Goal: Task Accomplishment & Management: Complete application form

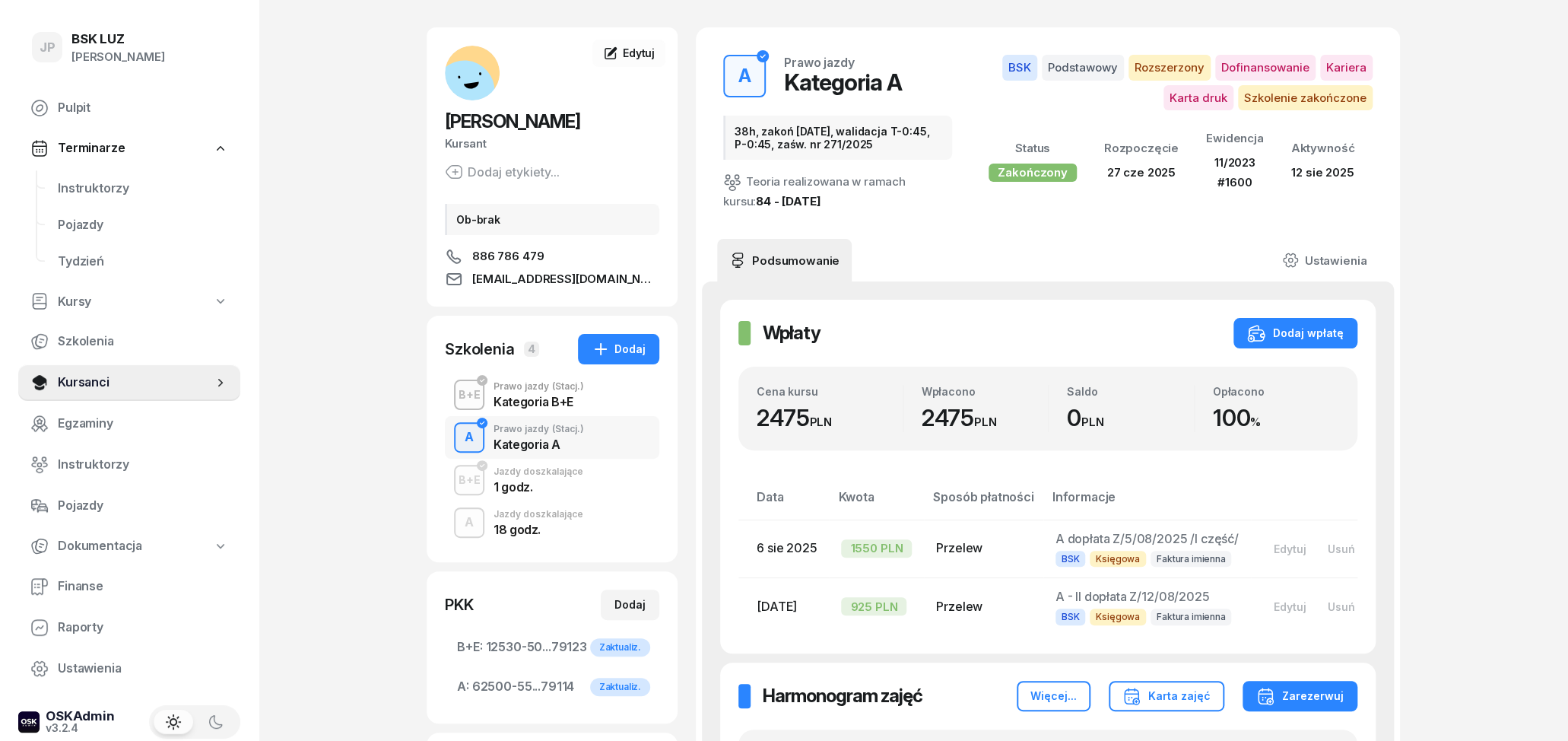
scroll to position [79, 0]
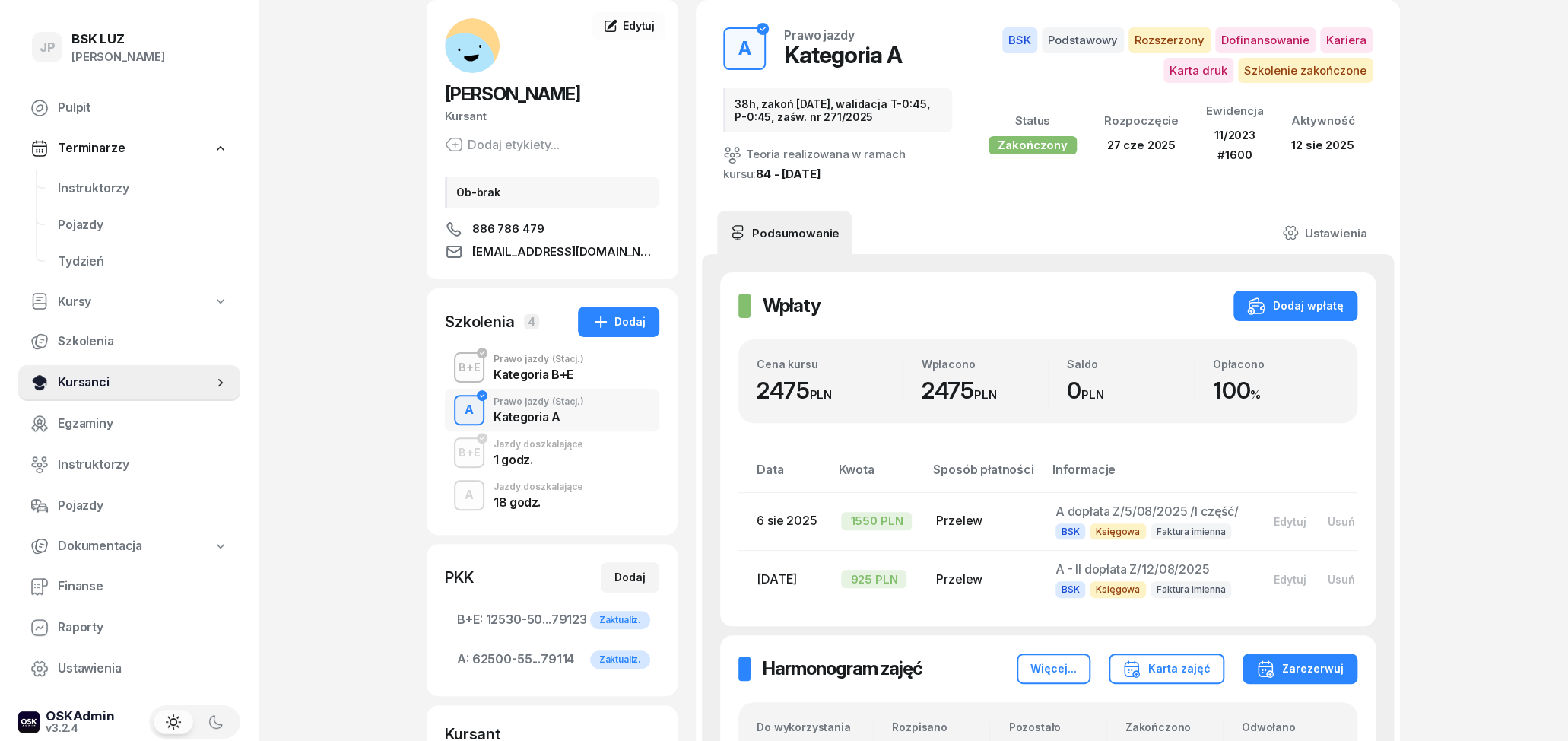
click at [107, 377] on span "Kursanci" at bounding box center [135, 383] width 155 height 20
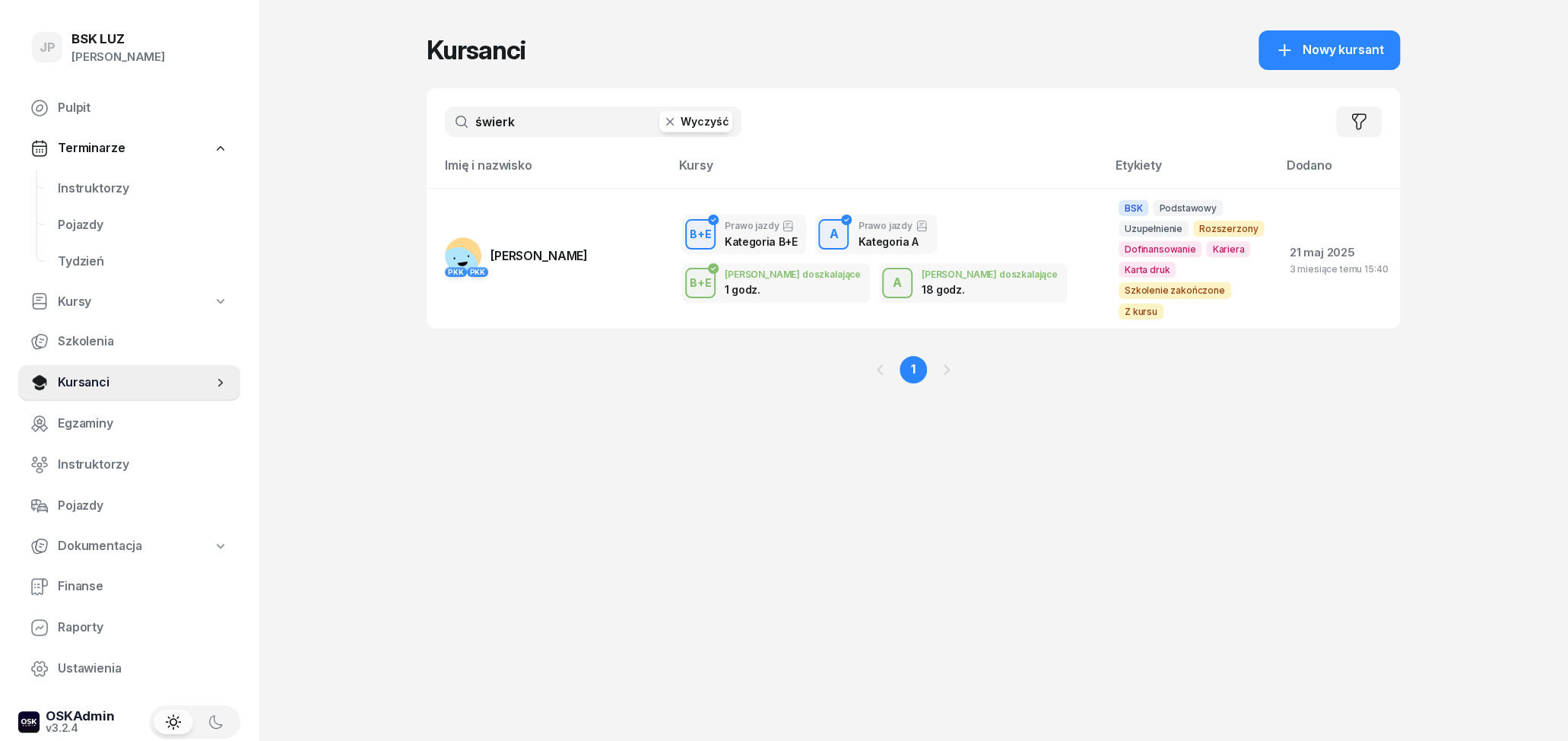
drag, startPoint x: 581, startPoint y: 120, endPoint x: 267, endPoint y: 88, distance: 315.6
click at [445, 107] on input "świerk" at bounding box center [594, 122] width 297 height 31
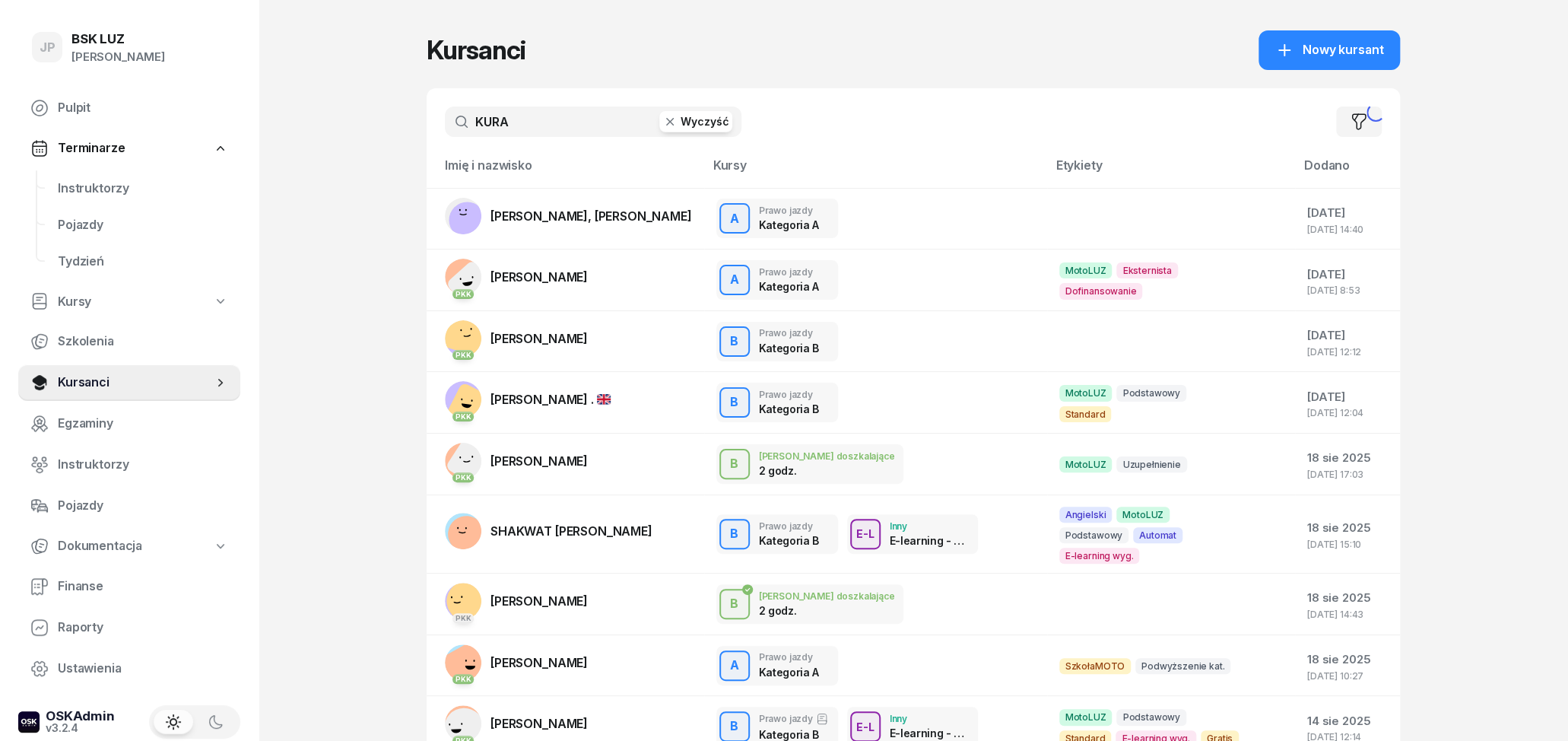
type input "KURA"
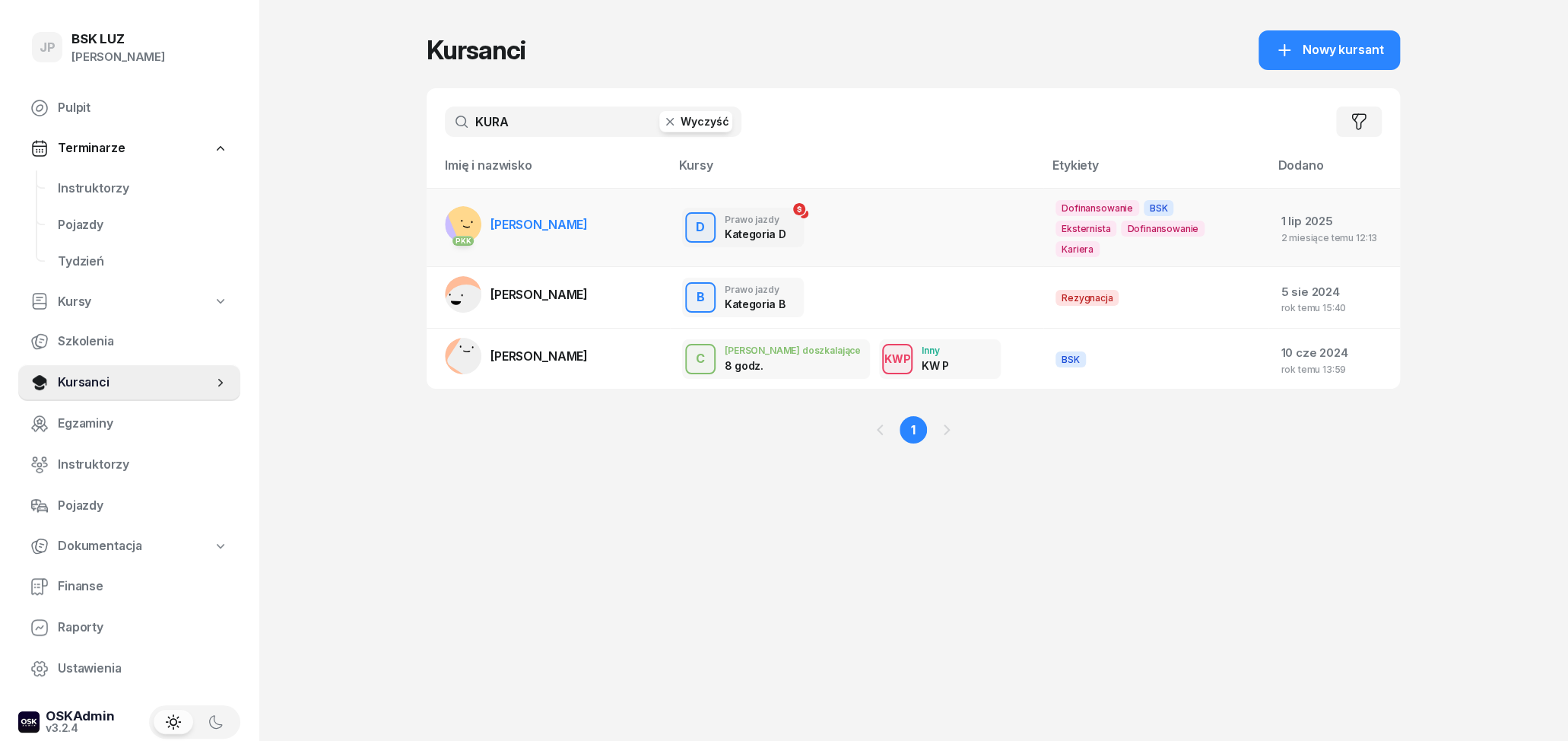
click at [531, 217] on span "PAWEŁ KURA" at bounding box center [539, 224] width 97 height 15
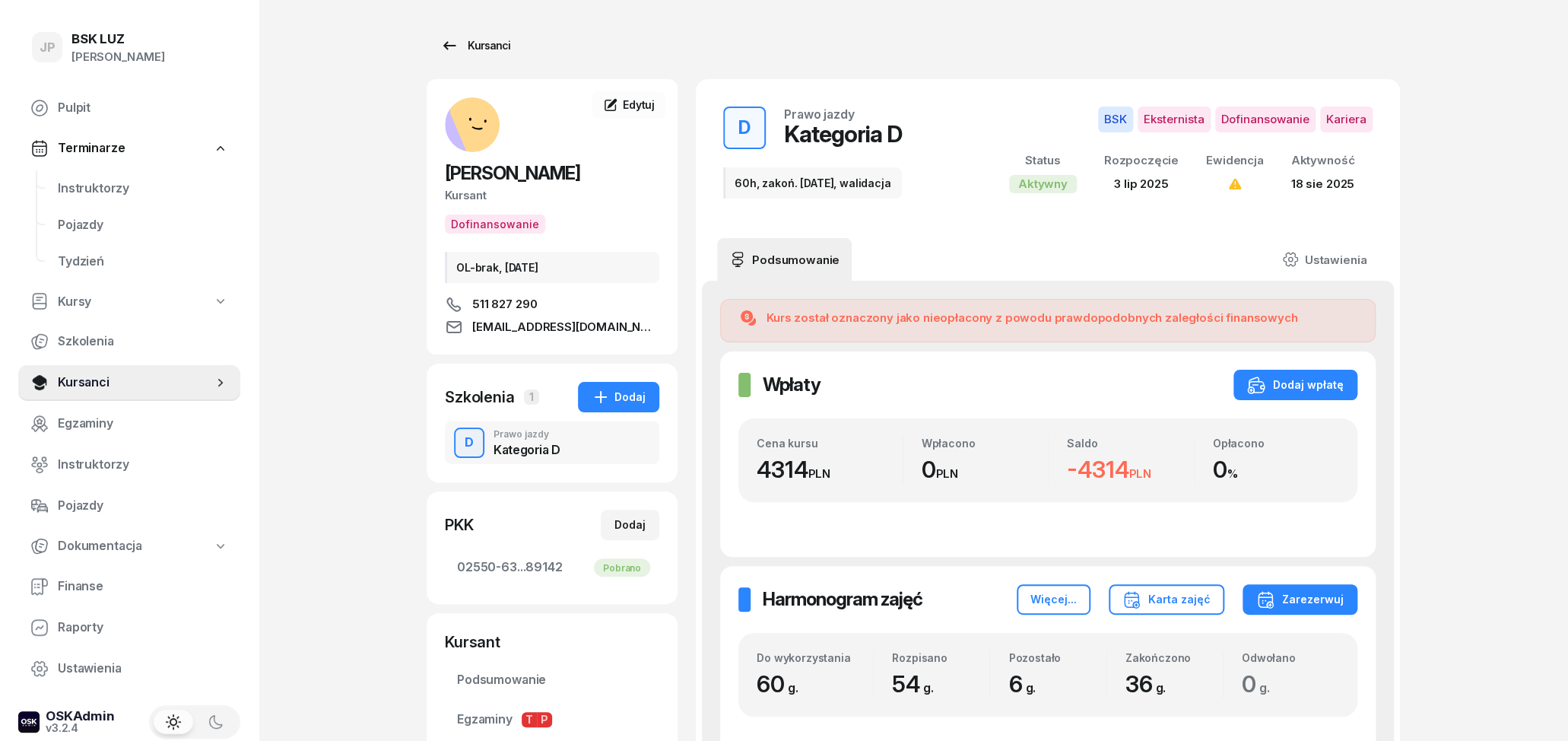
click at [470, 51] on div "Kursanci" at bounding box center [475, 46] width 70 height 18
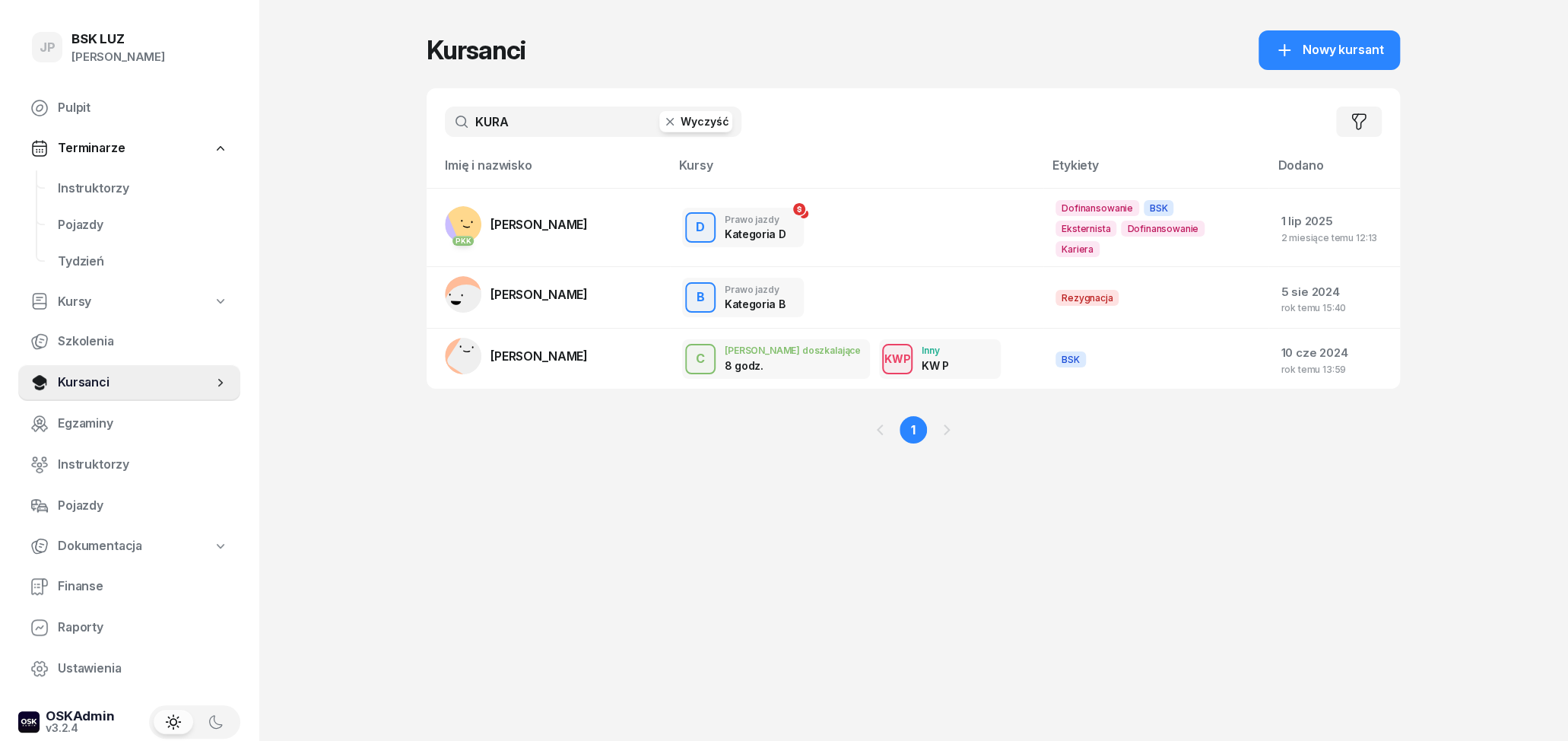
drag, startPoint x: 508, startPoint y: 125, endPoint x: 412, endPoint y: 137, distance: 96.7
click at [445, 137] on input "KURA" at bounding box center [594, 122] width 297 height 31
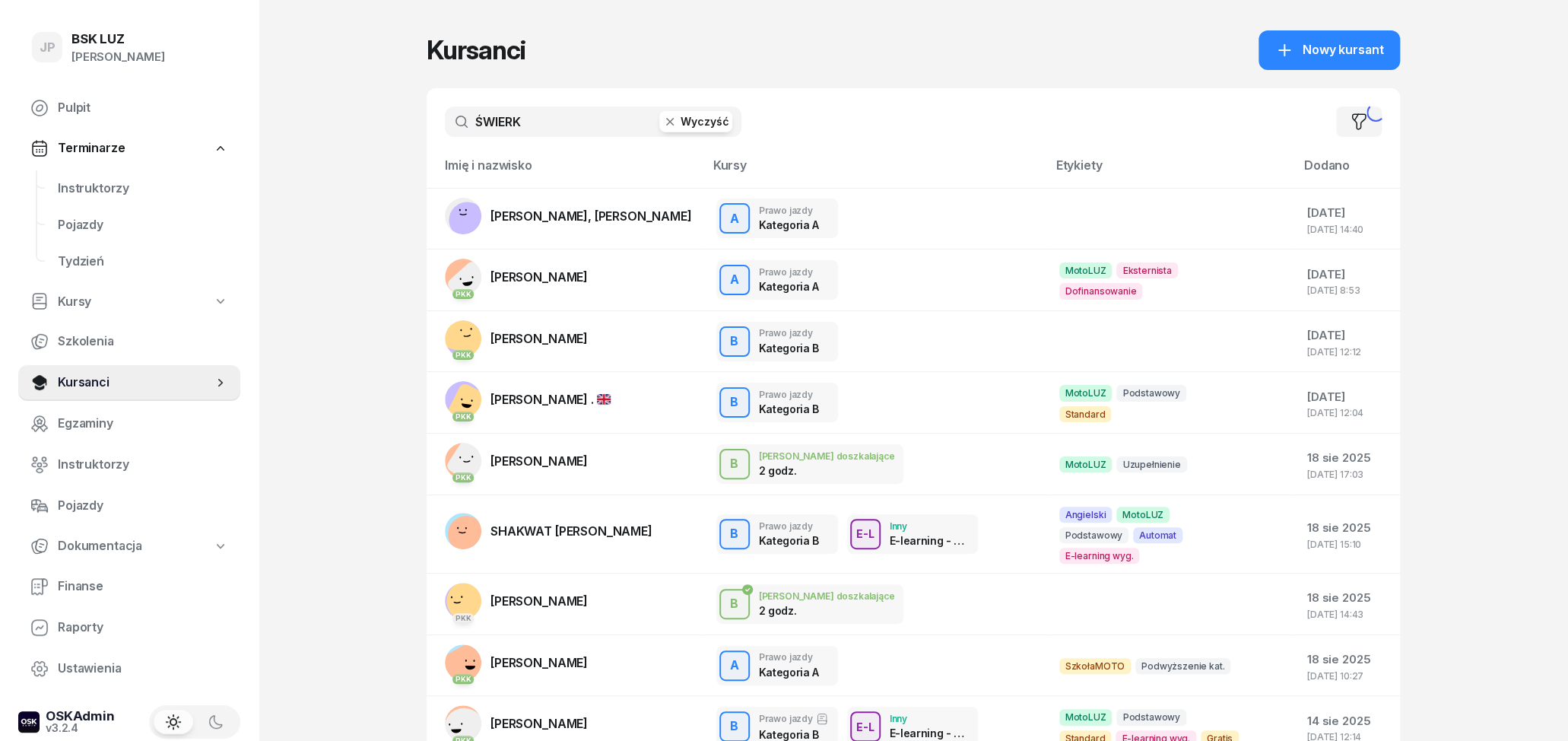
type input "ŚWIERK"
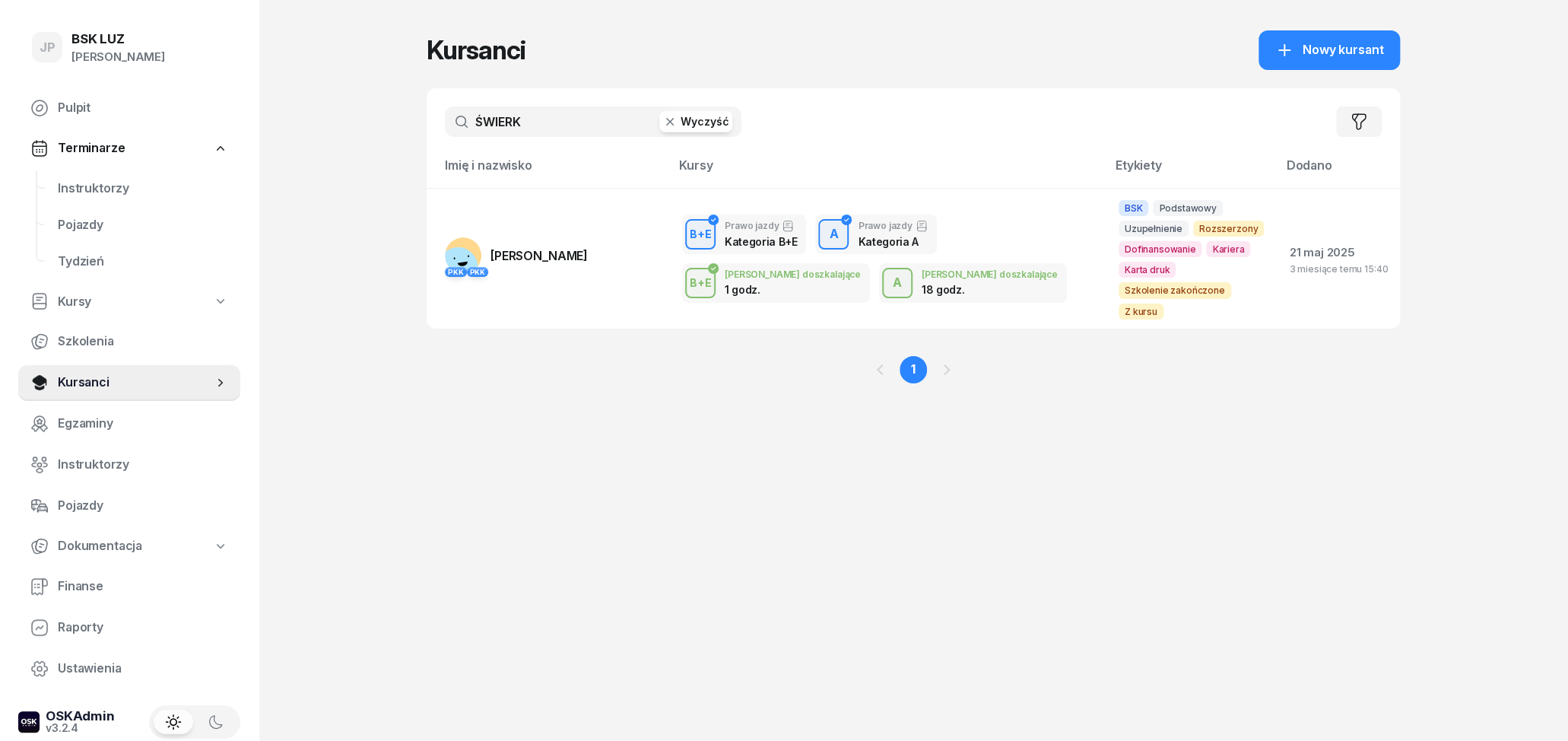
click at [684, 129] on button "Wyczyść" at bounding box center [696, 122] width 73 height 22
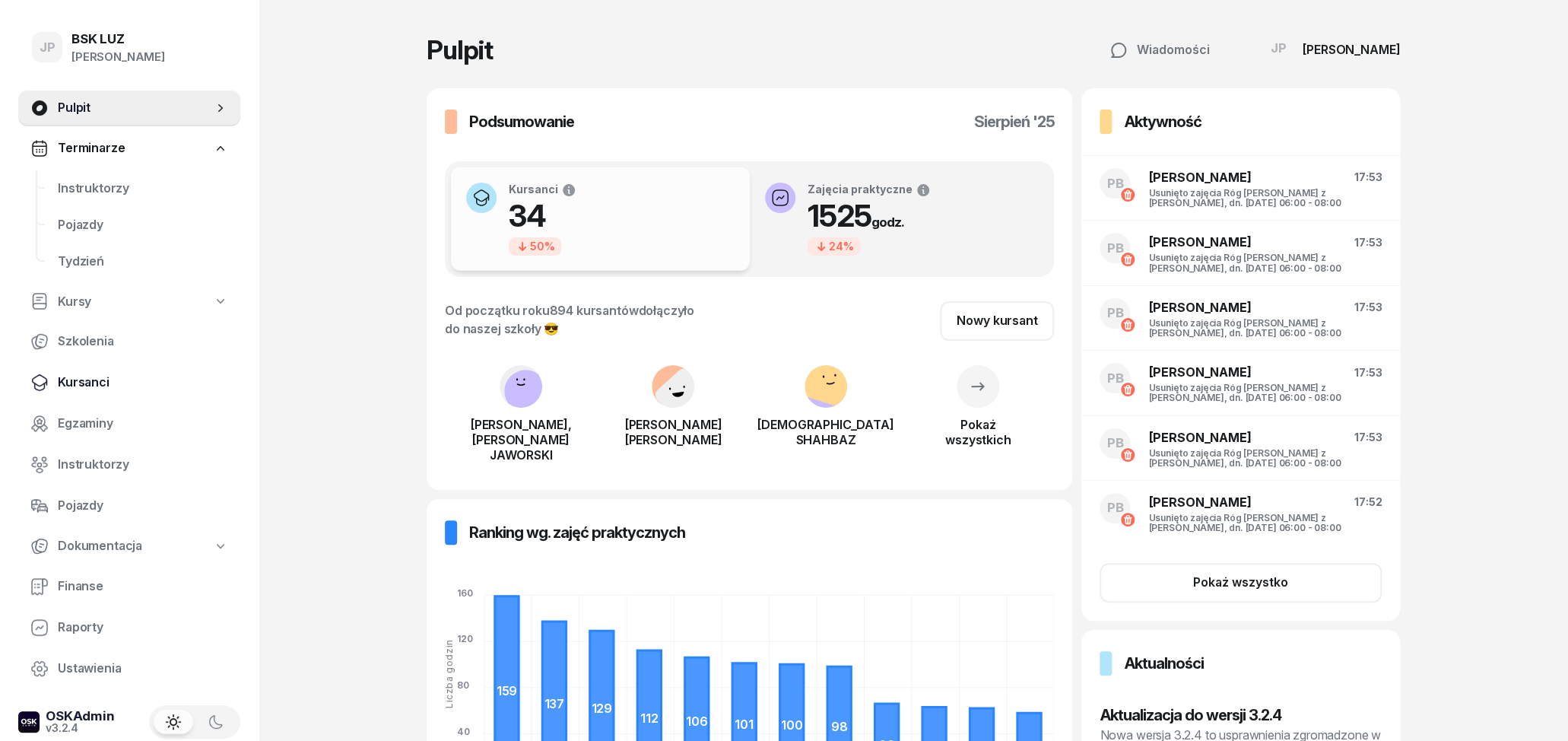
click at [101, 379] on span "Kursanci" at bounding box center [142, 383] width 170 height 20
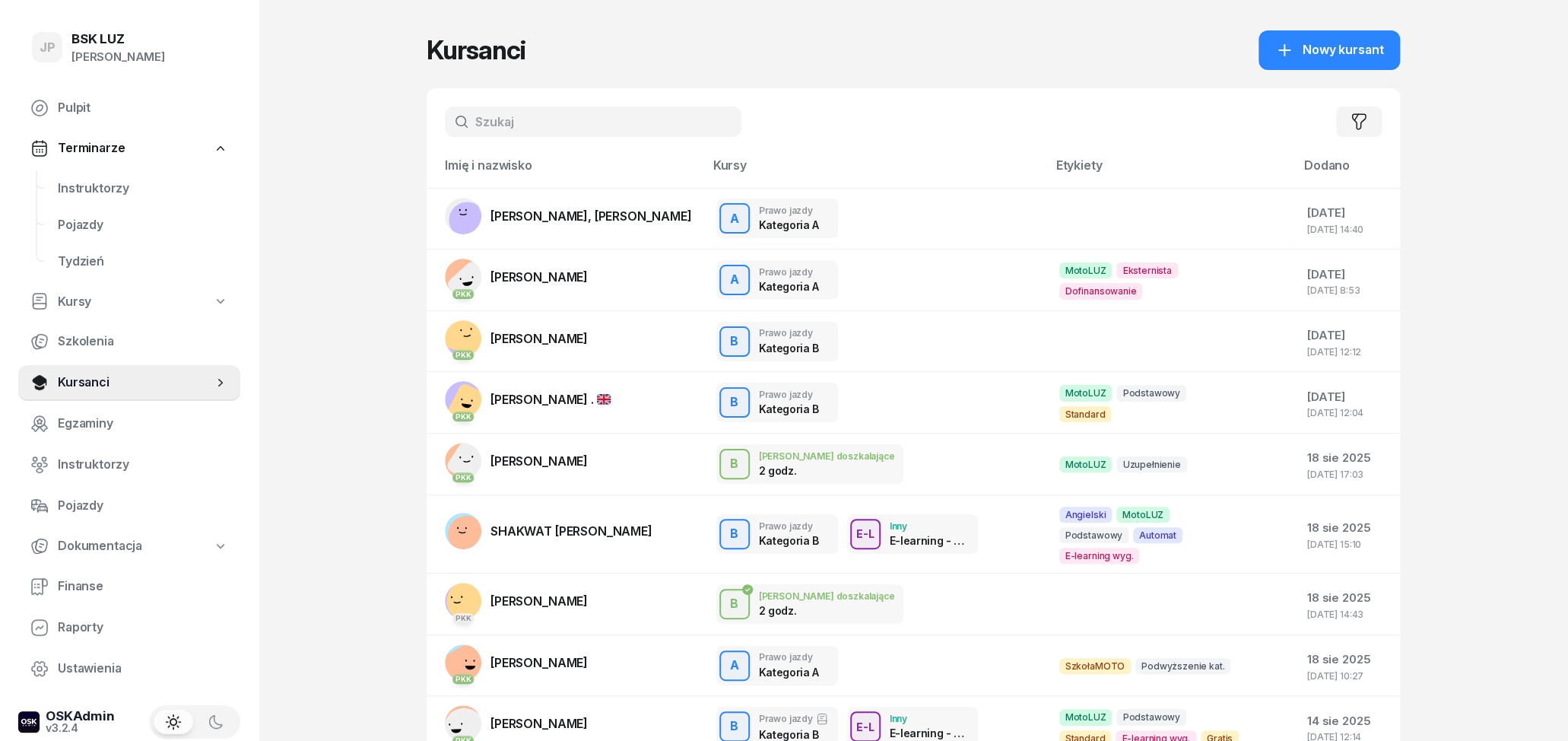
click at [521, 121] on input "text" at bounding box center [594, 122] width 297 height 31
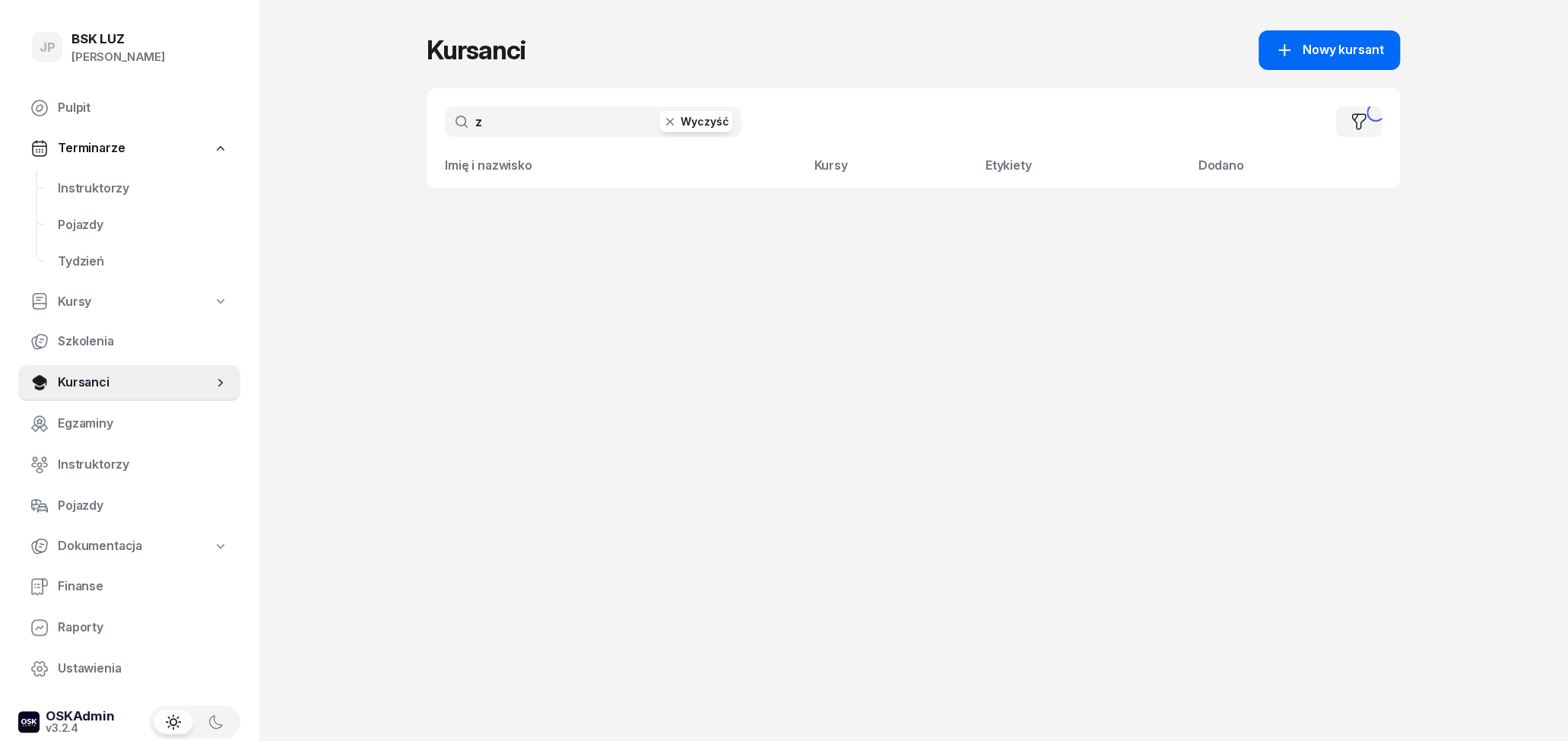
type input "z"
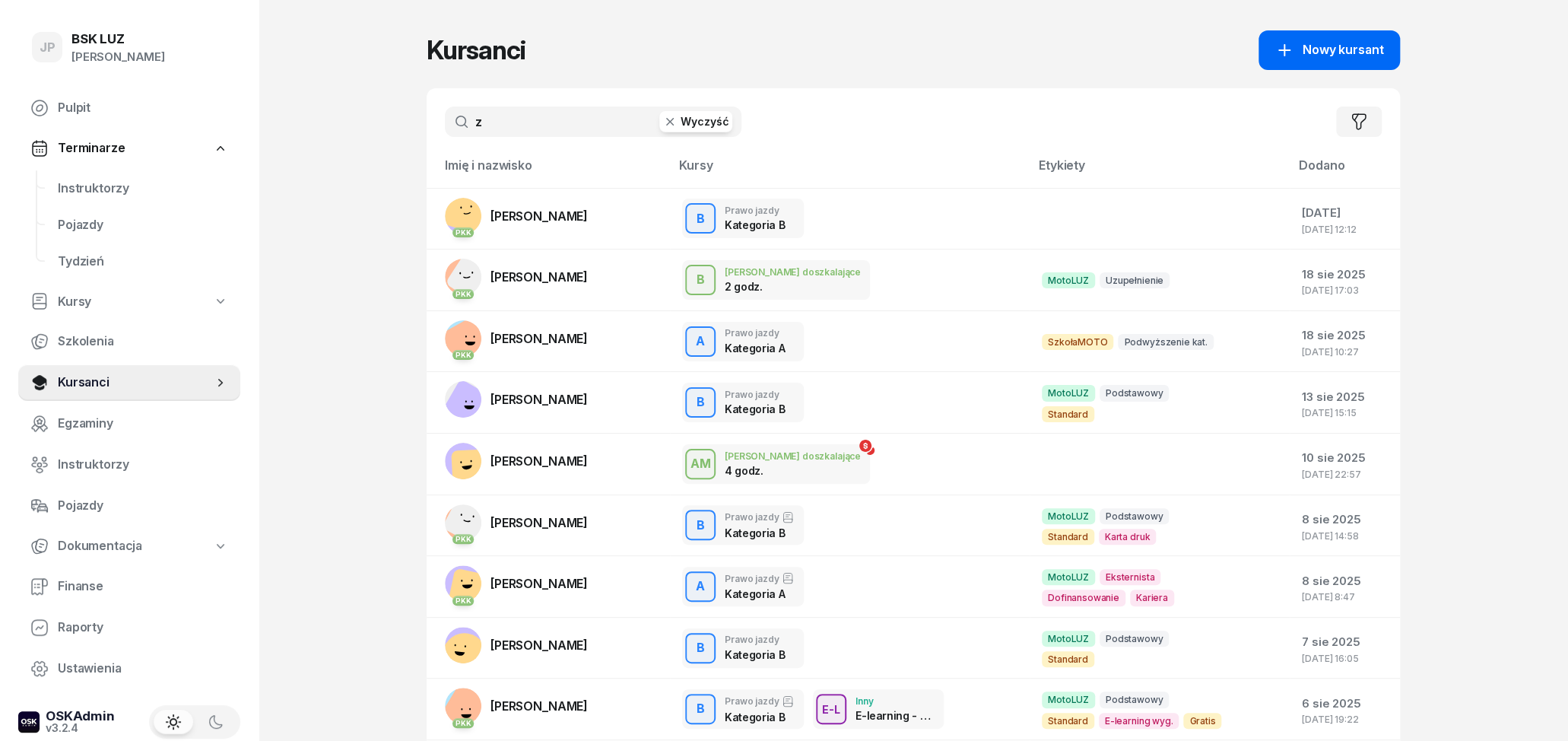
click at [1337, 50] on span "Nowy kursant" at bounding box center [1342, 50] width 80 height 20
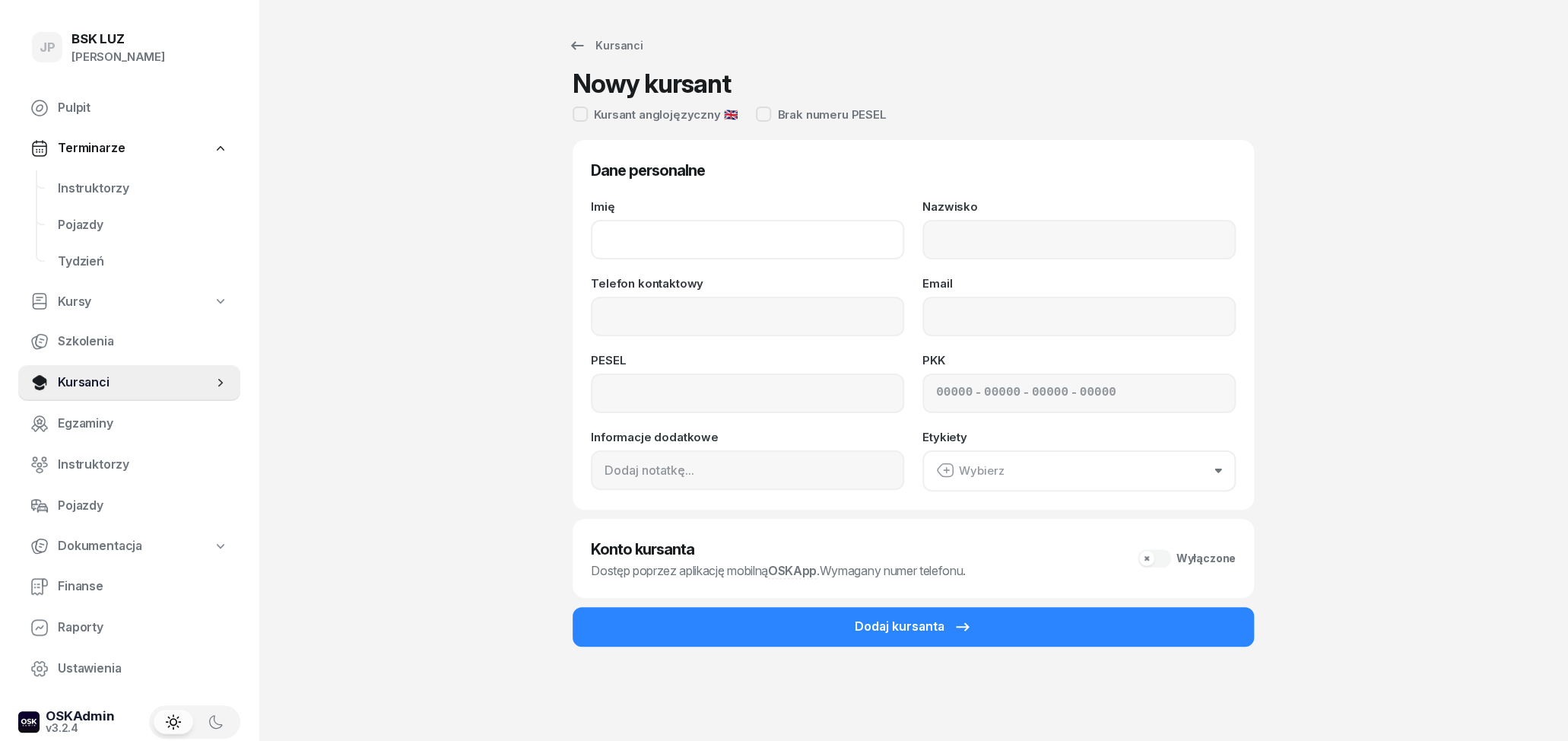
click at [665, 252] on input "Imię" at bounding box center [747, 239] width 314 height 40
type input "Ye"
click at [584, 46] on icon at bounding box center [577, 46] width 18 height 18
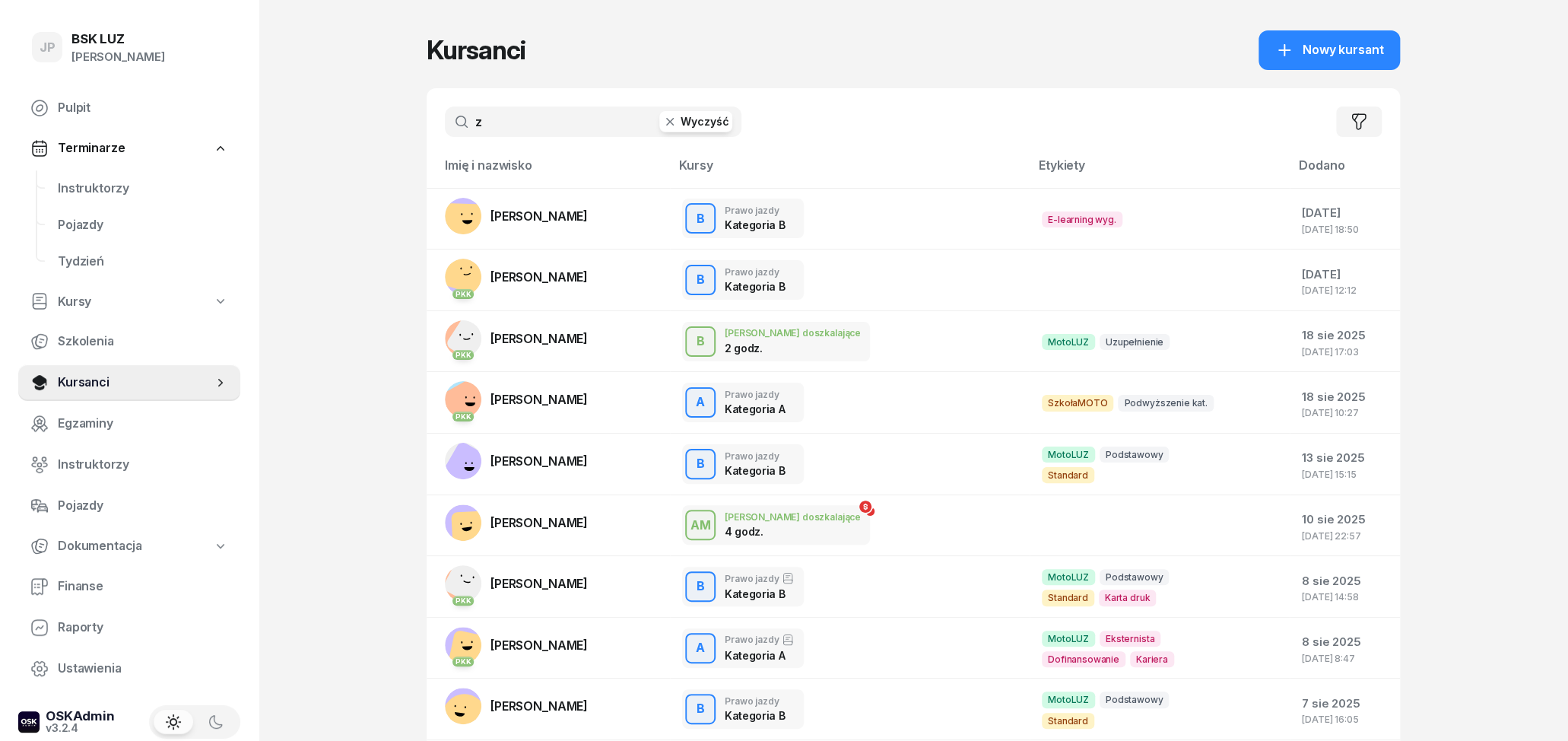
click at [691, 122] on button "Wyczyść" at bounding box center [696, 122] width 73 height 22
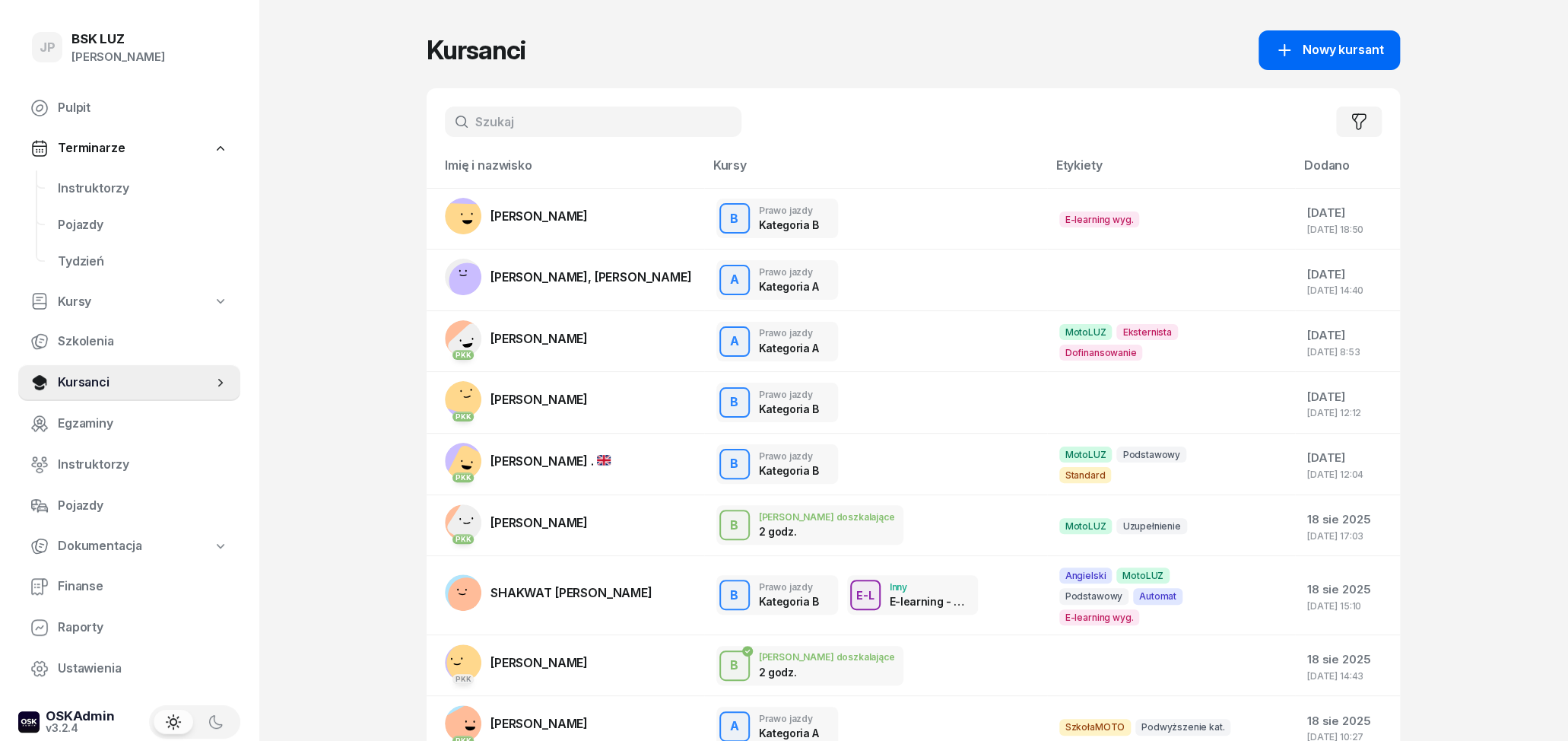
click at [1314, 65] on link "Nowy kursant" at bounding box center [1329, 50] width 141 height 40
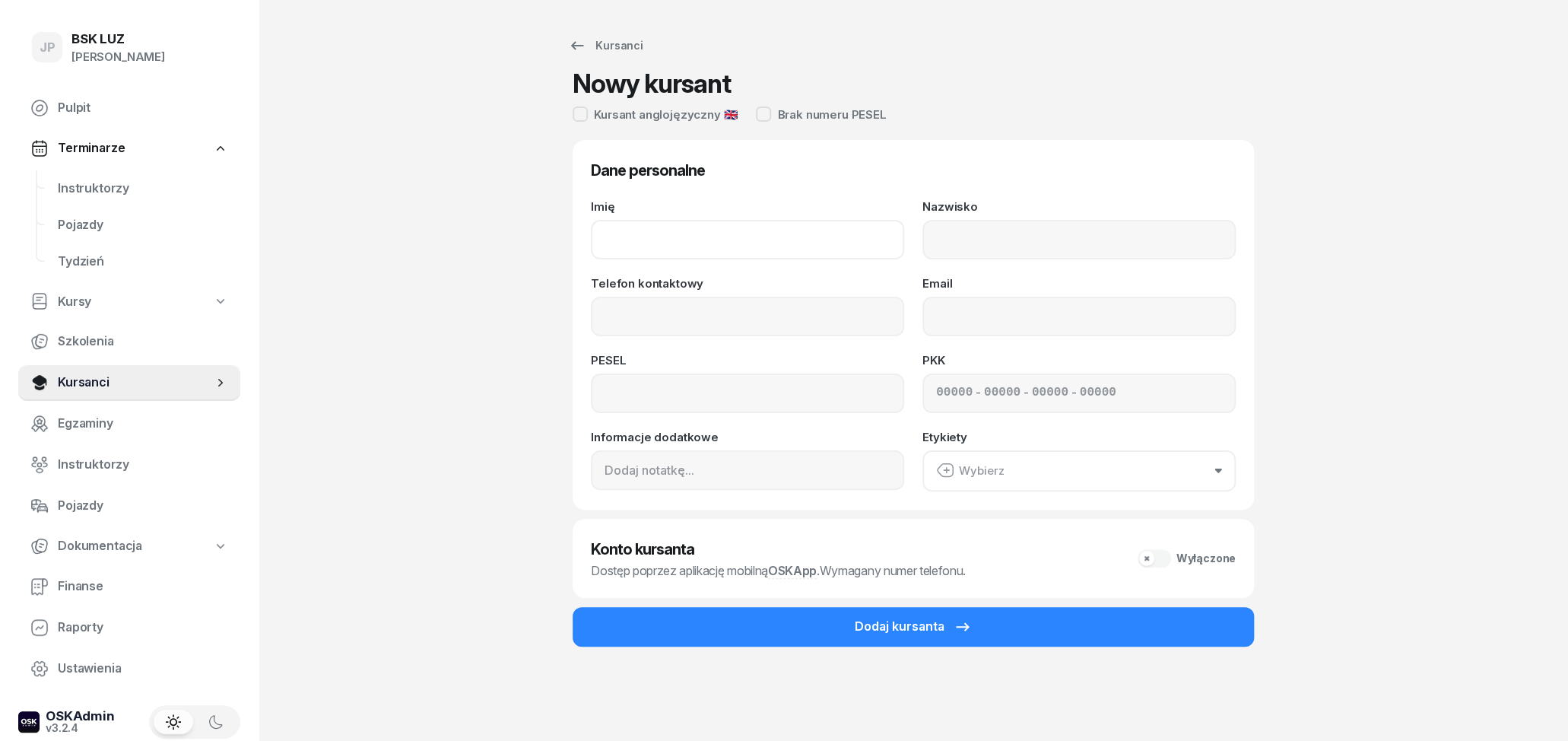
click at [749, 238] on input "Imię" at bounding box center [747, 239] width 314 height 40
click at [731, 236] on input "Imię" at bounding box center [747, 239] width 314 height 40
type input "[PERSON_NAME]"
click at [968, 232] on input "Nazwisko" at bounding box center [1079, 239] width 314 height 40
type input "Robak"
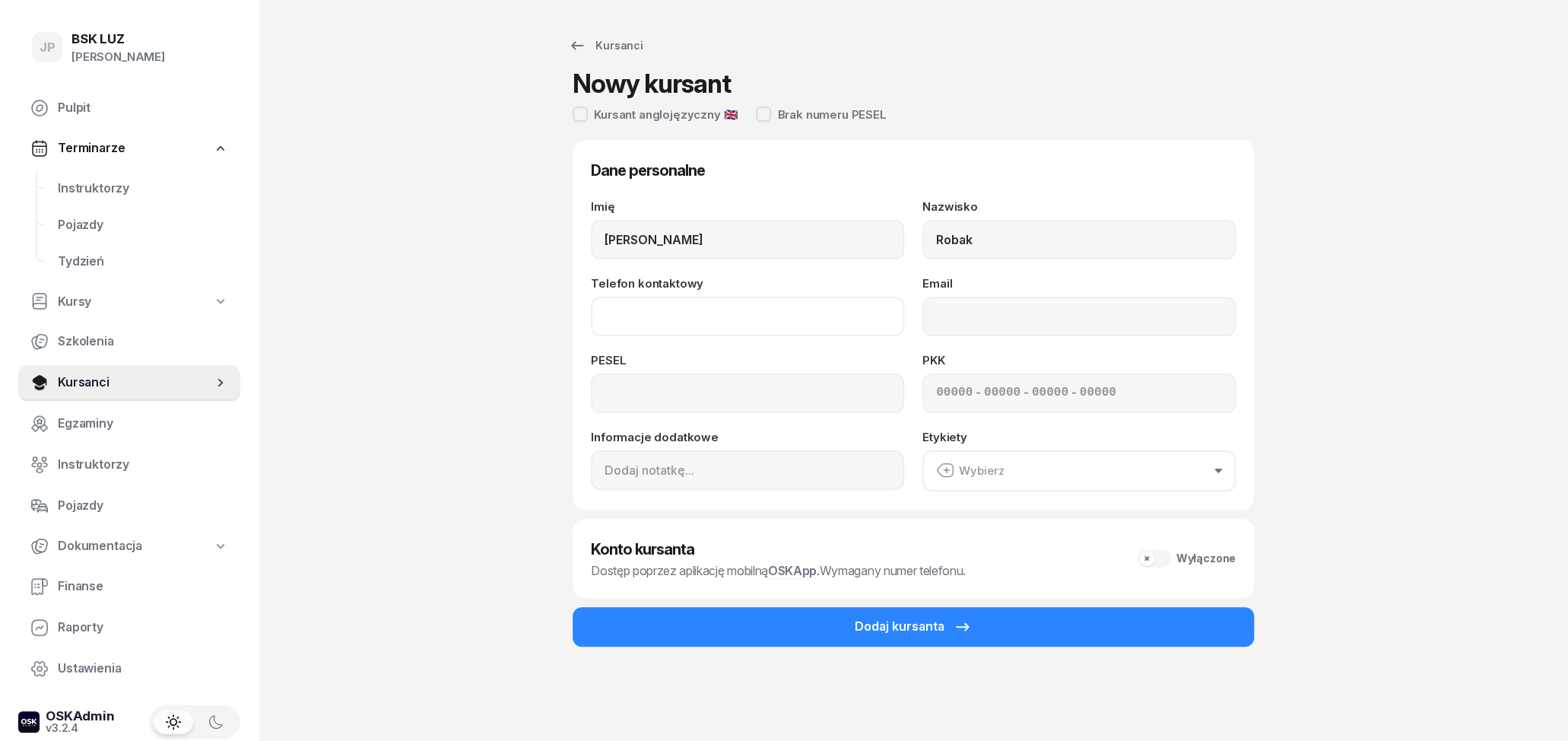
click at [788, 321] on input "Telefon kontaktowy" at bounding box center [747, 317] width 314 height 40
type input "533 331 842"
click at [1105, 326] on input "Email" at bounding box center [1079, 317] width 314 height 40
type input "[EMAIL_ADDRESS][DOMAIN_NAME]"
click at [820, 408] on input at bounding box center [747, 393] width 314 height 40
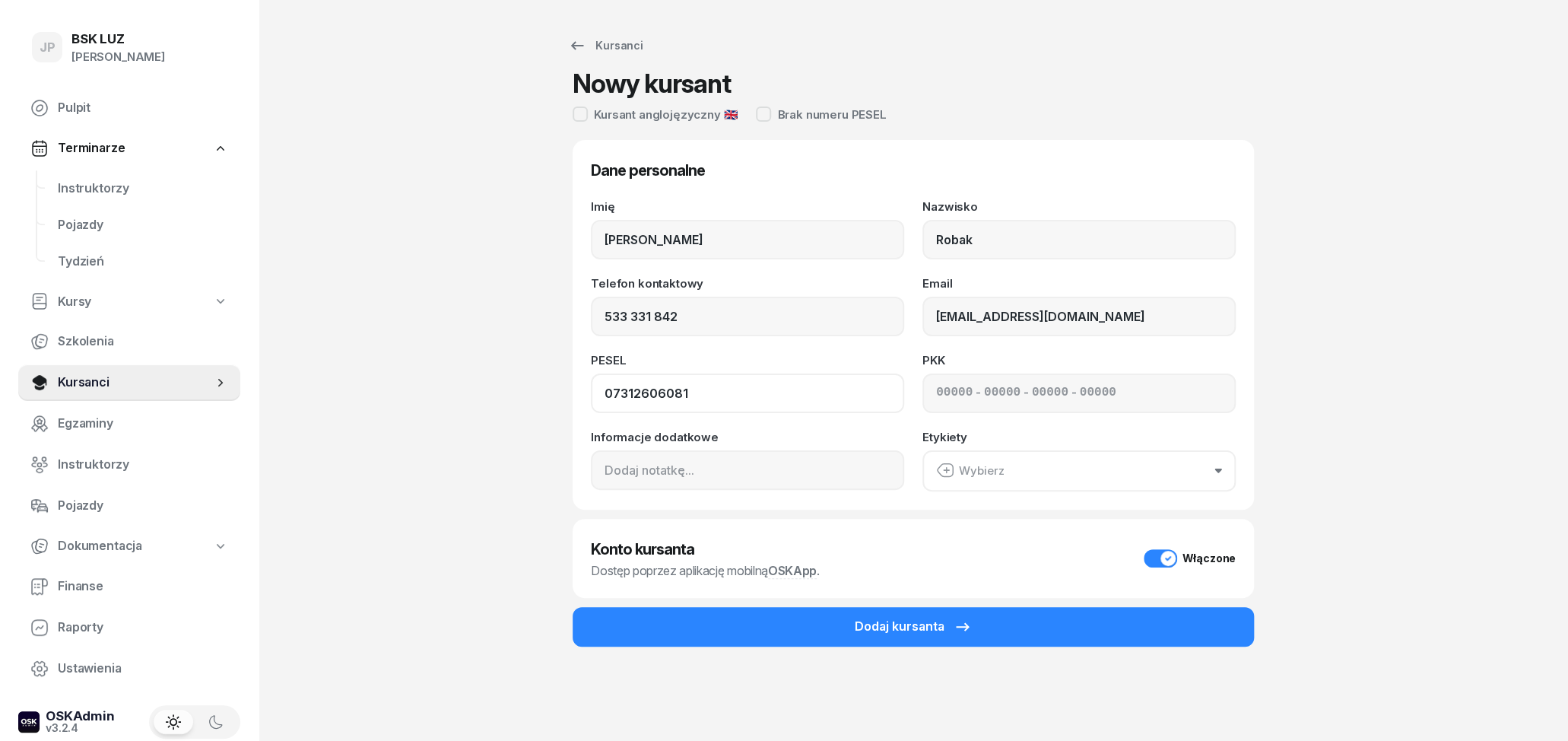
type input "07312606081"
click at [996, 466] on div "Wybierz" at bounding box center [969, 471] width 68 height 20
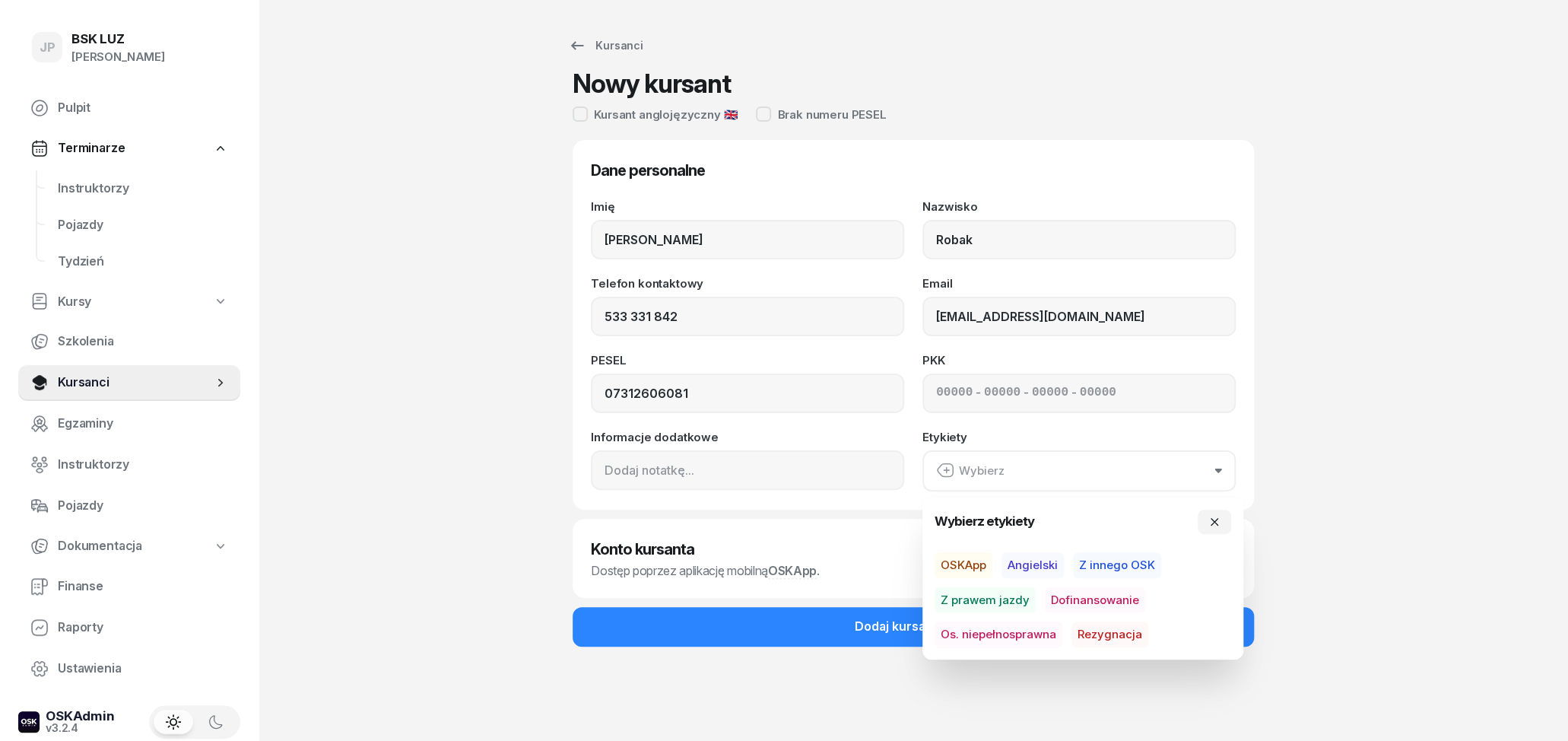
click at [1351, 453] on div "Kursanci Nowy kursant Kursant anglojęzyczny 🇬🇧 Brak numeru PESEL Dane personaln…" at bounding box center [913, 370] width 973 height 741
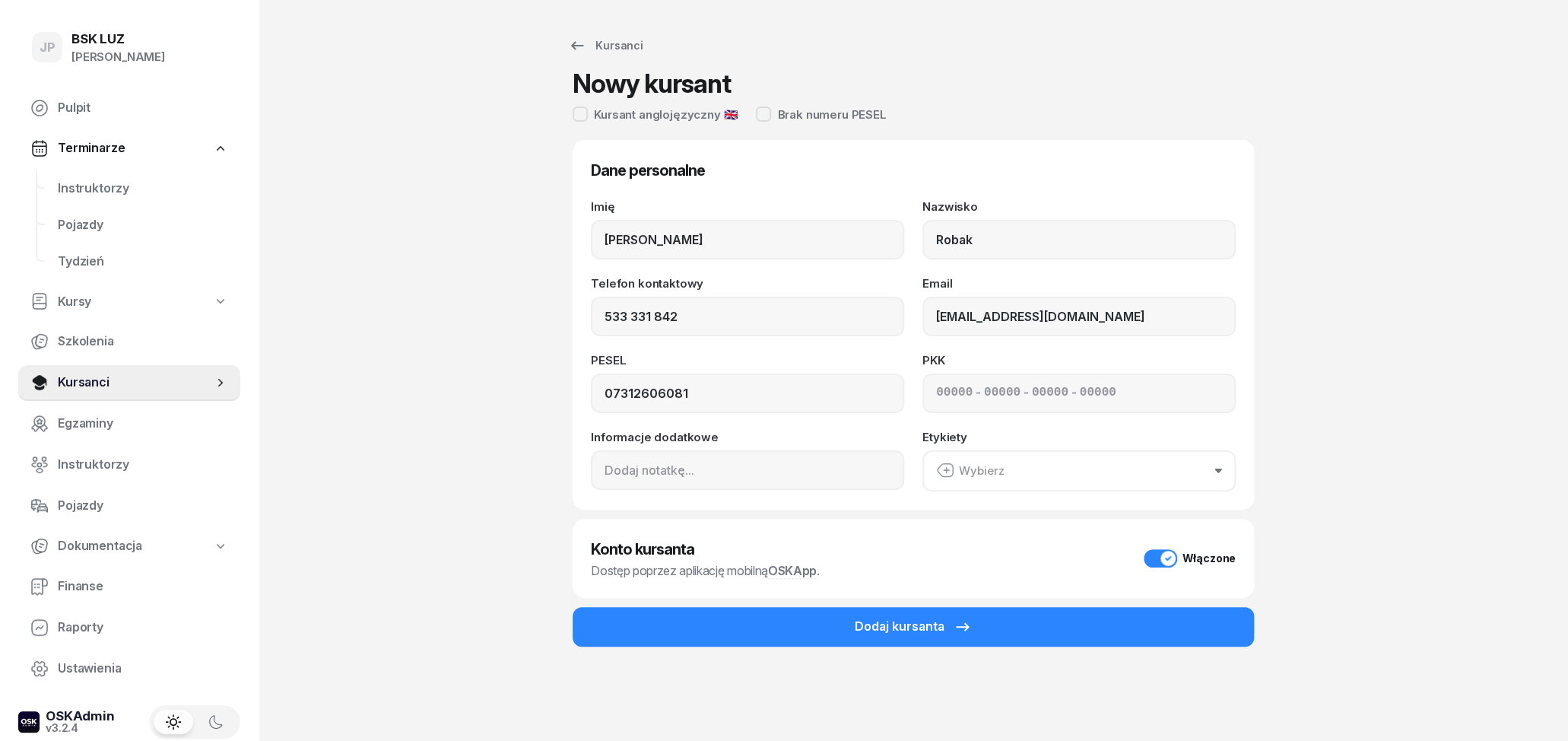
click at [1156, 557] on div "Włączone" at bounding box center [1189, 558] width 92 height 18
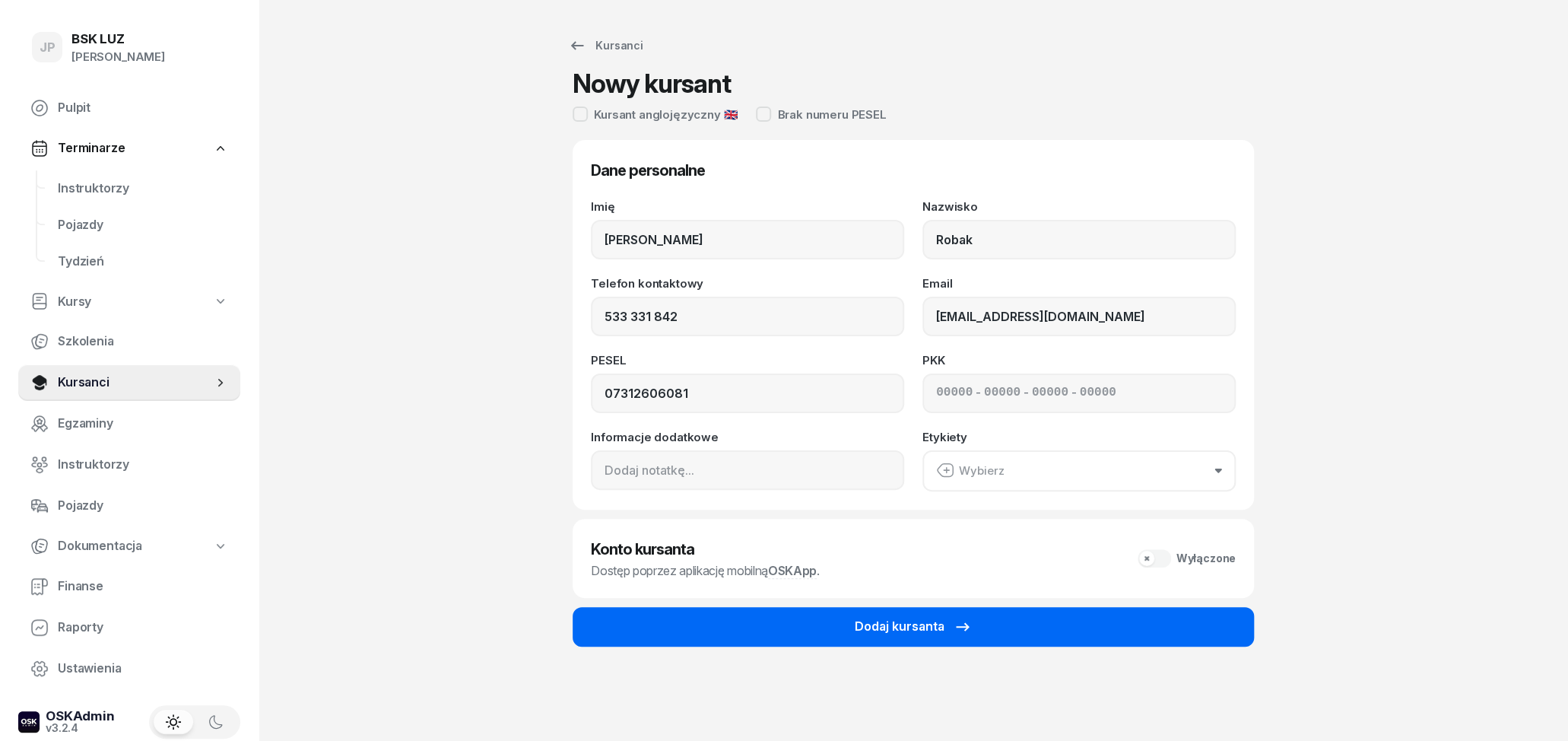
click at [955, 625] on icon "submit" at bounding box center [963, 626] width 18 height 18
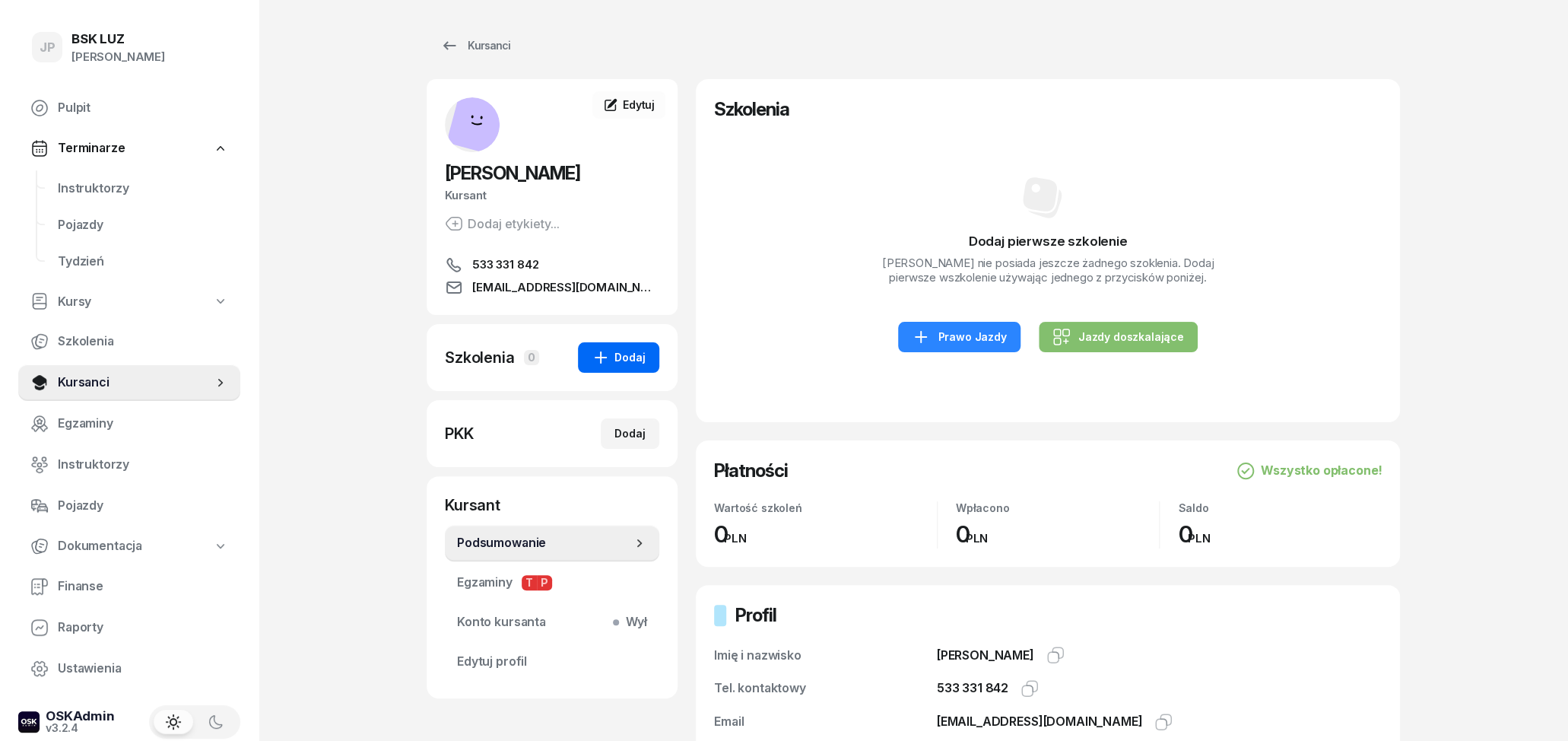
click at [615, 363] on div "Dodaj" at bounding box center [618, 357] width 54 height 18
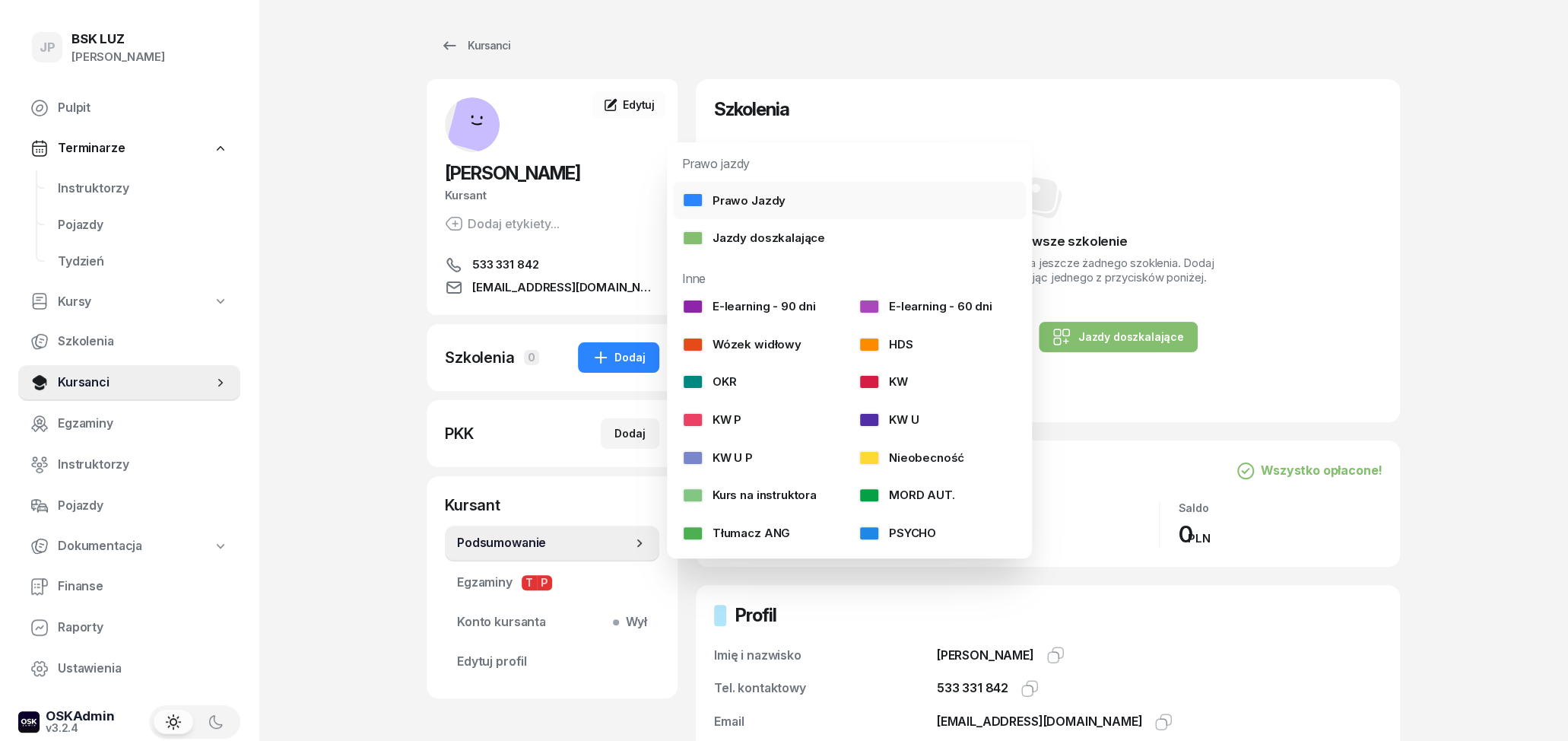
click at [769, 212] on link "Prawo Jazdy" at bounding box center [849, 201] width 353 height 38
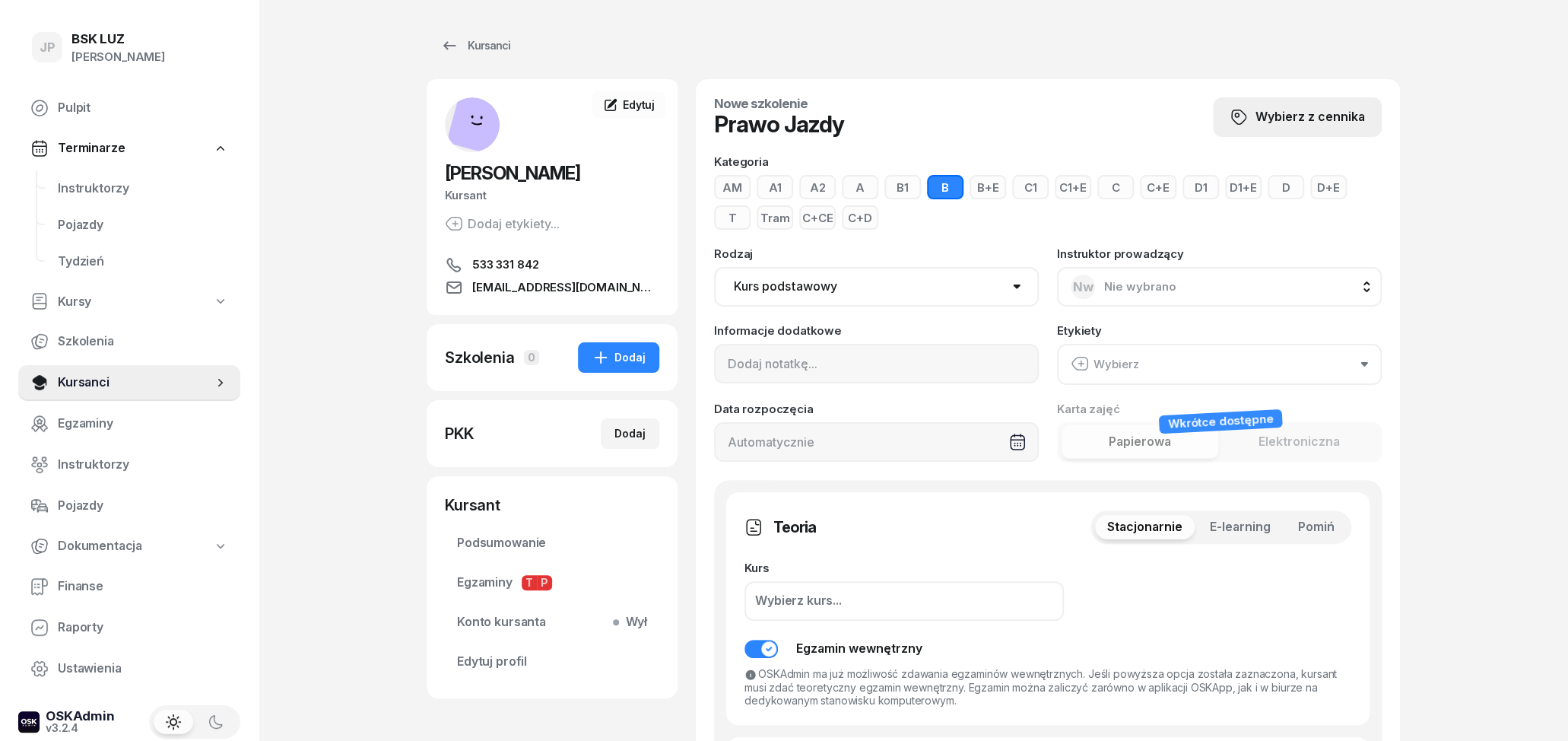
click at [1281, 124] on span "Wybierz z cennika" at bounding box center [1310, 117] width 110 height 20
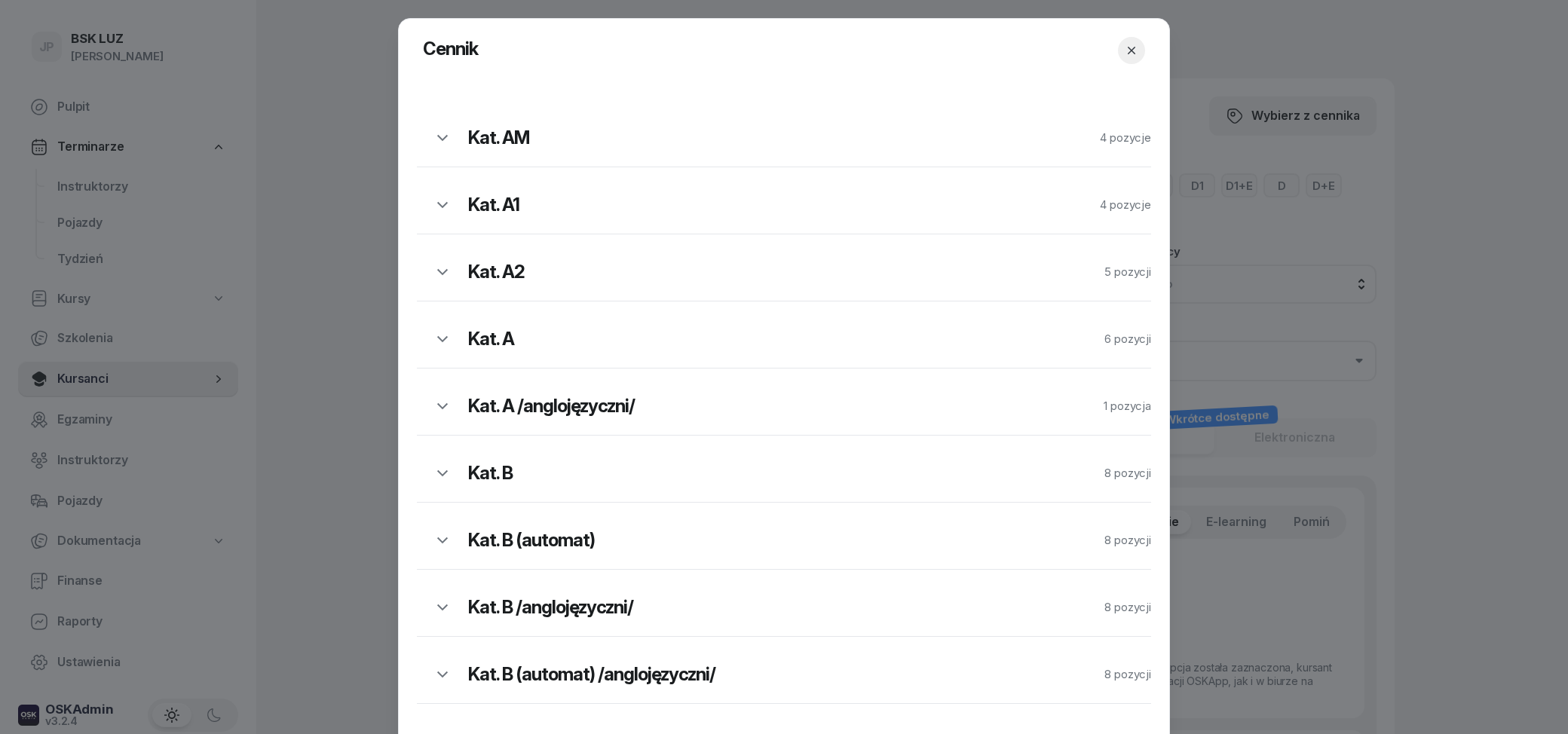
click at [693, 479] on h2 "Kat. B" at bounding box center [732, 472] width 529 height 24
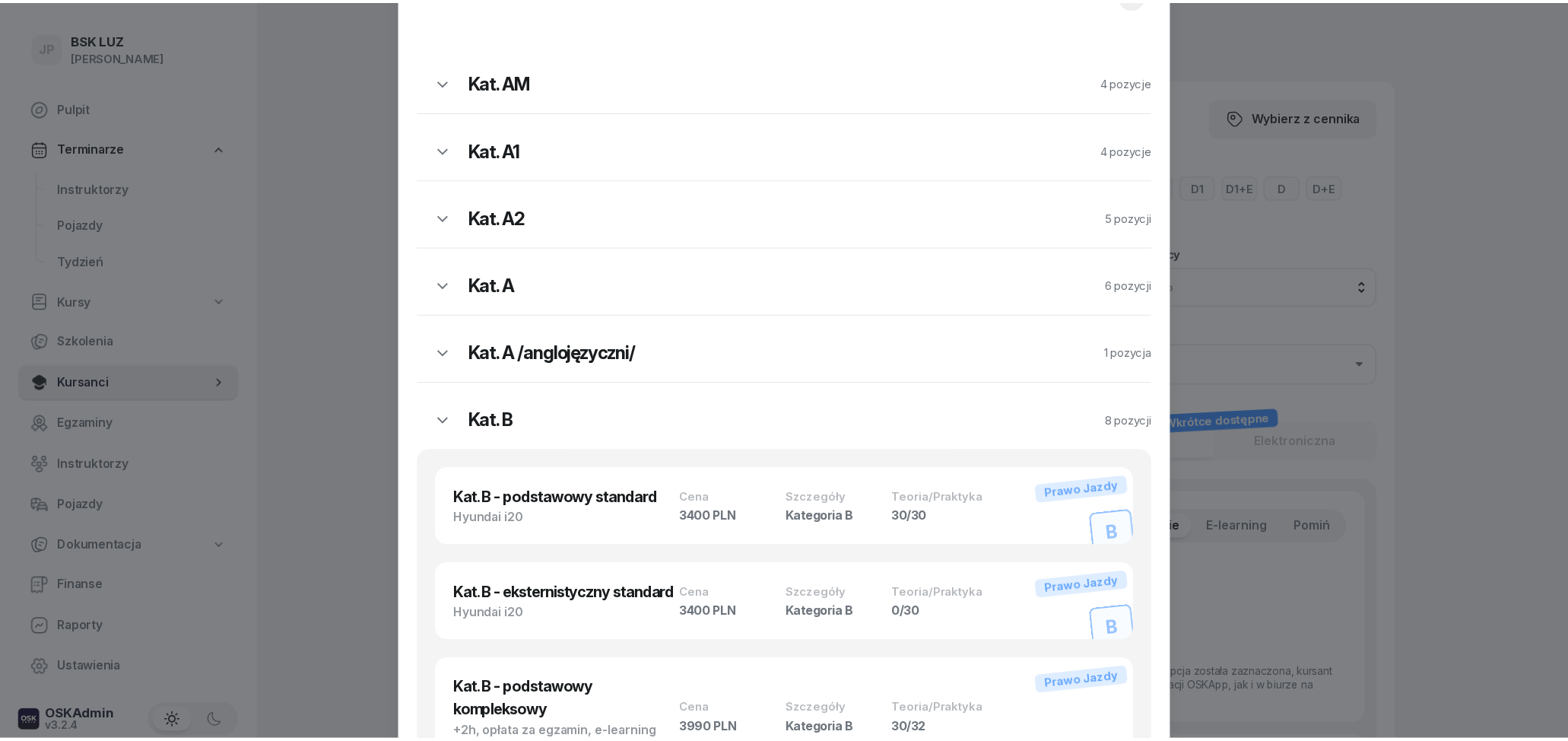
scroll to position [178, 0]
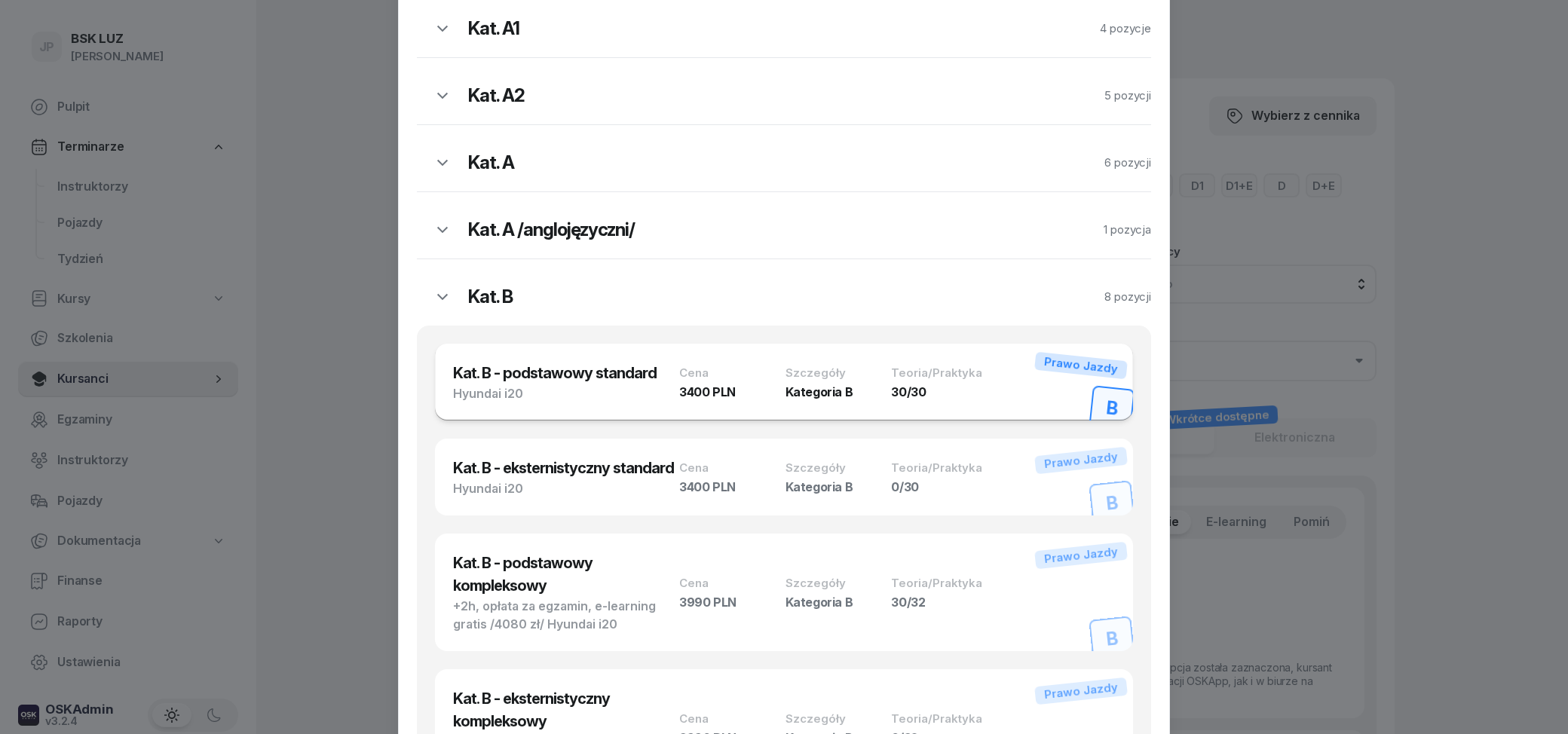
click at [746, 389] on div "3400 PLN" at bounding box center [728, 392] width 97 height 12
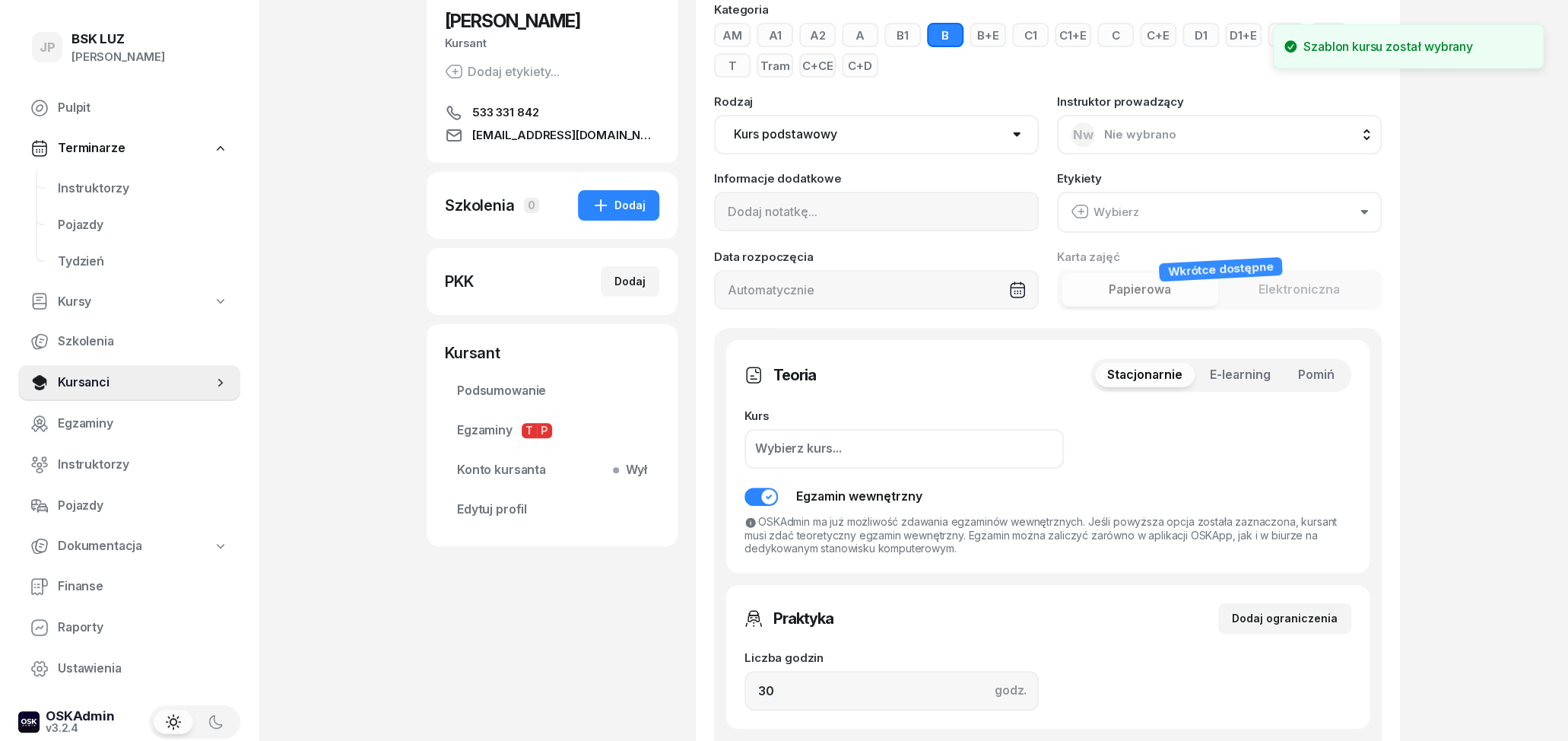
scroll to position [158, 0]
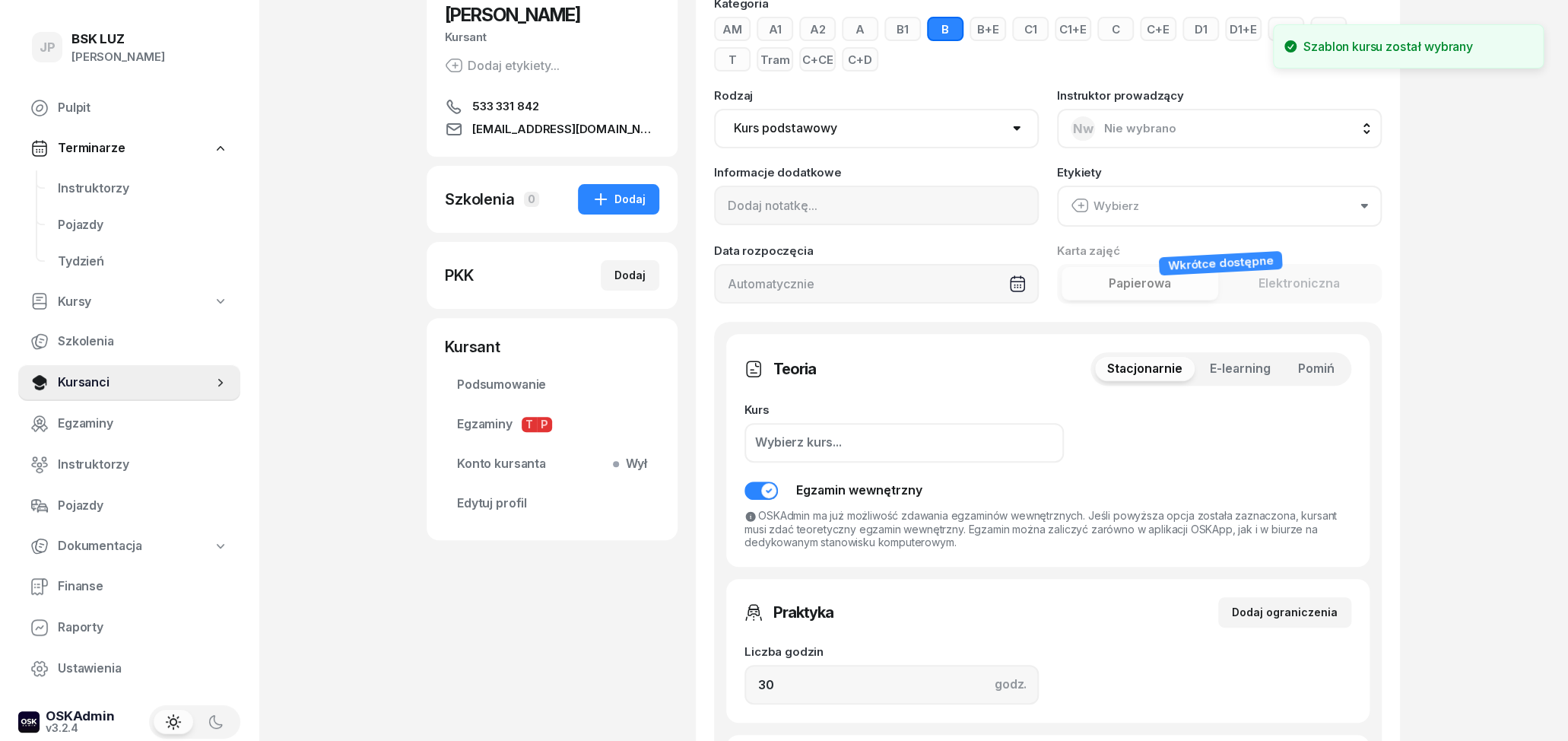
click at [946, 441] on div "Wybierz kurs..." at bounding box center [904, 442] width 320 height 40
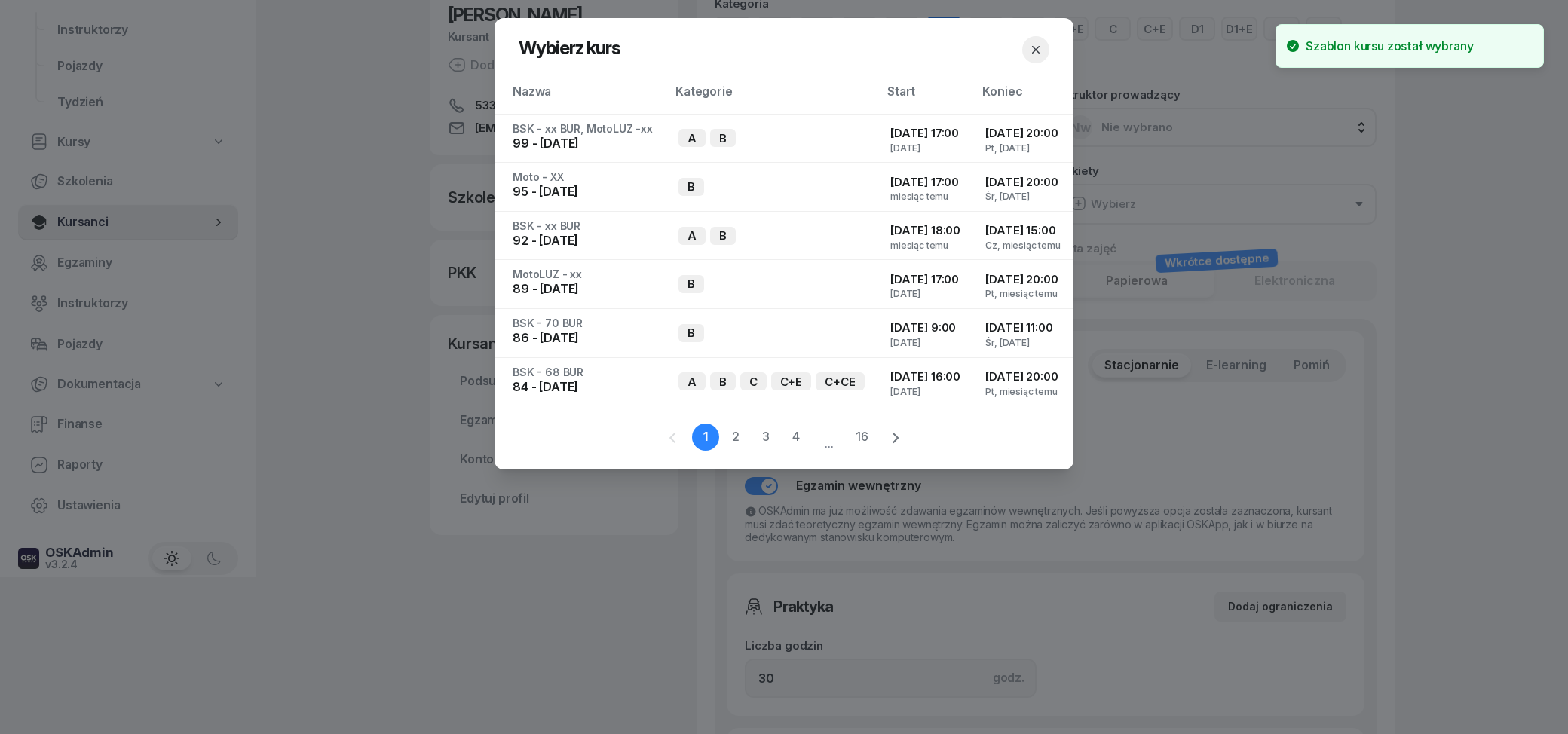
click at [1032, 48] on icon "button" at bounding box center [1036, 49] width 15 height 15
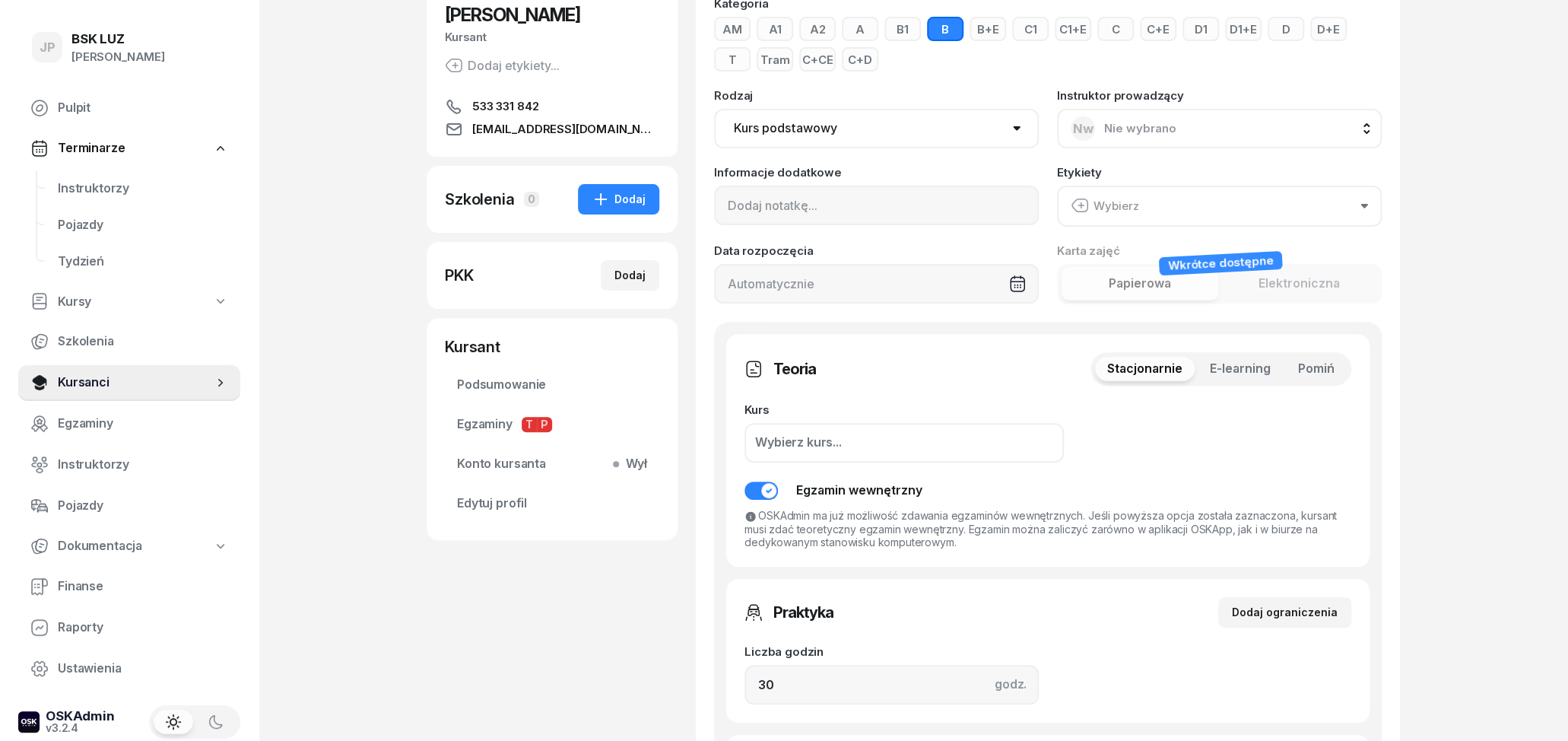
click at [1218, 364] on span "E-learning" at bounding box center [1241, 369] width 61 height 20
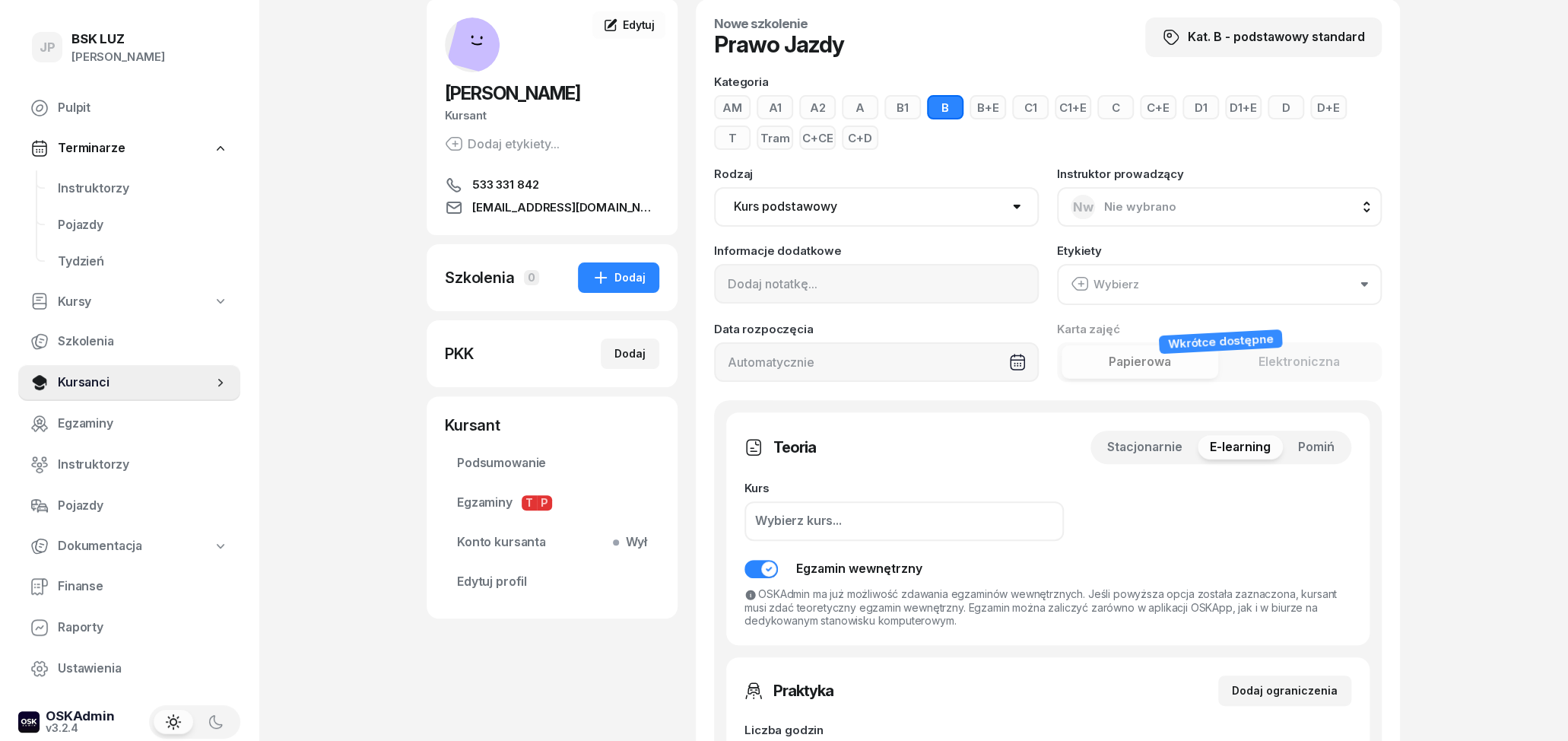
scroll to position [79, 0]
click at [952, 178] on div "Rodzaj Kurs podstawowy Kurs uzupełniający" at bounding box center [876, 198] width 324 height 58
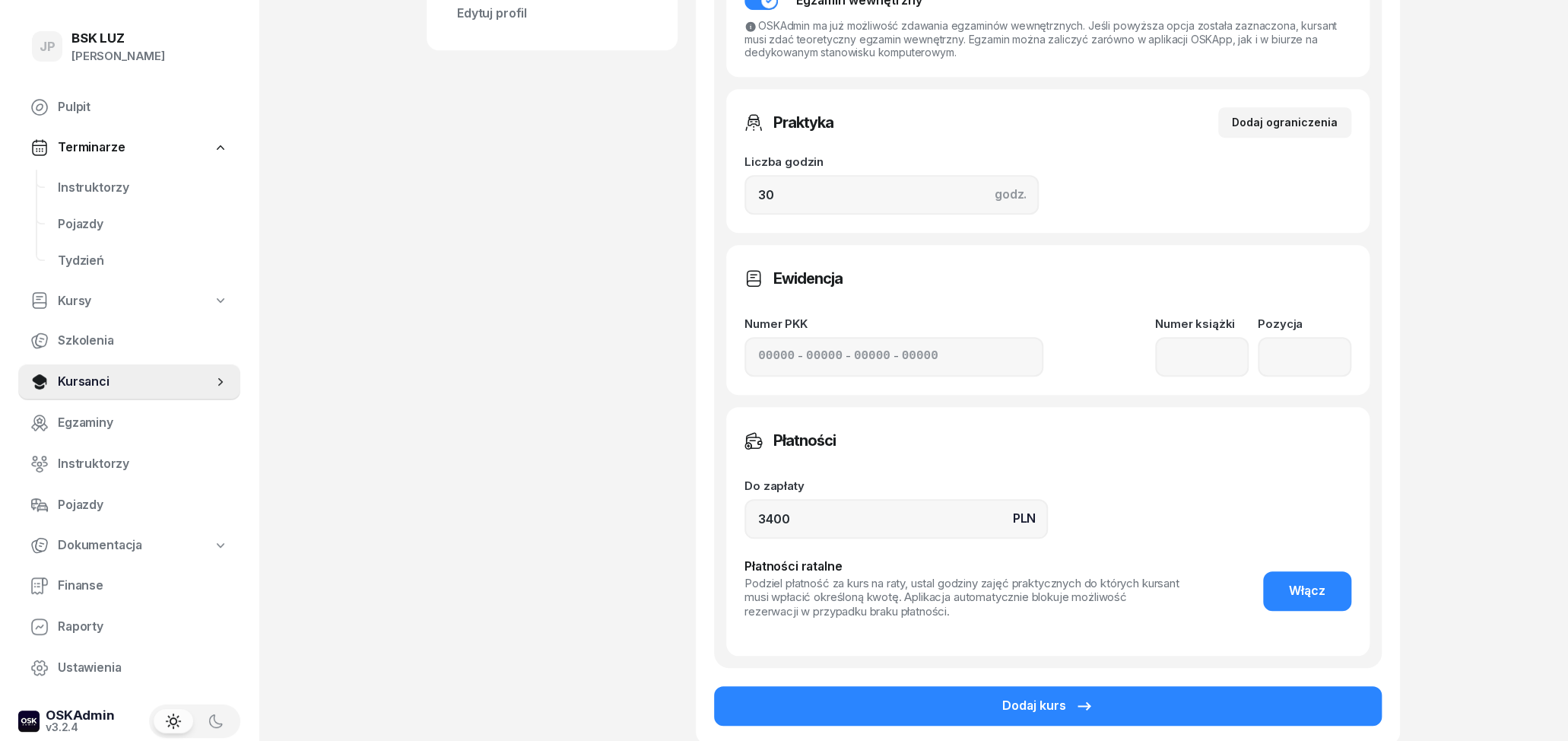
scroll to position [712, 0]
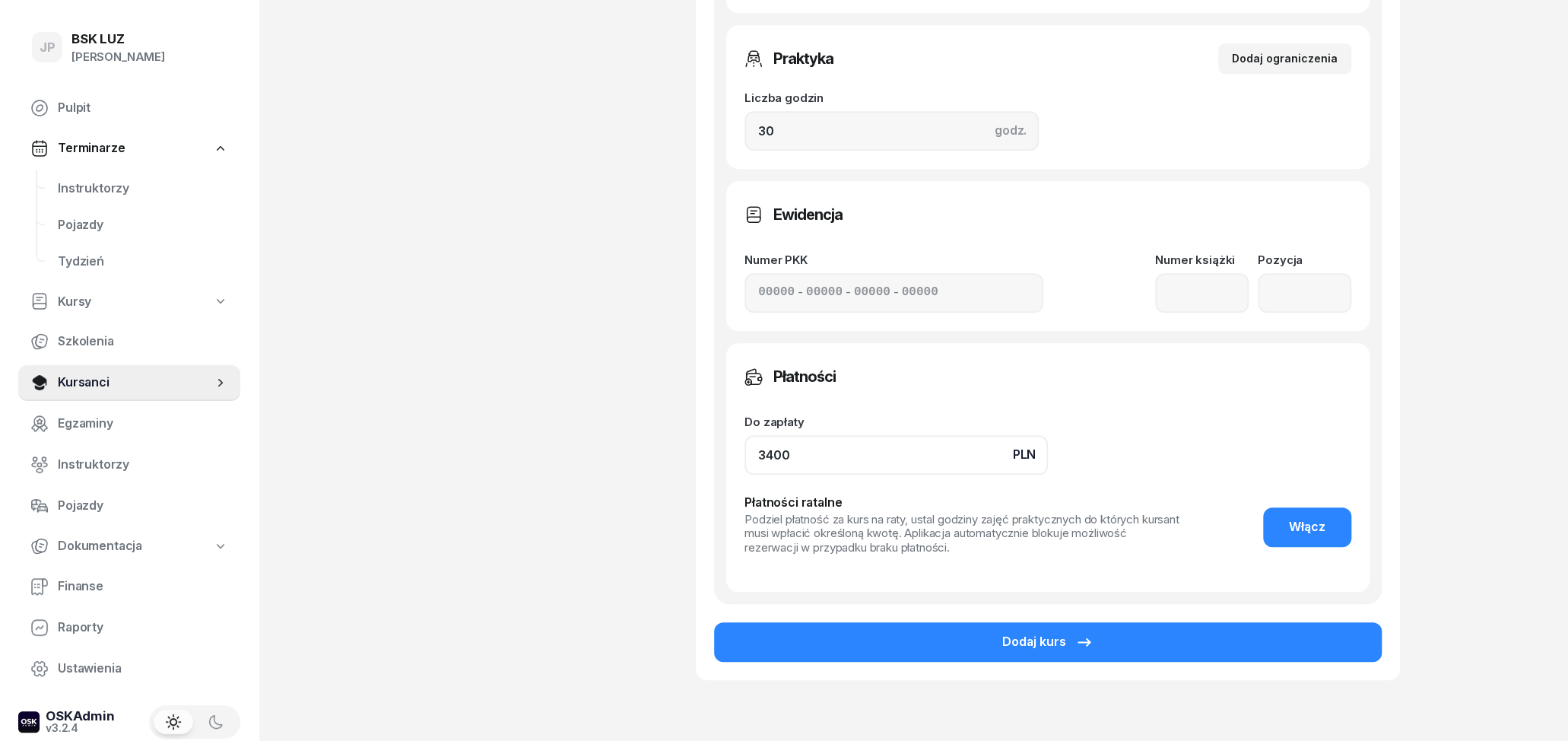
click at [926, 458] on input "3400" at bounding box center [896, 455] width 304 height 40
click at [772, 450] on input "3400" at bounding box center [896, 455] width 304 height 40
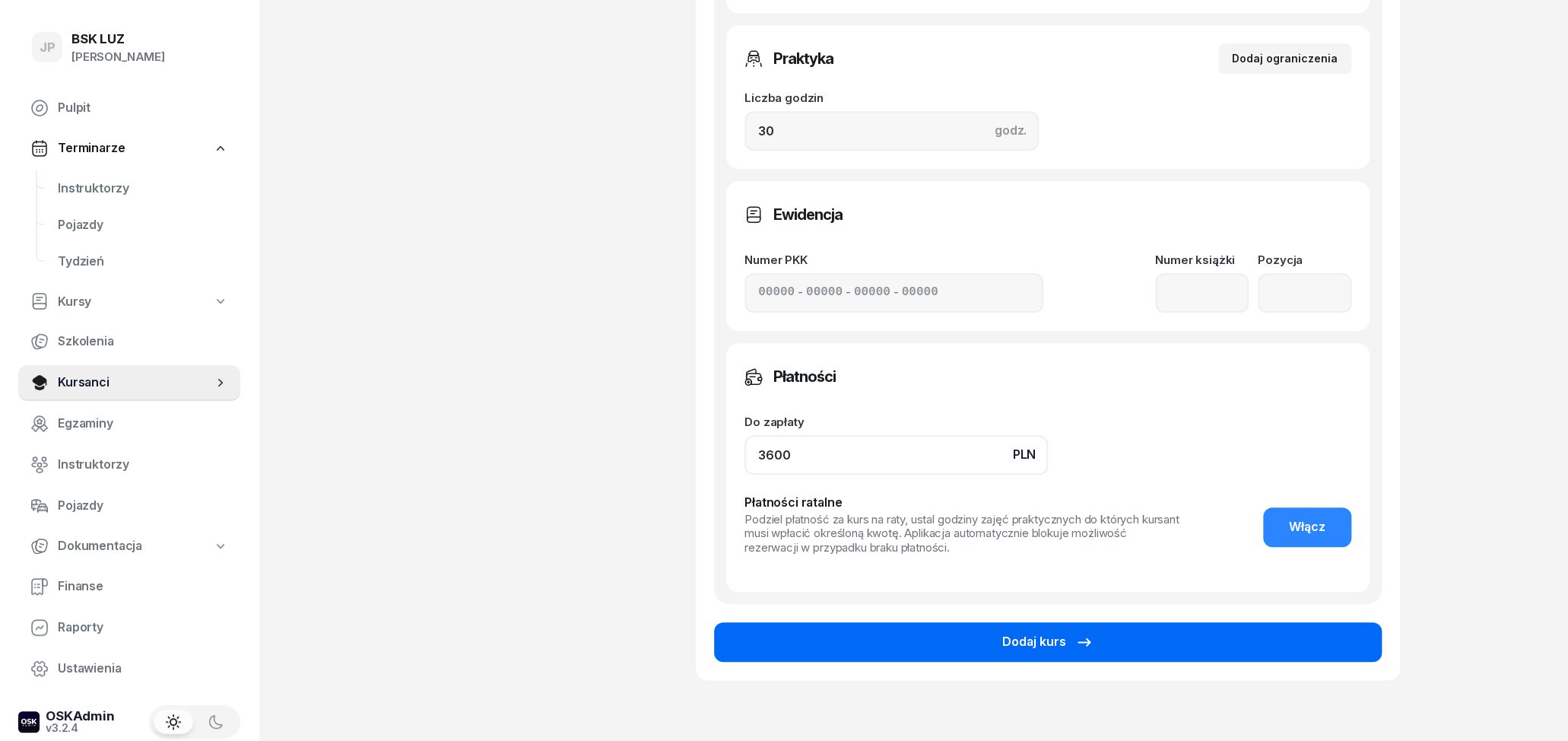
type input "3600"
click at [1153, 636] on button "Dodaj kurs" at bounding box center [1048, 642] width 668 height 40
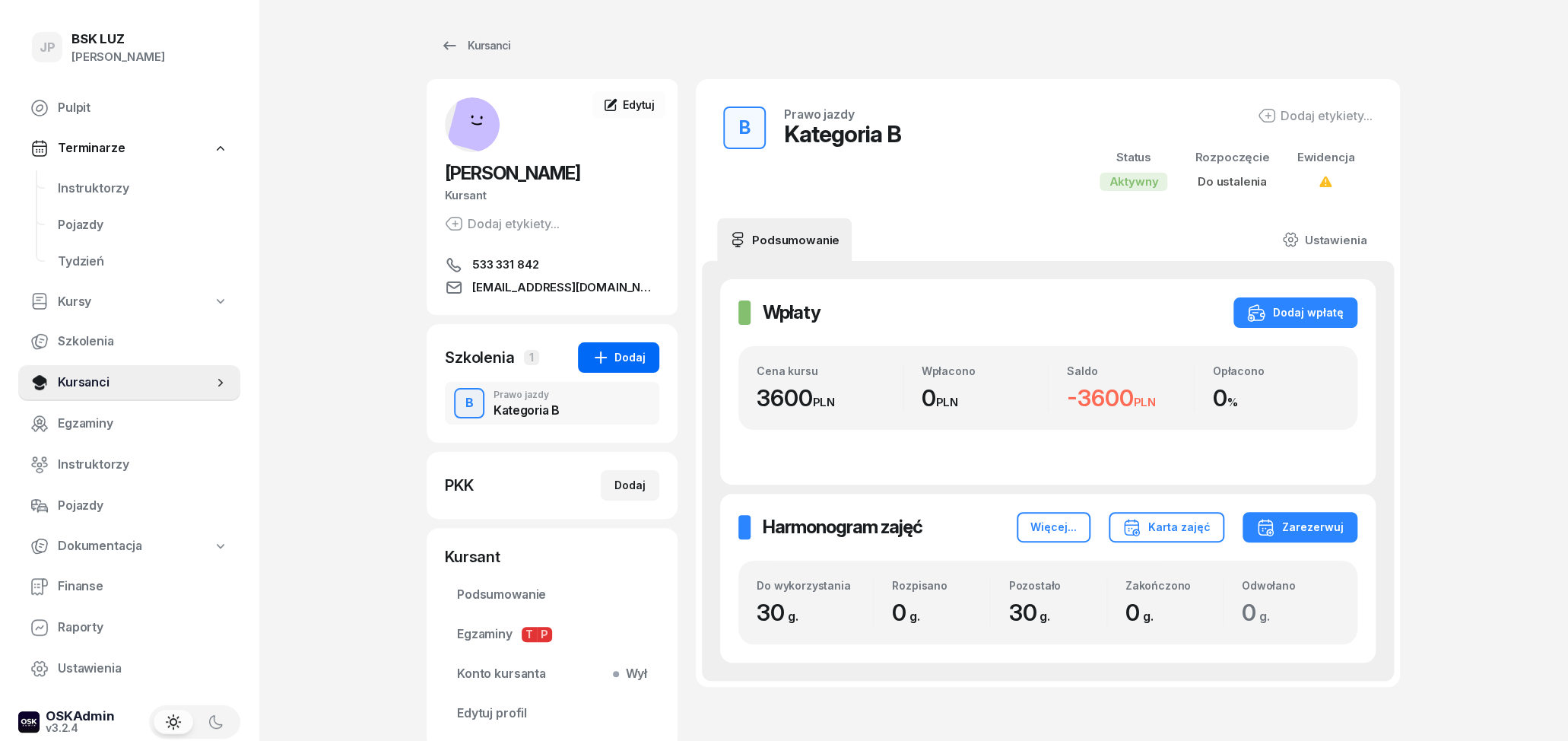
click at [613, 357] on div "Dodaj" at bounding box center [618, 357] width 54 height 18
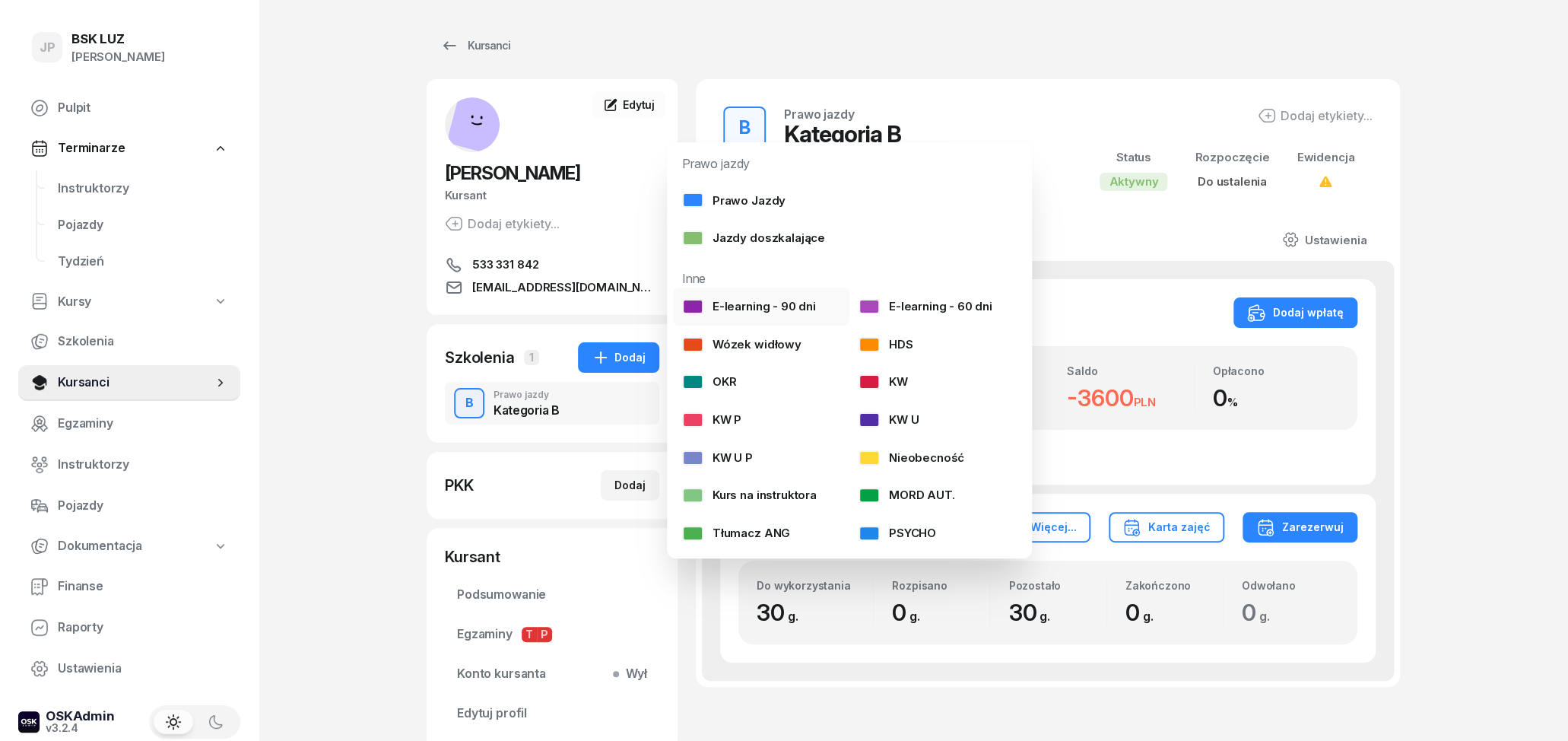
click at [816, 306] on link "E-learning - 90 dni" at bounding box center [761, 307] width 176 height 38
select select
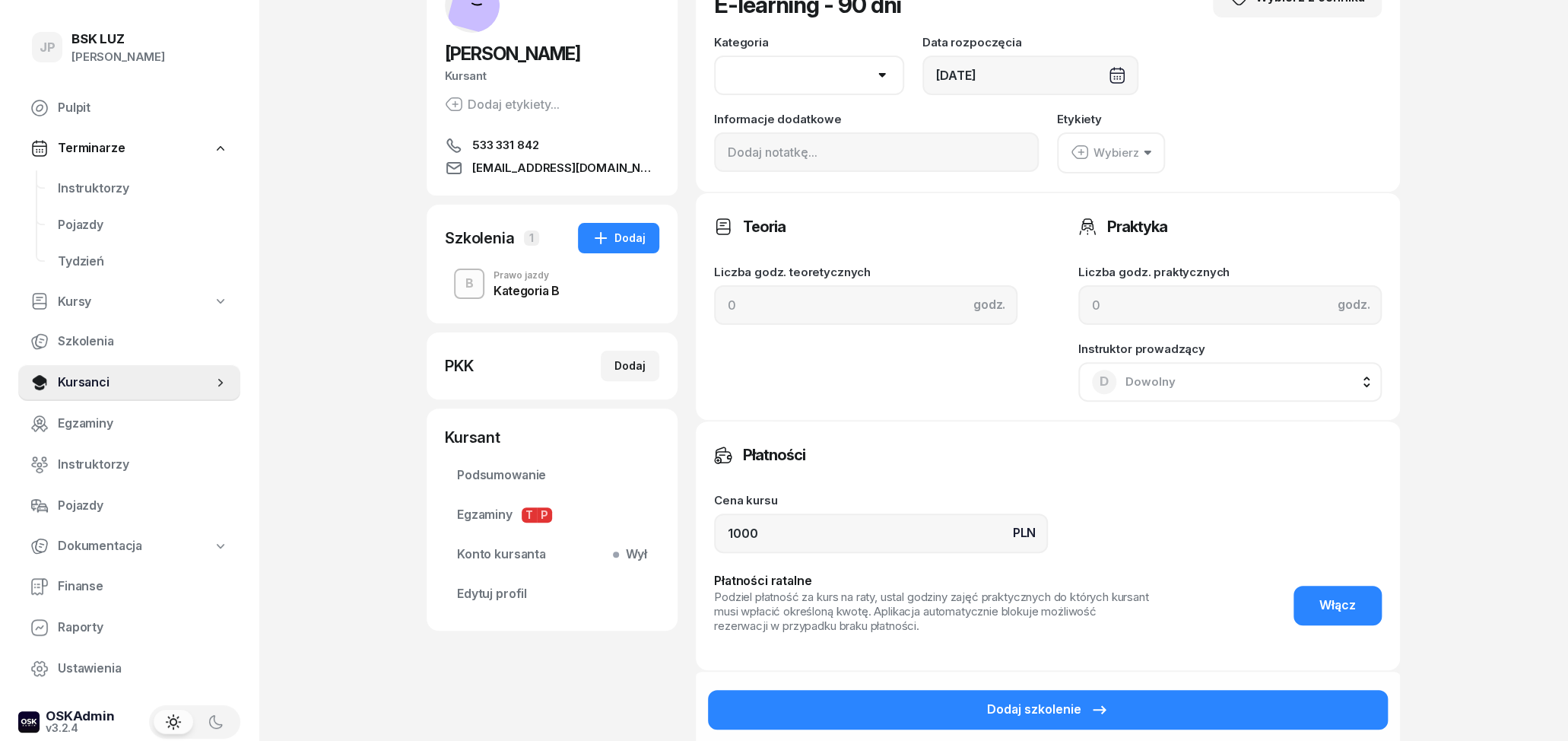
scroll to position [158, 0]
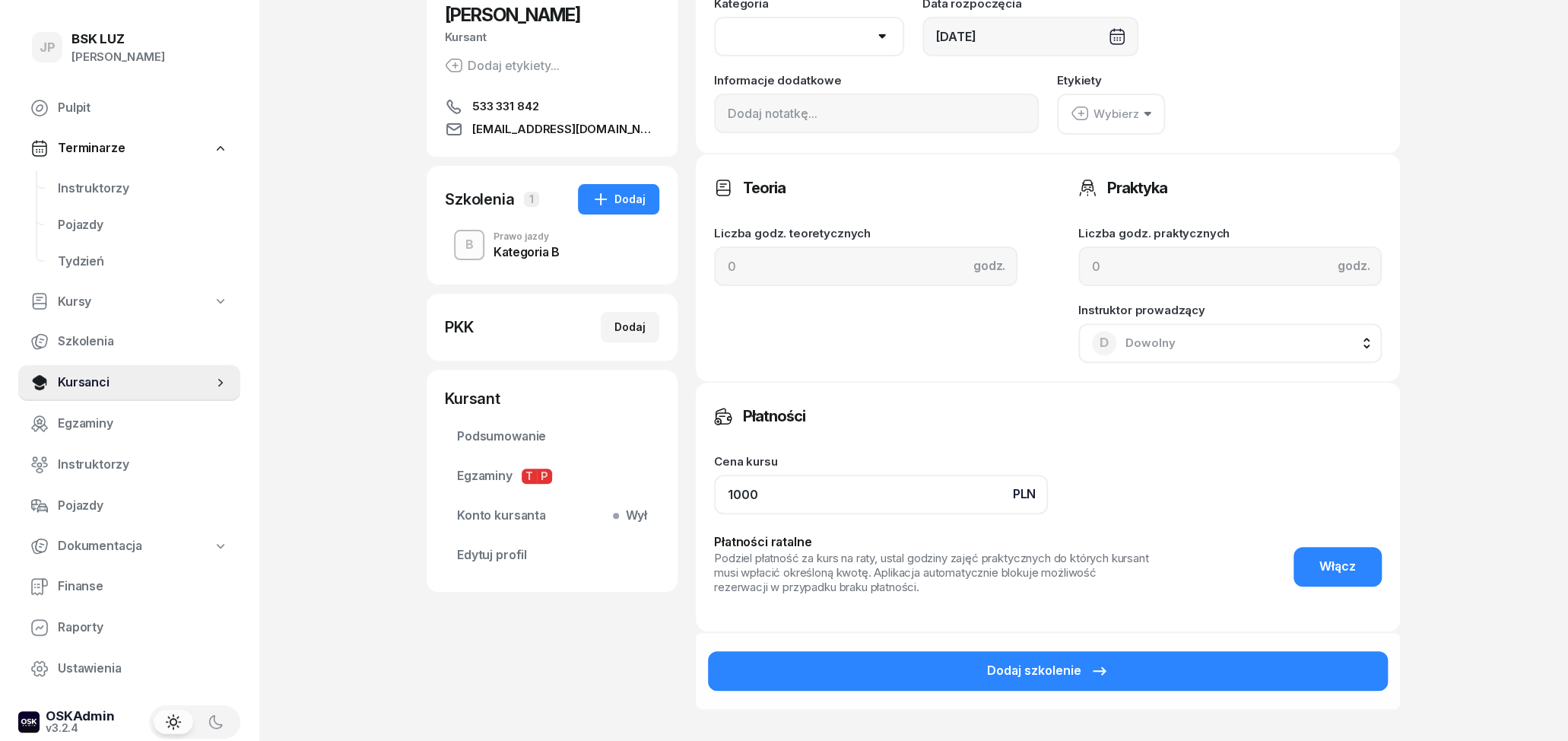
drag, startPoint x: 848, startPoint y: 496, endPoint x: 660, endPoint y: 496, distance: 188.0
click at [714, 496] on input "1000" at bounding box center [880, 495] width 333 height 40
click at [308, 403] on div "JP BSK [PERSON_NAME] Pulpit Terminarze Instruktorzy Pojazdy Tydzień Kursy Szkol…" at bounding box center [784, 368] width 1568 height 1053
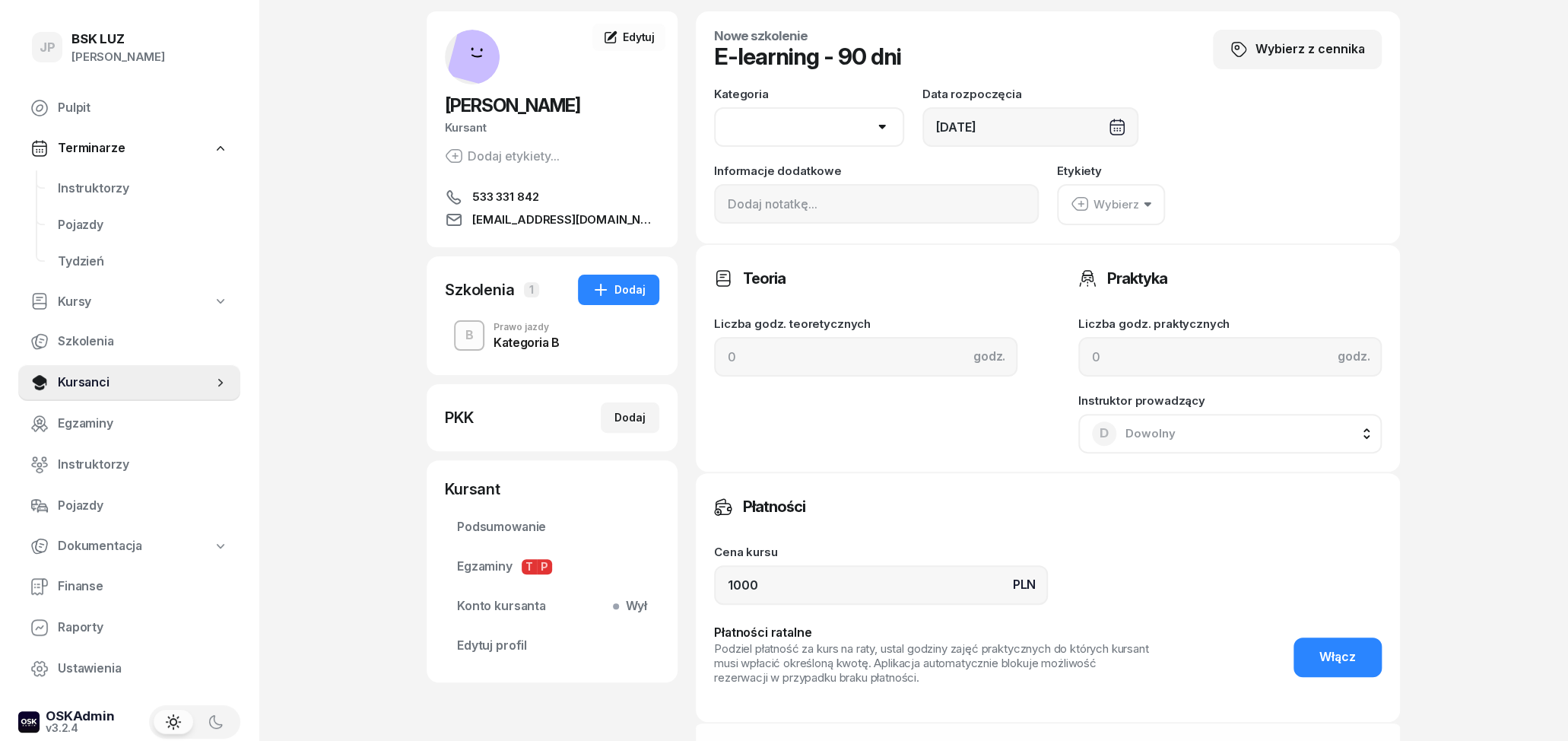
scroll to position [0, 0]
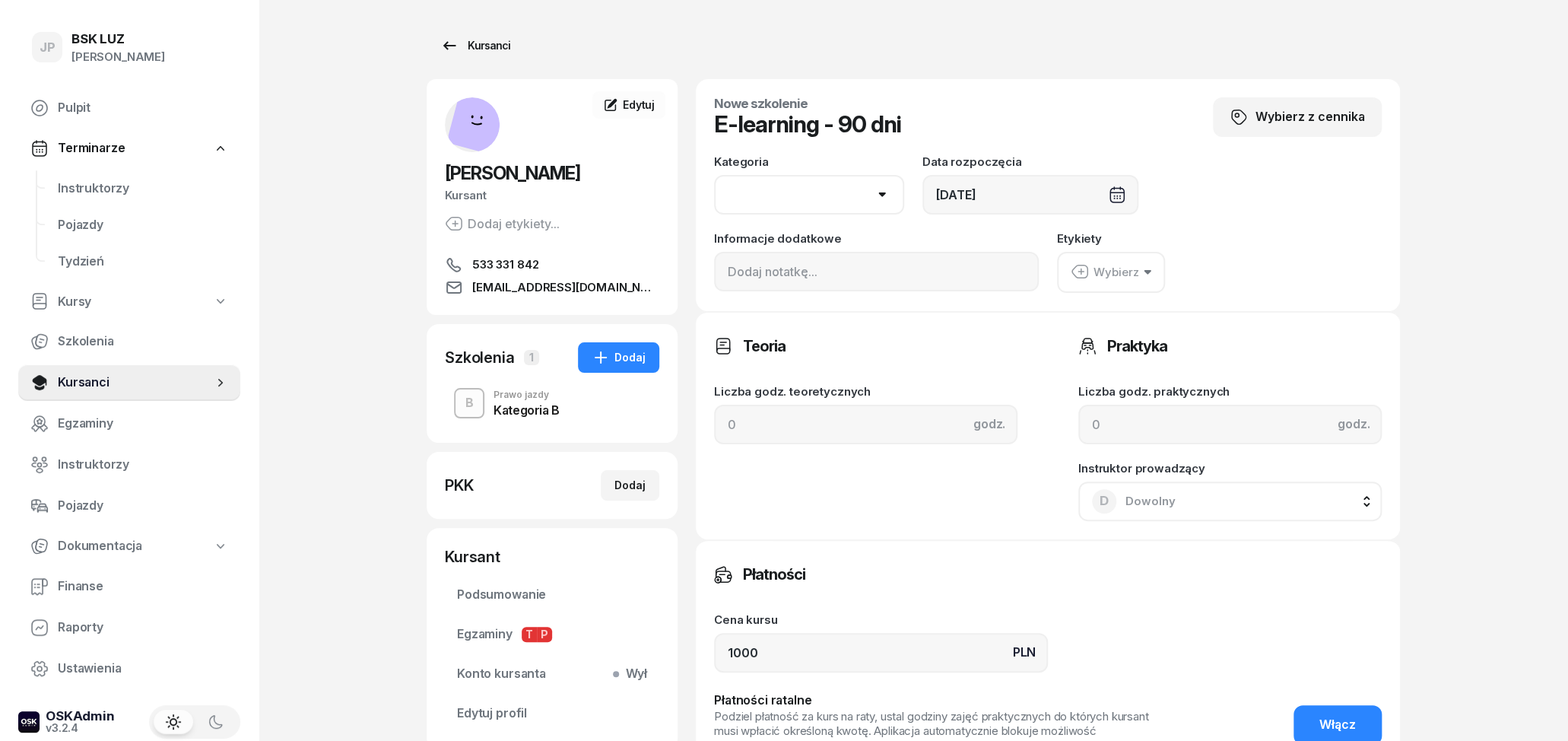
click at [437, 42] on link "Kursanci" at bounding box center [475, 46] width 97 height 31
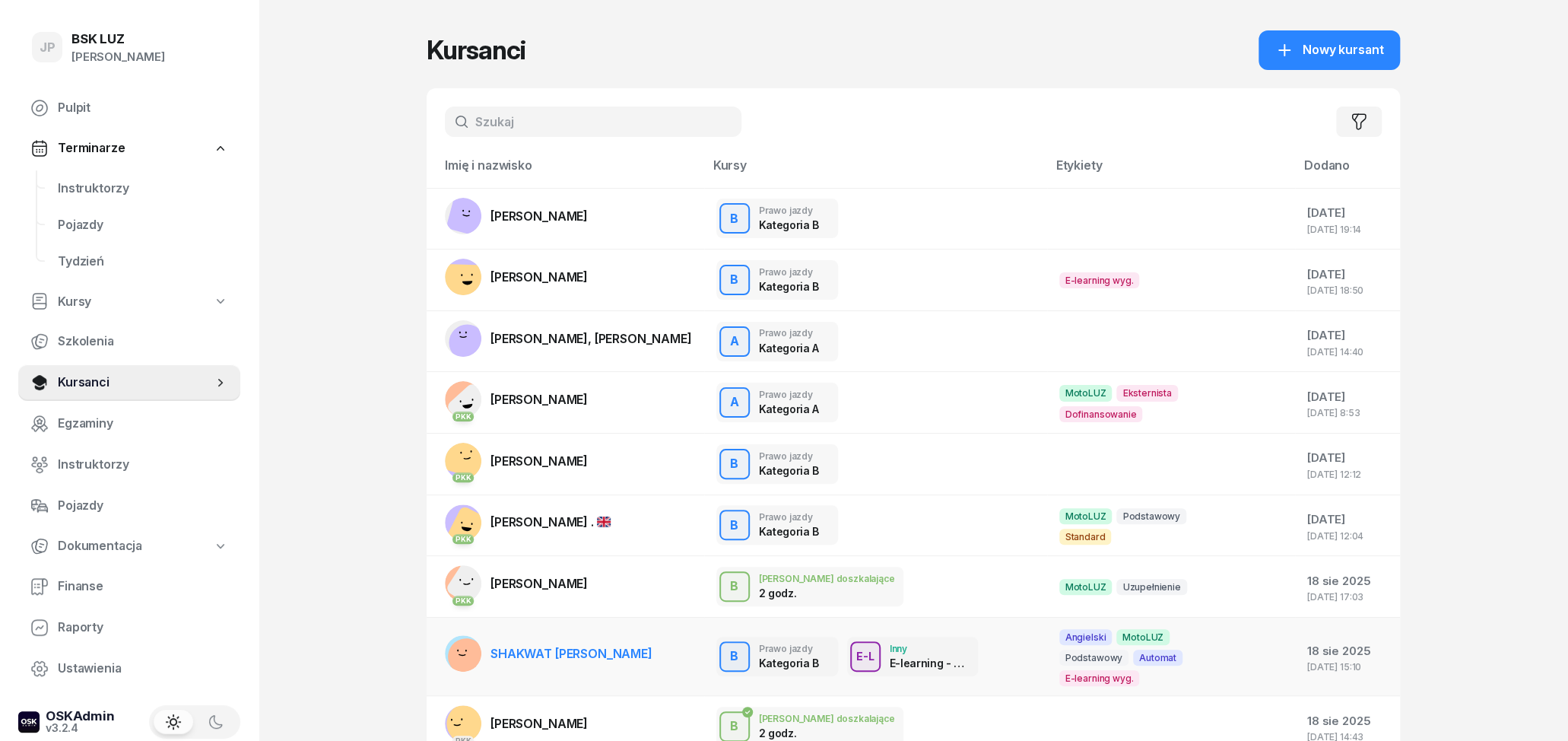
click at [986, 650] on div "B Prawo jazdy Kategoria B E-L Inny E-learning - 90 dni" at bounding box center [876, 656] width 319 height 40
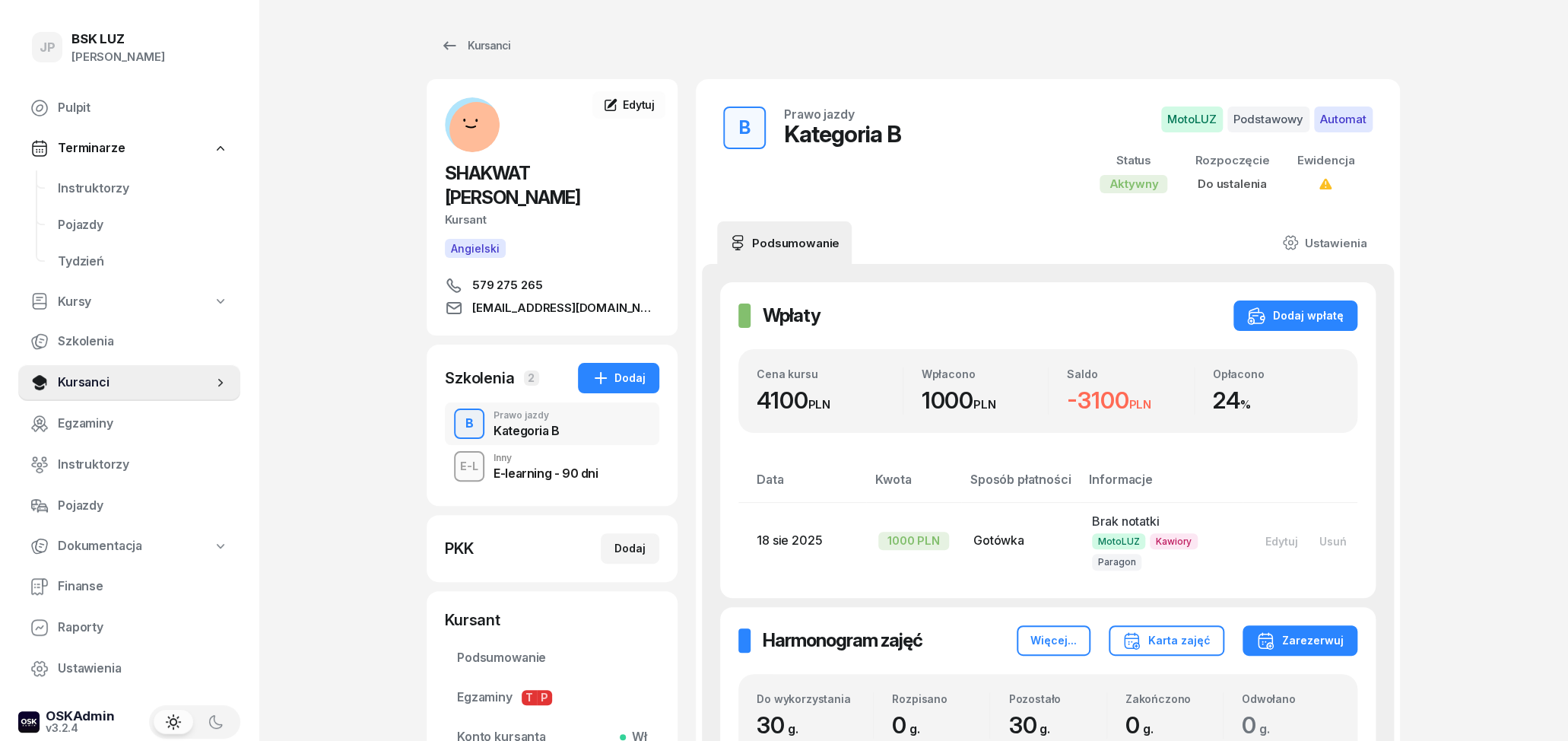
click at [574, 469] on div "E-learning - 90 dni" at bounding box center [545, 473] width 104 height 12
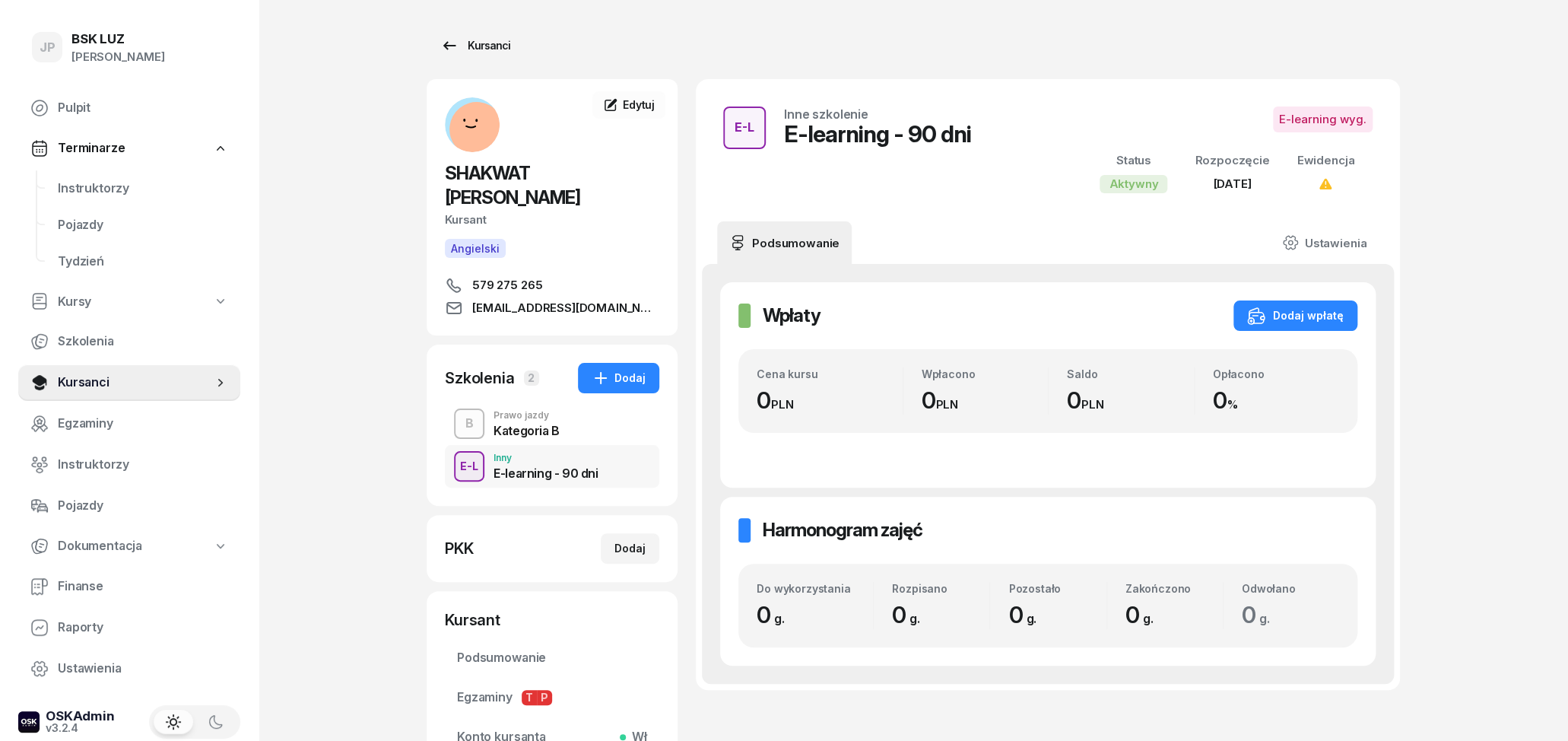
click at [470, 47] on div "Kursanci" at bounding box center [475, 46] width 70 height 18
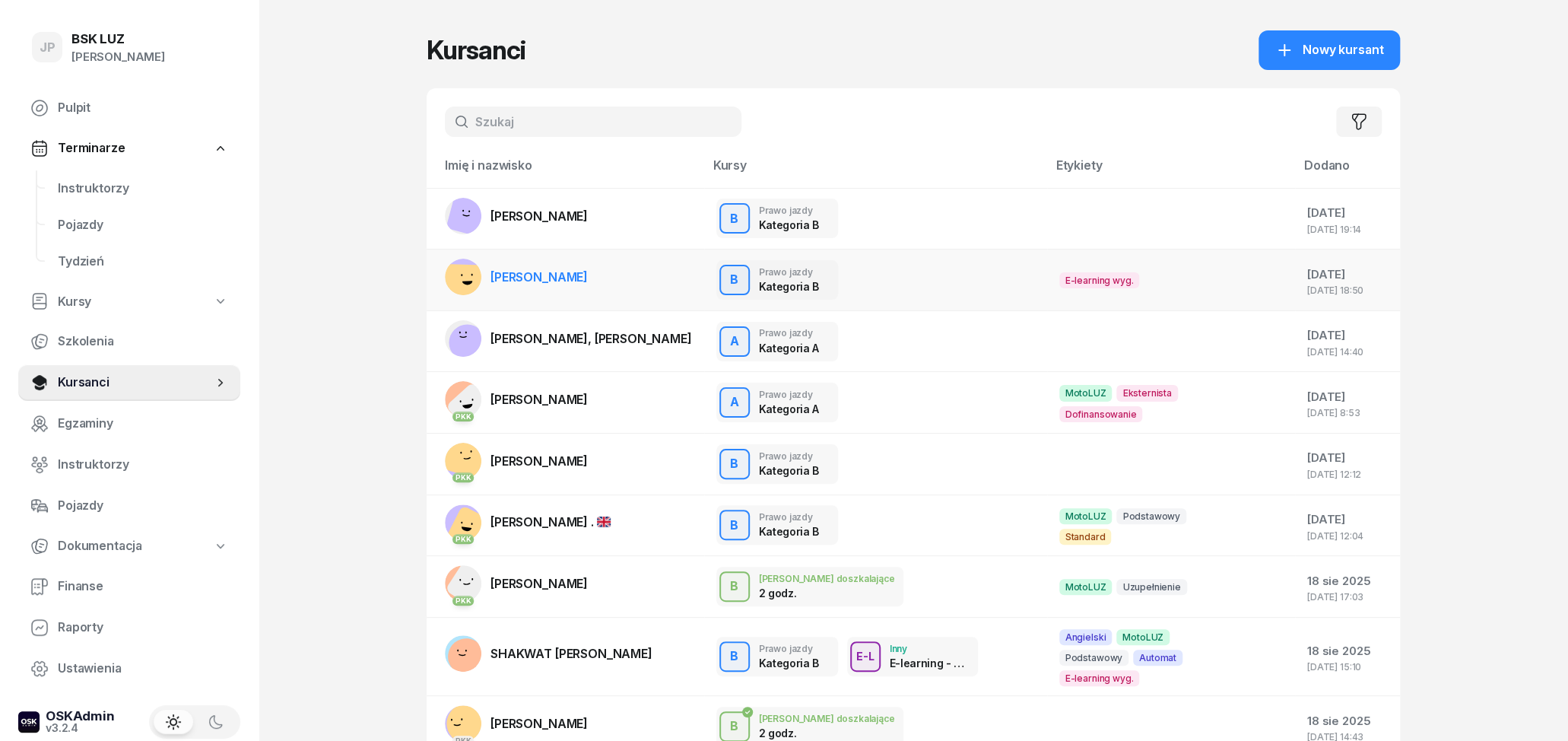
click at [588, 274] on span "[PERSON_NAME]" at bounding box center [539, 276] width 97 height 15
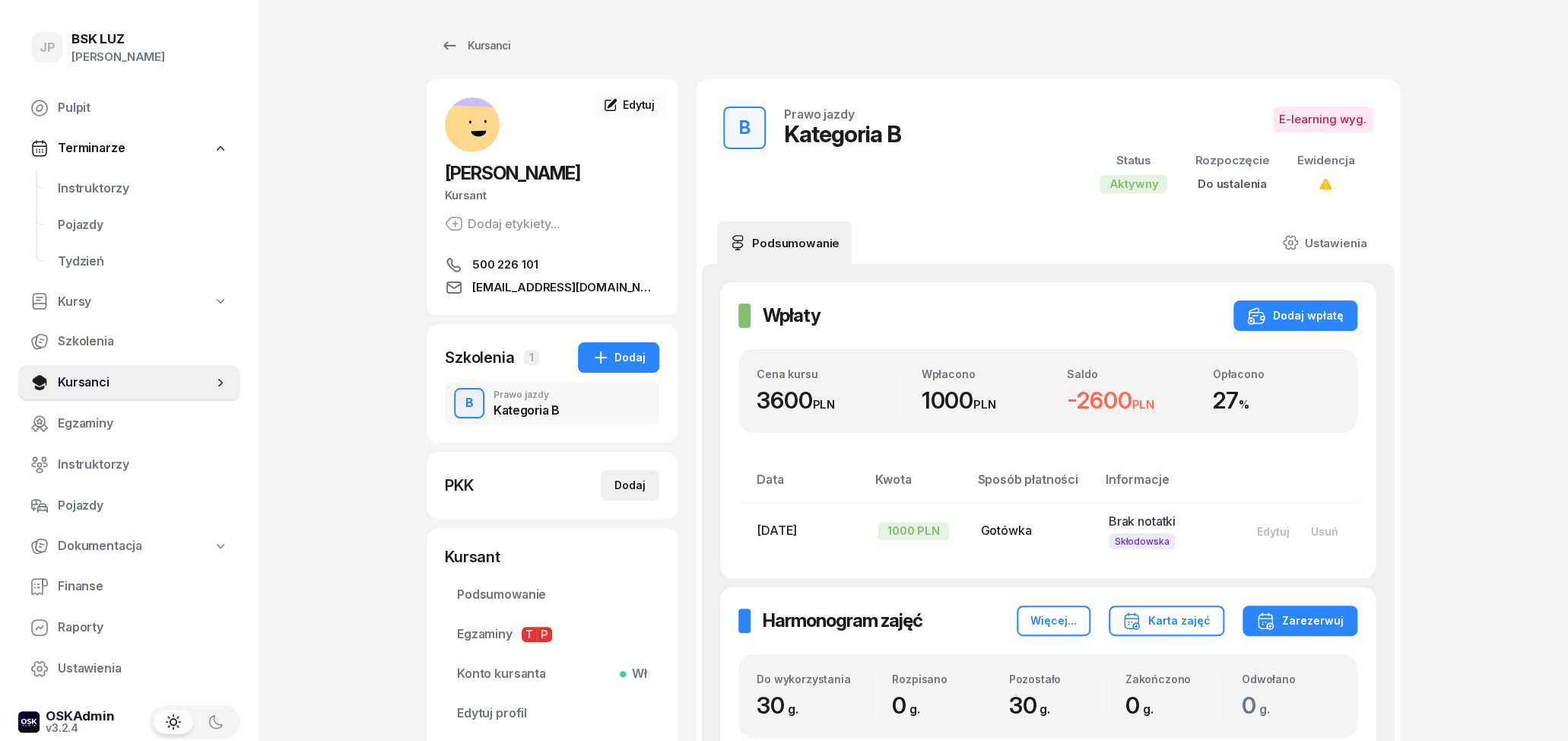
click at [622, 485] on div "Dodaj" at bounding box center [630, 485] width 32 height 18
select select
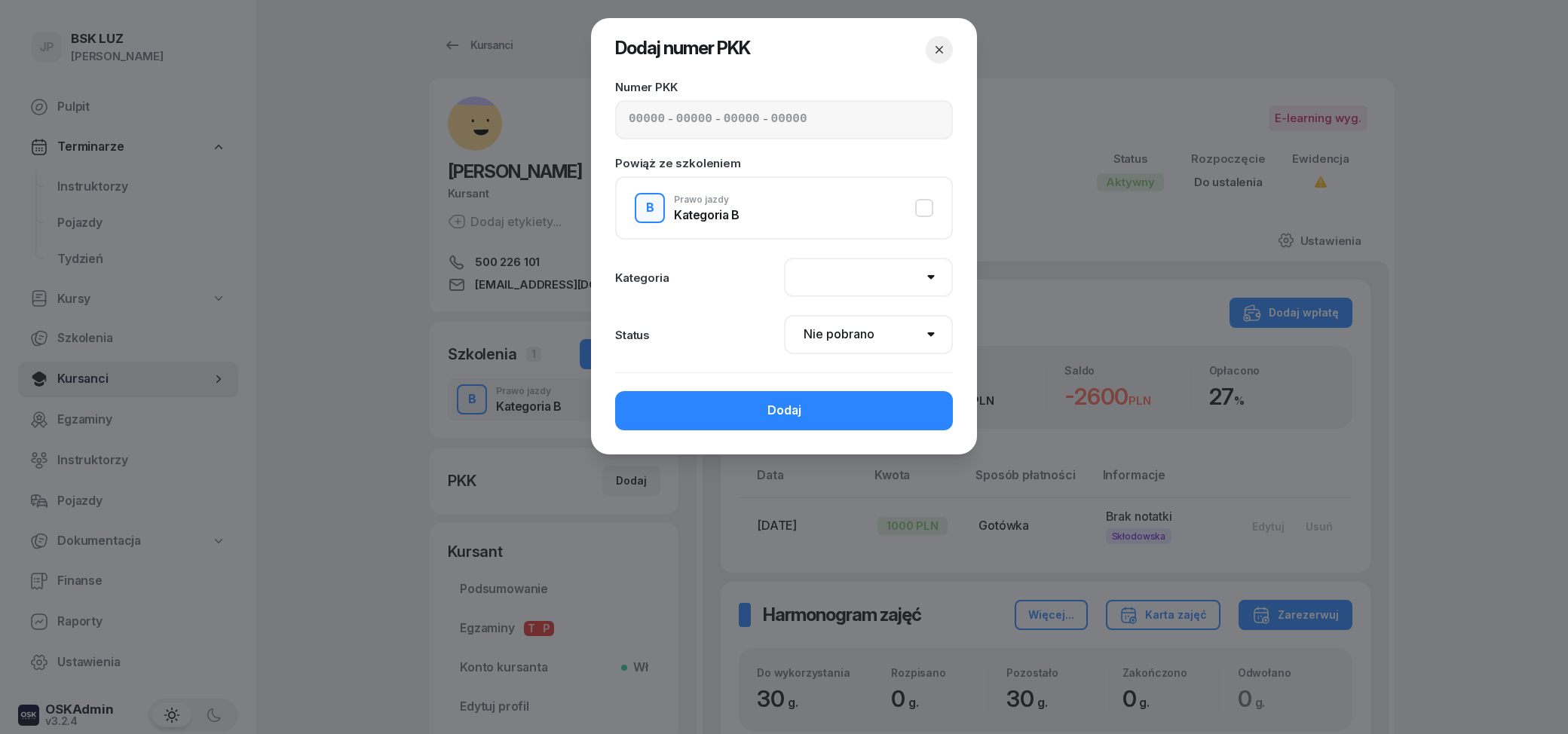
click at [934, 41] on button "button" at bounding box center [939, 50] width 27 height 27
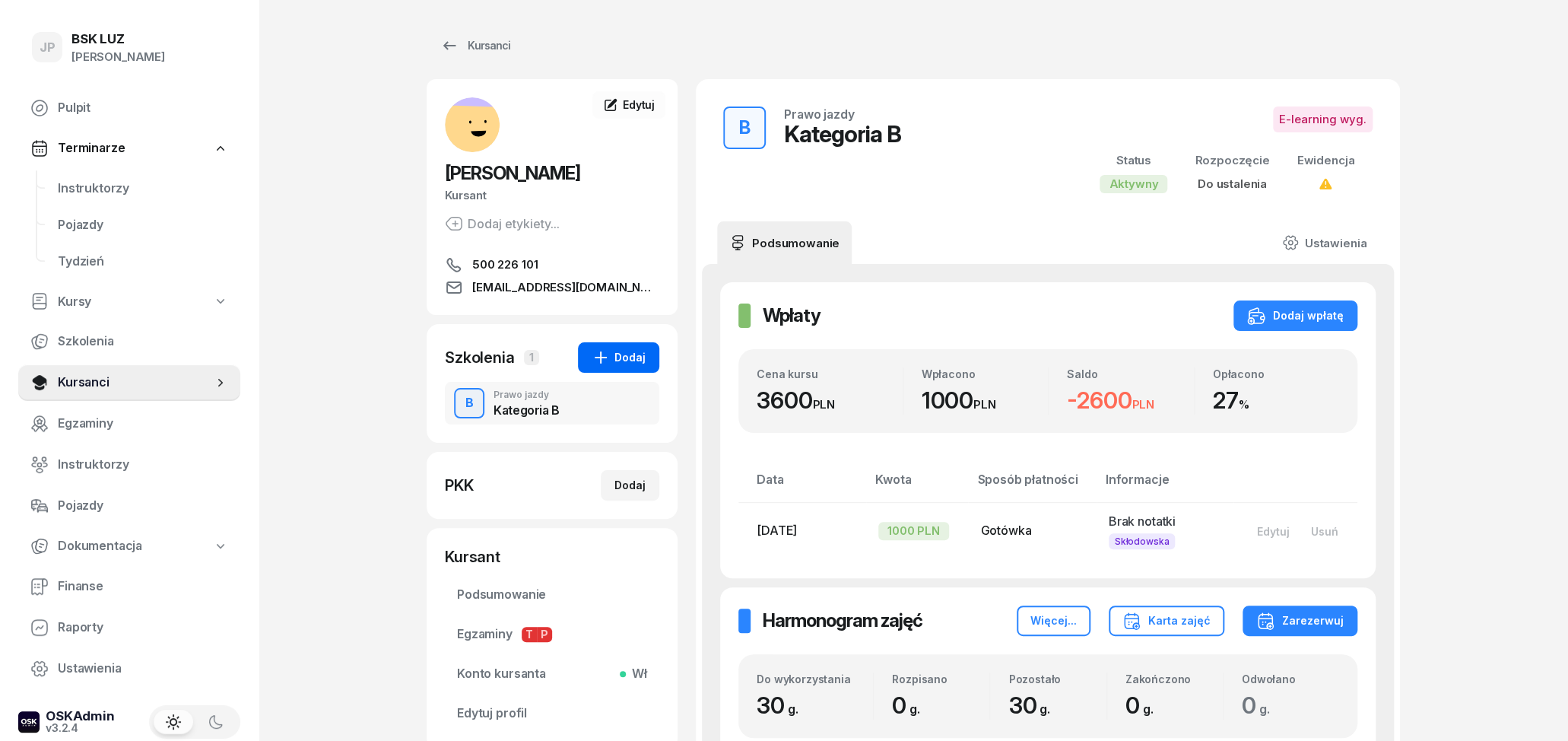
click at [632, 355] on div "Dodaj" at bounding box center [618, 357] width 54 height 18
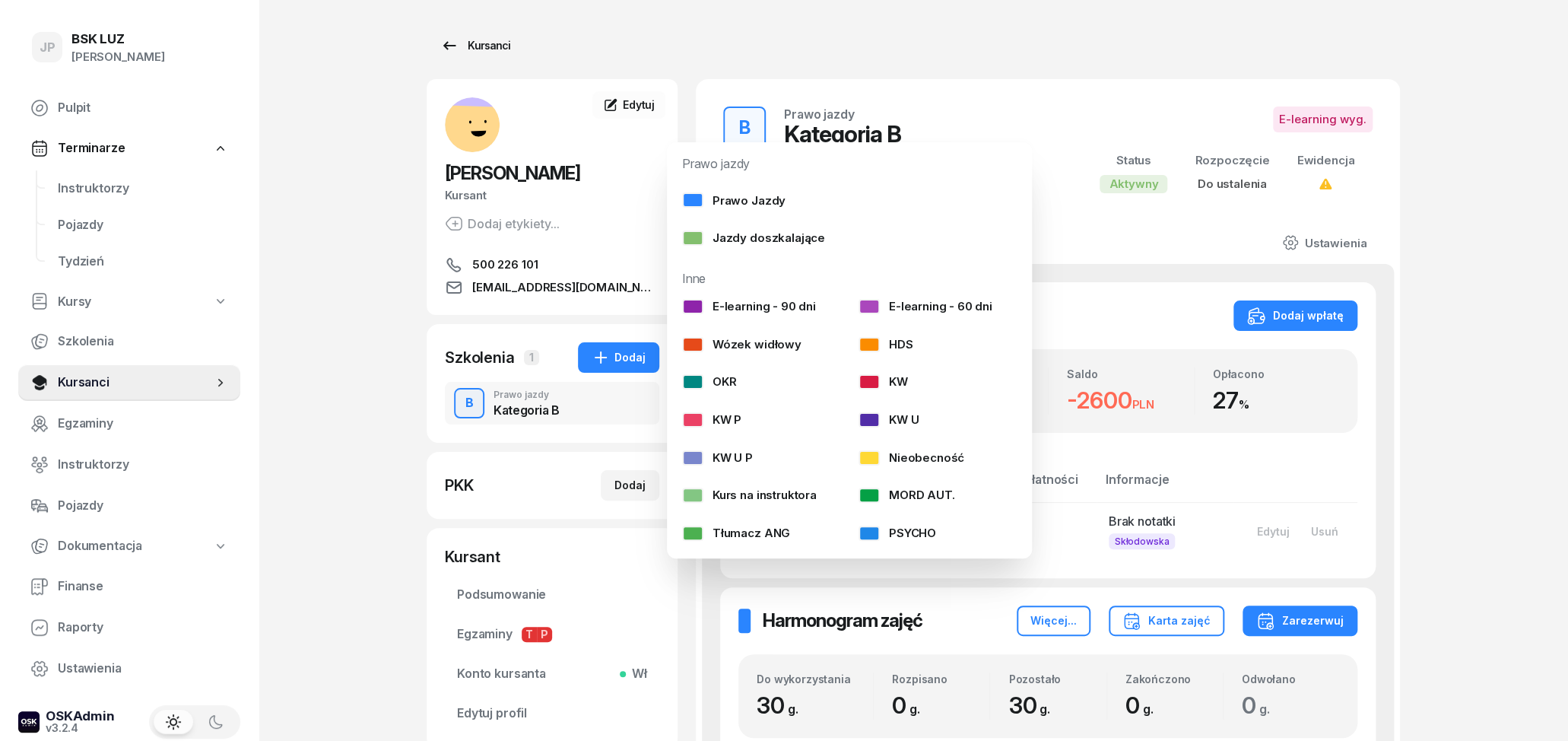
click at [452, 50] on icon at bounding box center [449, 46] width 18 height 18
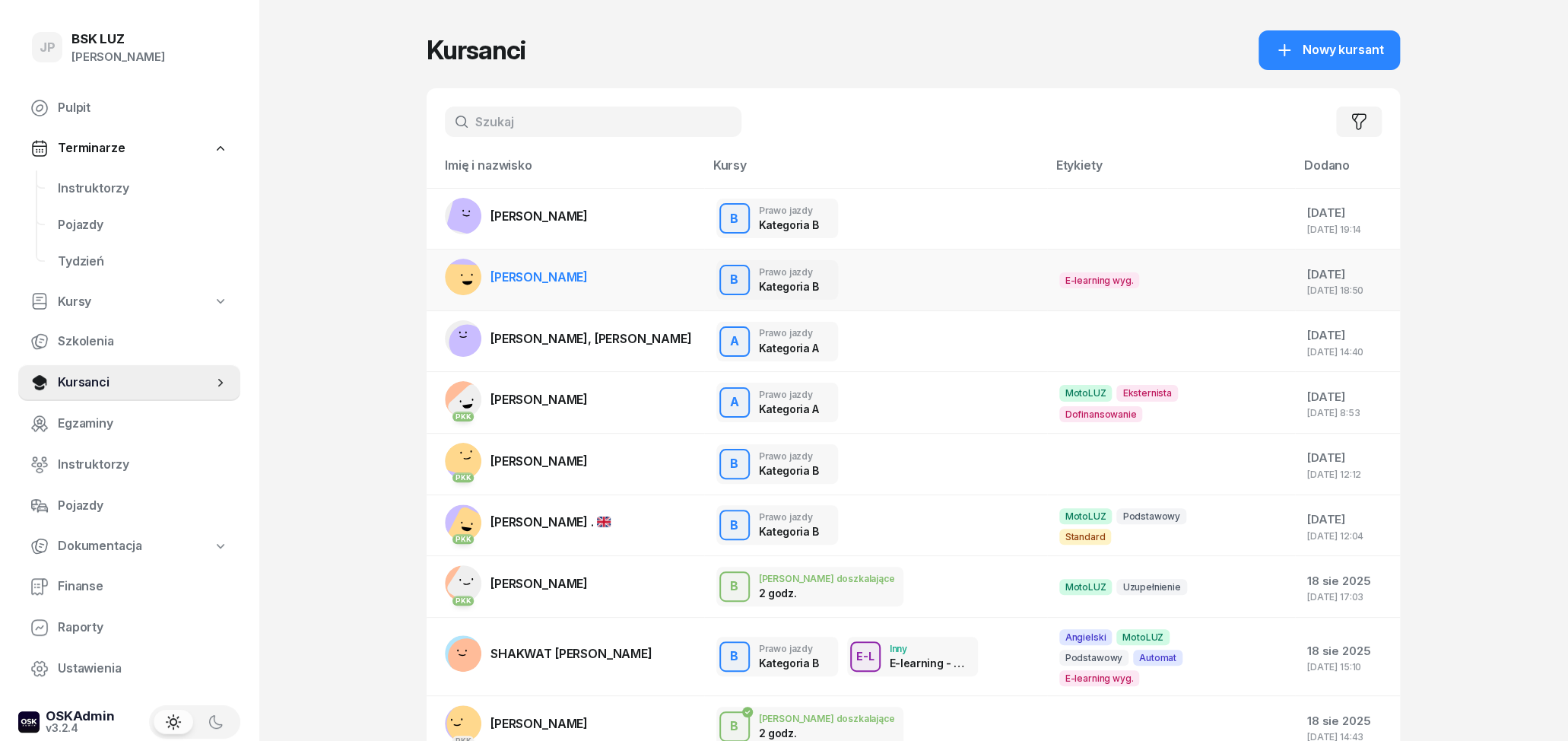
click at [918, 287] on div "B Prawo jazdy Kategoria B B Prawo jazdy Kategoria B E-learning wyg. Praktyka 0 …" at bounding box center [876, 280] width 319 height 40
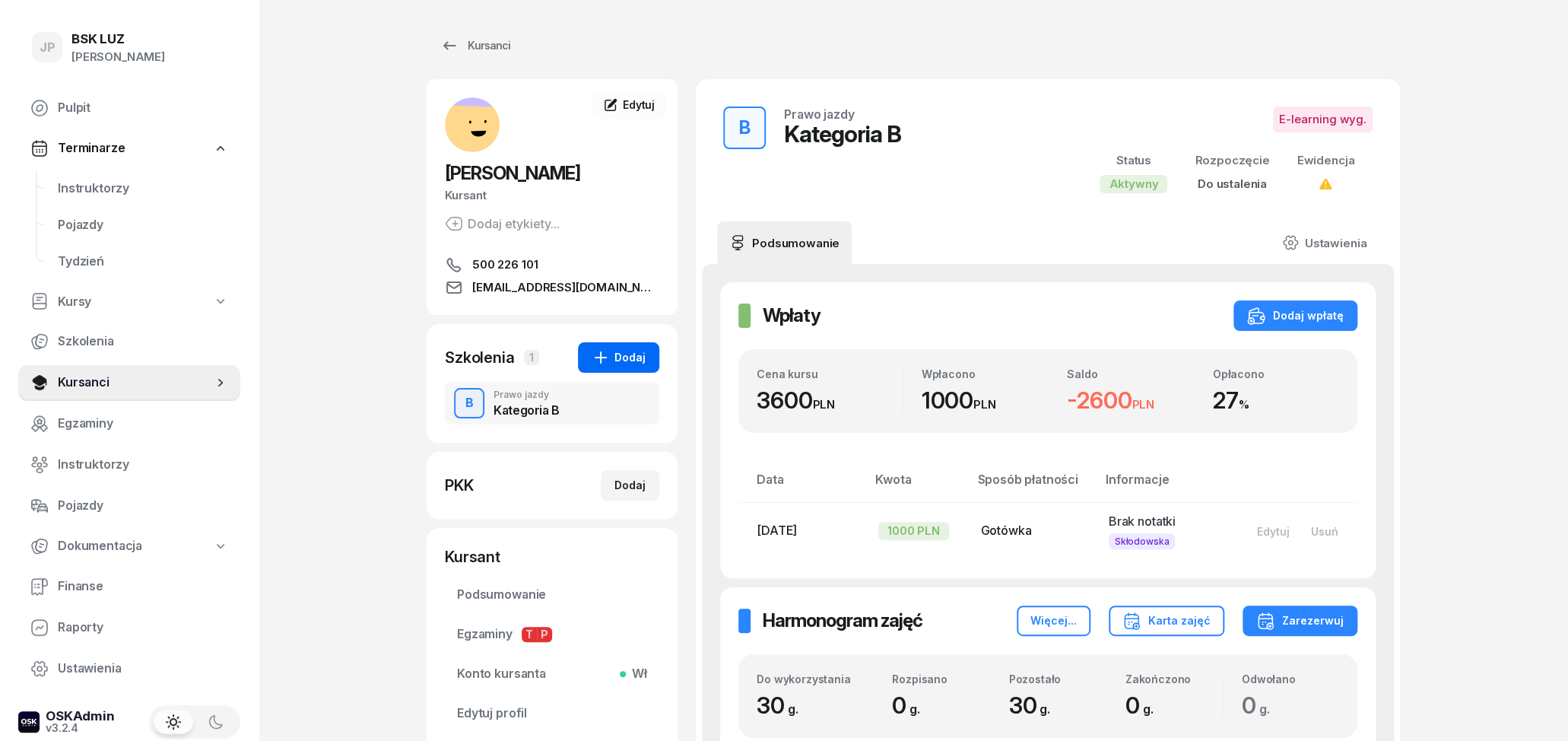
click at [639, 359] on div "Dodaj" at bounding box center [618, 357] width 54 height 18
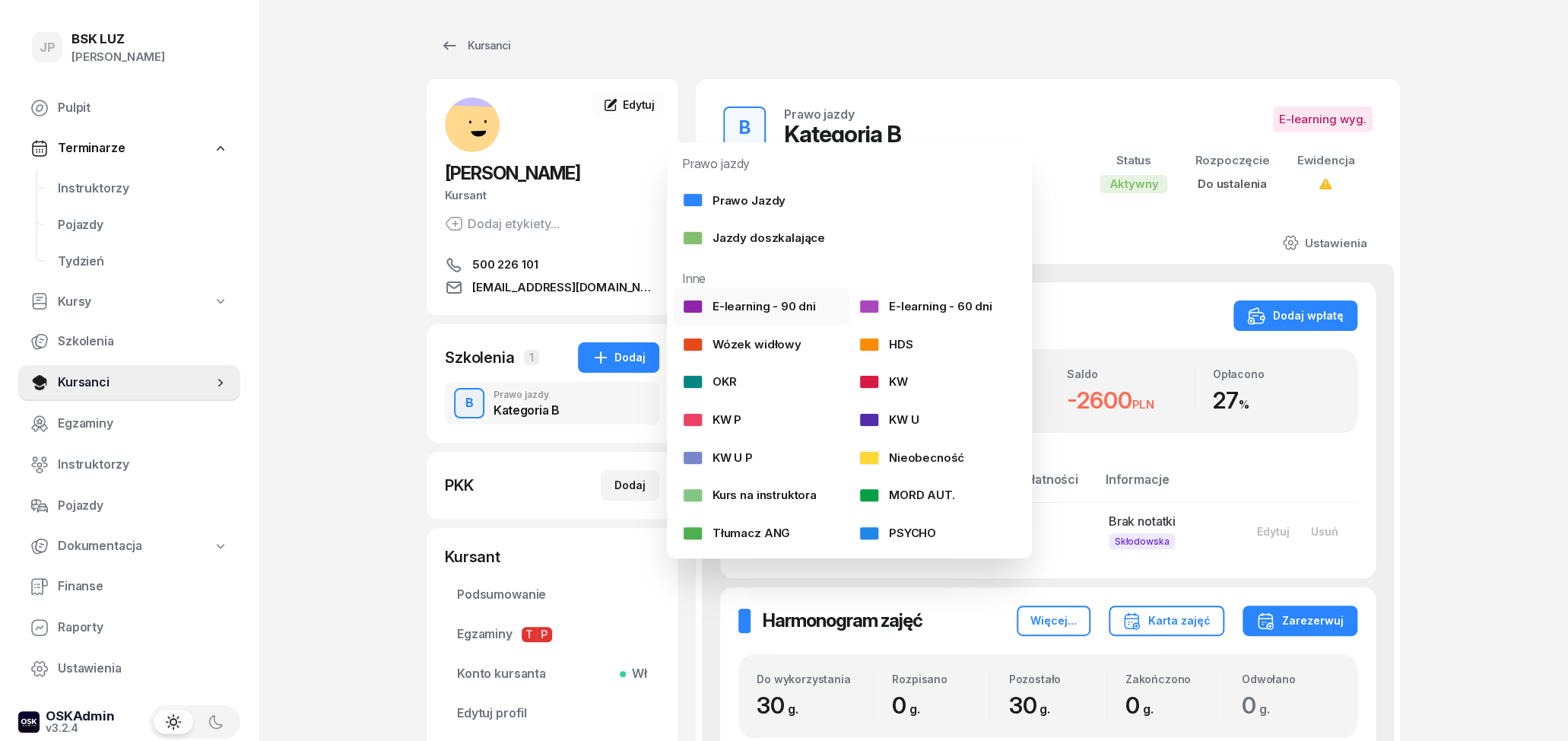
click at [764, 305] on div "E-learning - 90 dni" at bounding box center [749, 307] width 134 height 20
select select
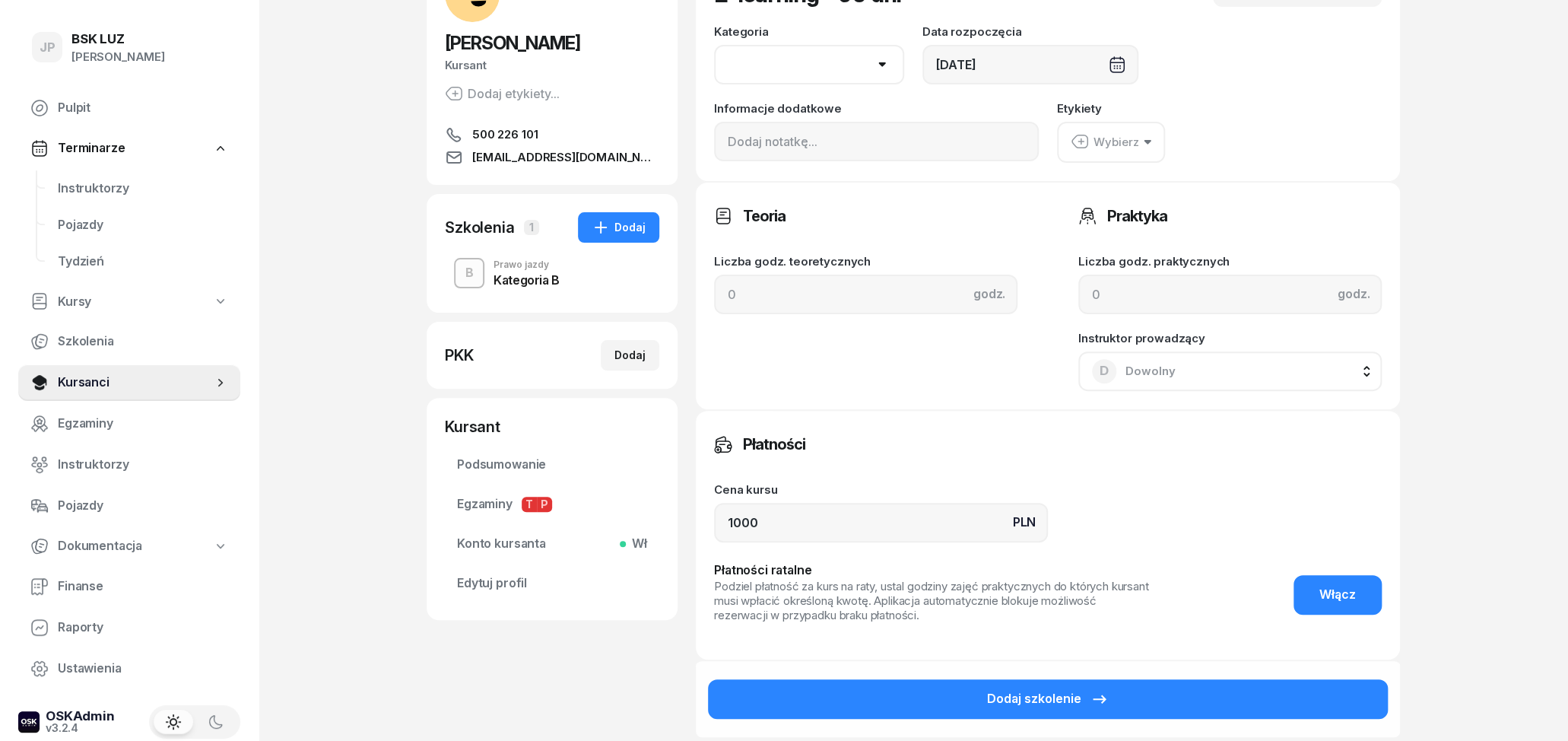
scroll to position [237, 0]
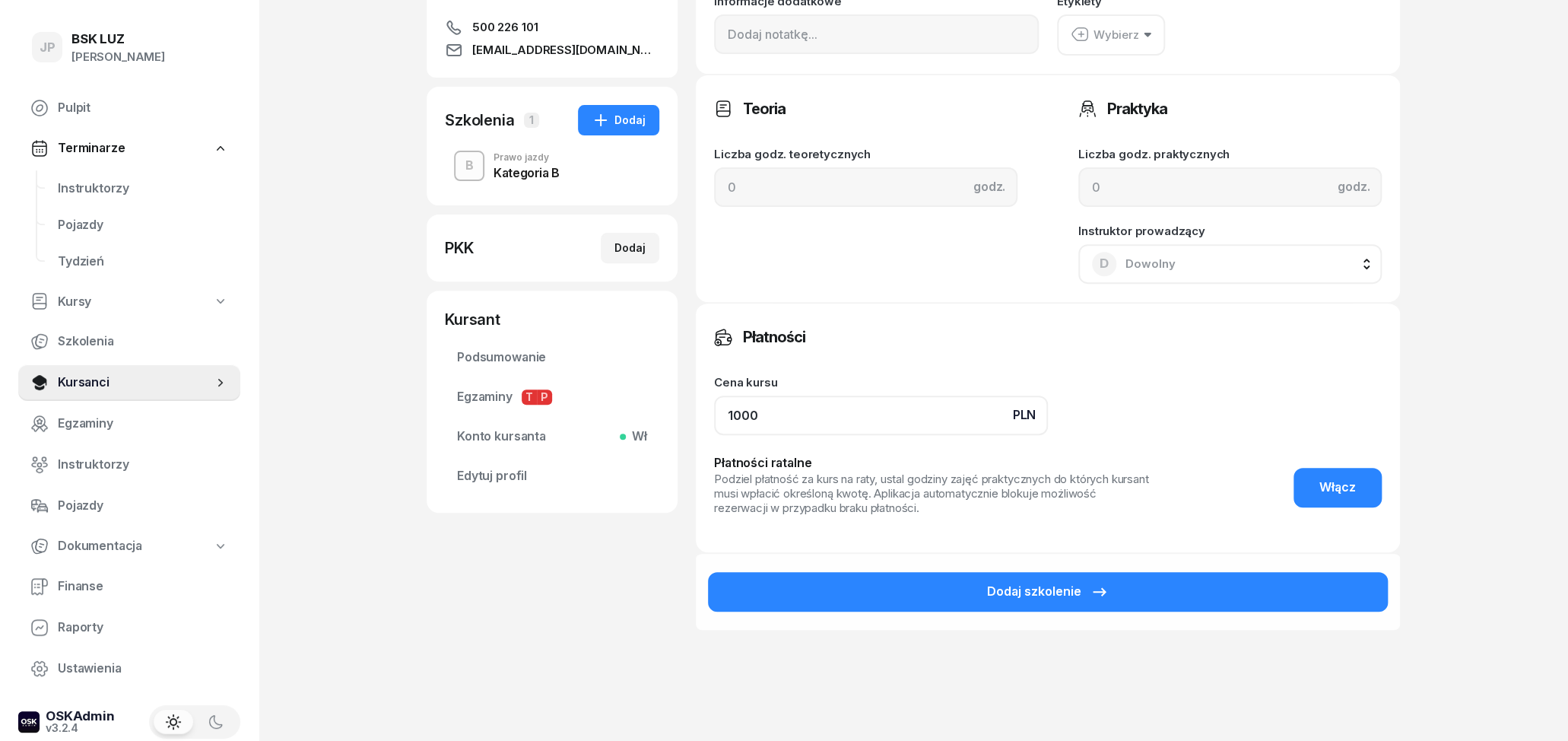
drag, startPoint x: 909, startPoint y: 416, endPoint x: 712, endPoint y: 430, distance: 197.5
click at [714, 430] on input "1000" at bounding box center [880, 416] width 333 height 40
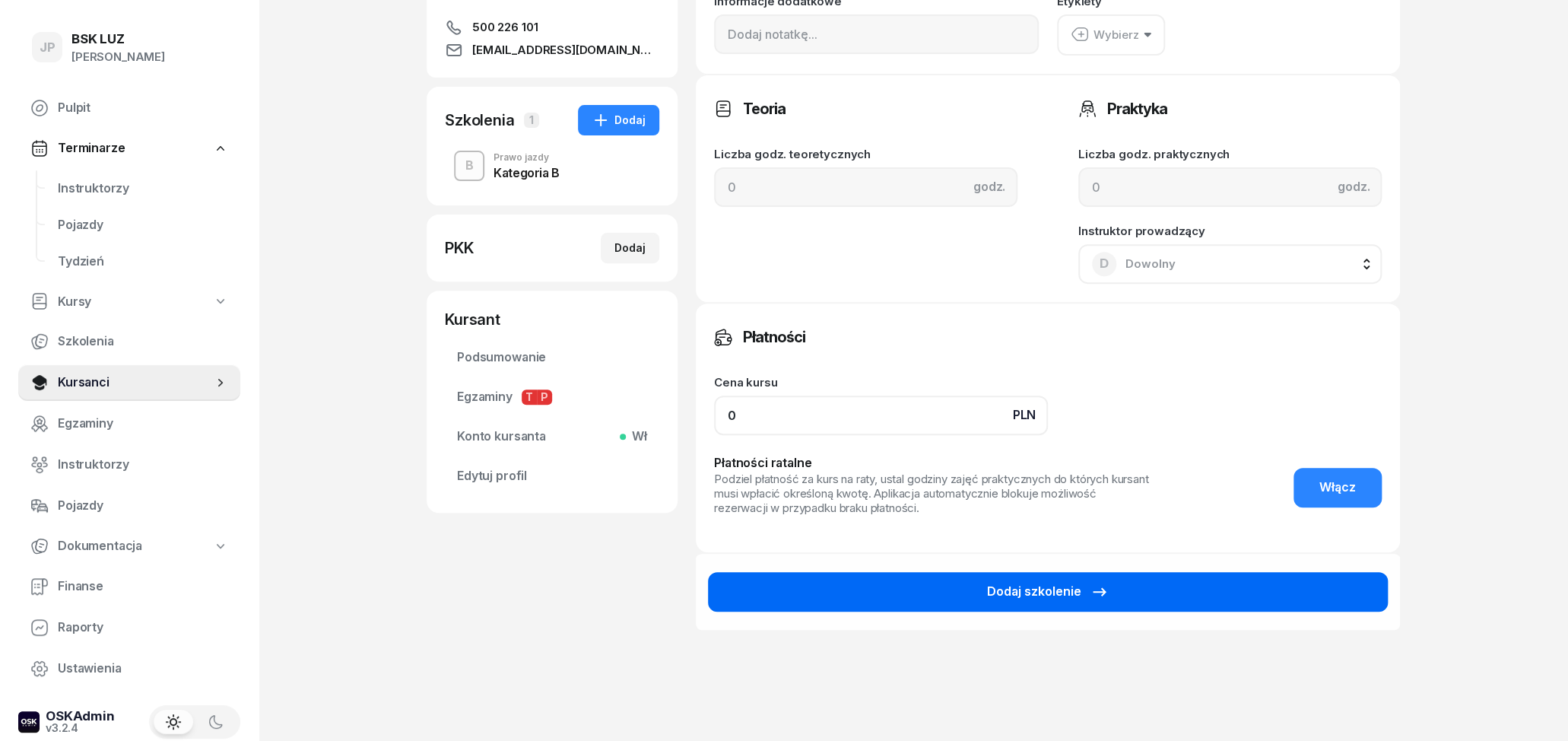
type input "0"
click at [891, 589] on button "Dodaj szkolenie" at bounding box center [1048, 592] width 680 height 40
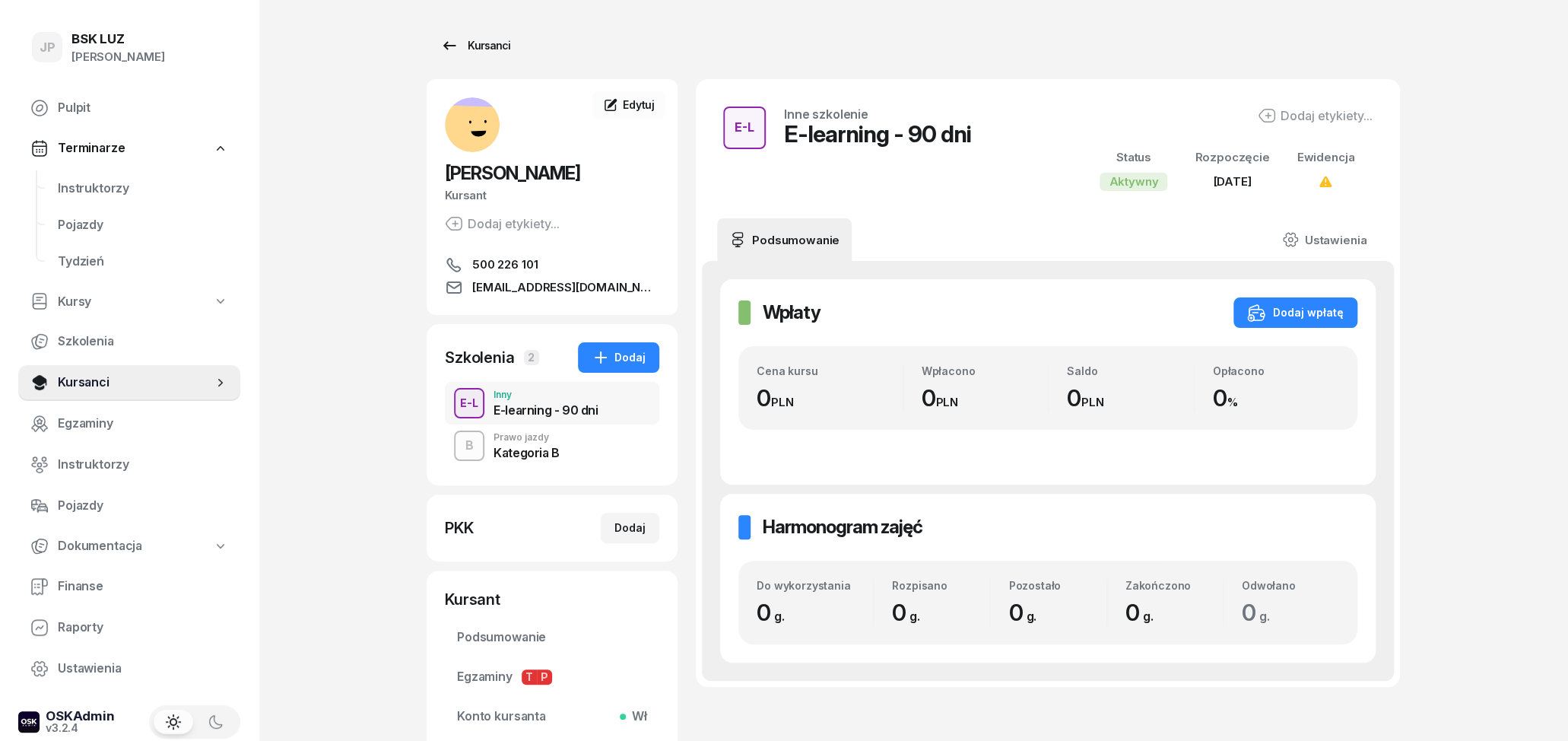
click at [449, 45] on icon at bounding box center [449, 46] width 18 height 18
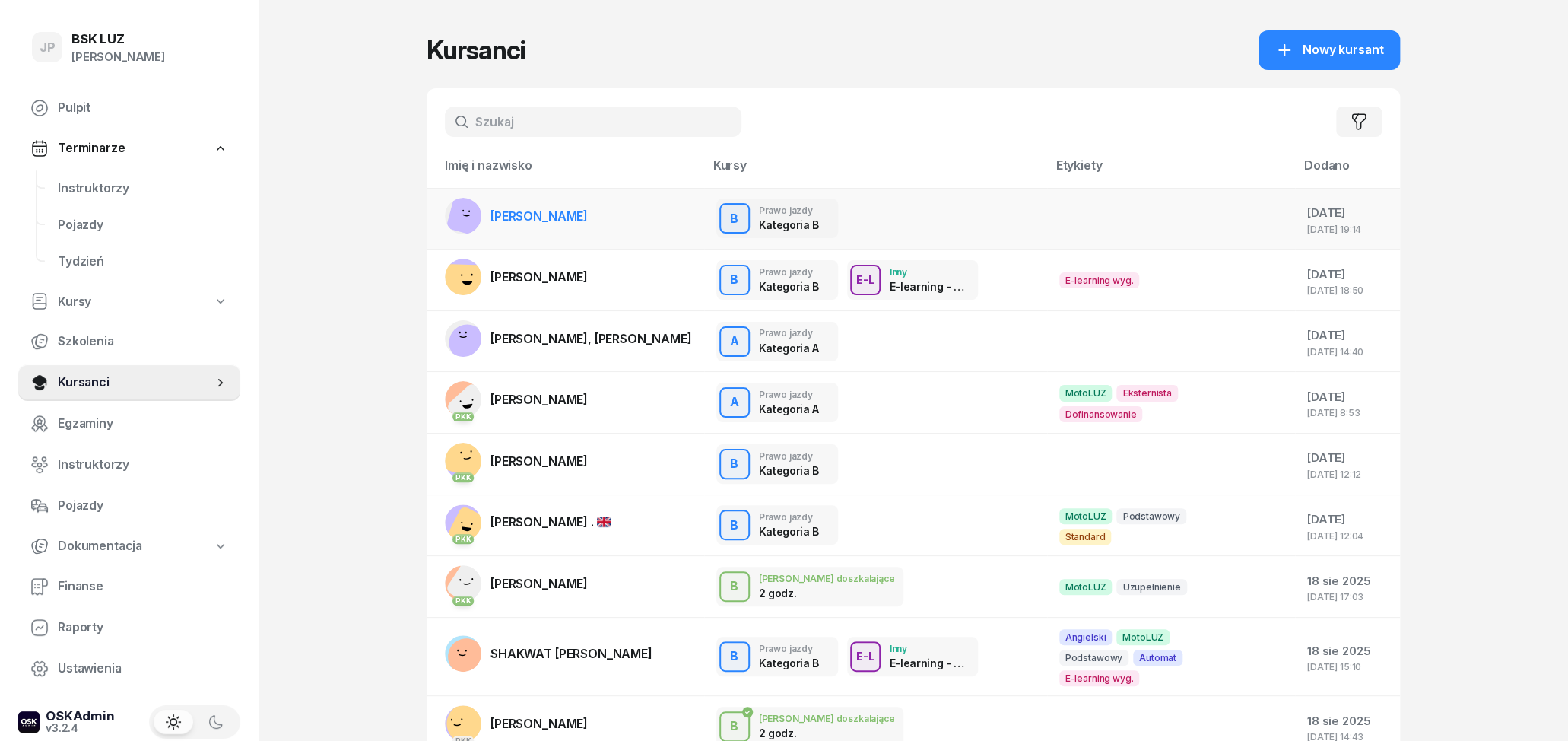
click at [960, 205] on div "B Prawo jazdy Kategoria B B Prawo jazdy Kategoria B Praktyka 0 z 30g Płatności …" at bounding box center [876, 219] width 319 height 40
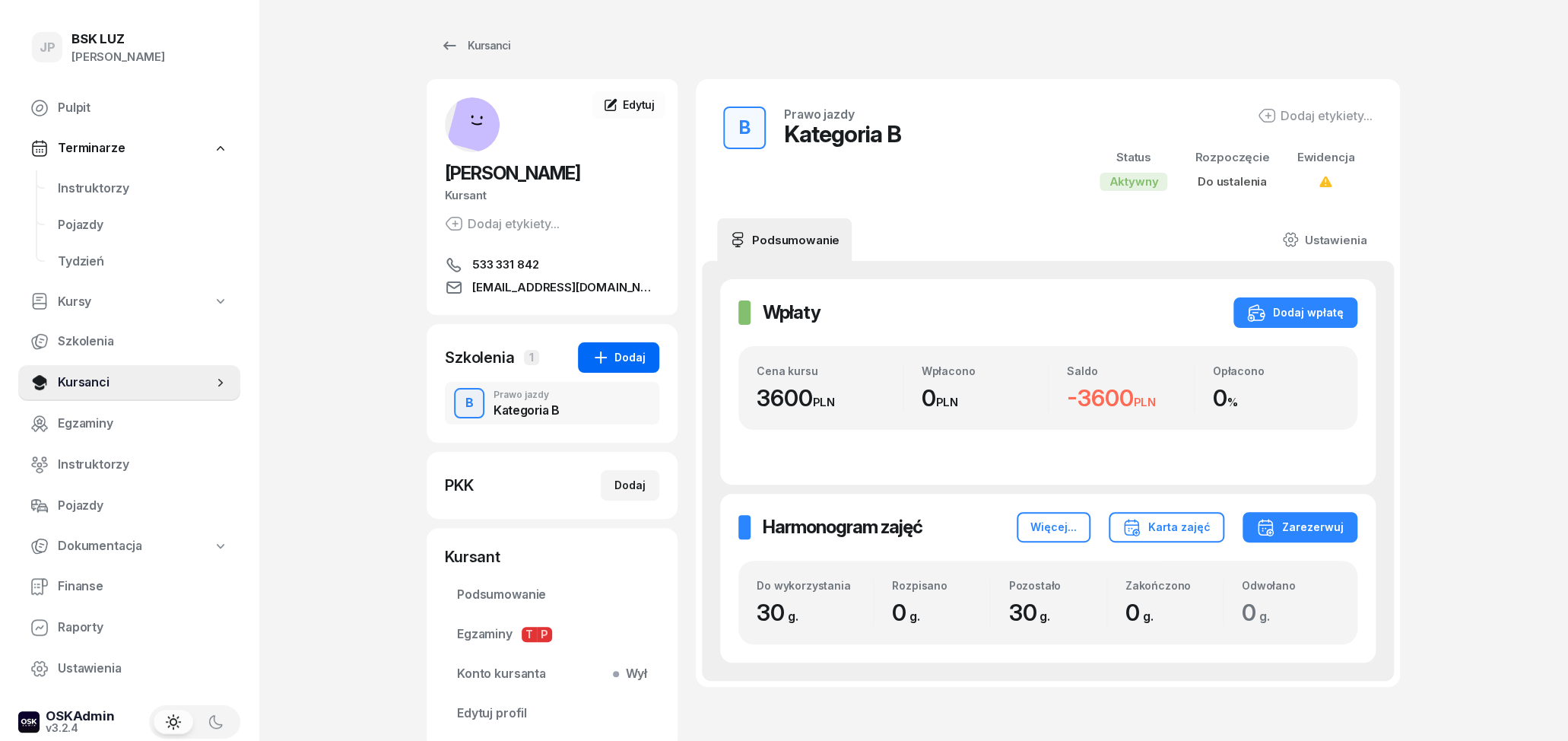
click at [601, 353] on icon "button" at bounding box center [600, 357] width 18 height 18
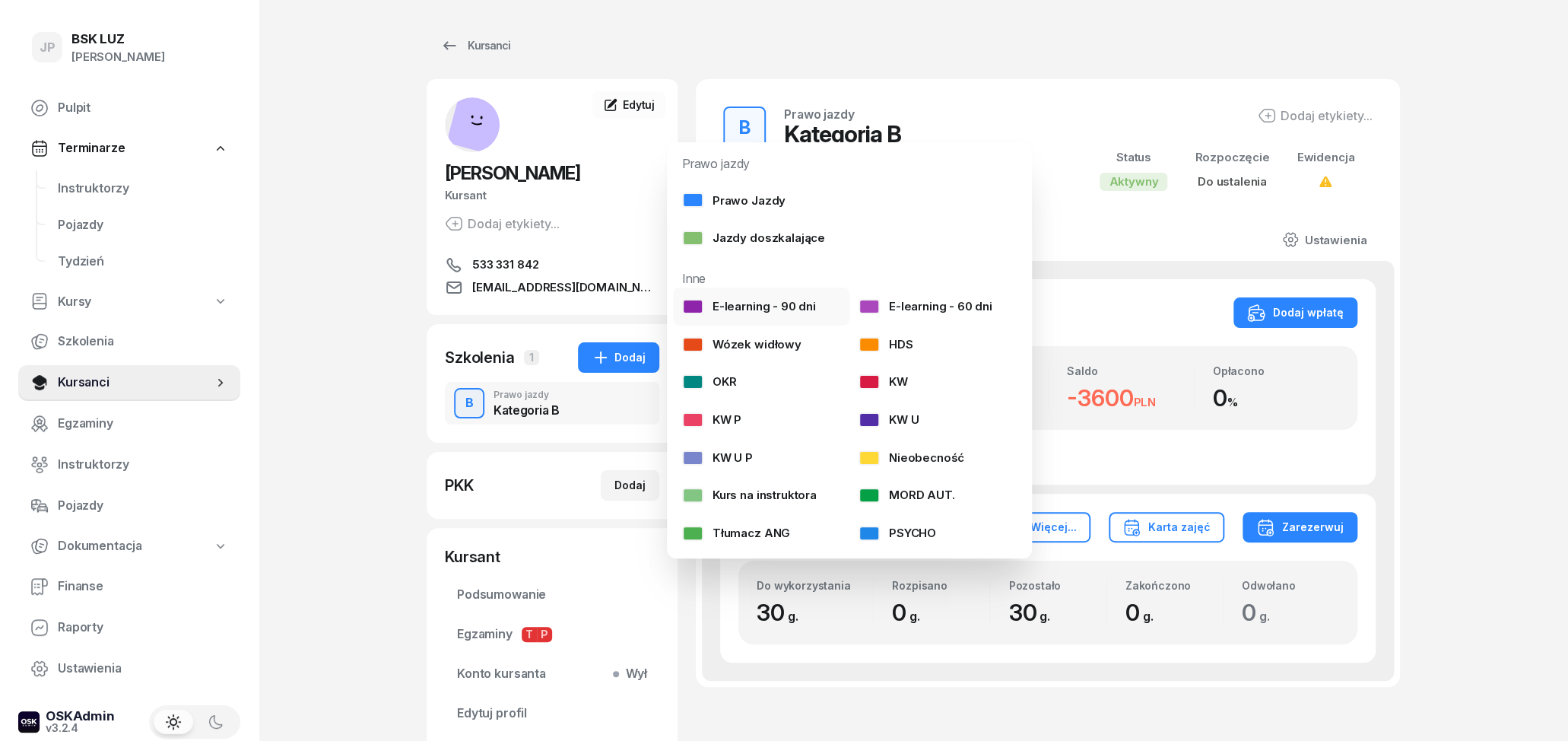
click at [768, 305] on div "E-learning - 90 dni" at bounding box center [749, 307] width 134 height 20
select select
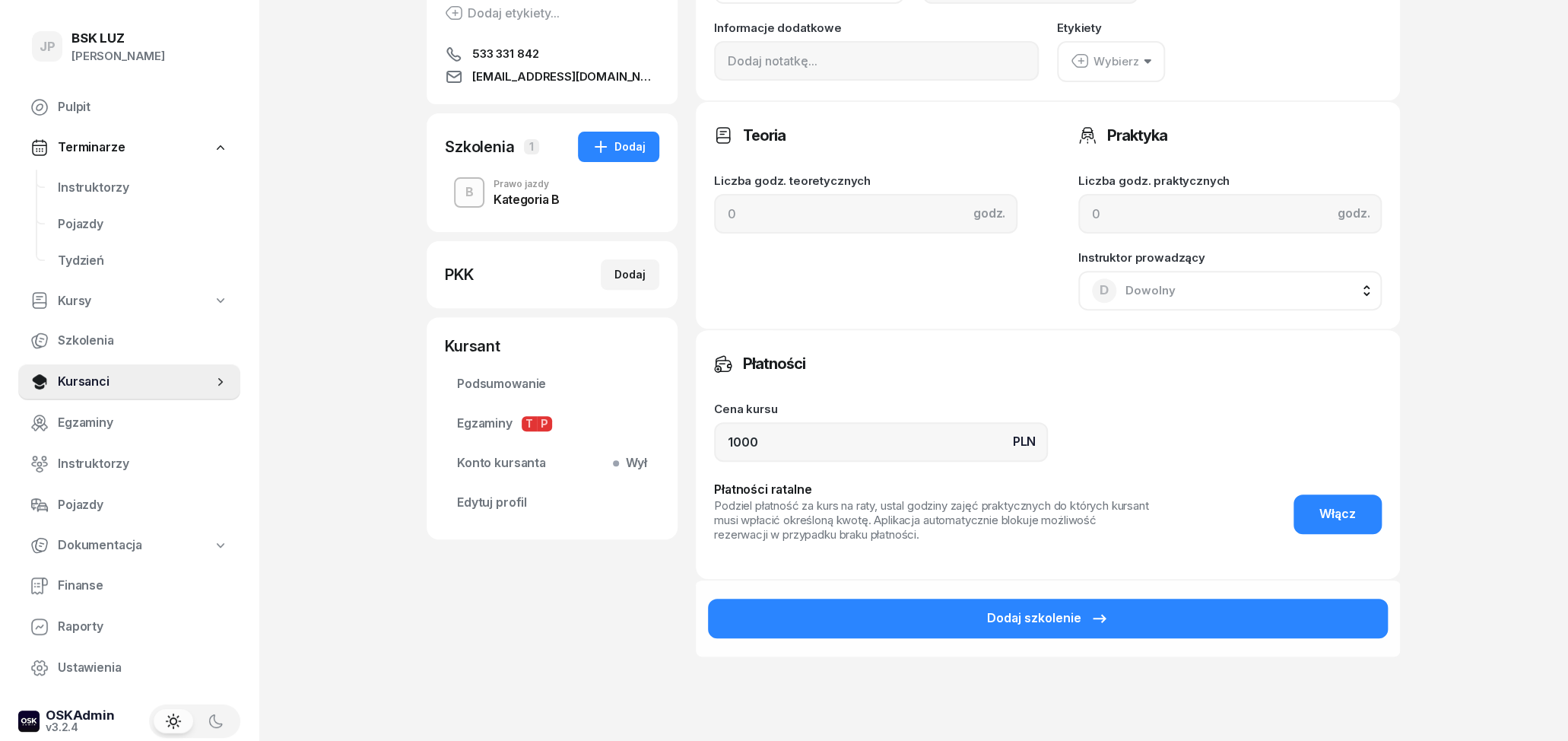
scroll to position [237, 0]
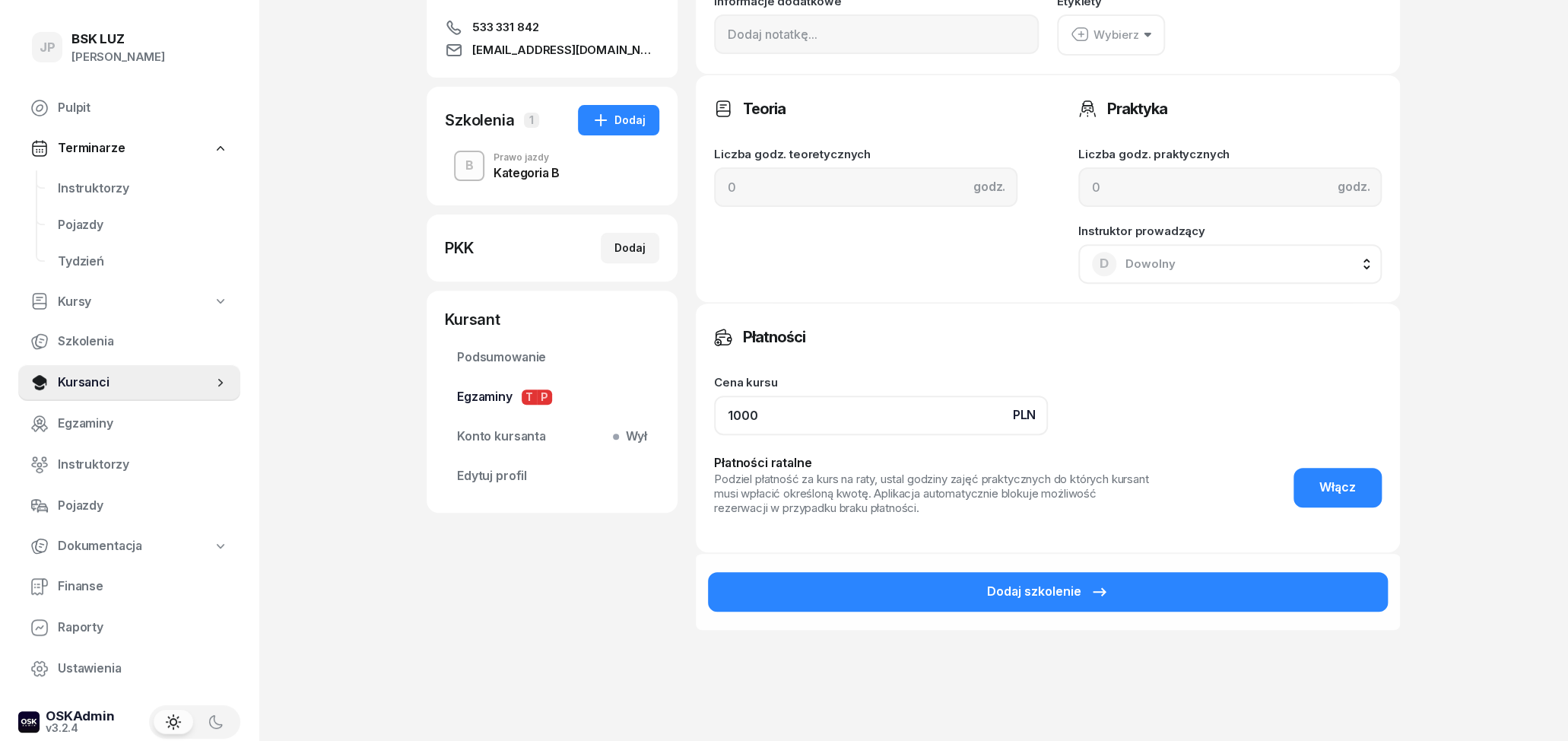
drag, startPoint x: 802, startPoint y: 398, endPoint x: 652, endPoint y: 402, distance: 150.1
click at [714, 402] on input "1000" at bounding box center [880, 416] width 333 height 40
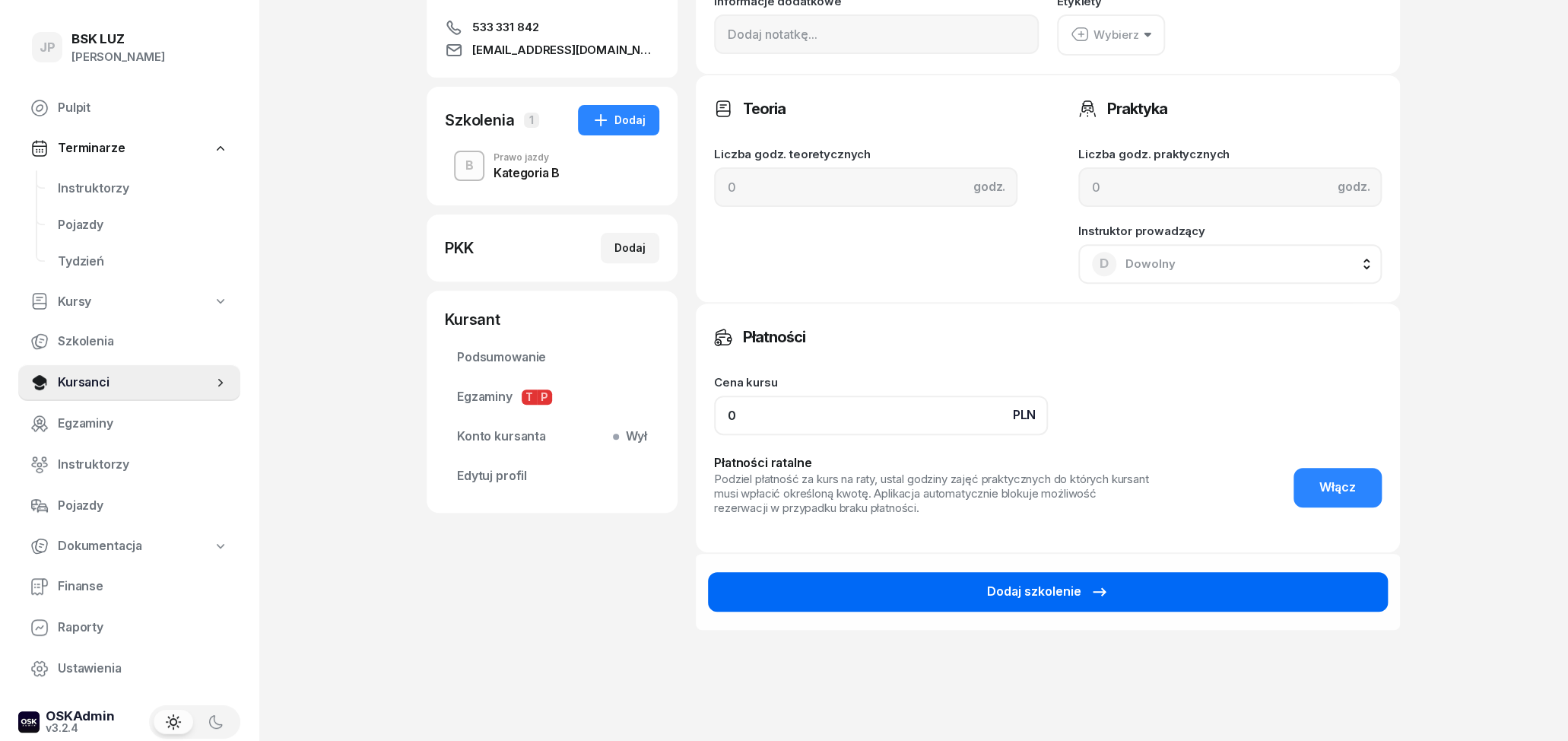
type input "0"
click at [958, 586] on button "Dodaj szkolenie" at bounding box center [1048, 592] width 680 height 40
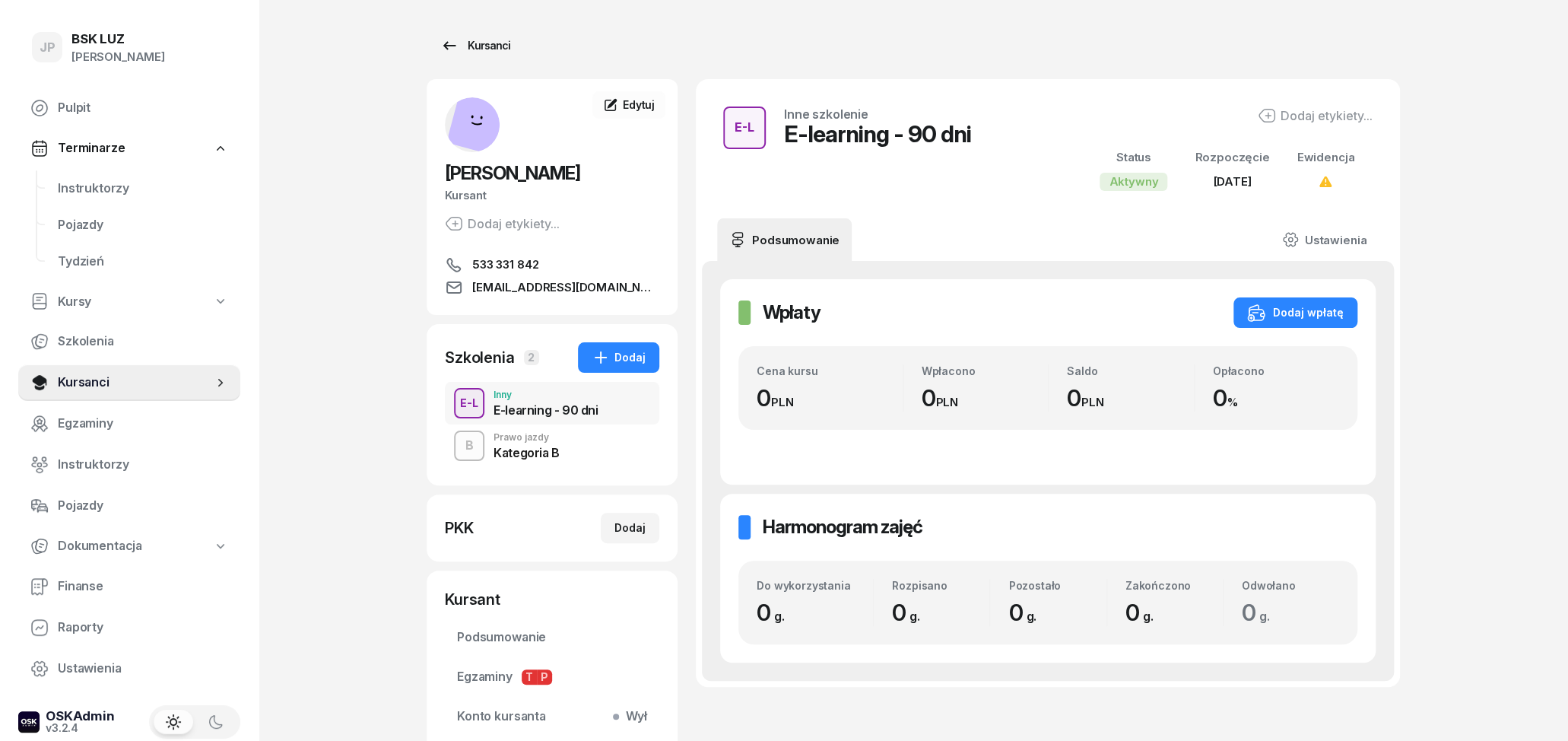
click at [459, 39] on div "Kursanci" at bounding box center [475, 46] width 70 height 18
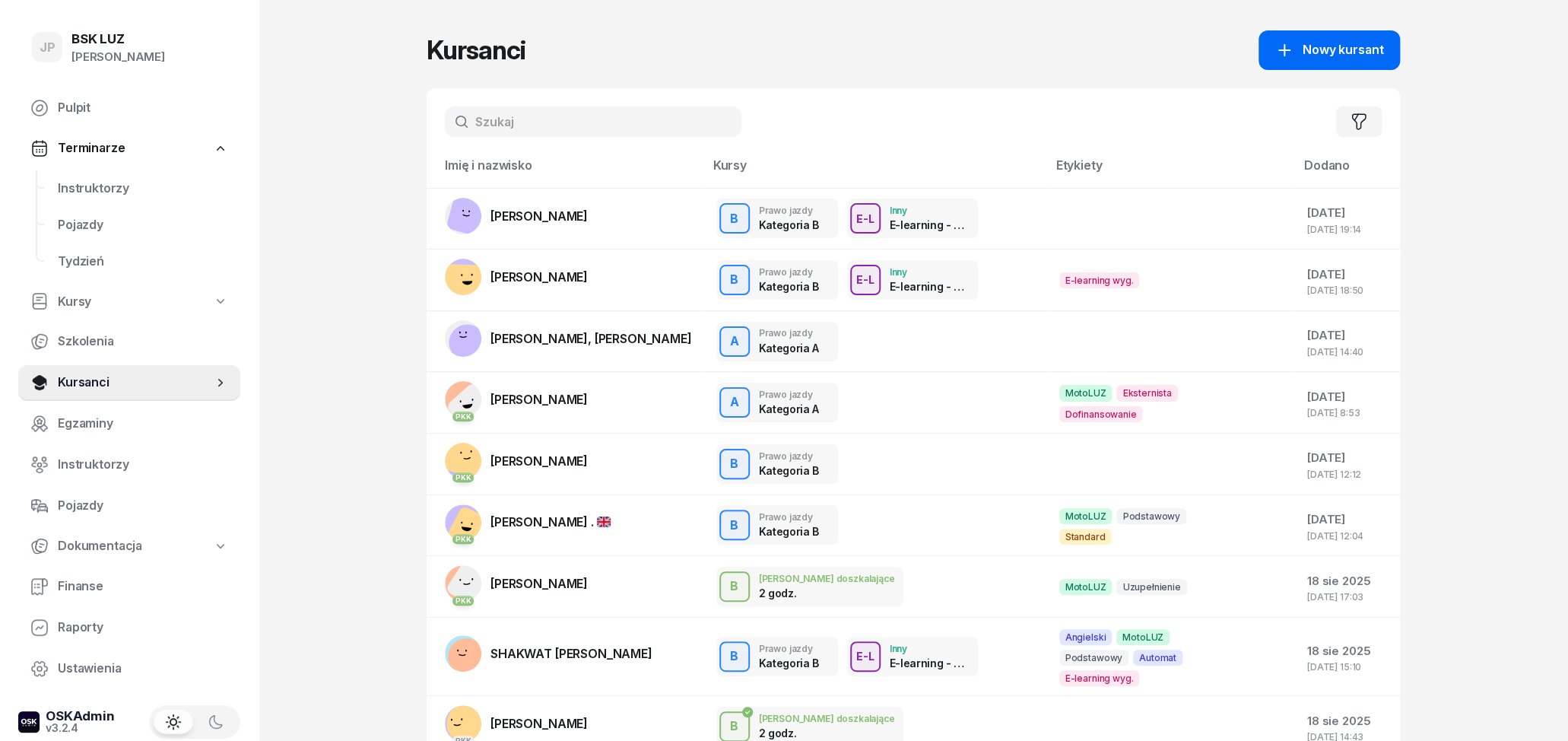
click at [1331, 61] on link "Nowy kursant" at bounding box center [1329, 50] width 141 height 40
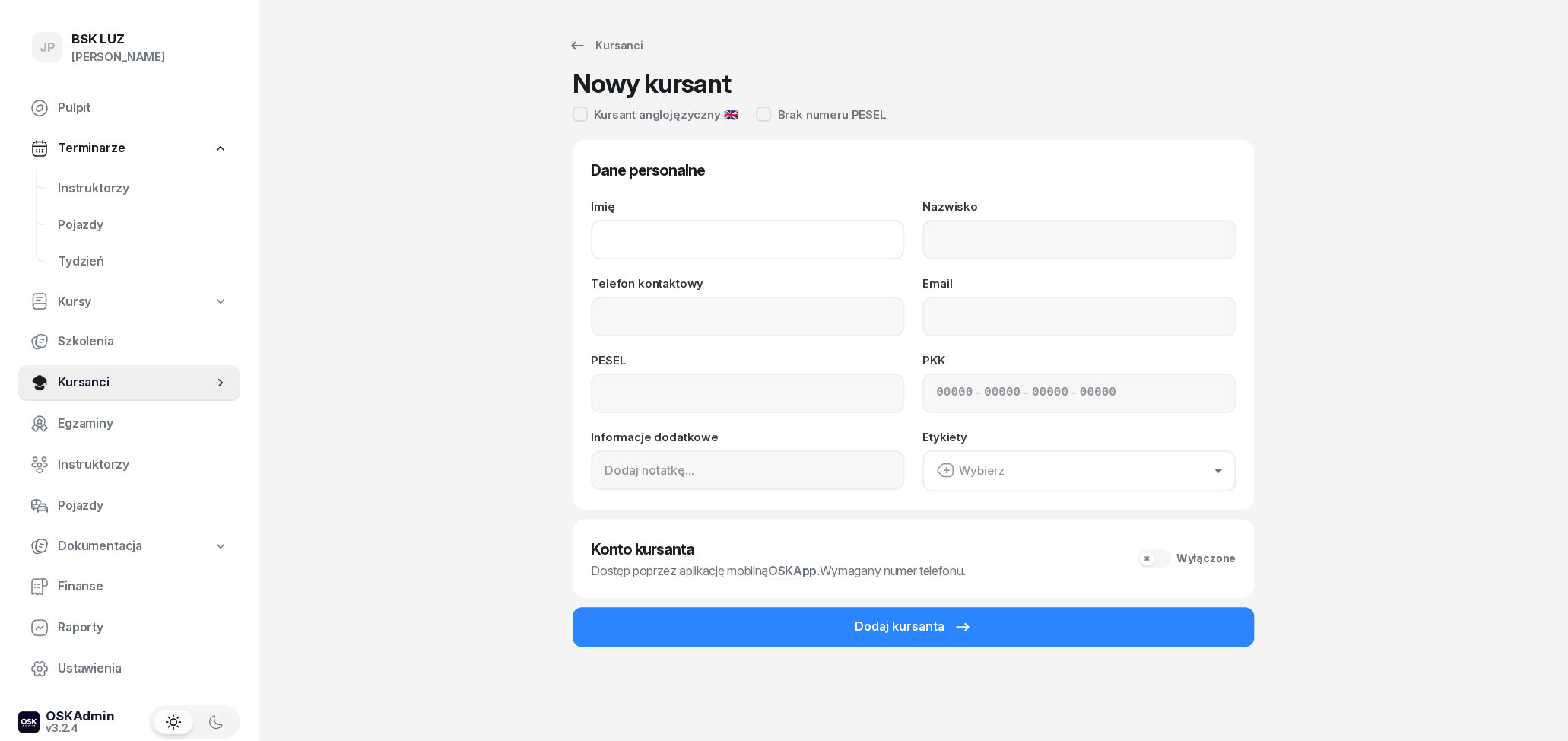
click at [801, 238] on input "Imię" at bounding box center [747, 239] width 314 height 40
type input "[PERSON_NAME]"
click at [1011, 239] on input "Nazwisko" at bounding box center [1079, 239] width 314 height 40
type input "Majewska"
click at [868, 331] on input "Telefon kontaktowy" at bounding box center [747, 317] width 314 height 40
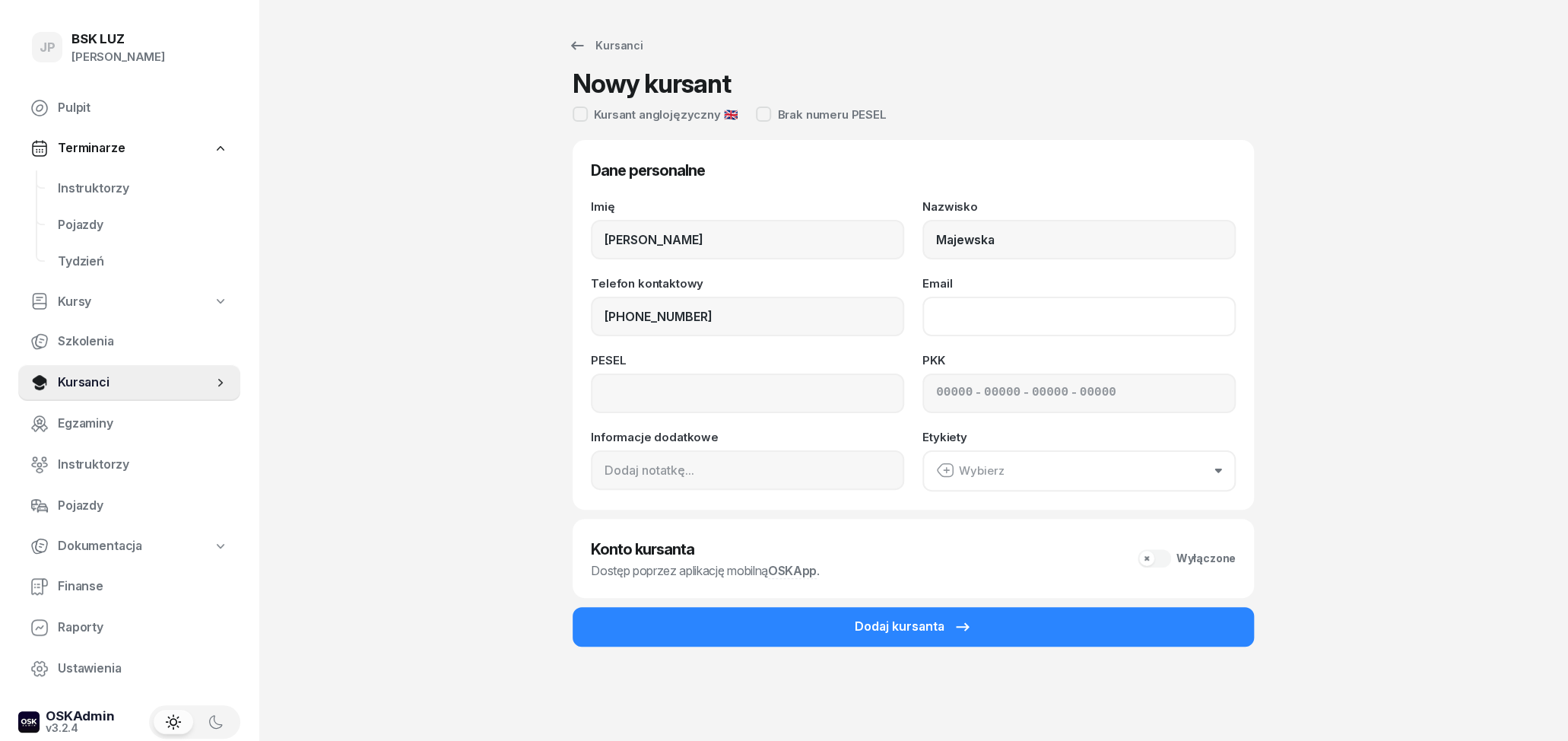
type input "661 553 352"
click at [976, 321] on input "Email" at bounding box center [1079, 317] width 314 height 40
type input "[EMAIL_ADDRESS][DOMAIN_NAME]"
click at [790, 393] on input at bounding box center [747, 393] width 314 height 40
type input "97053007405"
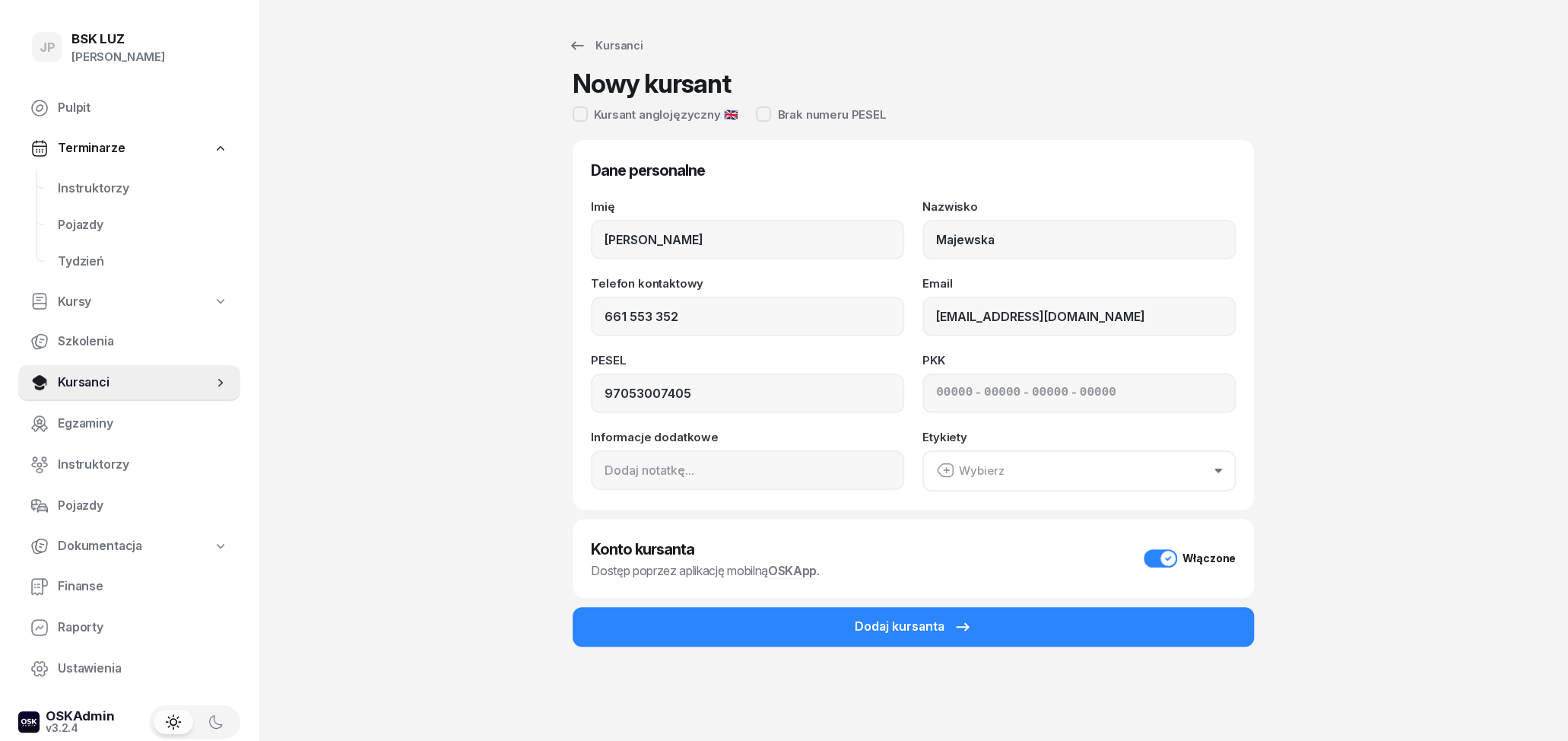
click at [1160, 560] on div "Włączone" at bounding box center [1189, 558] width 92 height 18
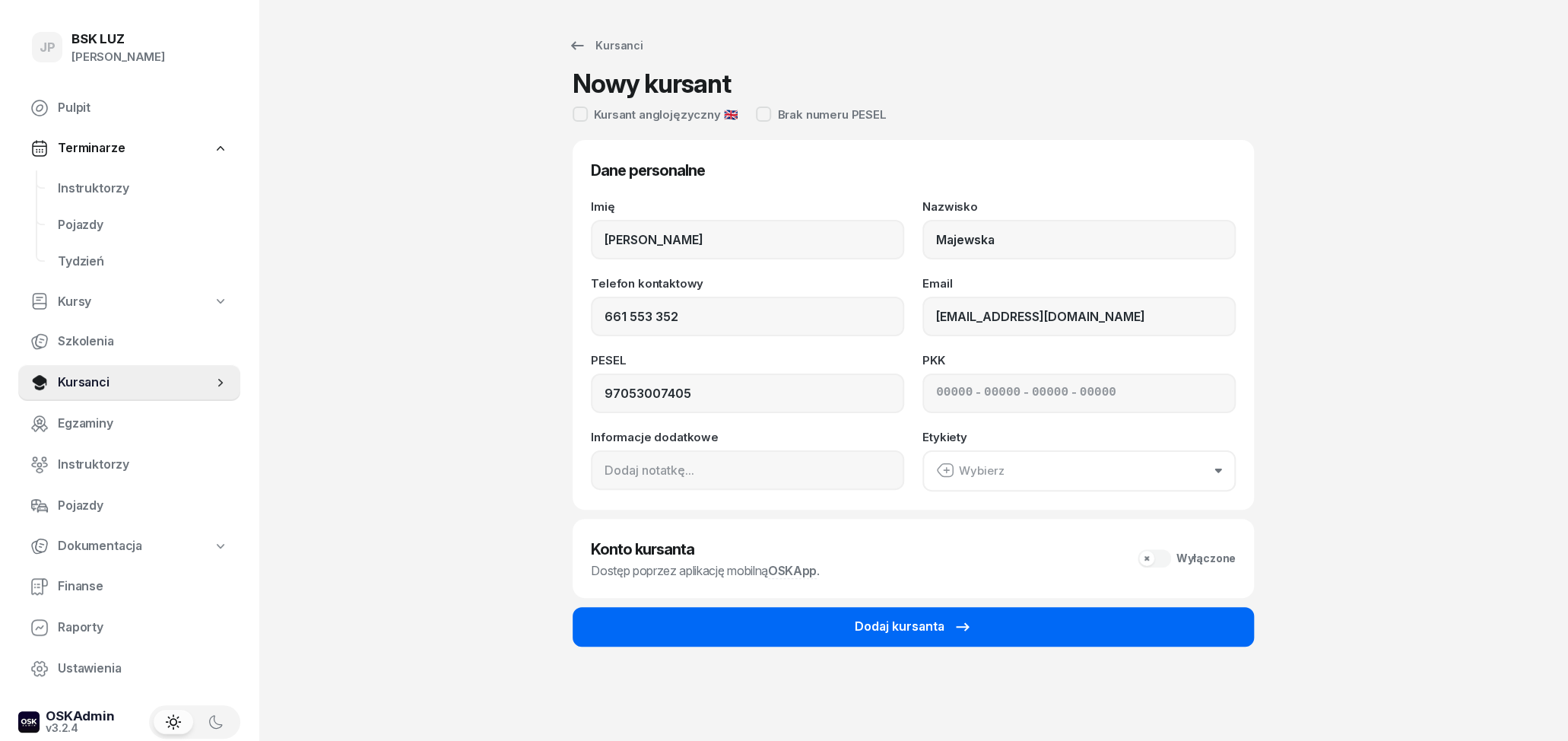
click at [1025, 628] on button "Dodaj kursanta" at bounding box center [913, 626] width 682 height 40
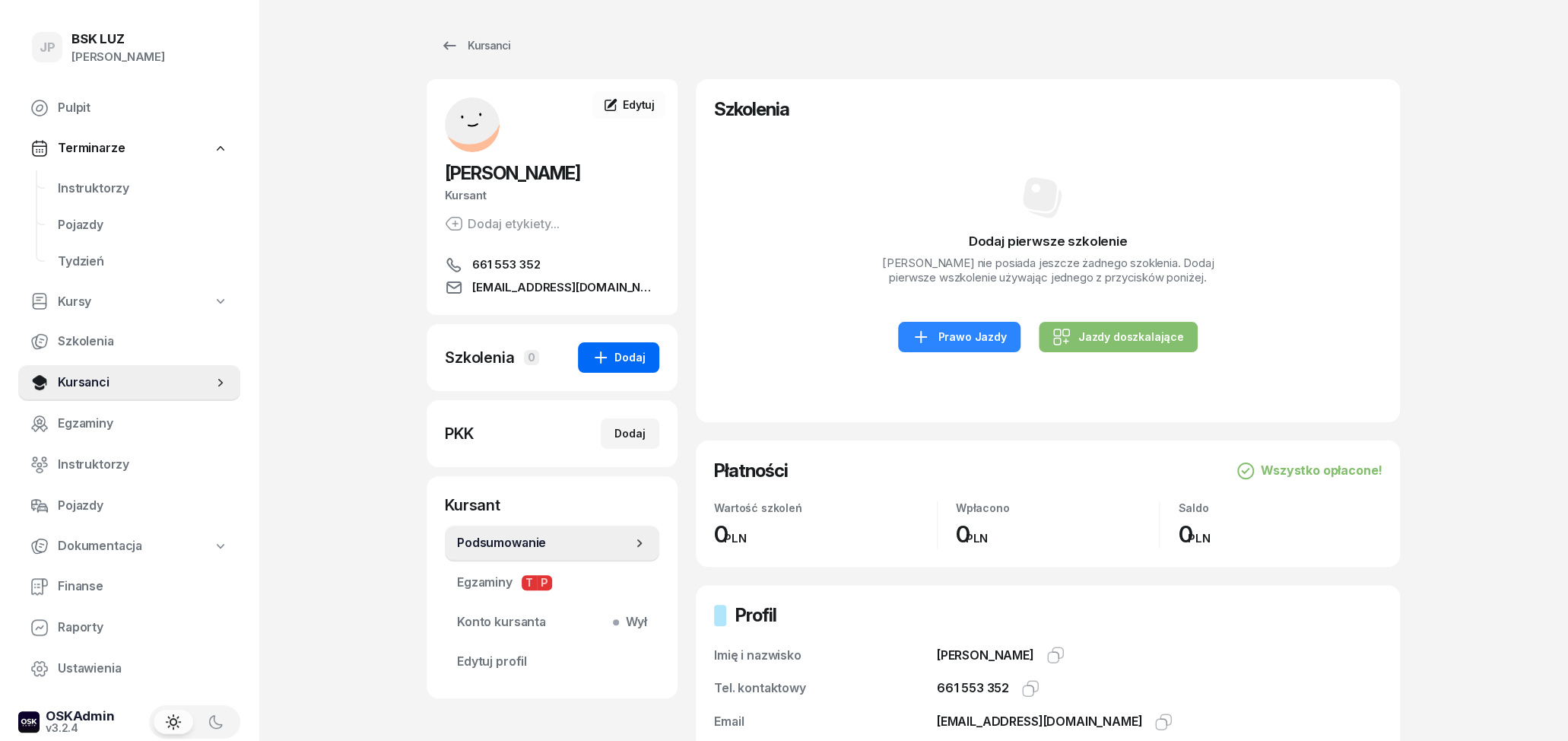
click at [639, 361] on div "Dodaj" at bounding box center [618, 357] width 54 height 18
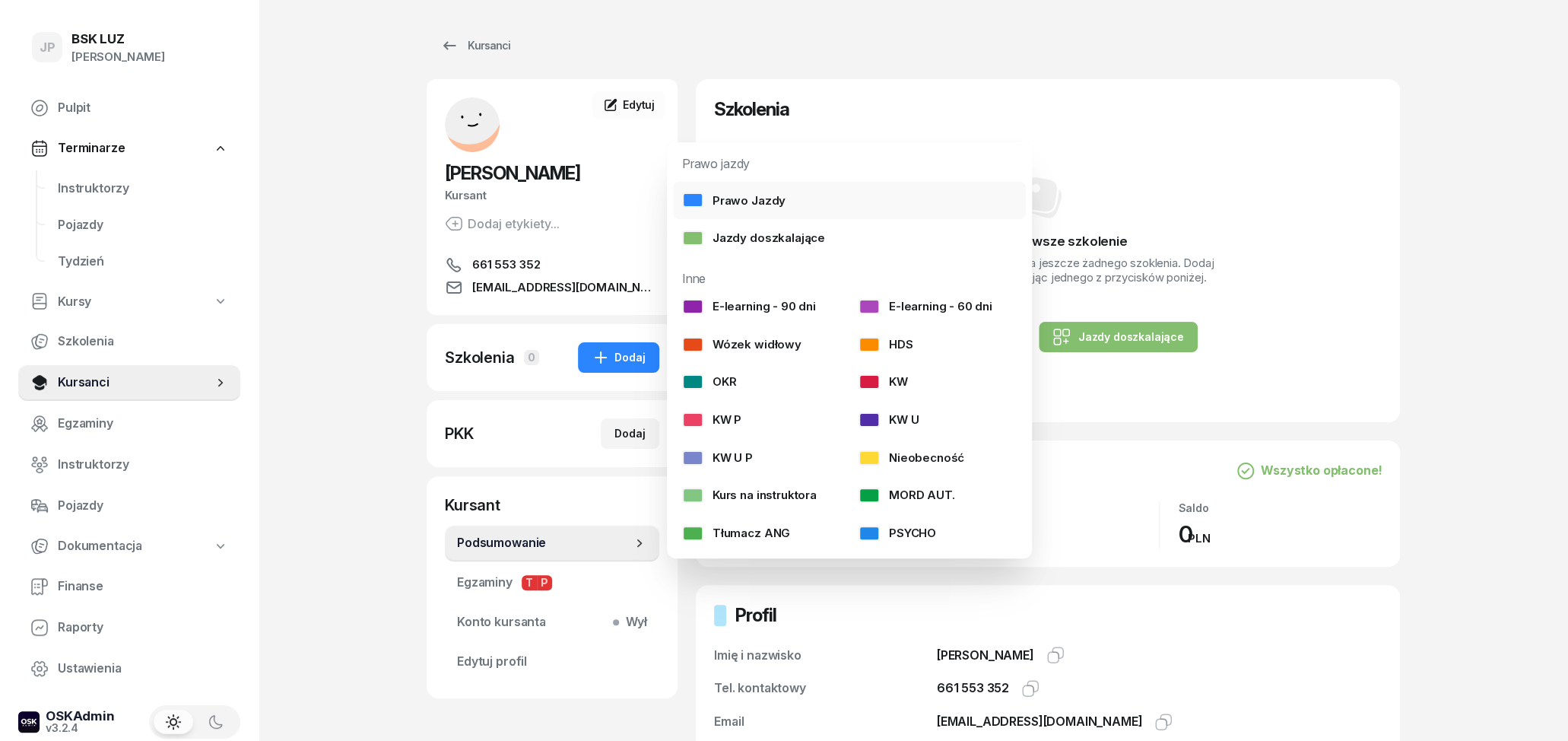
click at [745, 206] on div "Prawo Jazdy" at bounding box center [734, 201] width 104 height 20
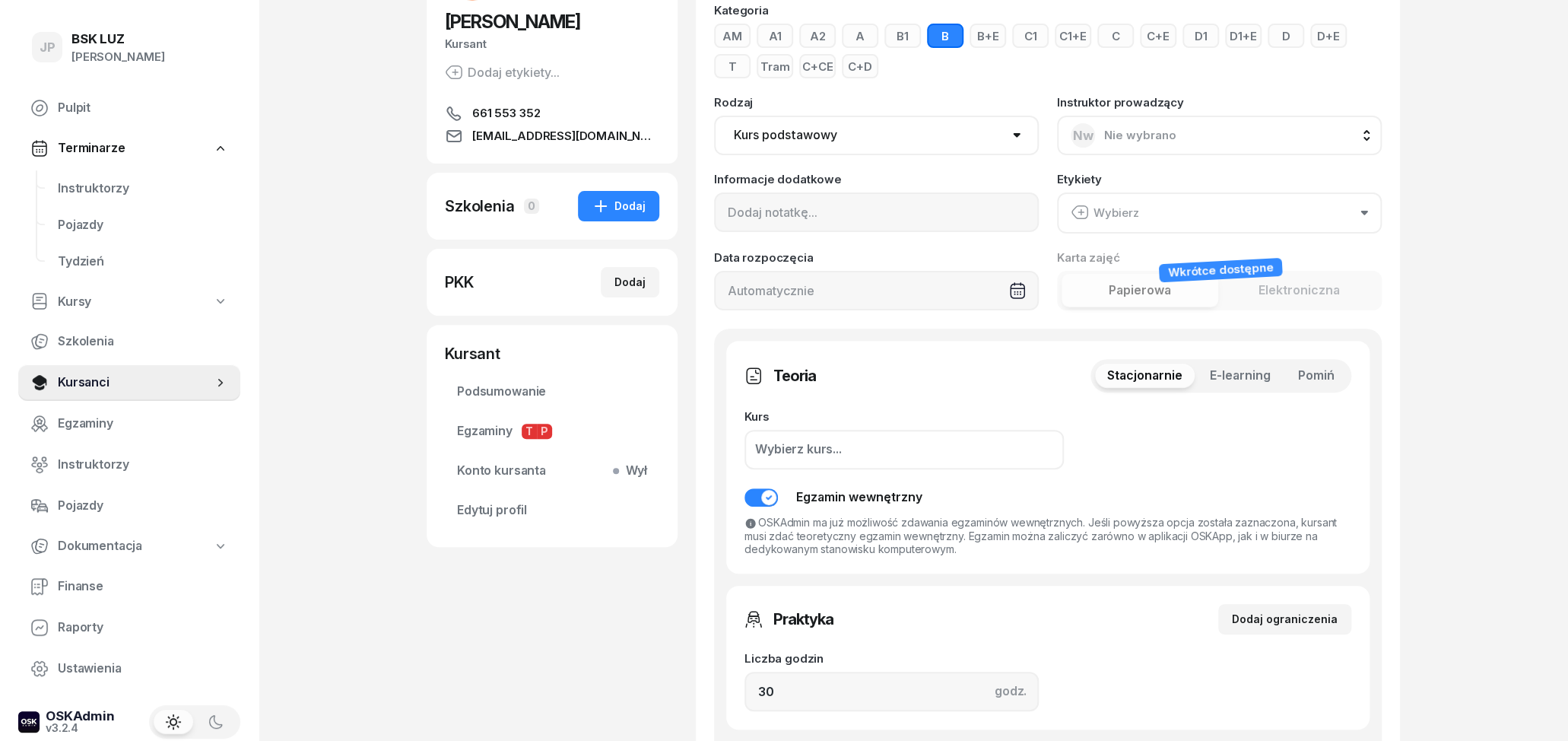
scroll to position [158, 0]
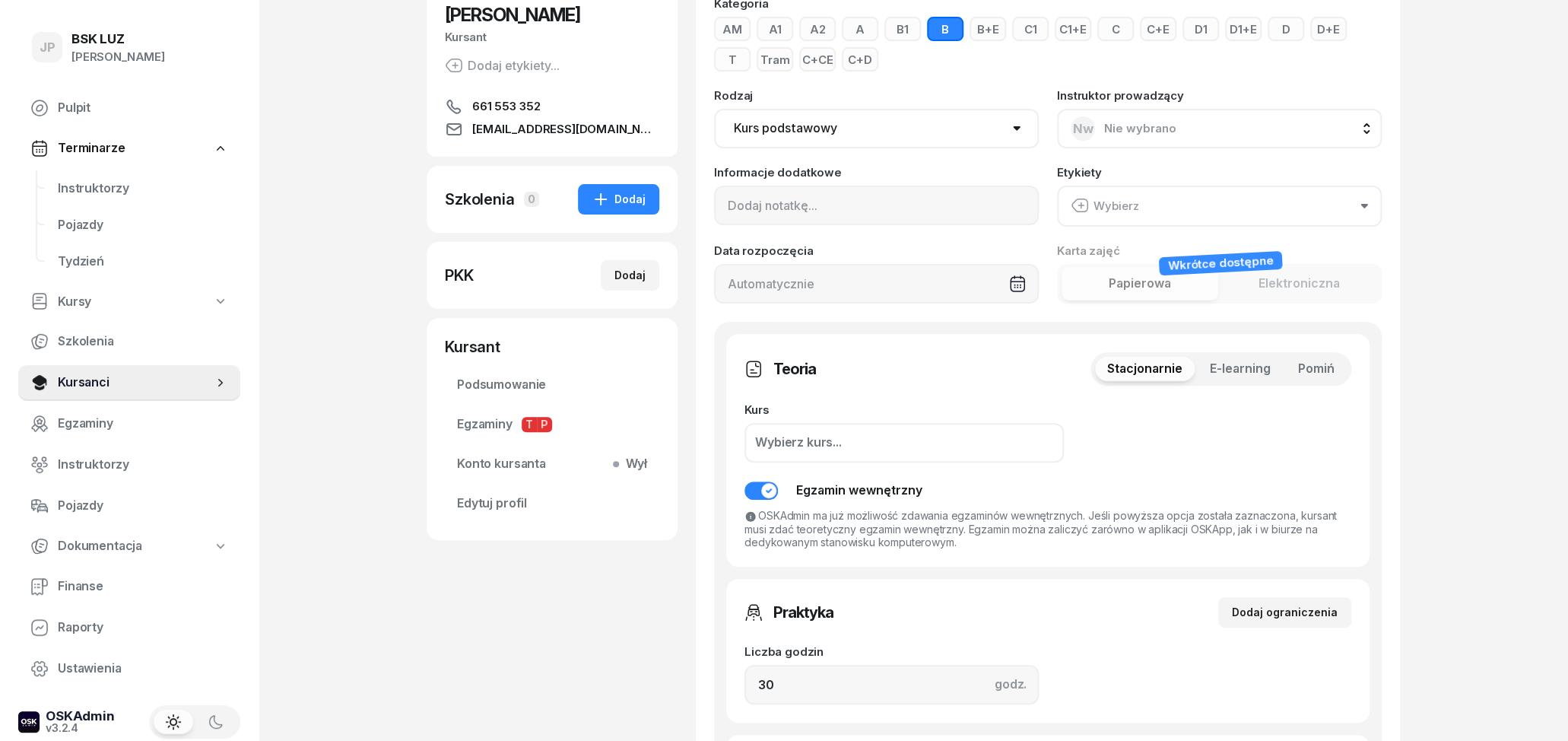
click at [1232, 374] on span "E-learning" at bounding box center [1241, 369] width 61 height 20
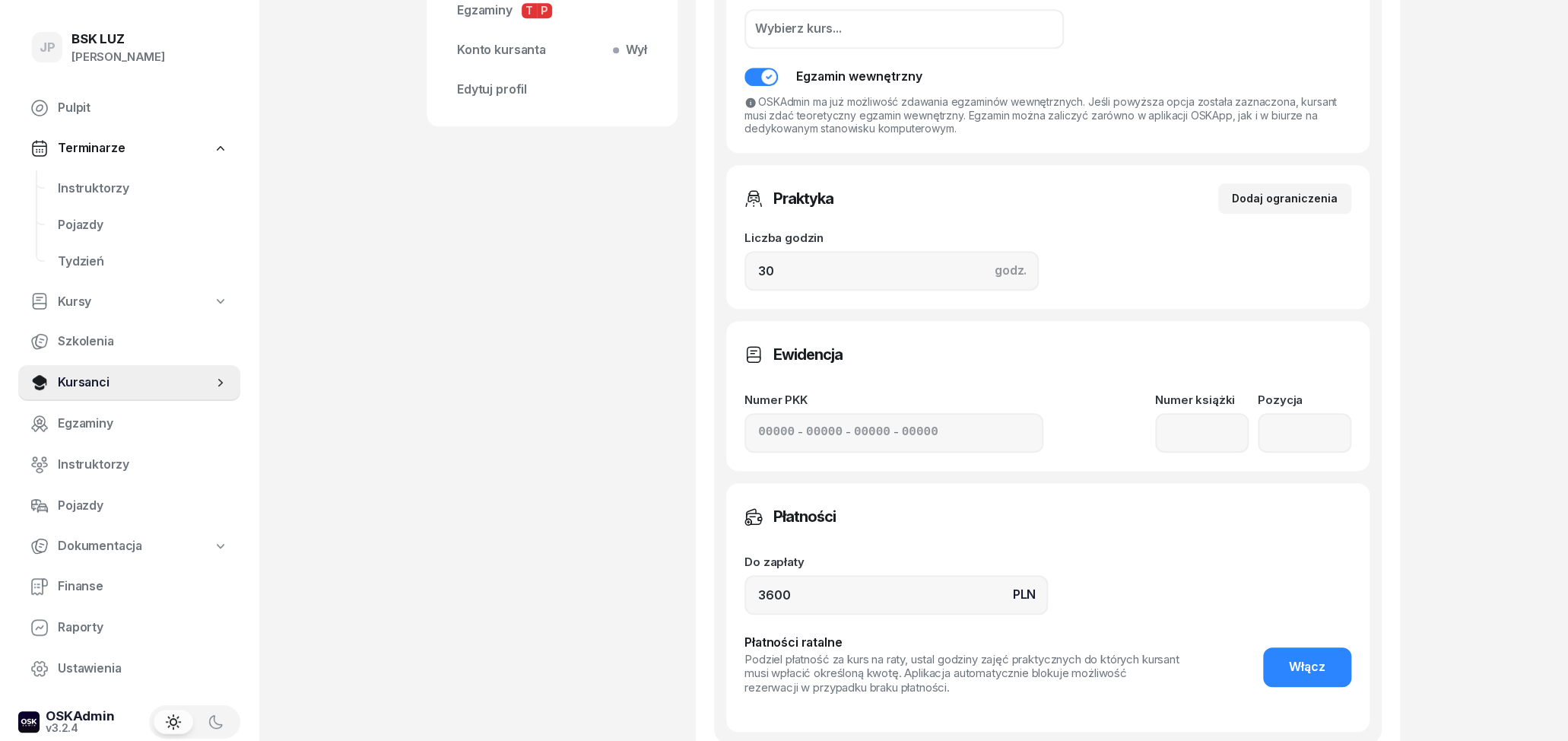
scroll to position [712, 0]
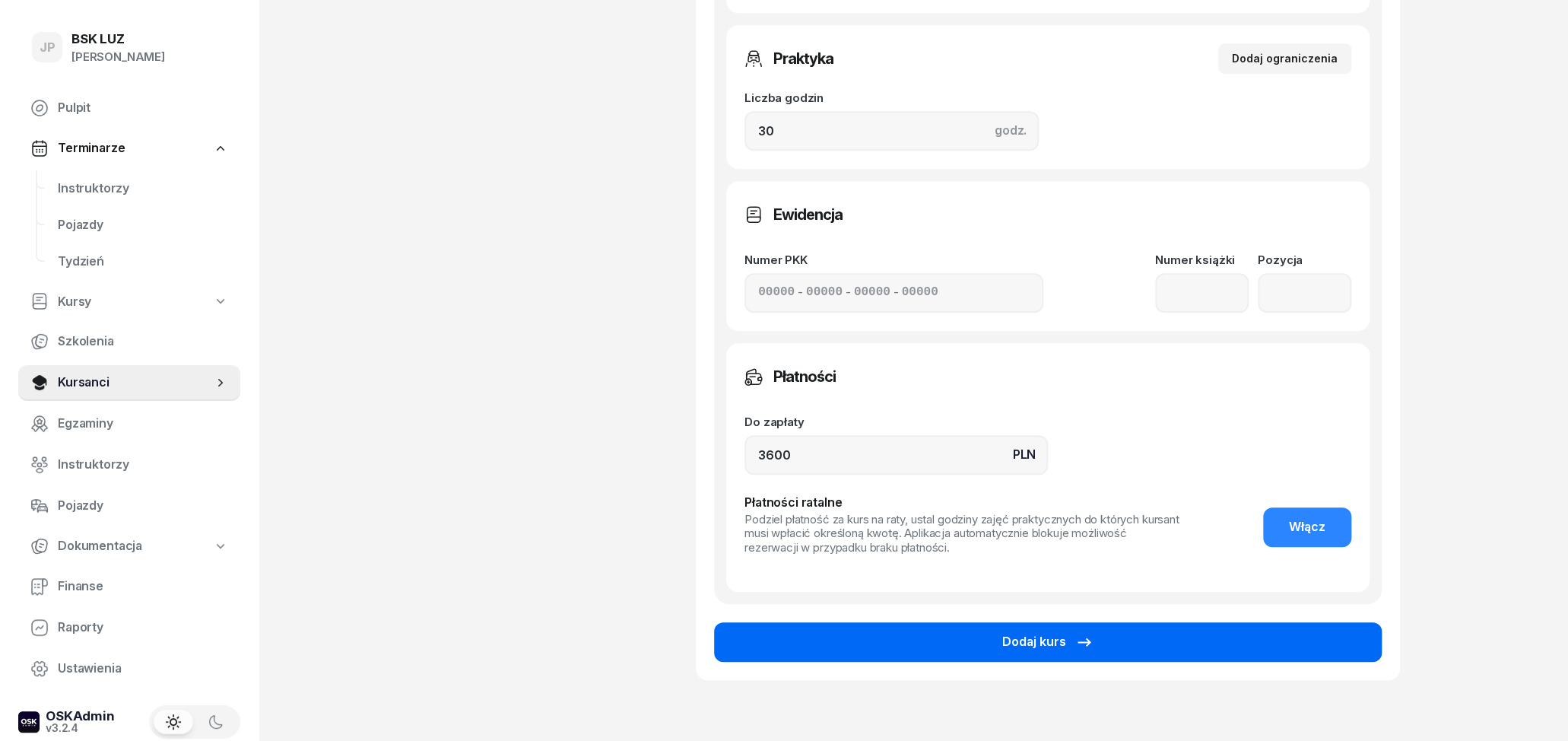
click at [1196, 644] on button "Dodaj kurs" at bounding box center [1048, 642] width 668 height 40
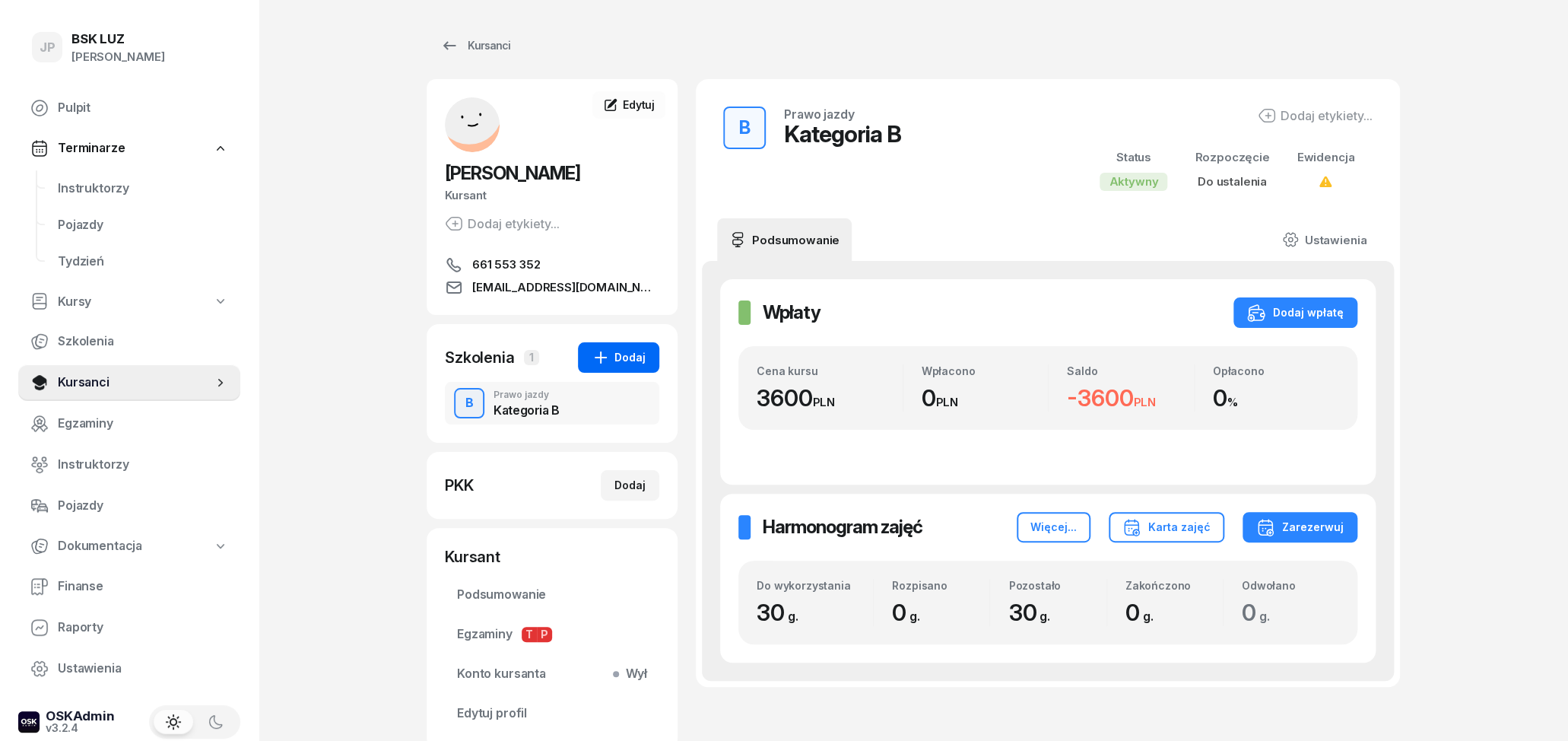
click at [628, 353] on div "Dodaj" at bounding box center [618, 357] width 54 height 18
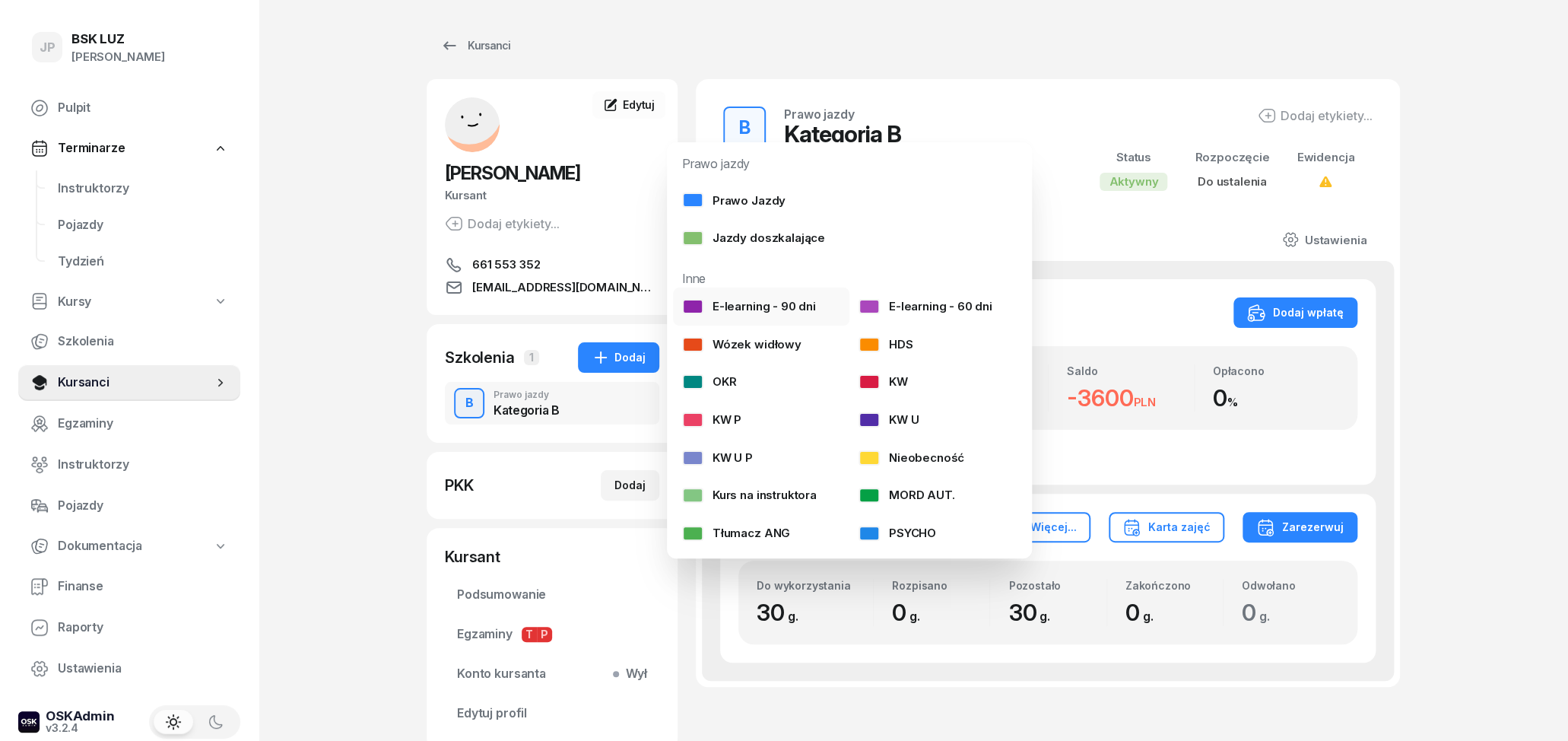
click at [800, 305] on div "E-learning - 90 dni" at bounding box center [749, 307] width 134 height 20
select select
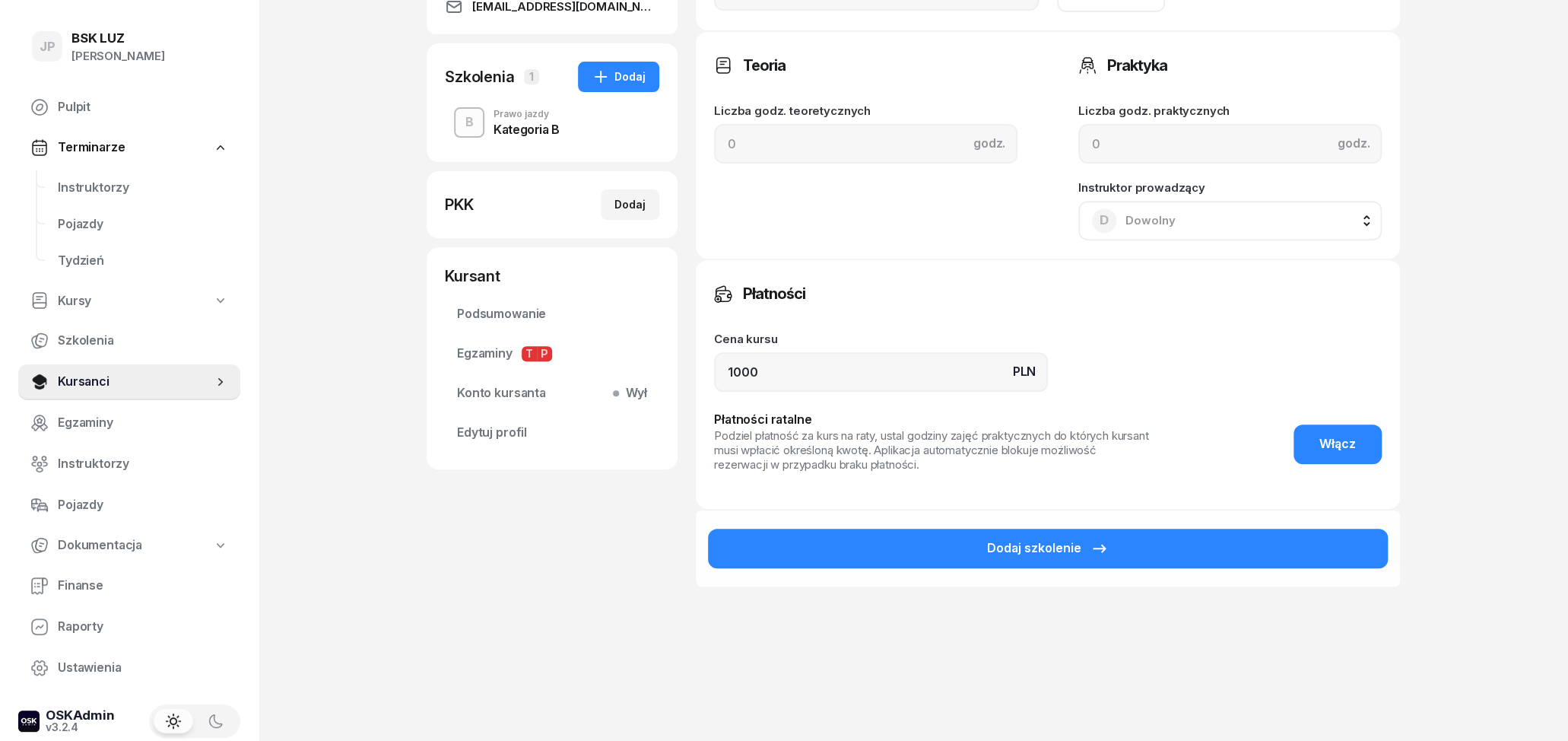
scroll to position [308, 0]
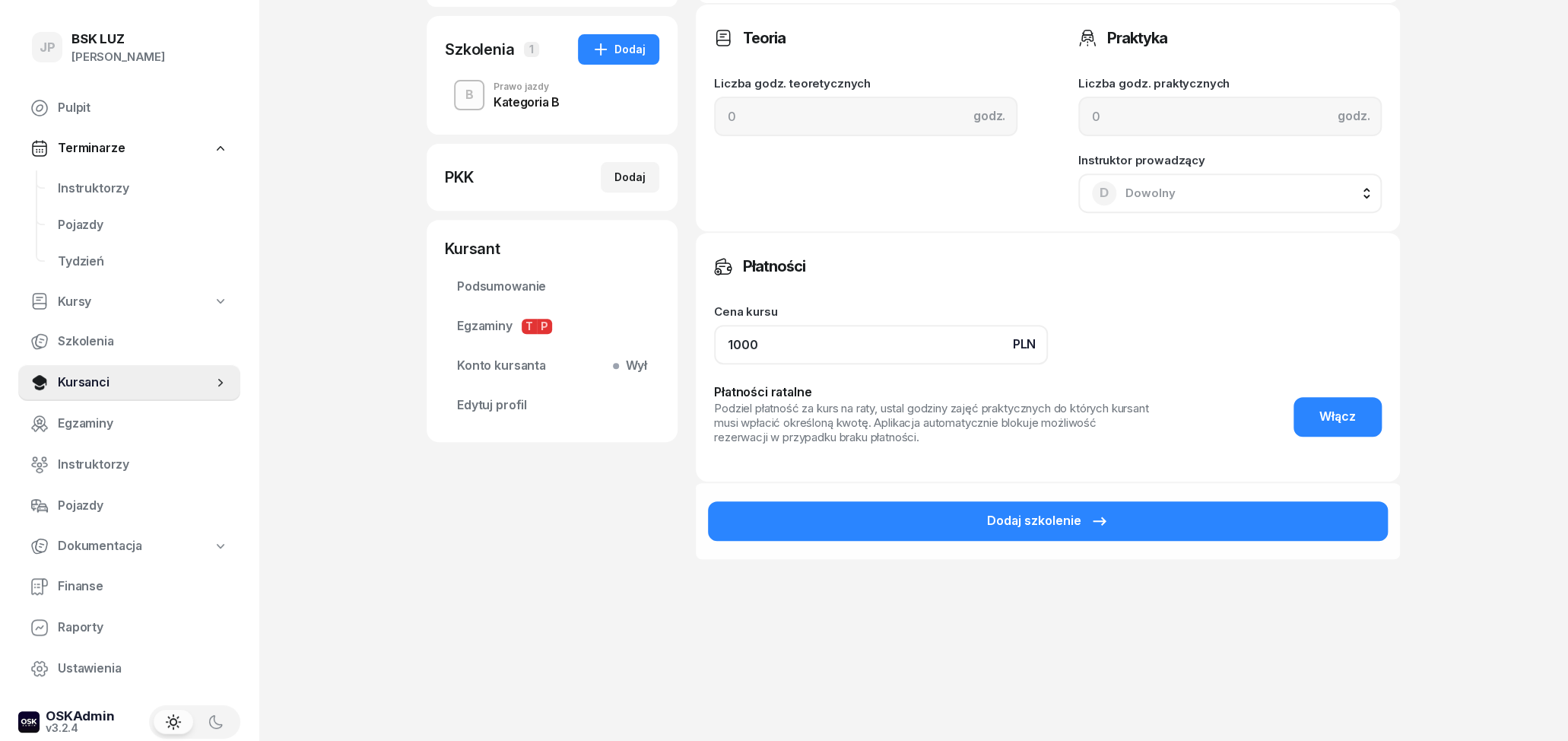
drag, startPoint x: 781, startPoint y: 332, endPoint x: 619, endPoint y: 337, distance: 162.1
click at [714, 337] on input "1000" at bounding box center [880, 344] width 333 height 40
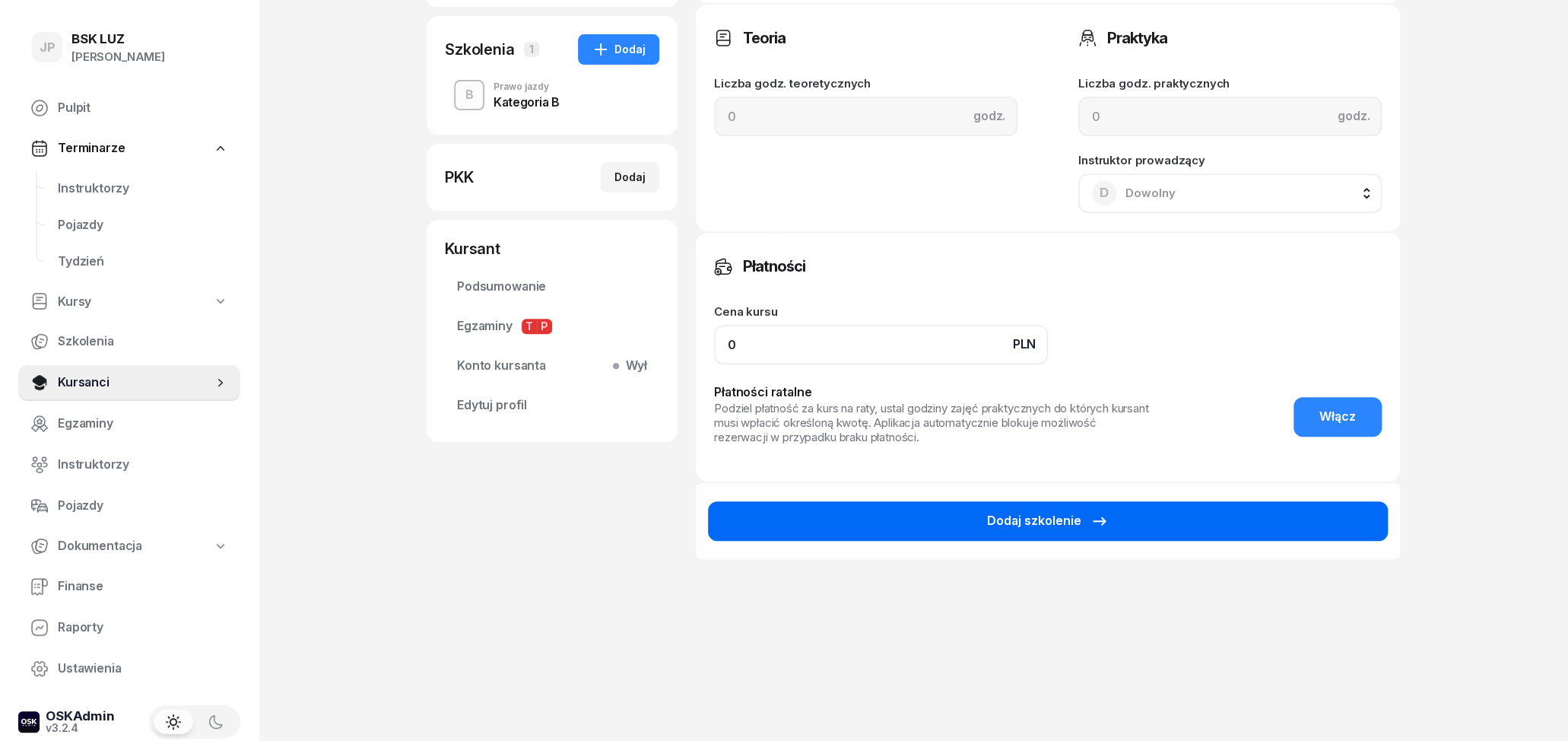
type input "0"
click at [1124, 511] on button "Dodaj szkolenie" at bounding box center [1048, 521] width 680 height 40
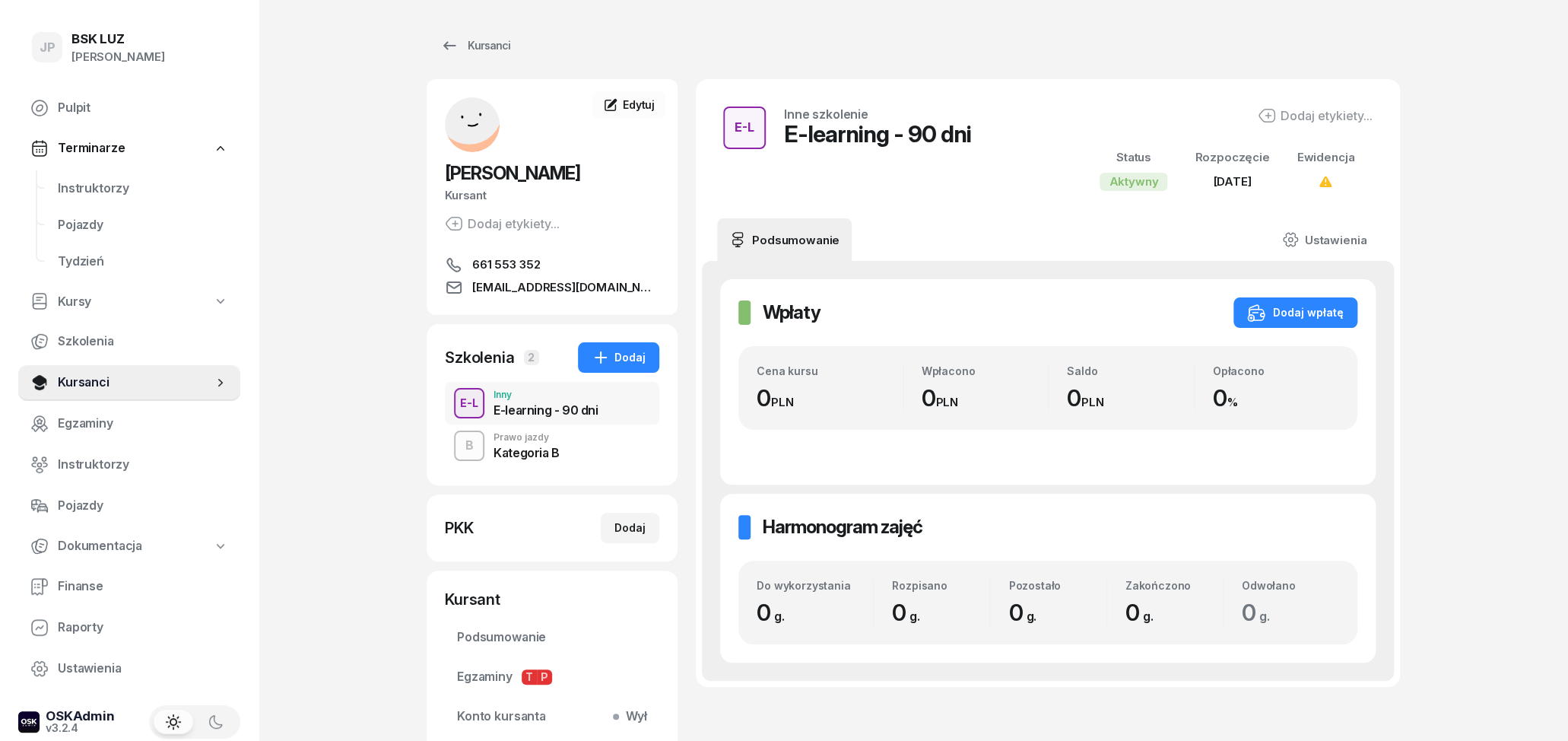
click at [546, 449] on div "Kategoria B" at bounding box center [526, 452] width 66 height 12
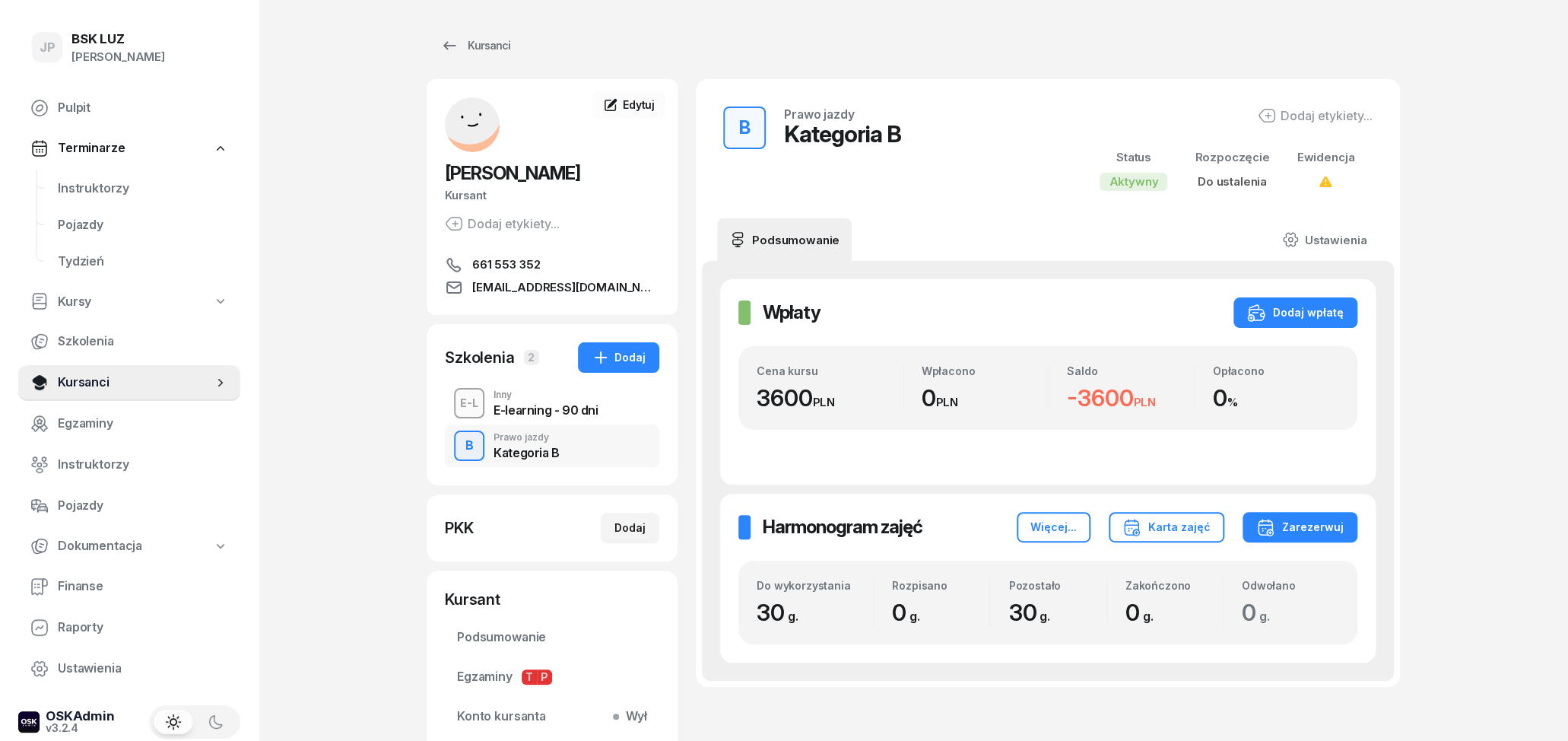
click at [535, 411] on div "E-learning - 90 dni" at bounding box center [545, 410] width 104 height 12
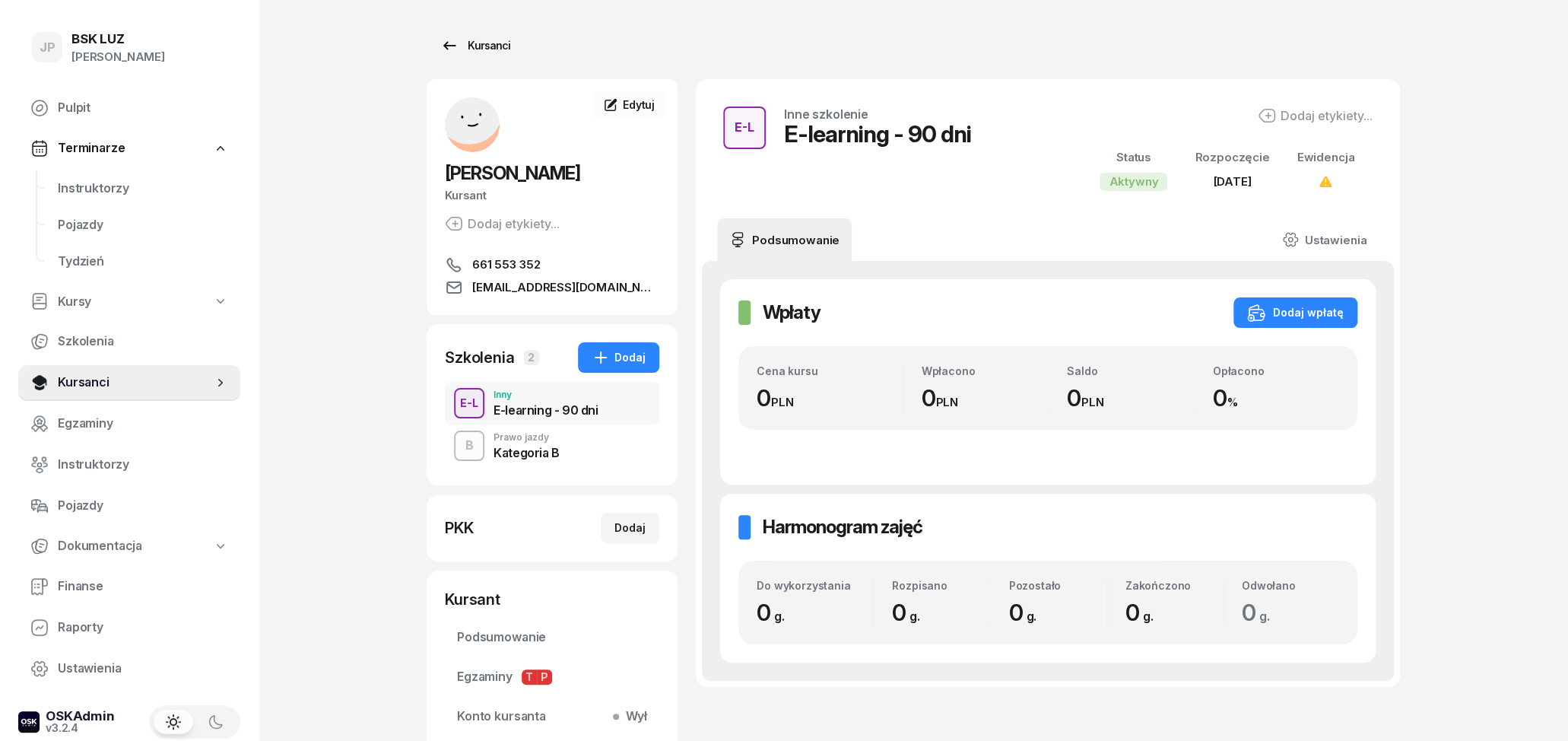
click at [449, 44] on icon at bounding box center [449, 46] width 18 height 18
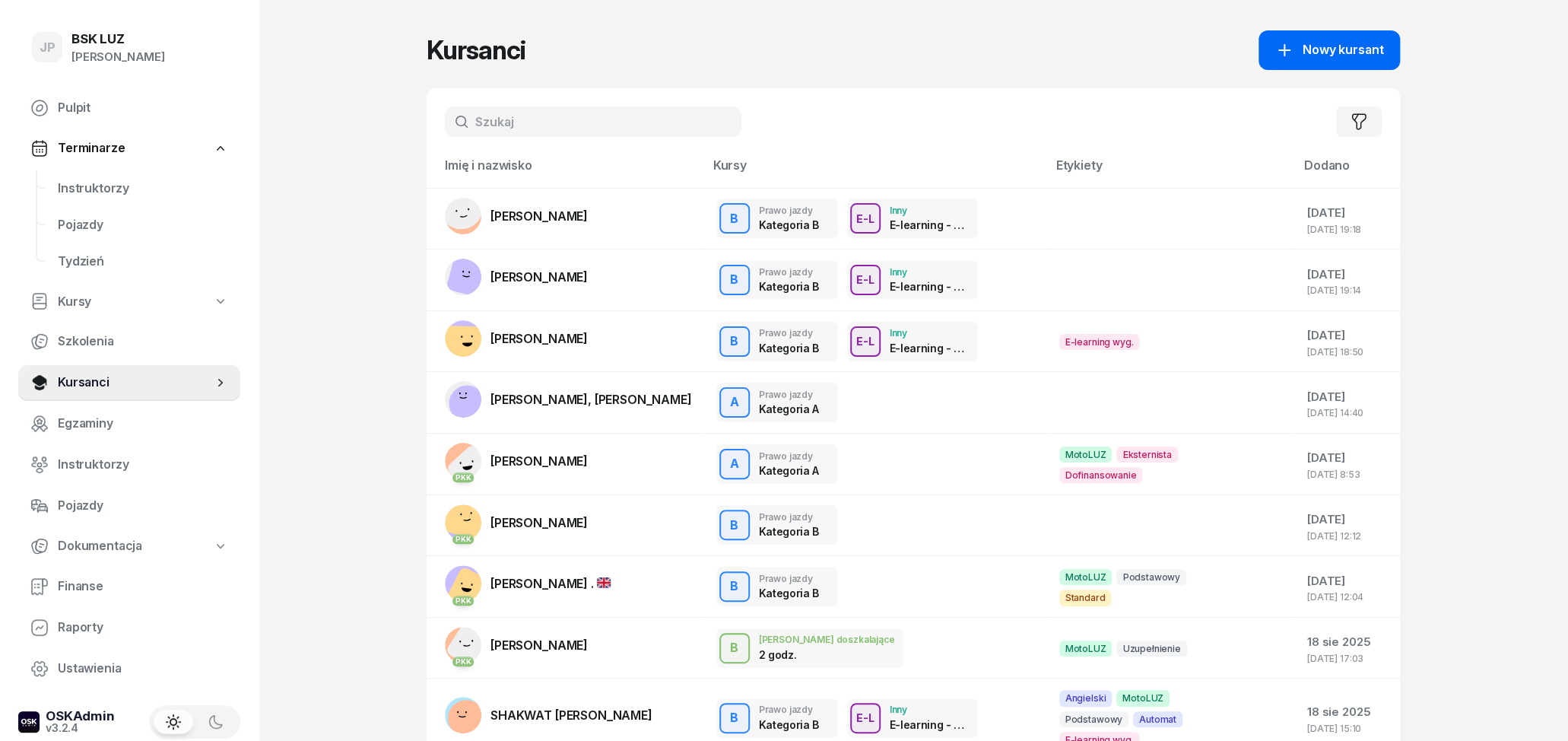
click at [1334, 42] on span "Nowy kursant" at bounding box center [1342, 50] width 80 height 20
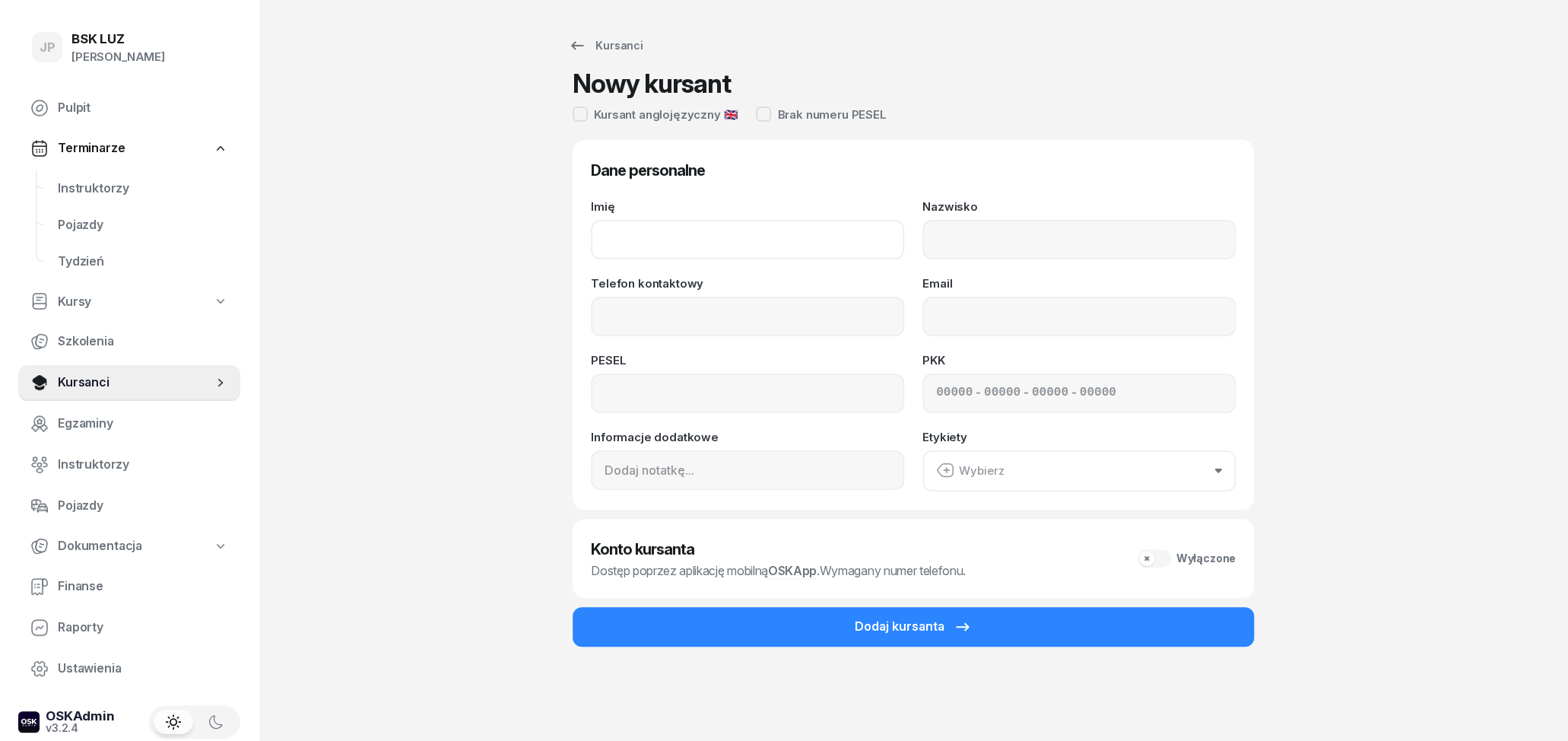
click at [670, 252] on input "Imię" at bounding box center [747, 239] width 314 height 40
type input "Amina"
click at [1048, 250] on input "Nazwisko" at bounding box center [1079, 239] width 314 height 40
type input "Sikozska"
click at [767, 328] on input "Telefon kontaktowy" at bounding box center [747, 317] width 314 height 40
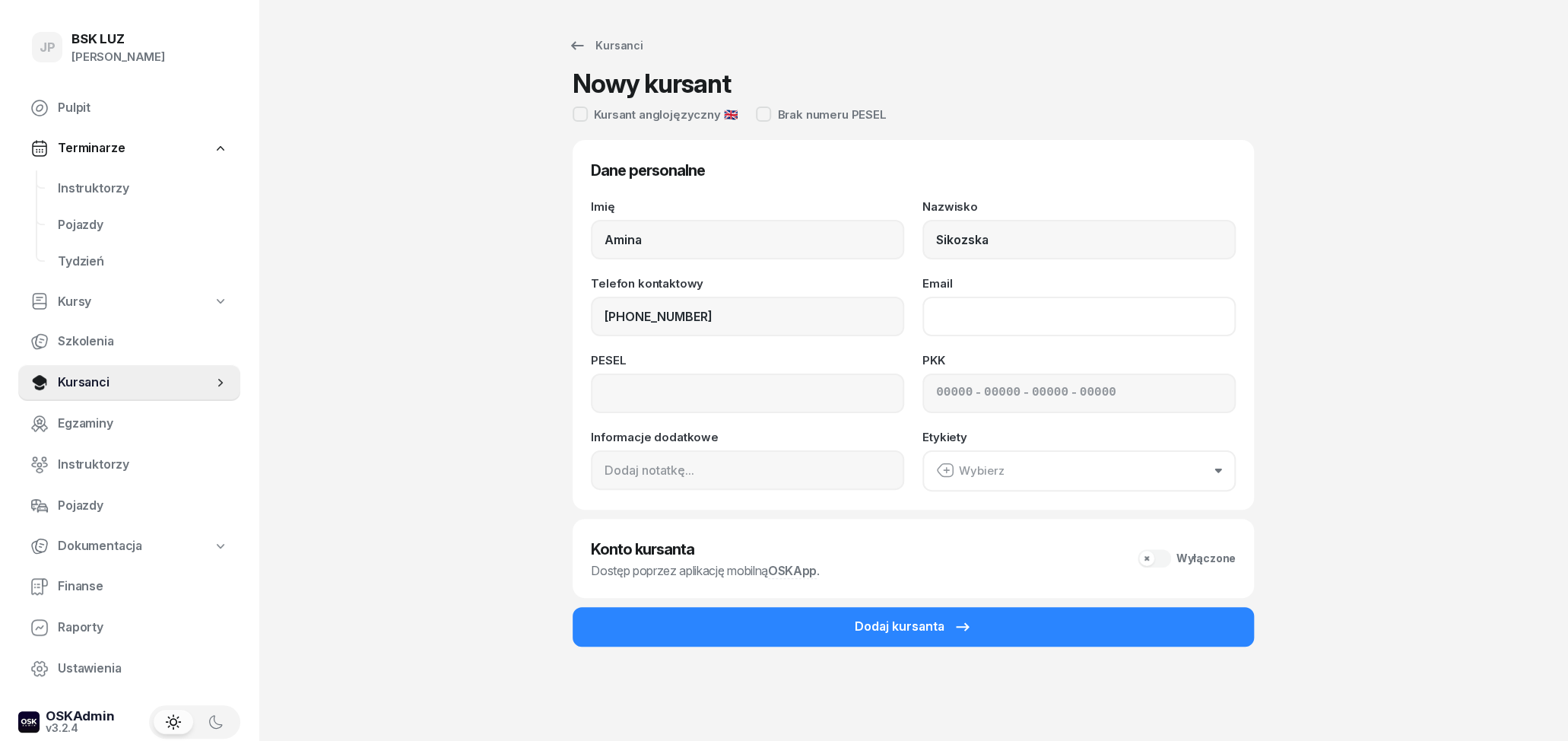
type input "575 827 597"
click at [1048, 321] on input "Email" at bounding box center [1079, 317] width 314 height 40
type input "[EMAIL_ADDRESS][DOMAIN_NAME]"
click at [803, 393] on input at bounding box center [747, 393] width 314 height 40
type input "01271312043"
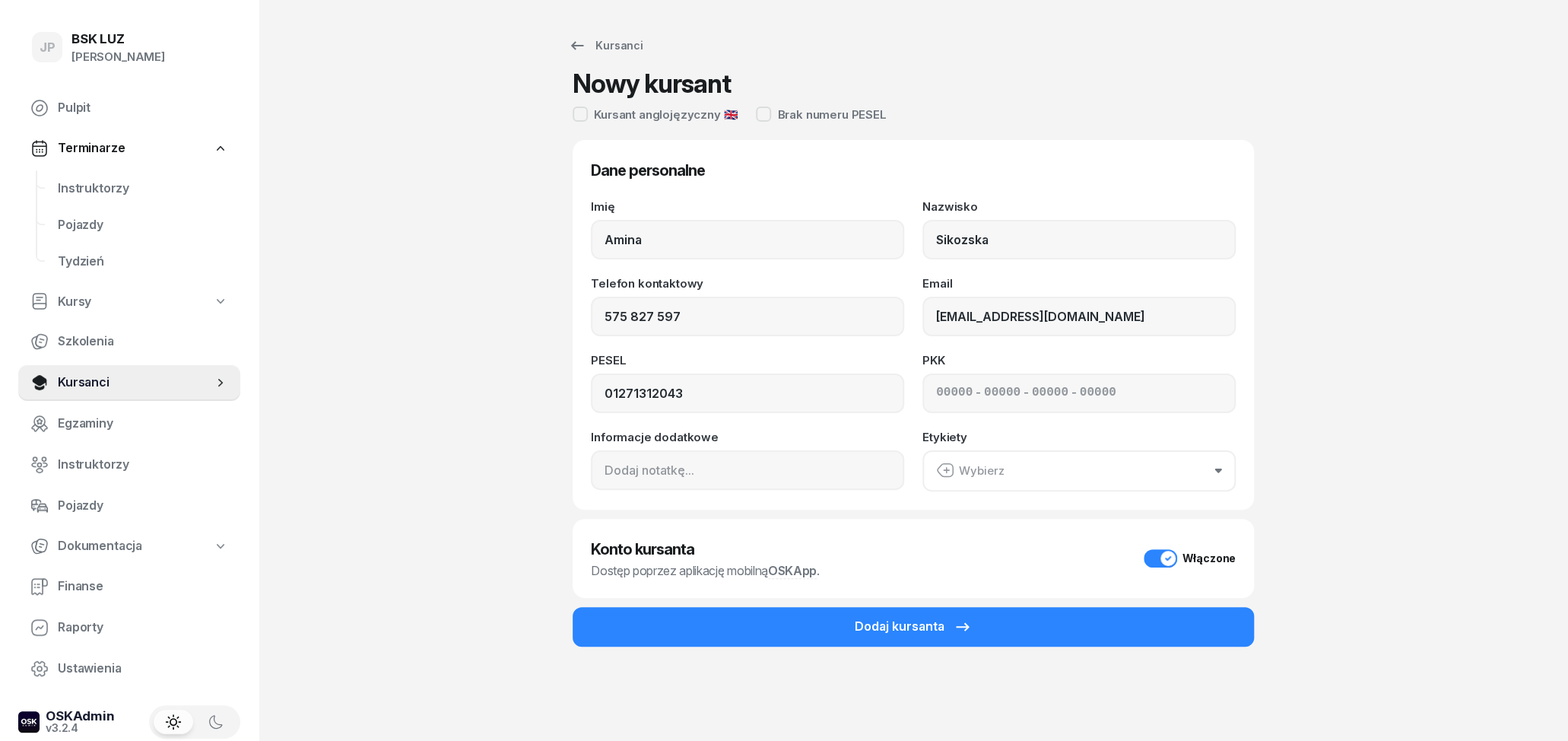
click at [1169, 560] on div "Włączone" at bounding box center [1189, 558] width 92 height 18
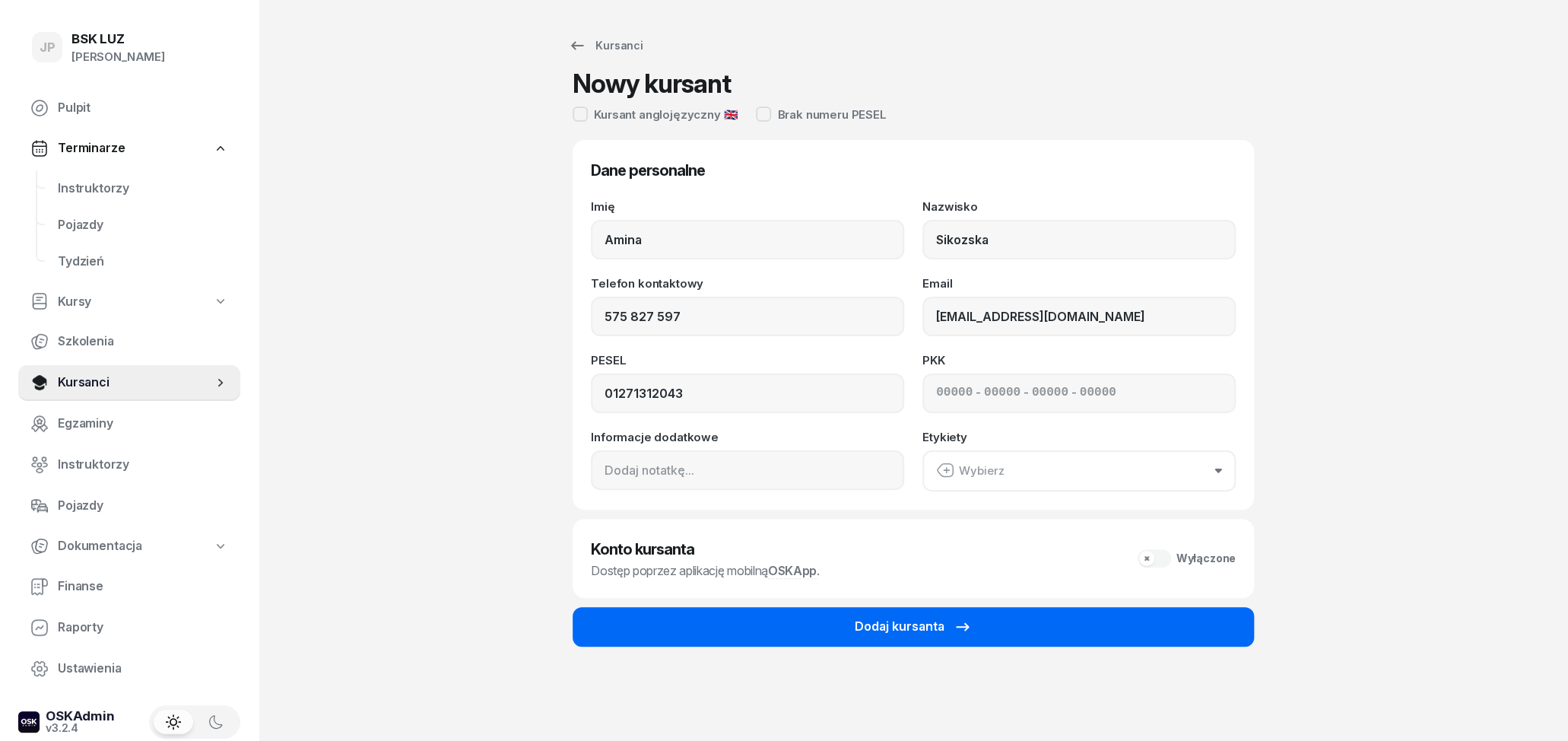
click at [843, 628] on button "Dodaj kursanta" at bounding box center [913, 626] width 682 height 40
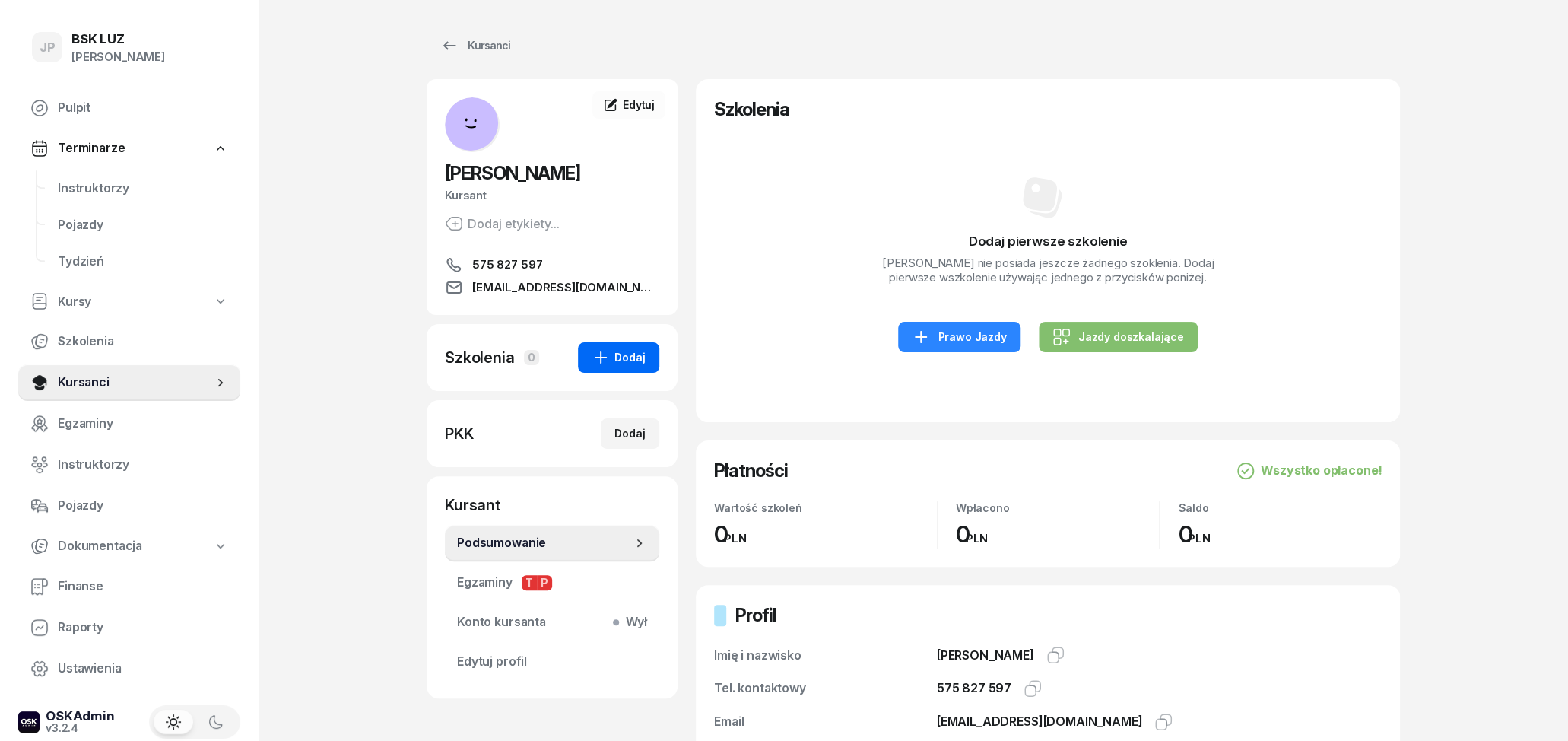
click at [610, 363] on icon "button" at bounding box center [600, 357] width 18 height 18
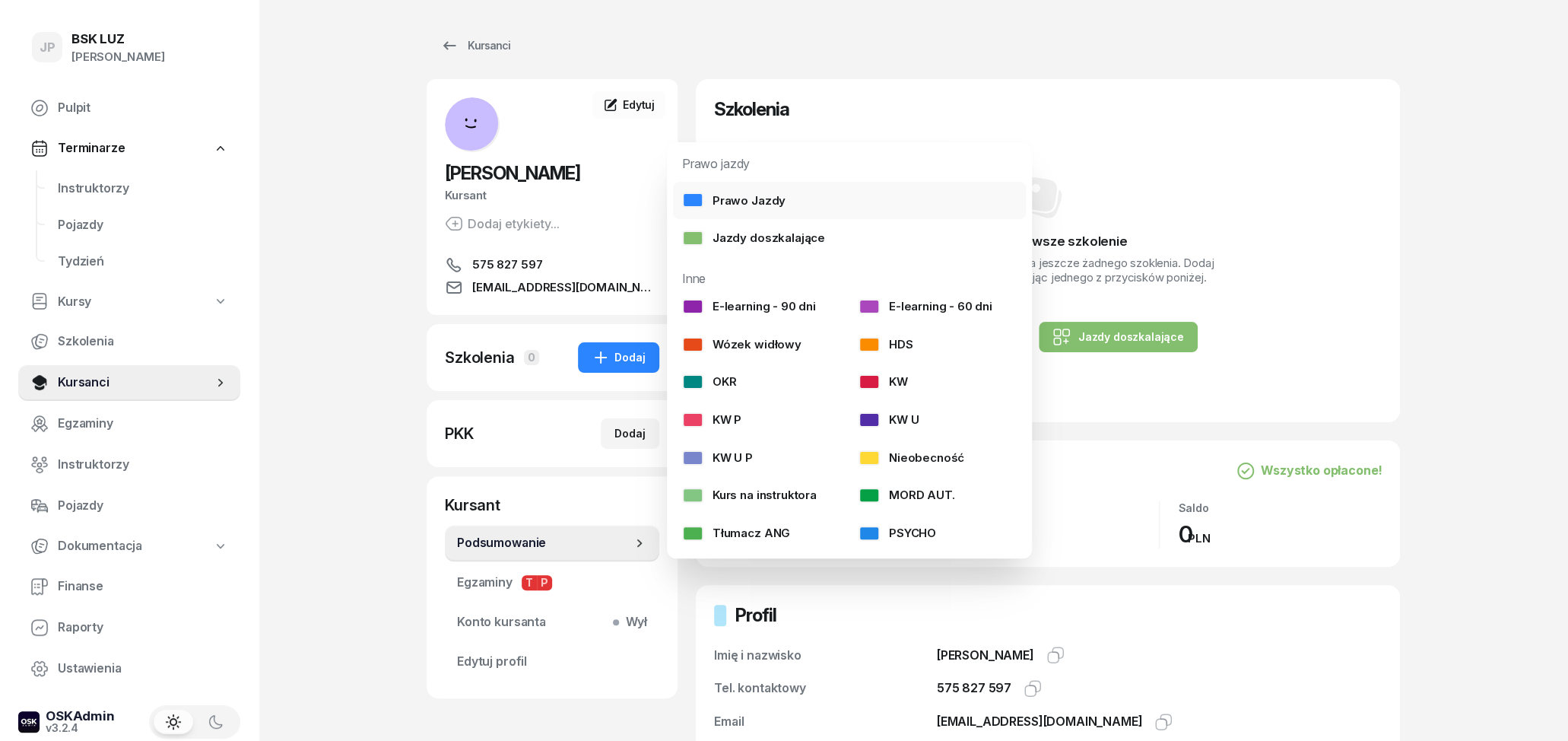
click at [784, 192] on link "Prawo Jazdy" at bounding box center [849, 201] width 353 height 38
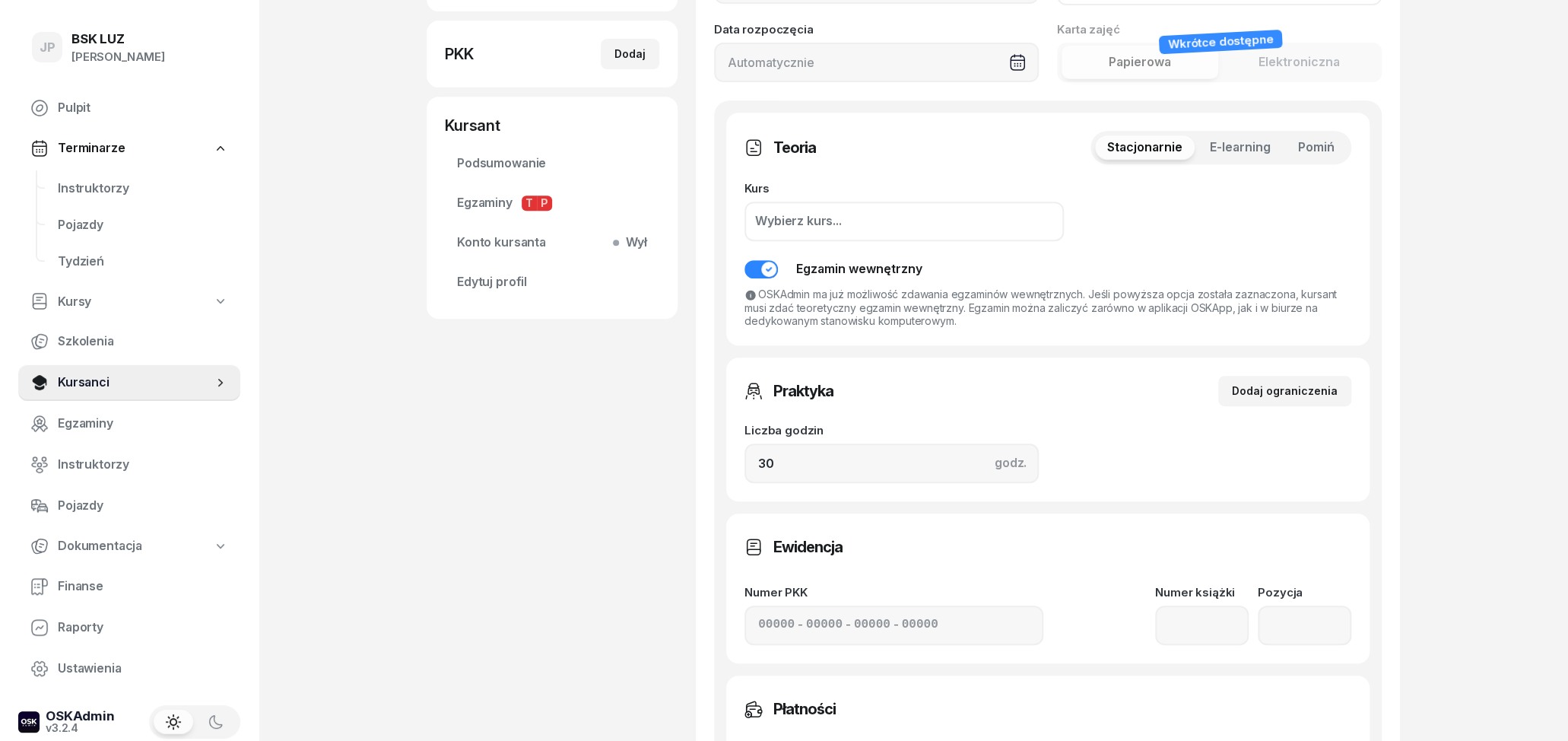
scroll to position [315, 0]
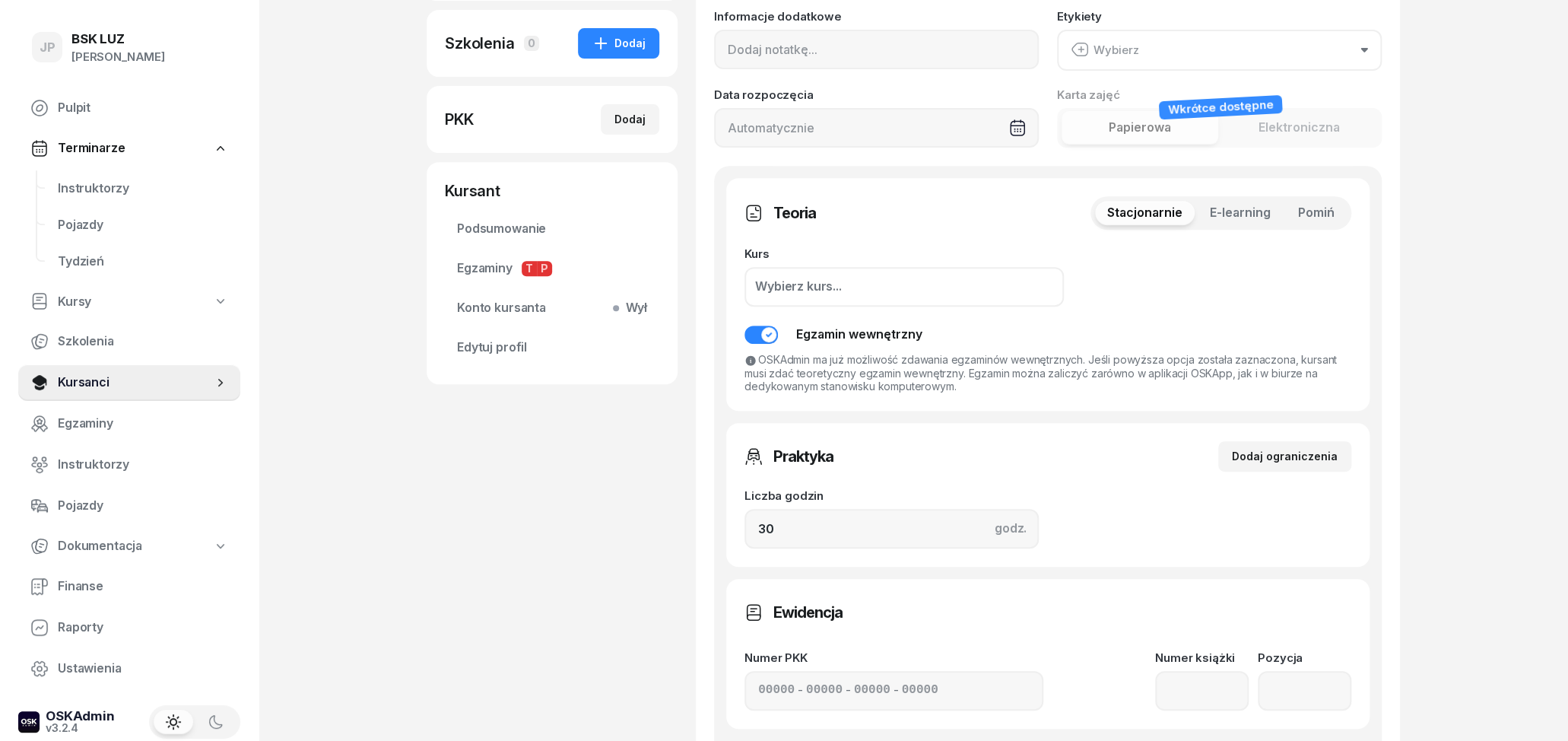
click at [1222, 213] on span "E-learning" at bounding box center [1241, 213] width 61 height 20
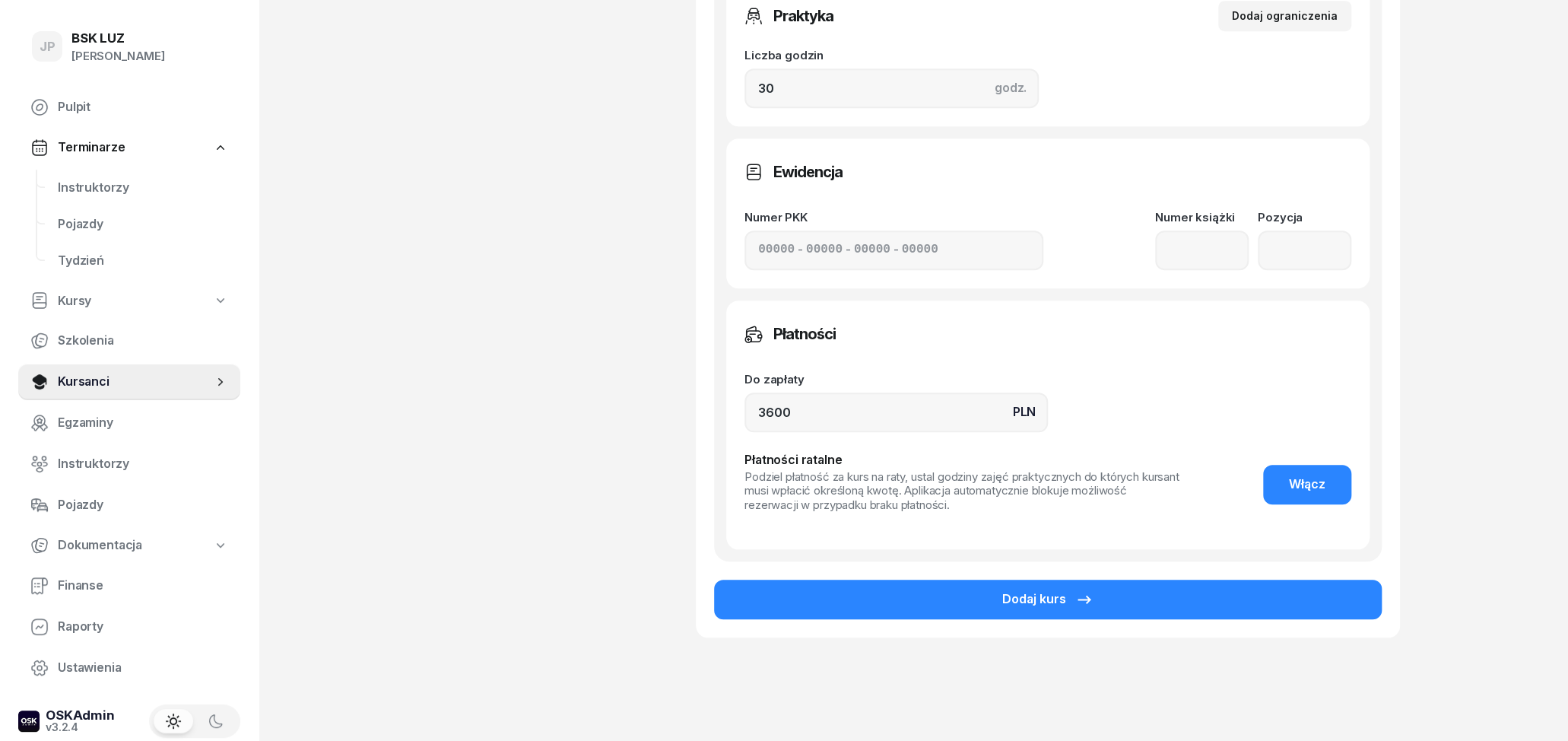
scroll to position [788, 0]
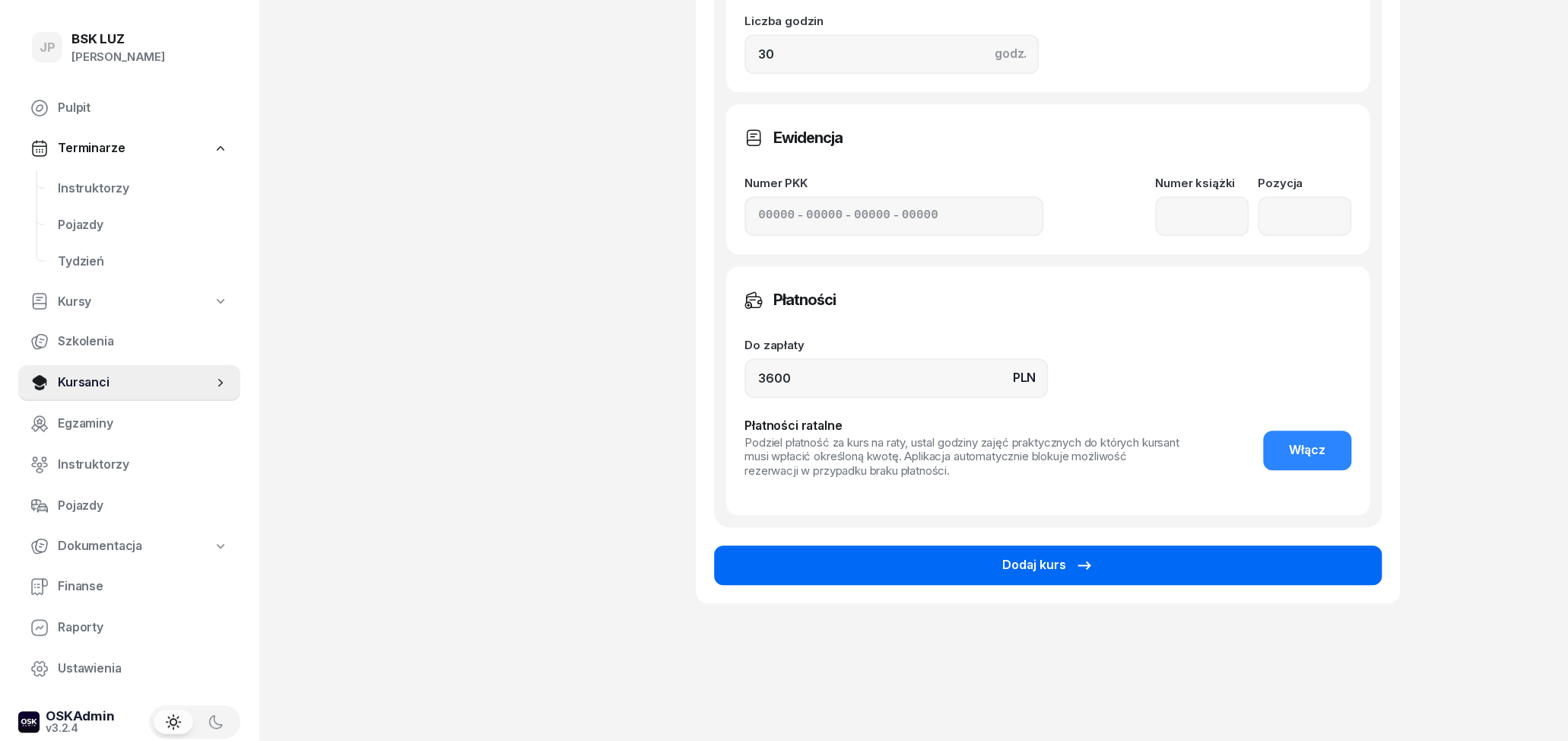
click at [1034, 553] on button "Dodaj kurs" at bounding box center [1048, 565] width 668 height 40
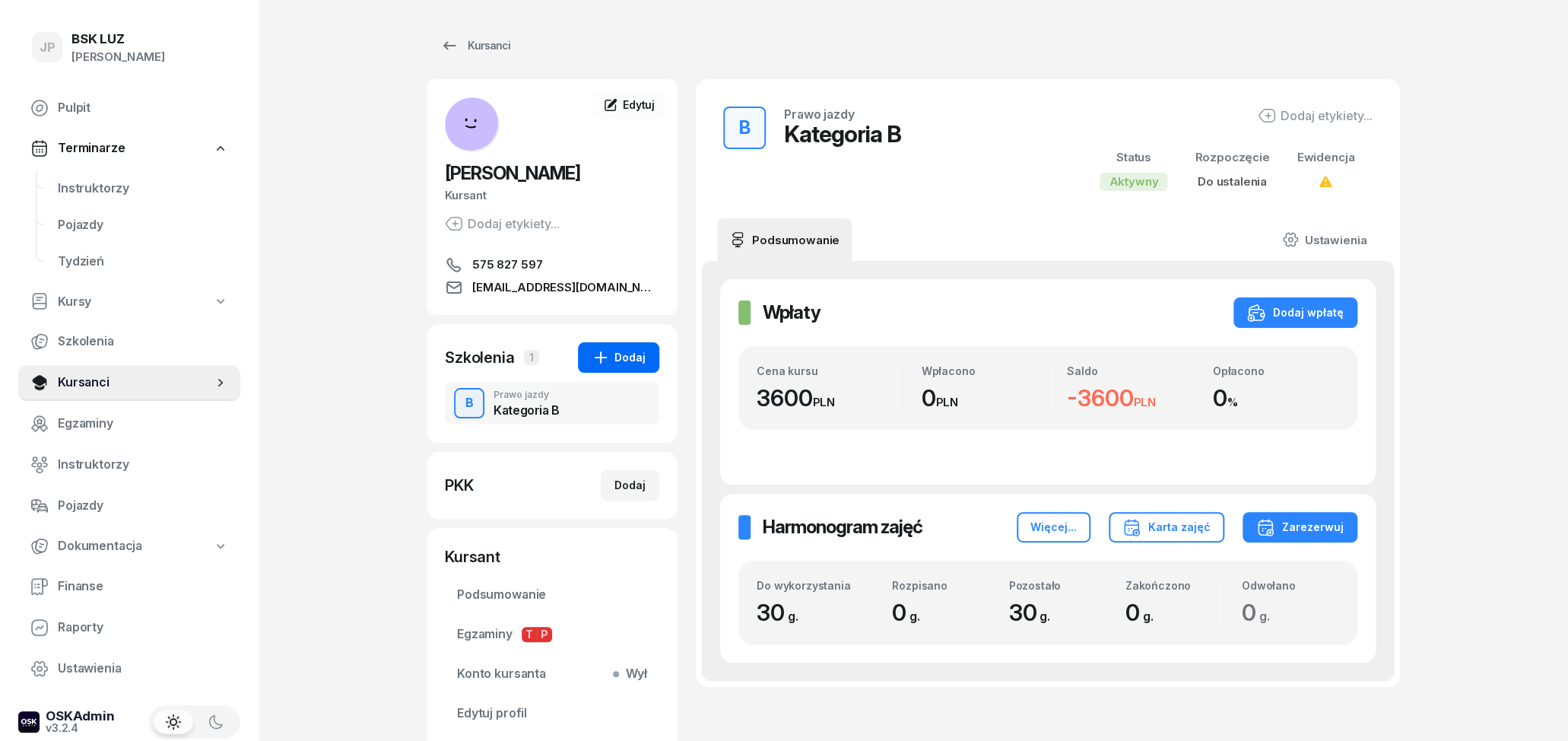
click at [628, 357] on div "Dodaj" at bounding box center [618, 357] width 54 height 18
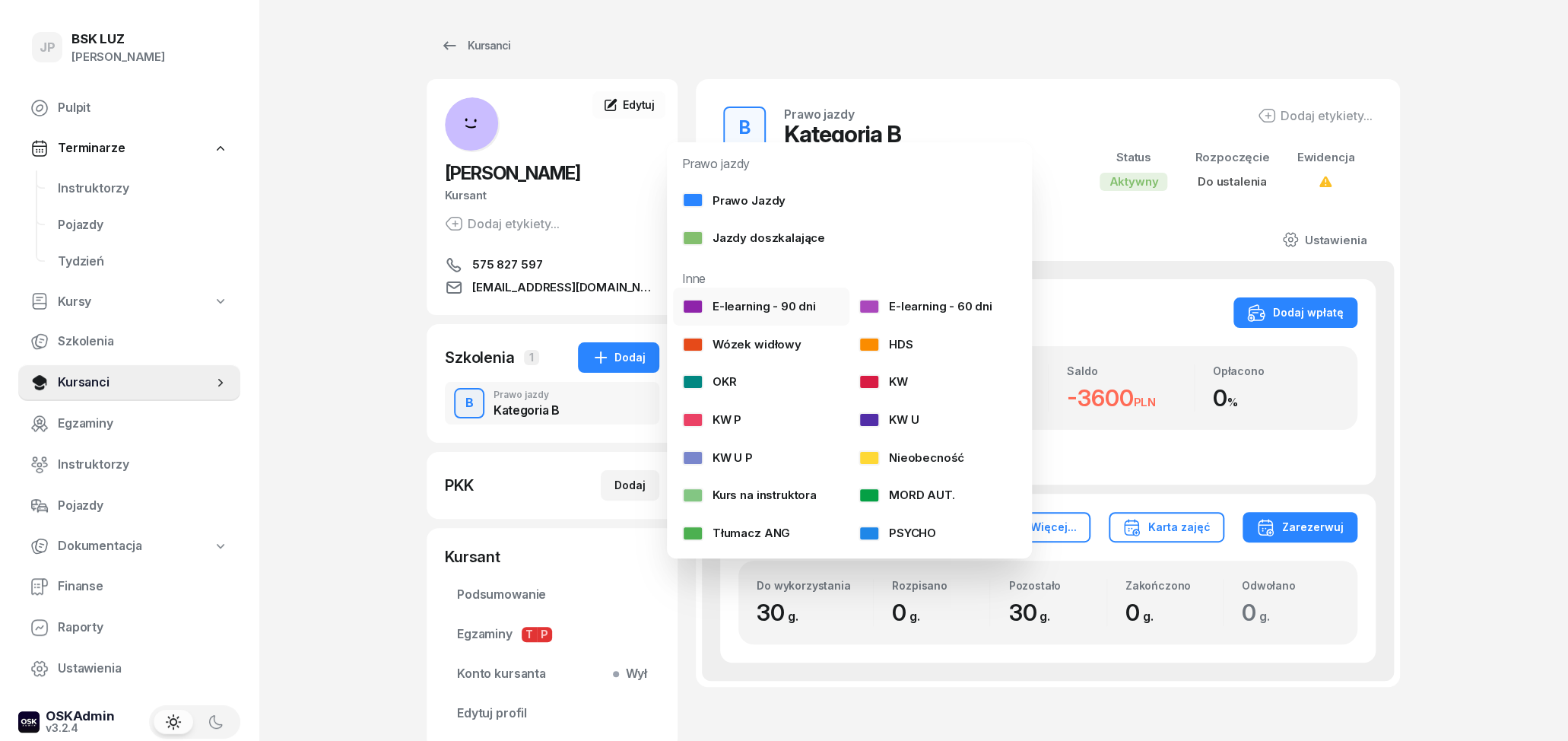
click at [794, 315] on div "E-learning - 90 dni" at bounding box center [749, 307] width 134 height 20
select select
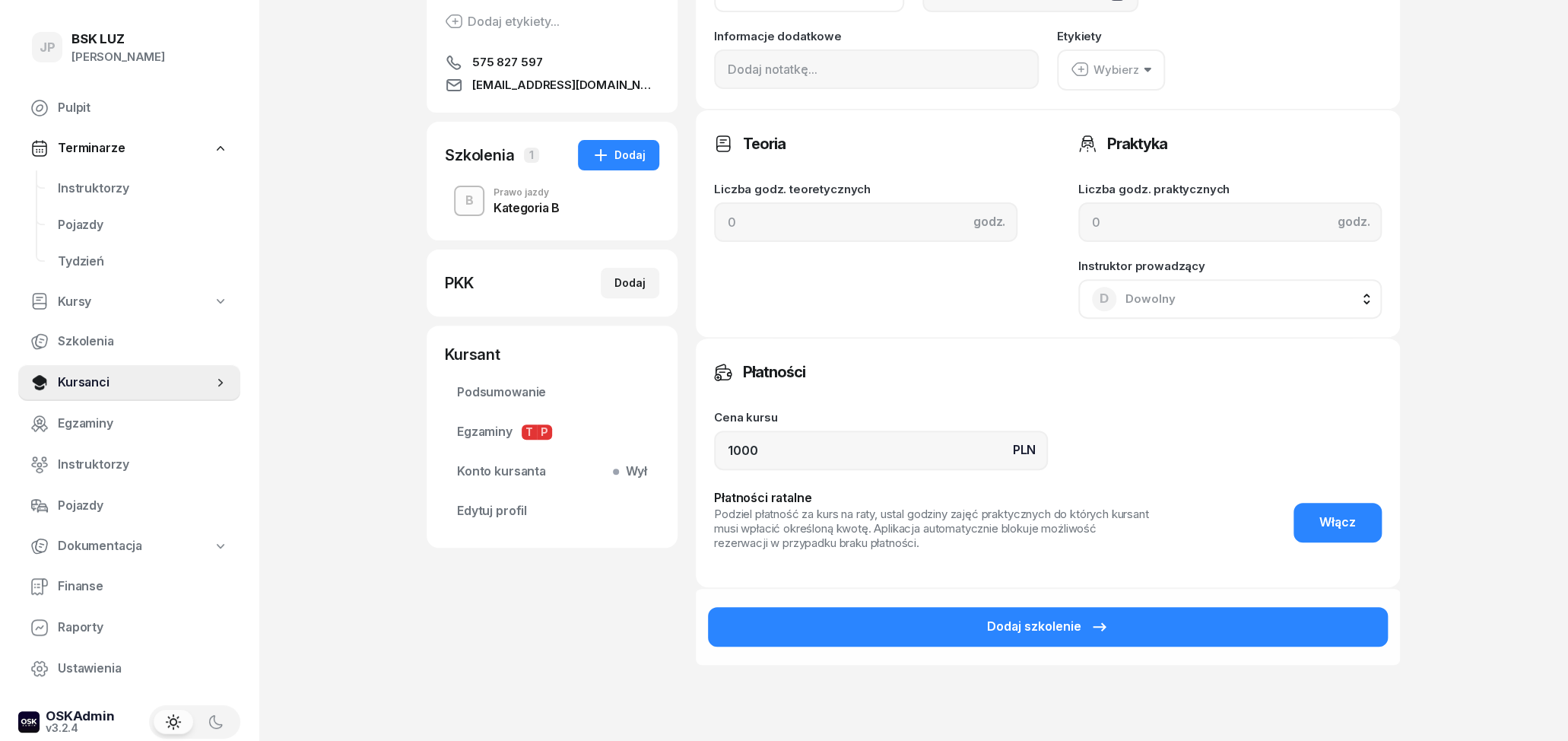
scroll to position [308, 0]
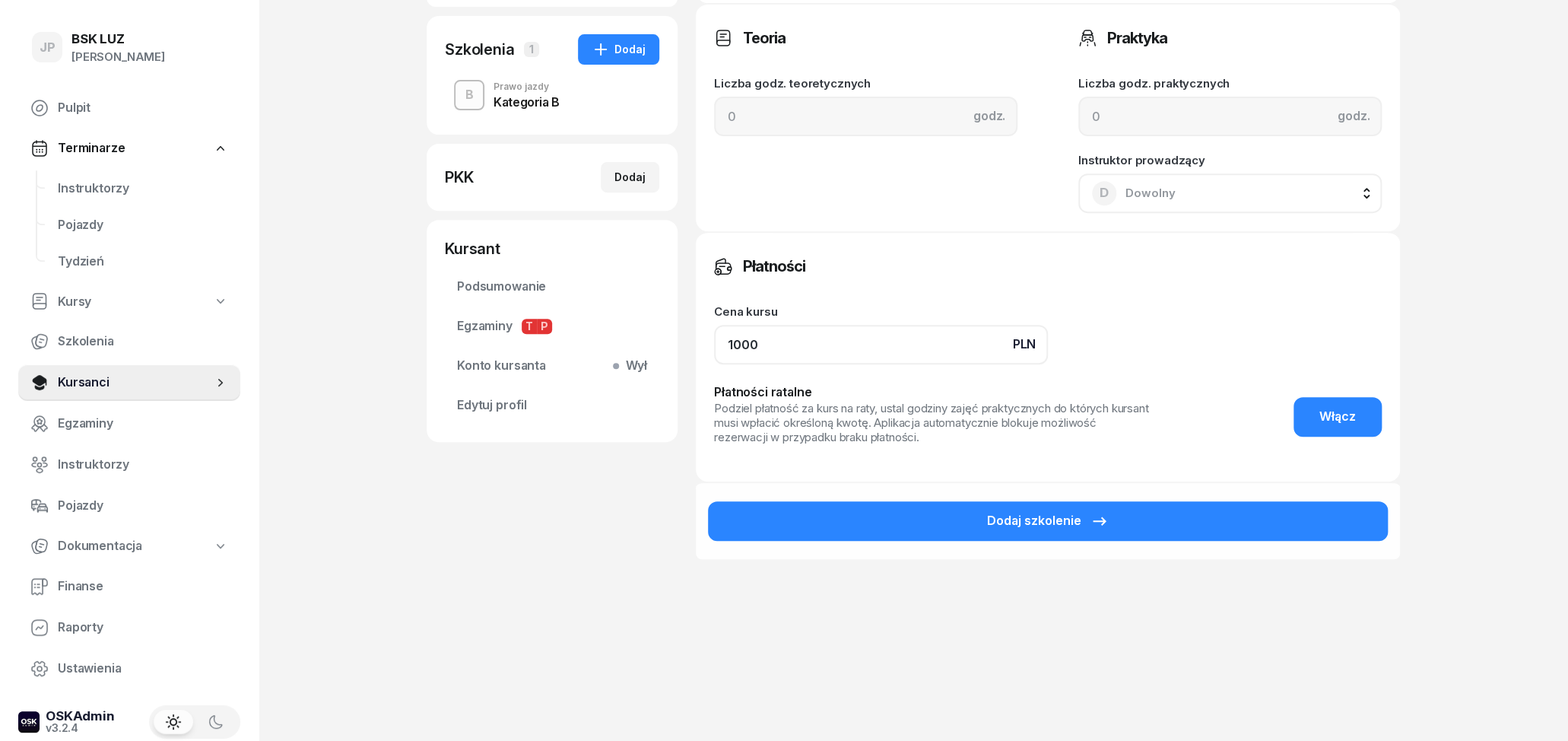
drag, startPoint x: 784, startPoint y: 350, endPoint x: 676, endPoint y: 343, distance: 108.2
click at [714, 343] on input "1000" at bounding box center [880, 344] width 333 height 40
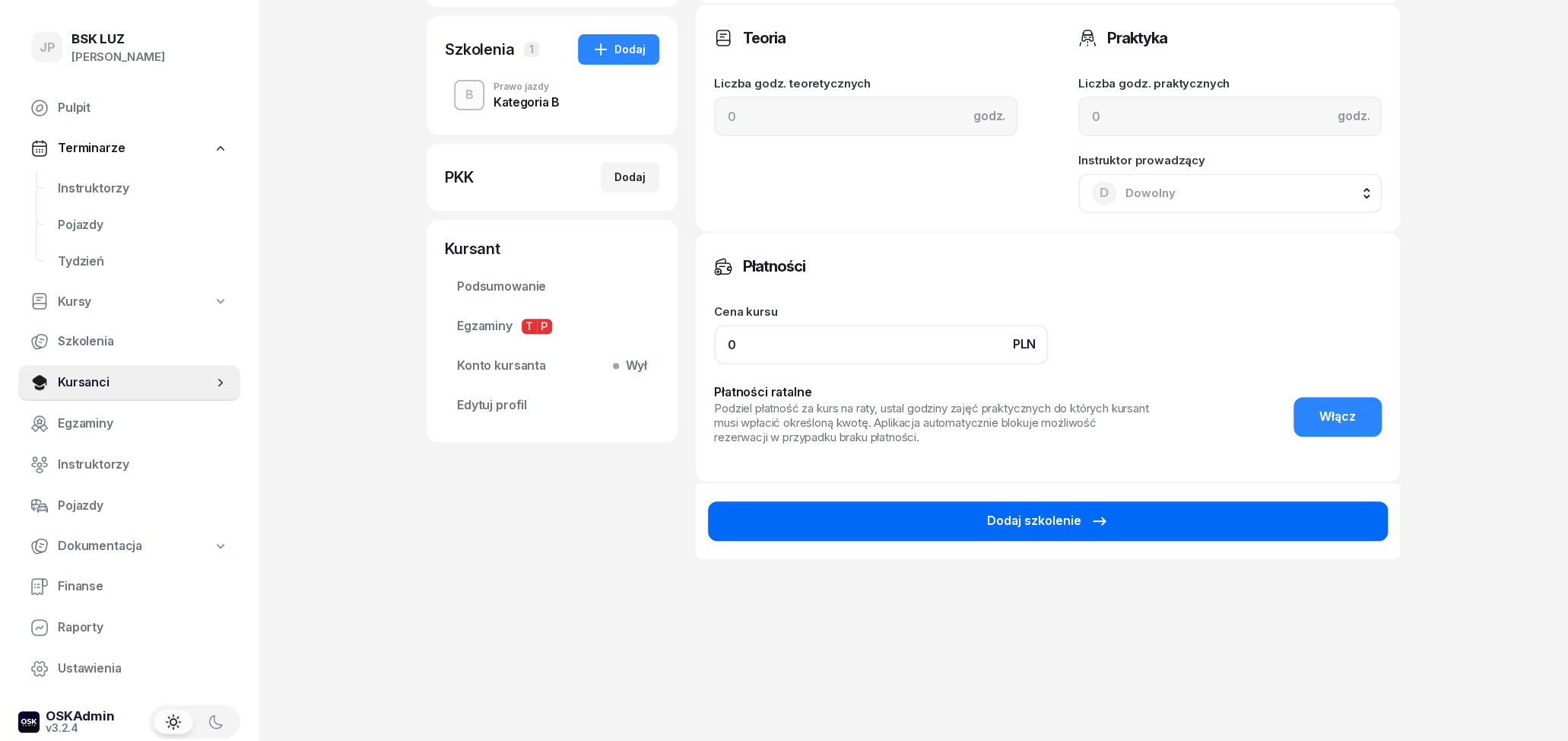
type input "0"
click at [923, 511] on button "Dodaj szkolenie" at bounding box center [1048, 521] width 680 height 40
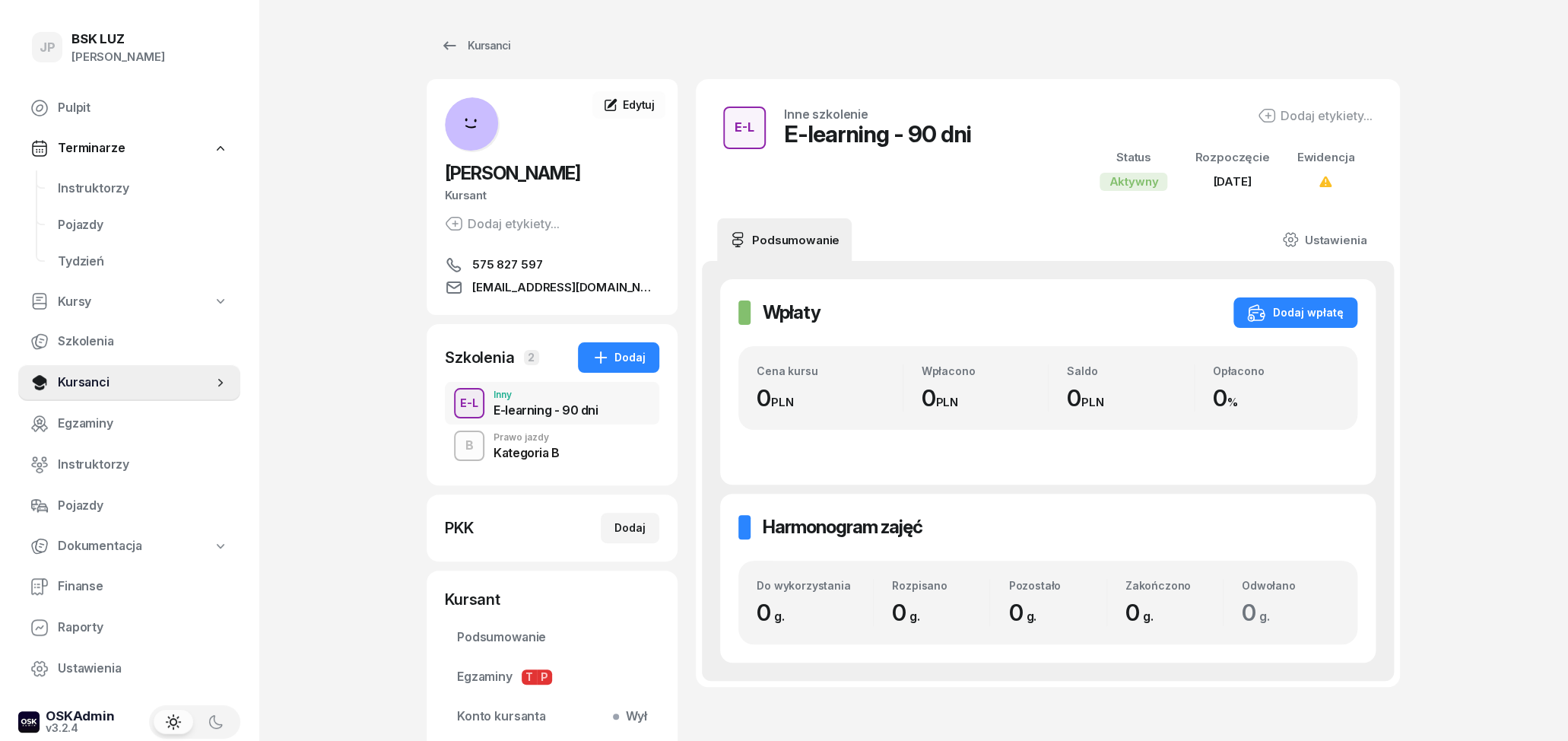
click at [581, 439] on div "B Prawo jazdy Kategoria B" at bounding box center [552, 445] width 215 height 43
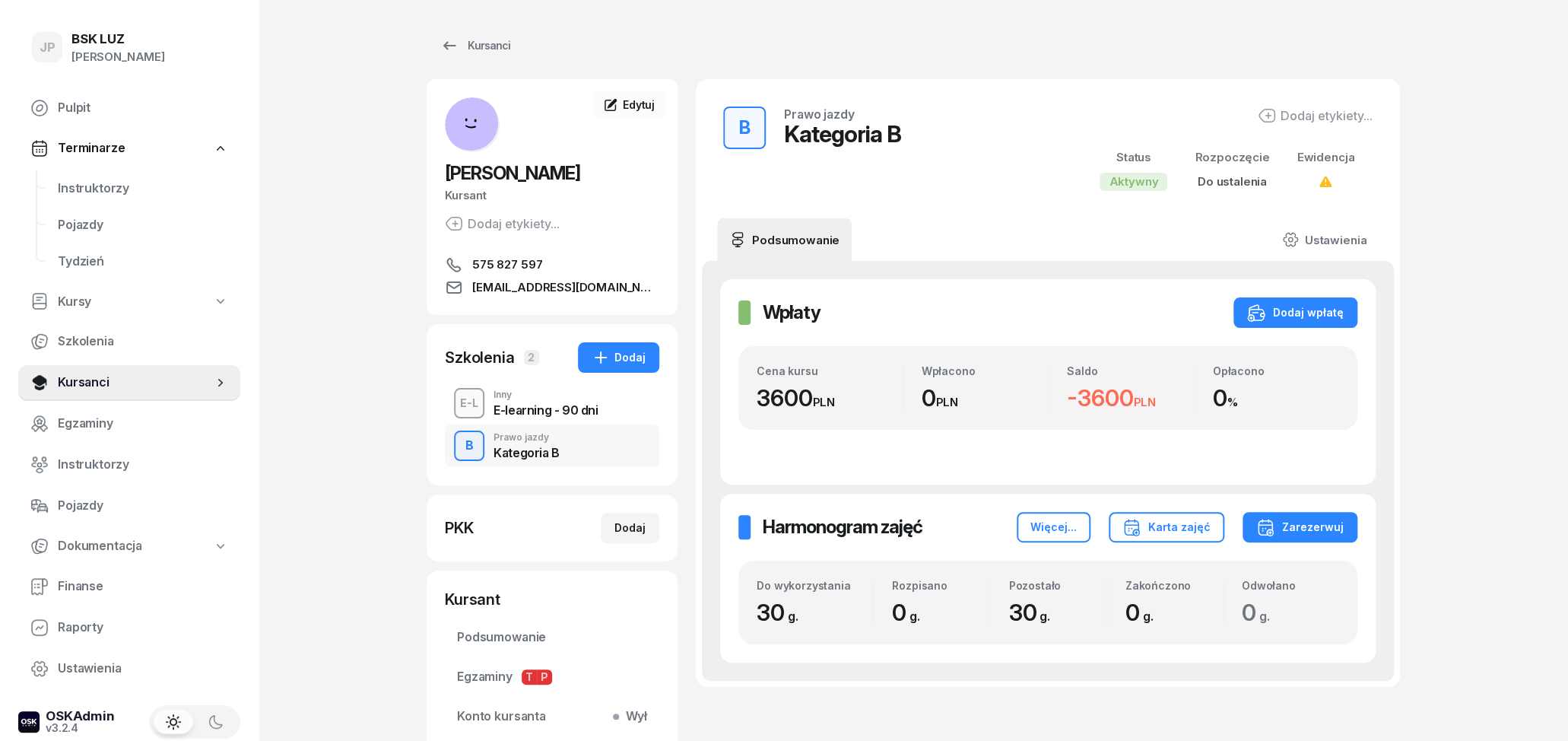
click at [574, 414] on div "E-learning - 90 dni" at bounding box center [545, 410] width 104 height 12
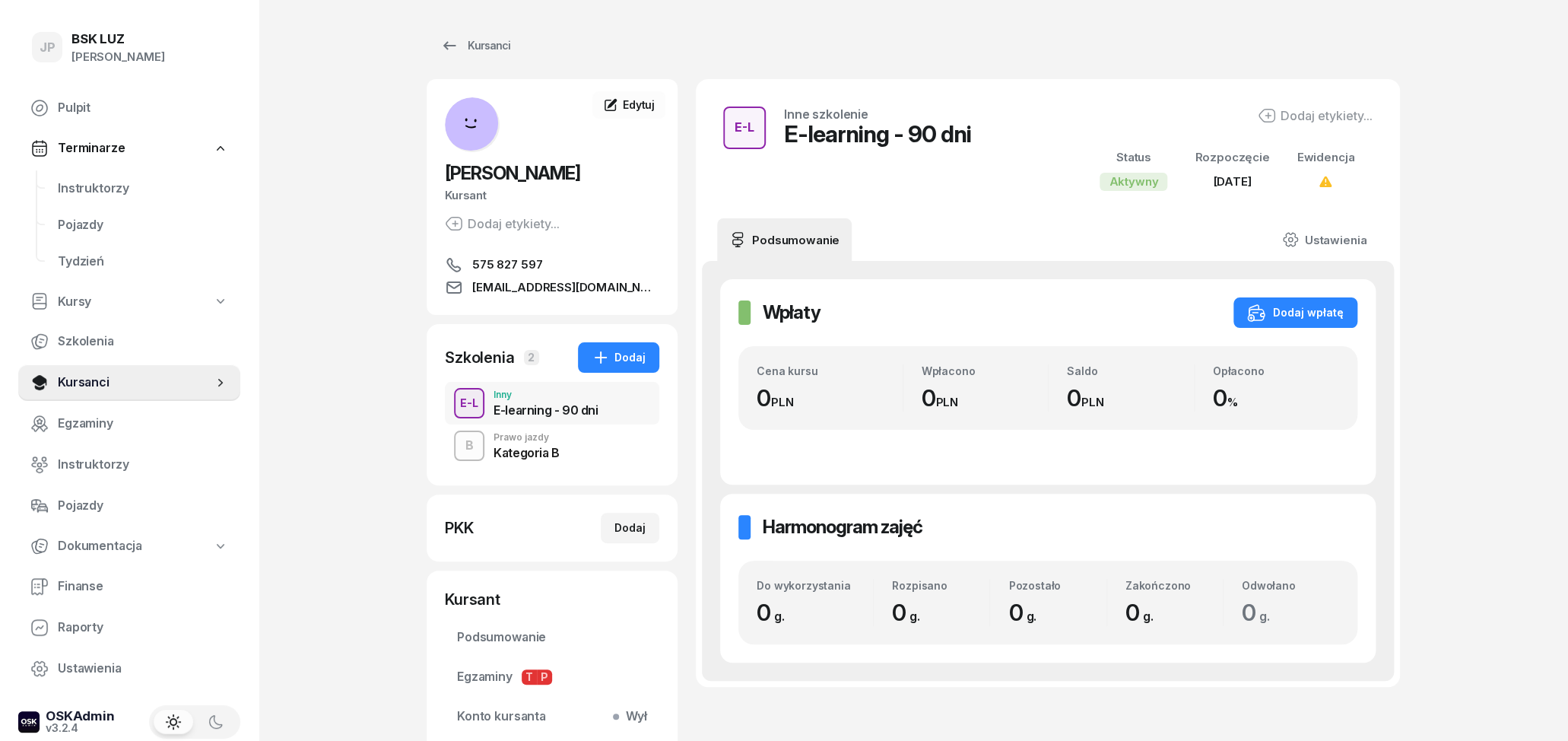
click at [587, 449] on div "B Prawo jazdy Kategoria B" at bounding box center [552, 445] width 215 height 43
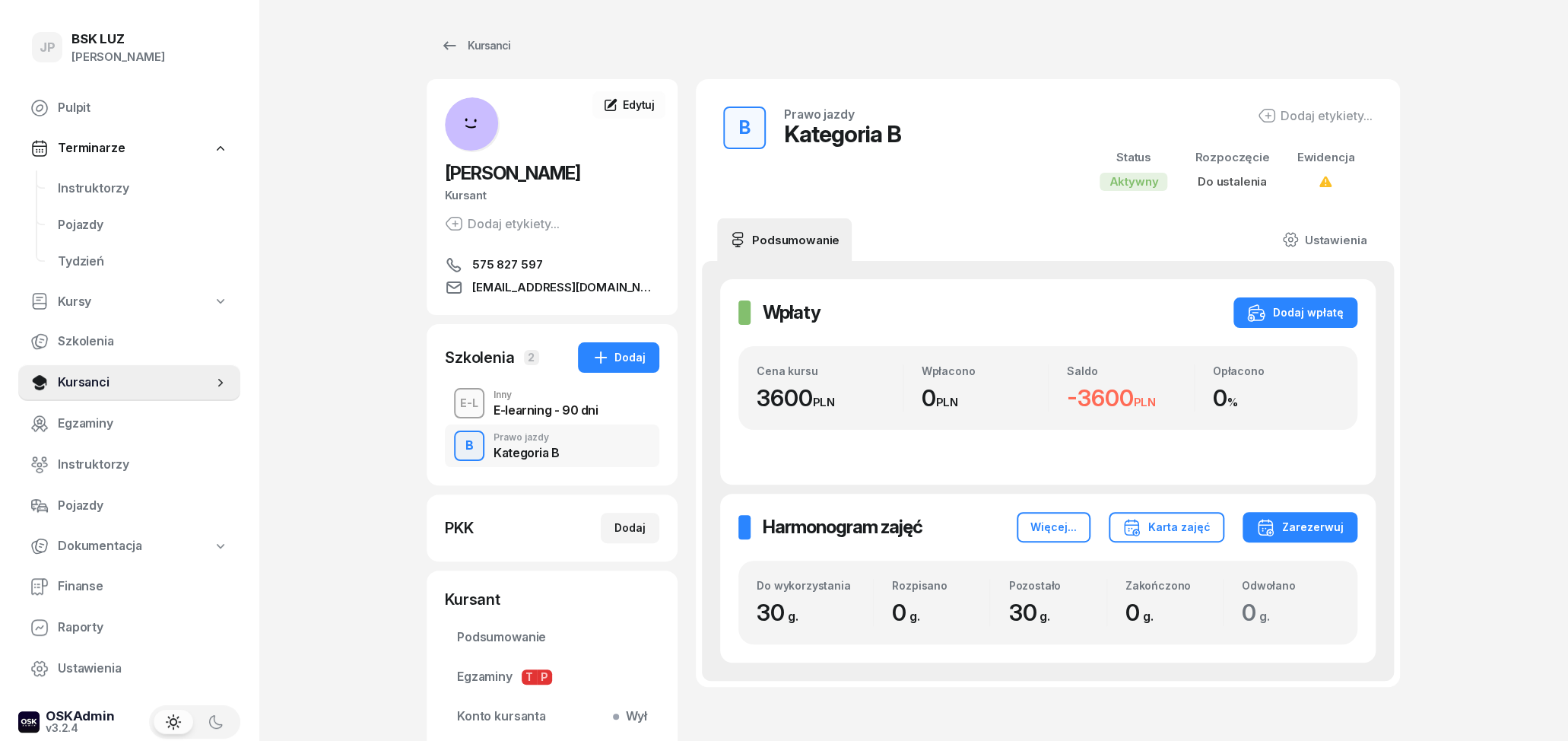
click at [533, 417] on div "E-learning - 90 dni" at bounding box center [545, 410] width 104 height 12
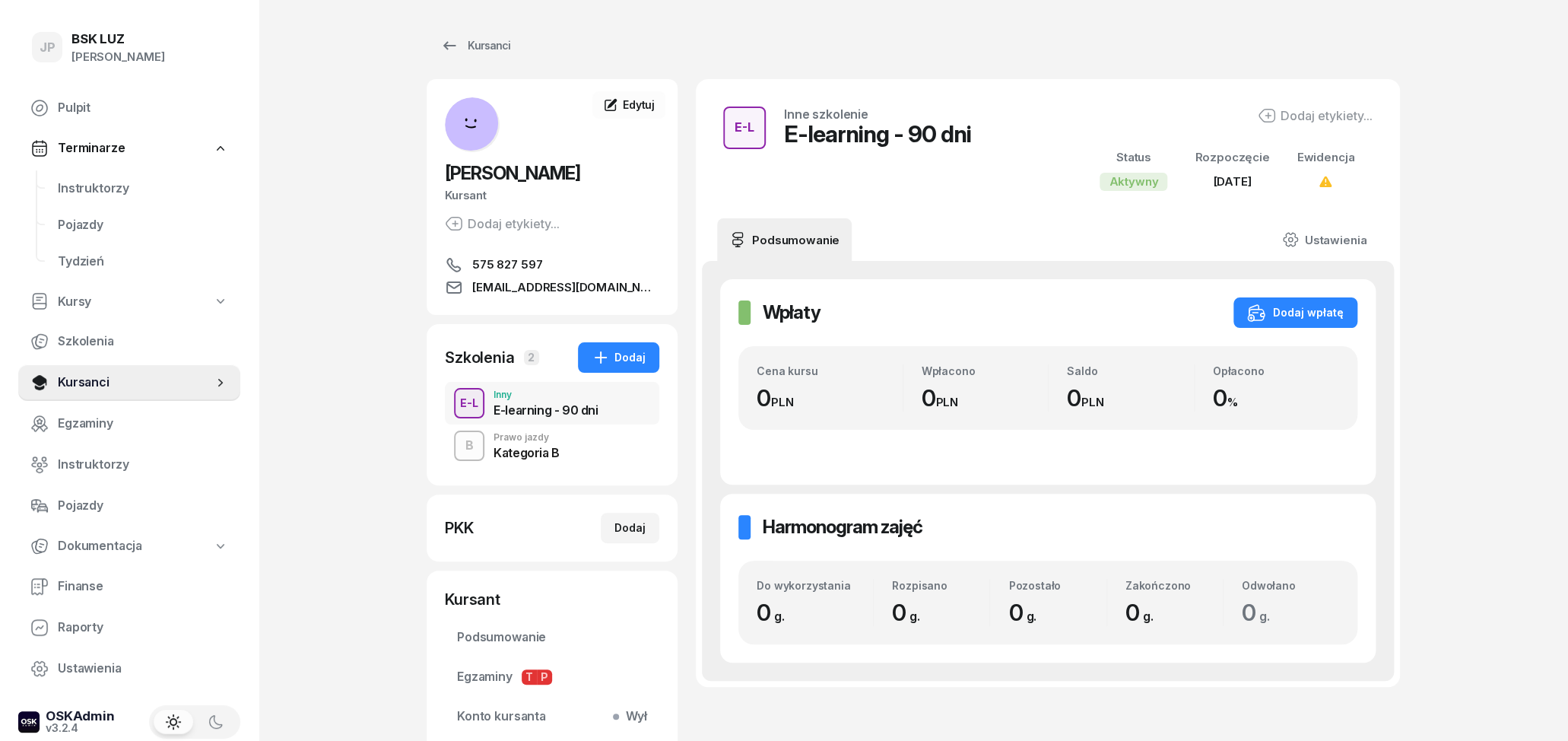
click at [539, 444] on div "Kategoria B" at bounding box center [526, 450] width 66 height 17
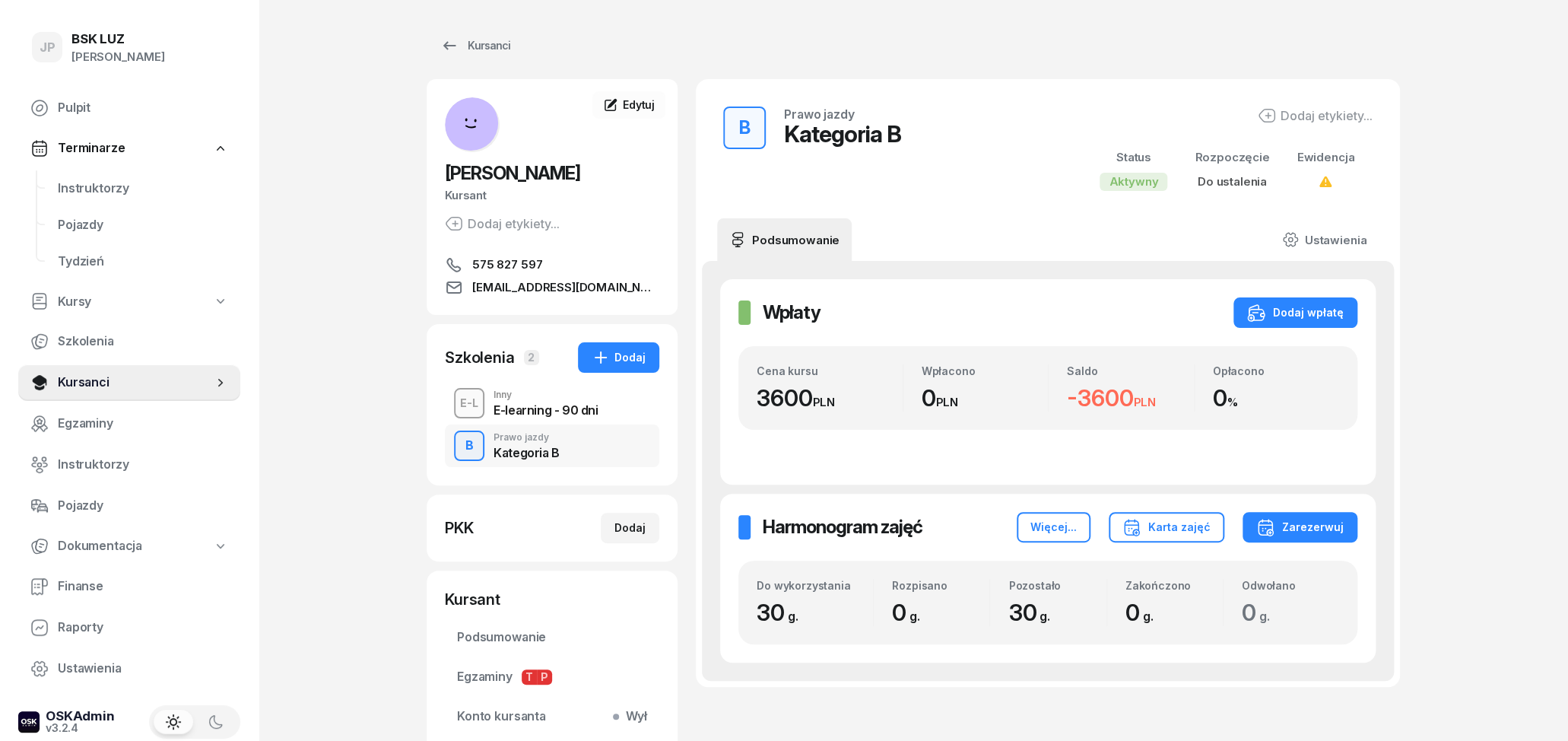
click at [544, 394] on div "Inny" at bounding box center [545, 394] width 104 height 9
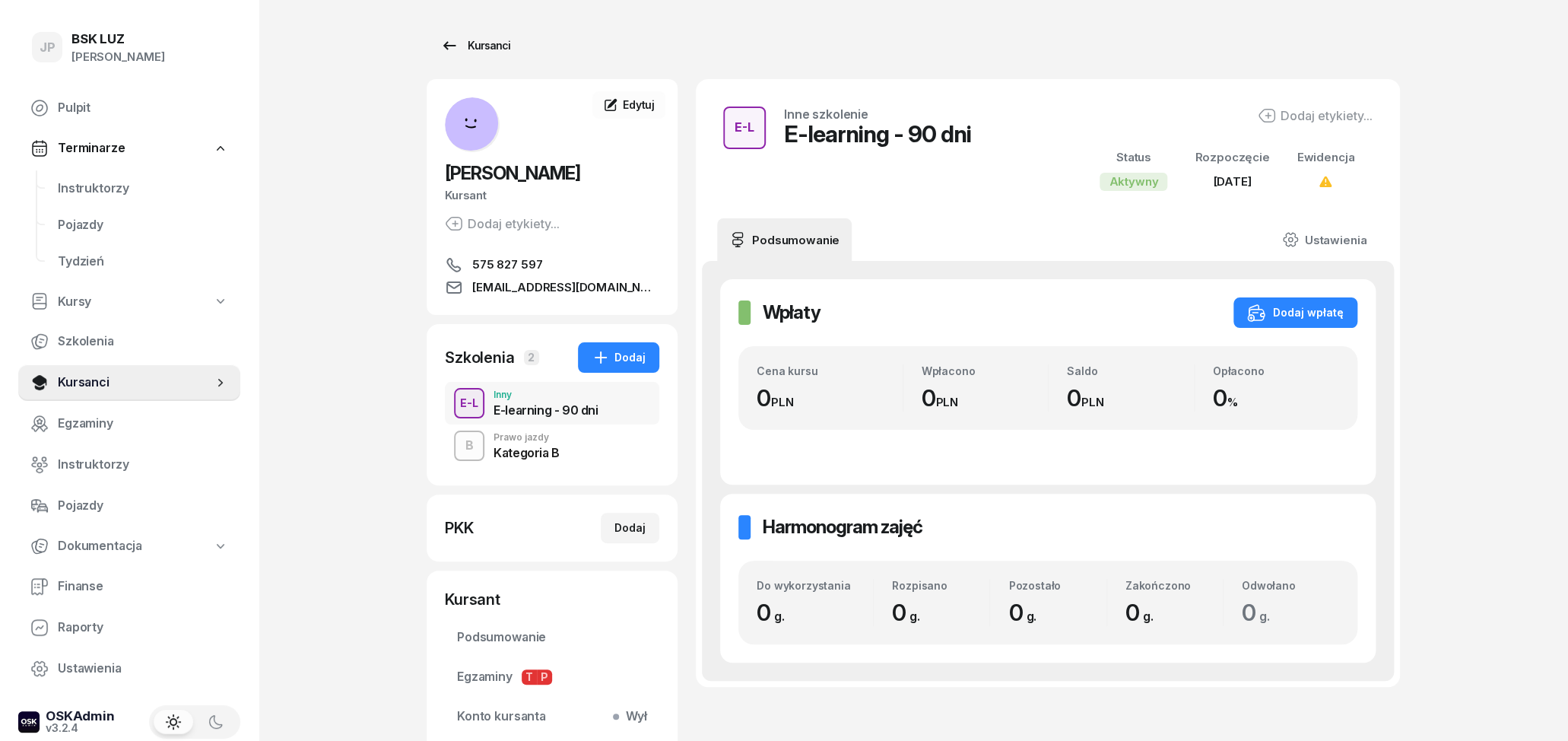
click at [429, 39] on link "Kursanci" at bounding box center [475, 46] width 97 height 31
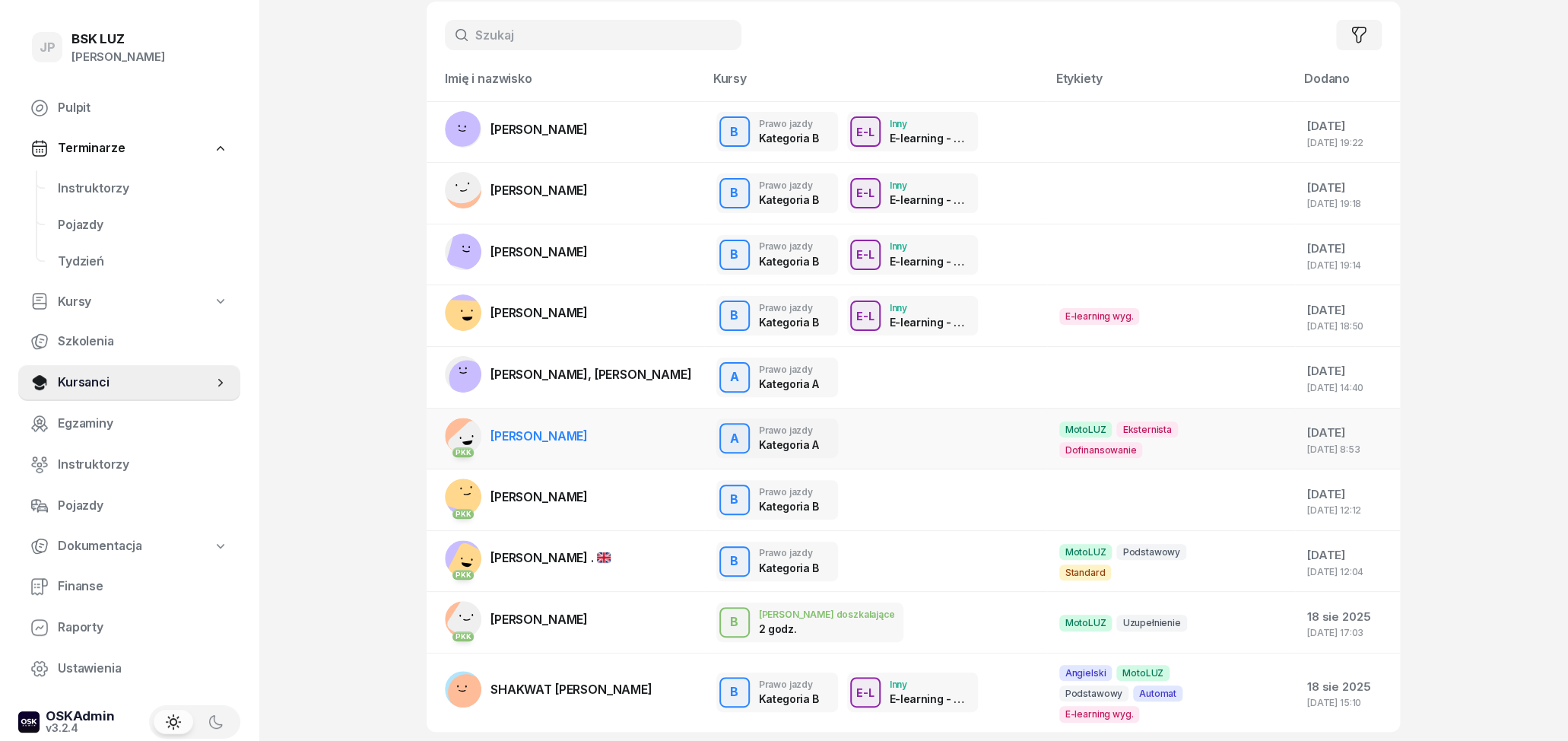
scroll to position [158, 0]
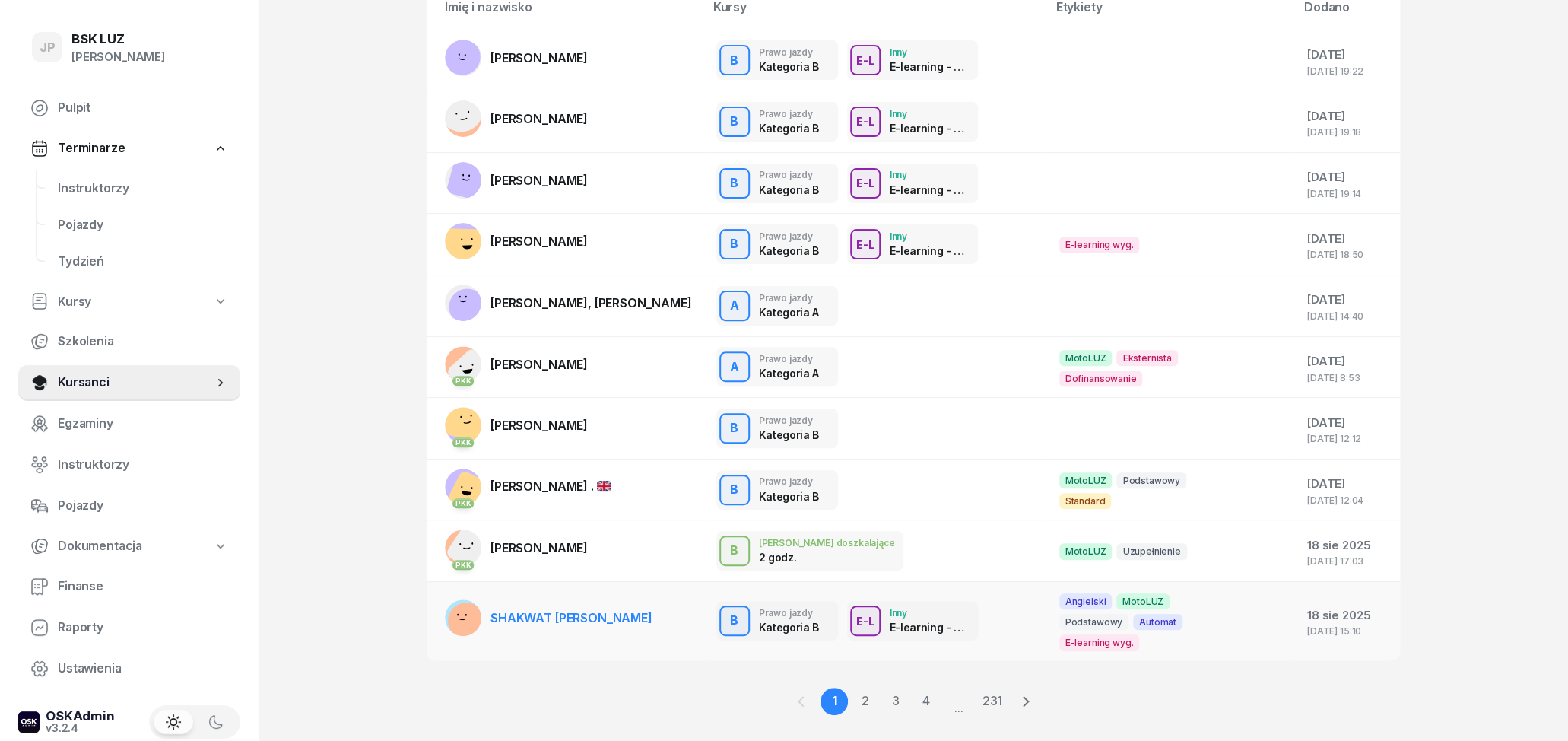
click at [994, 605] on div "B Prawo jazdy Kategoria B B Prawo jazdy Kategoria B MotoLUZ Podstawowy Automat …" at bounding box center [876, 620] width 319 height 40
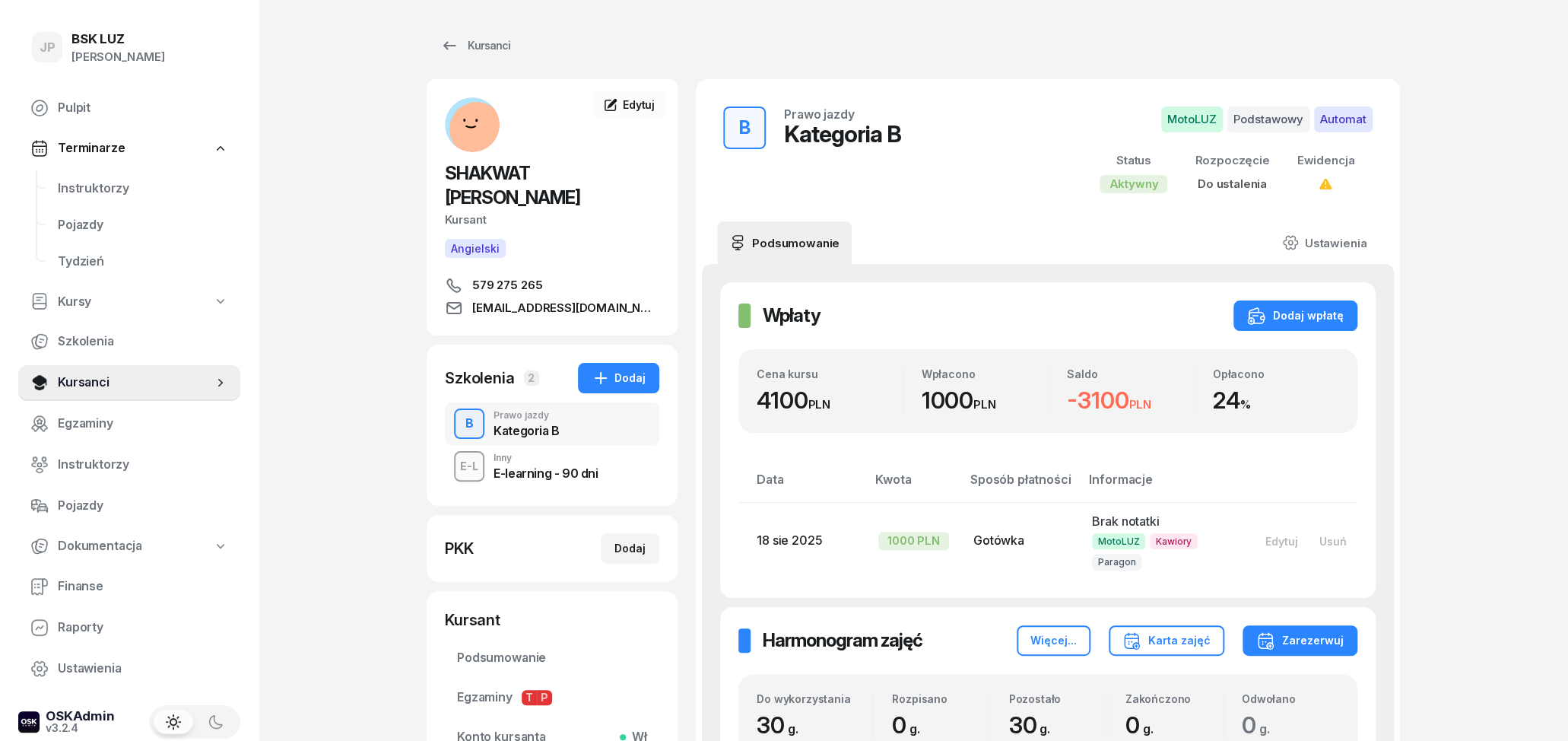
click at [575, 467] on div "E-learning - 90 dni" at bounding box center [545, 473] width 104 height 12
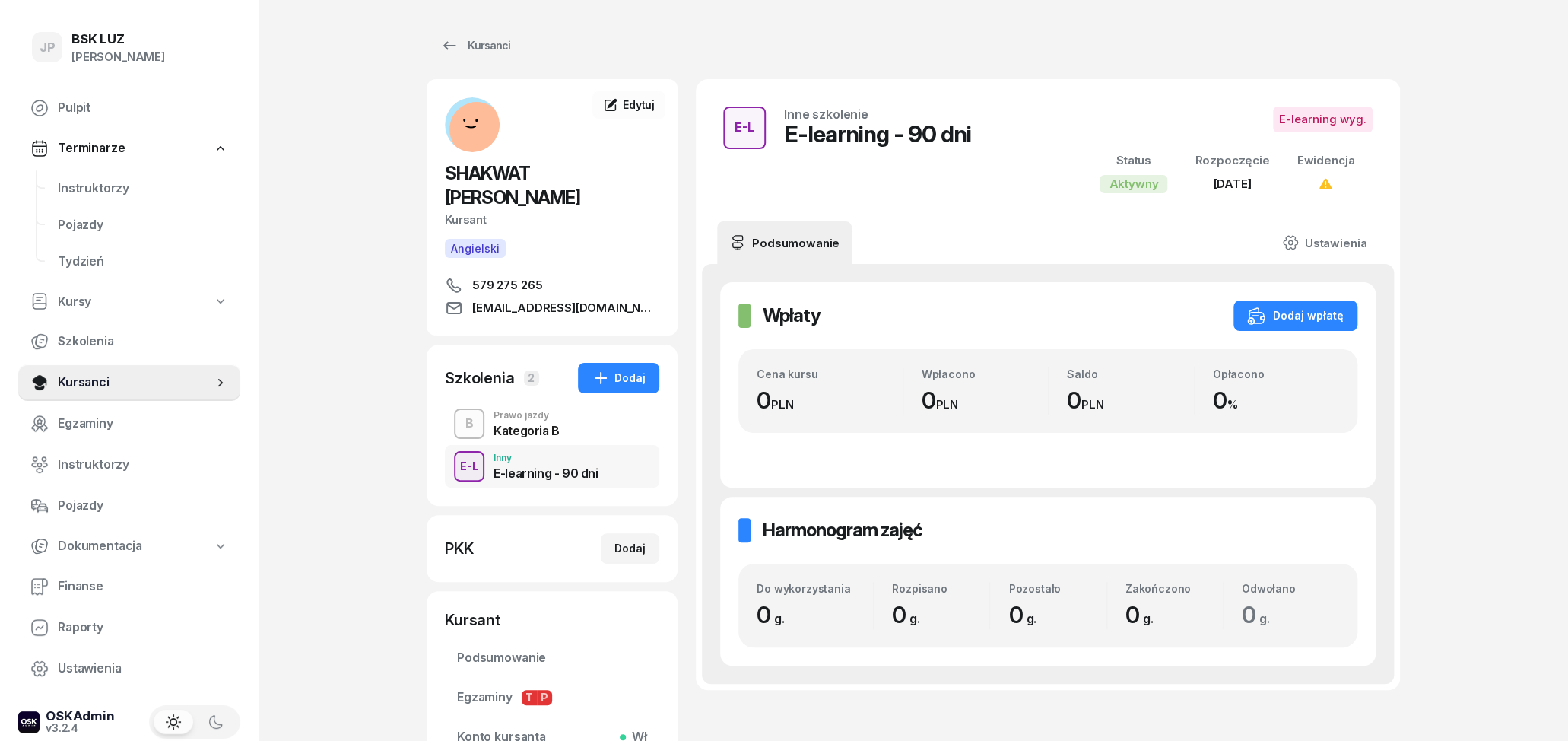
click at [544, 424] on div "Kategoria B" at bounding box center [526, 430] width 66 height 12
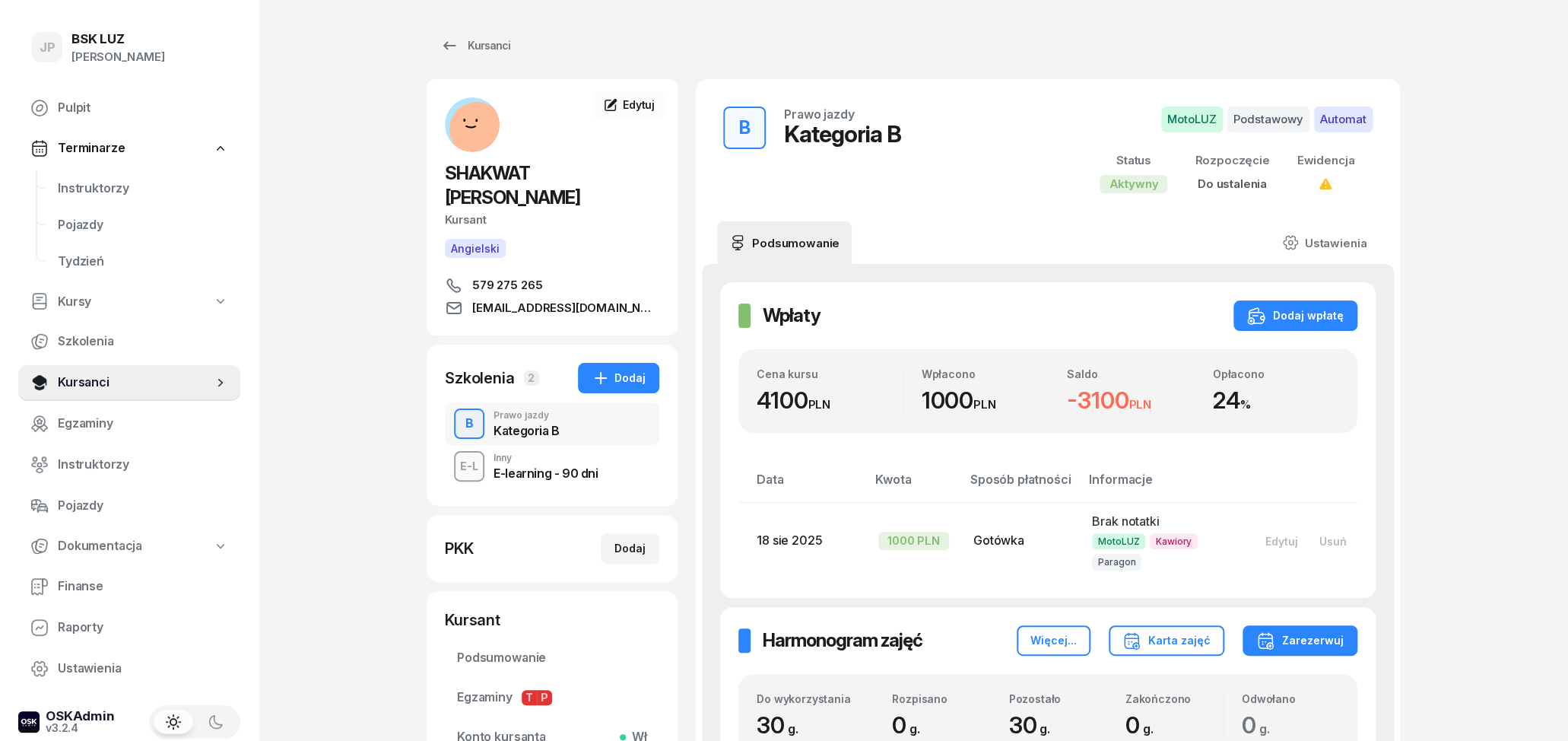
click at [554, 469] on div "E-learning - 90 dni" at bounding box center [545, 473] width 104 height 12
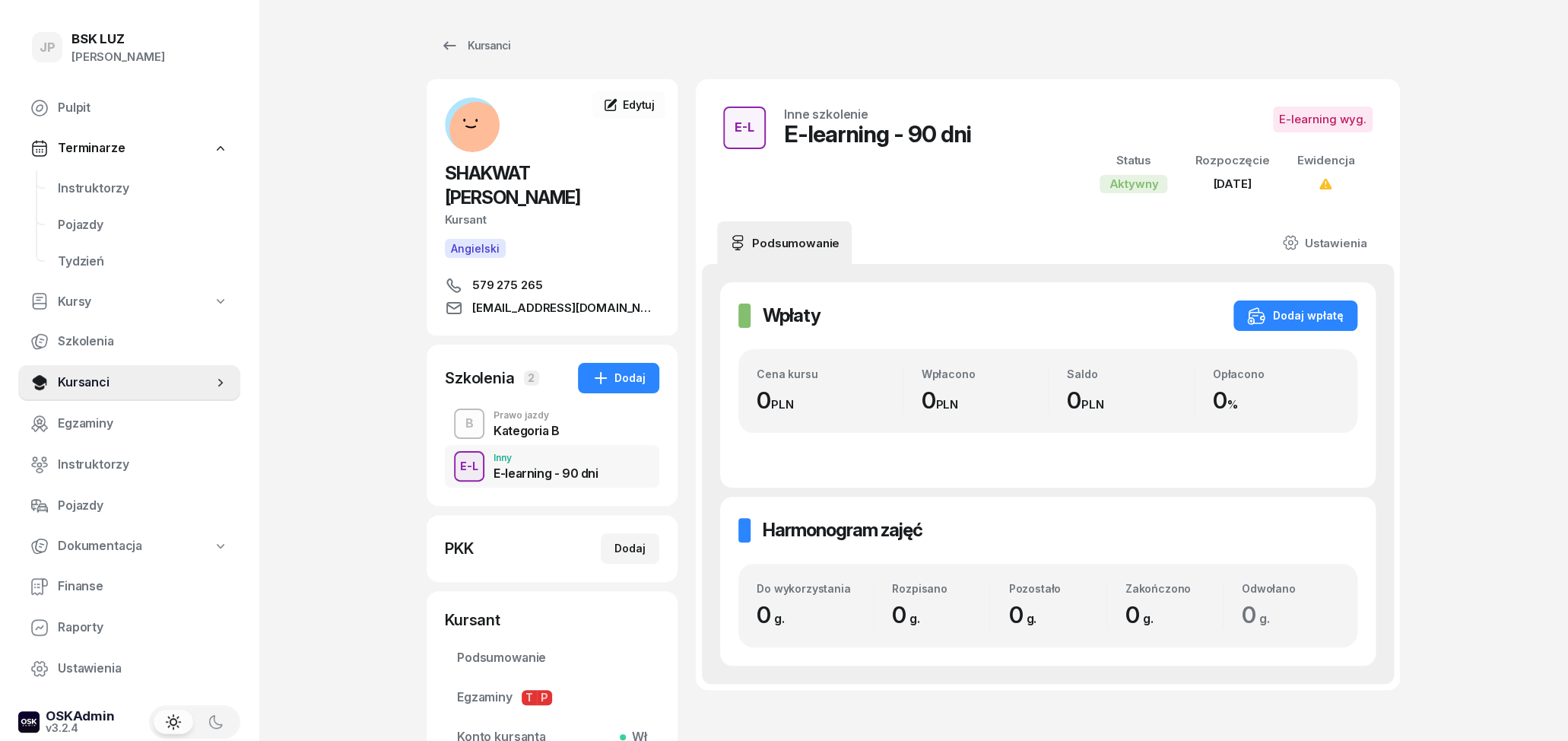
click at [528, 417] on div "Prawo jazdy" at bounding box center [526, 415] width 66 height 9
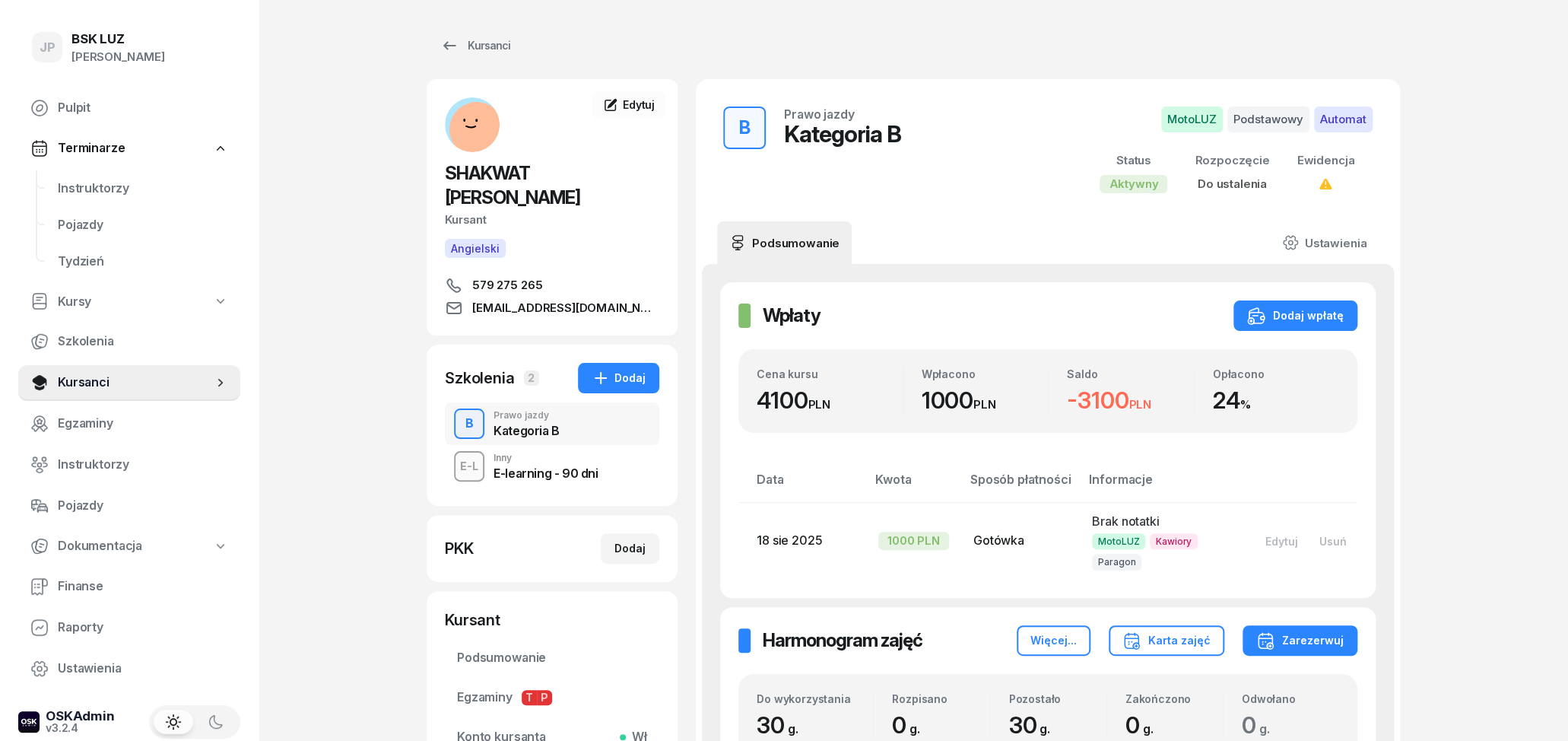
click at [552, 462] on div "Inny E-learning - 90 dni" at bounding box center [545, 466] width 104 height 26
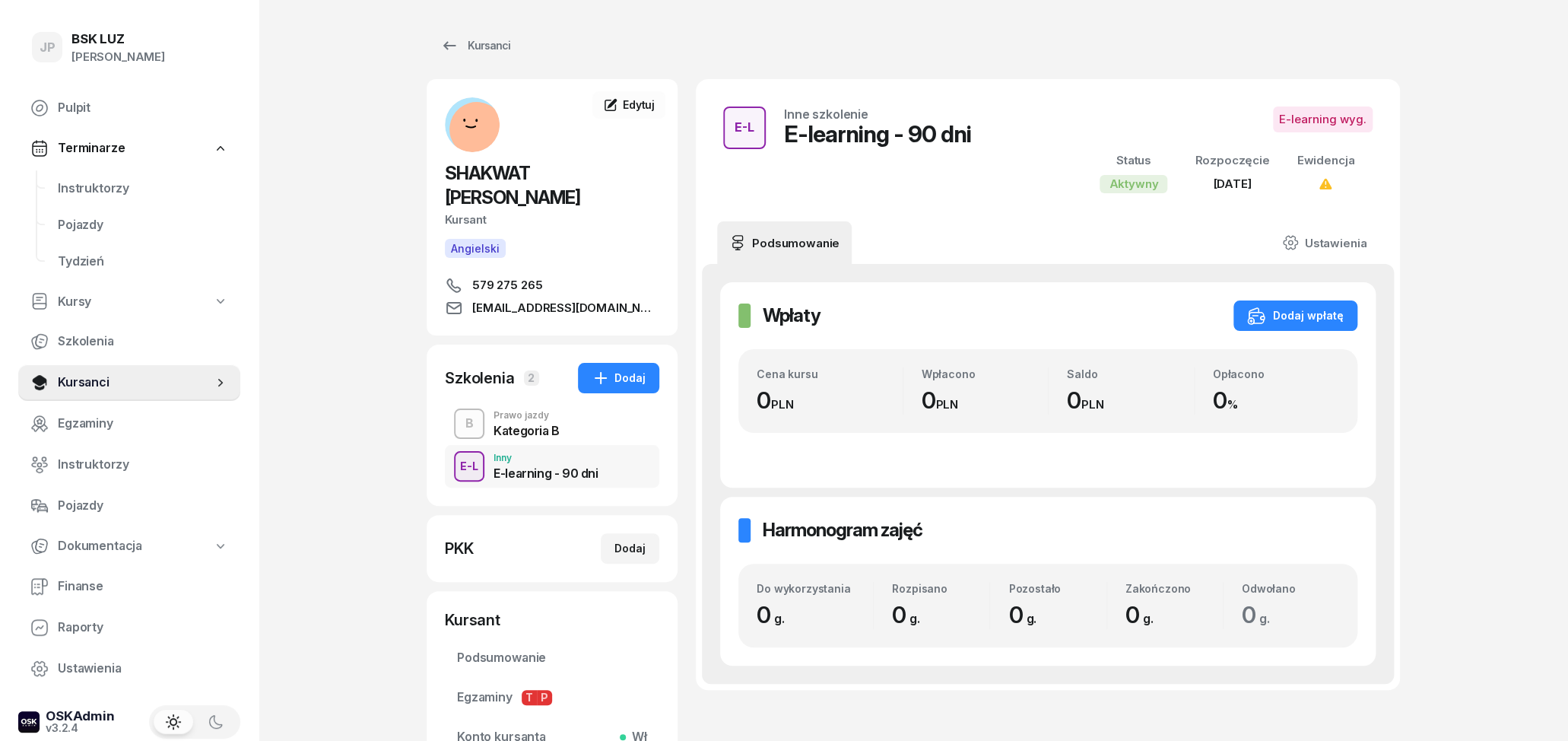
click at [511, 422] on div "Kategoria B" at bounding box center [526, 427] width 66 height 17
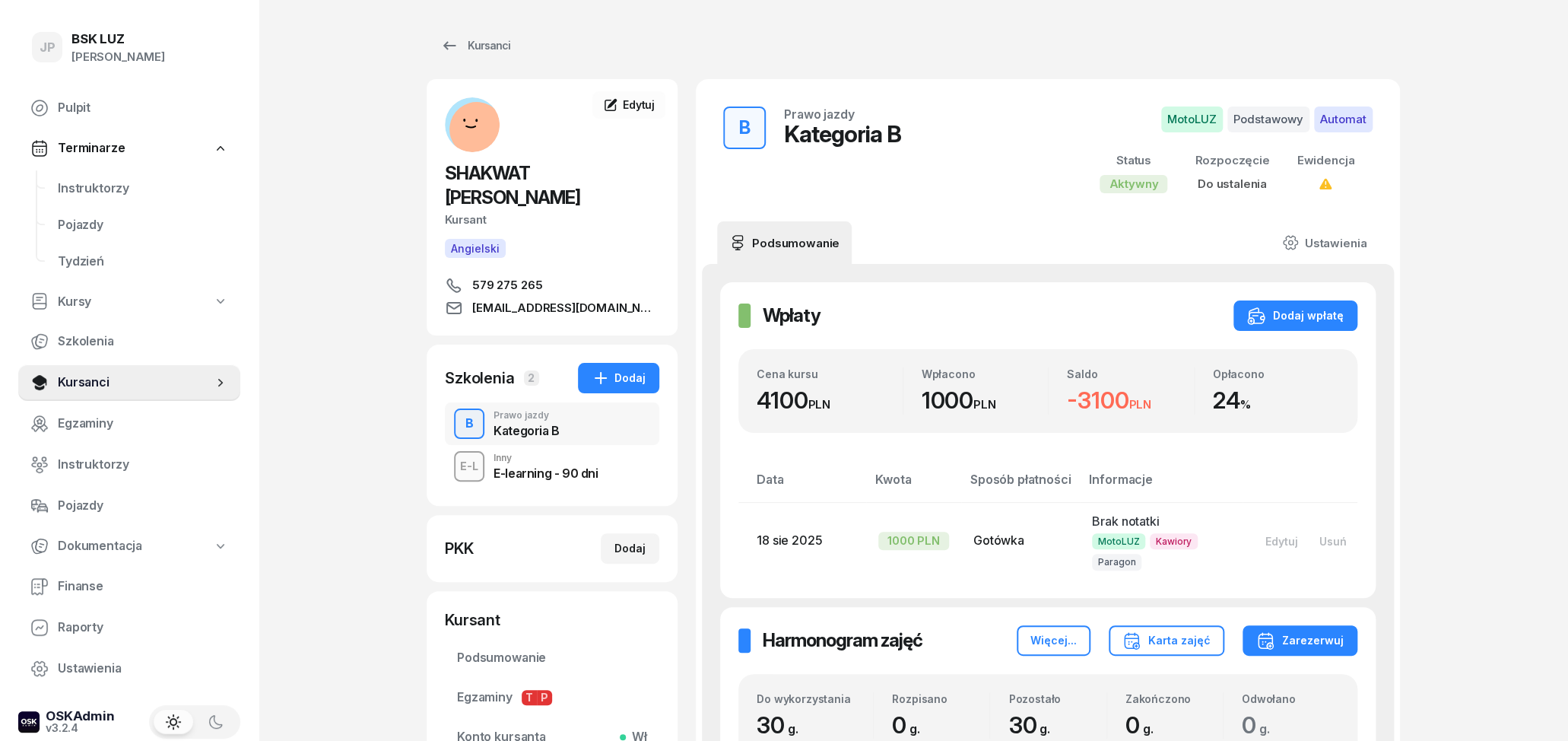
click at [573, 472] on div "E-learning - 90 dni" at bounding box center [545, 473] width 104 height 12
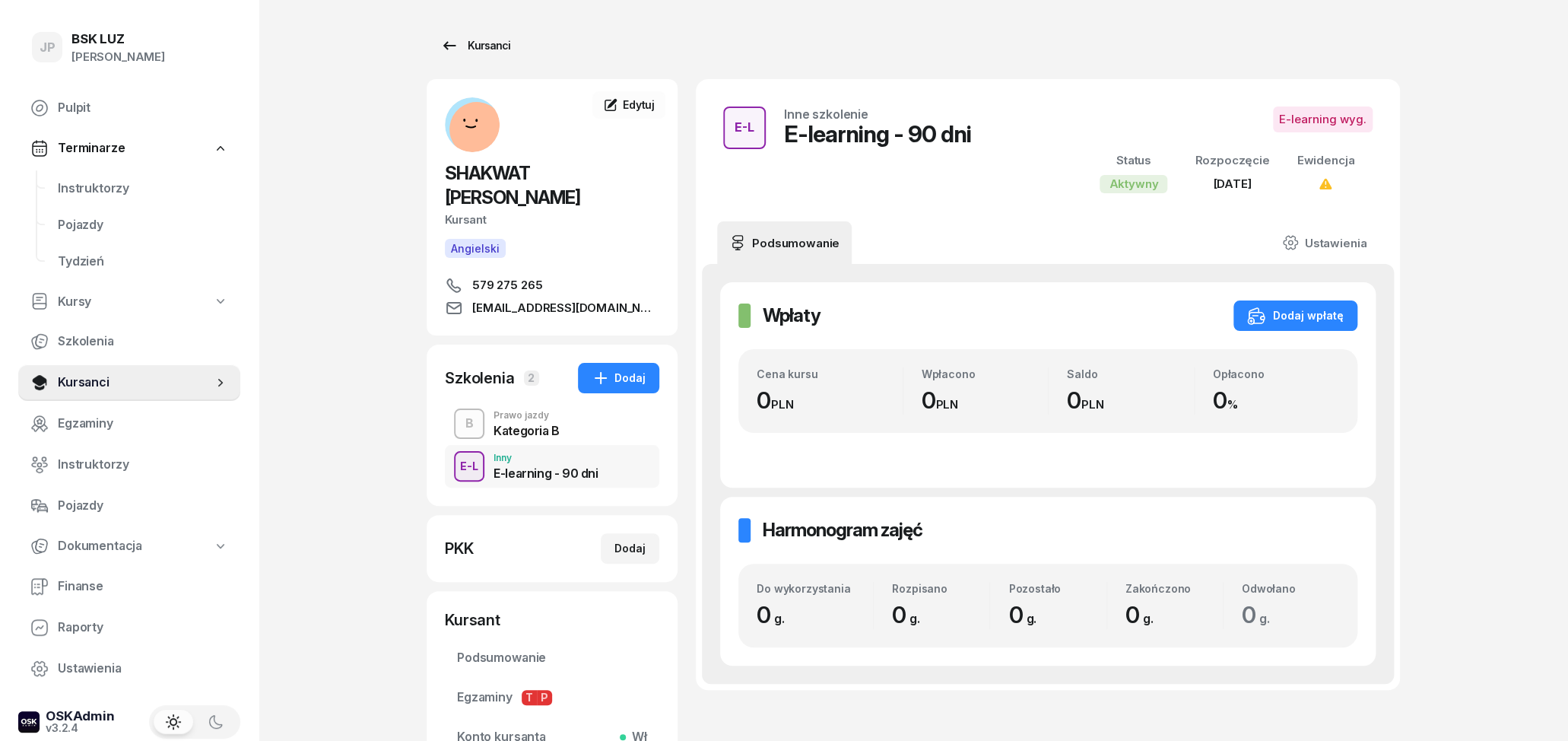
click at [462, 42] on div "Kursanci" at bounding box center [475, 46] width 70 height 18
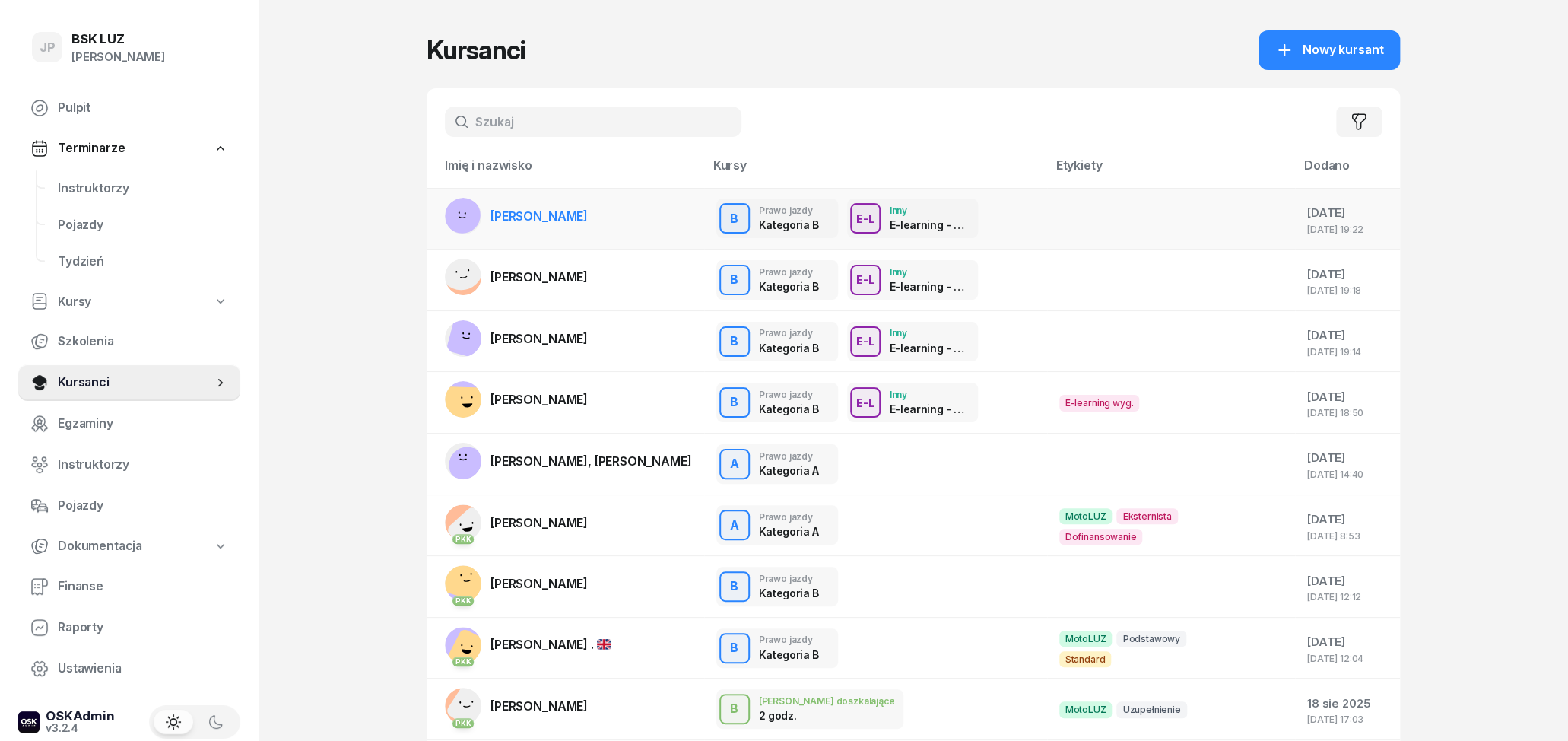
click at [1004, 219] on div "B Prawo jazdy Kategoria B E-L Inny E-learning - 90 dni" at bounding box center [876, 219] width 319 height 40
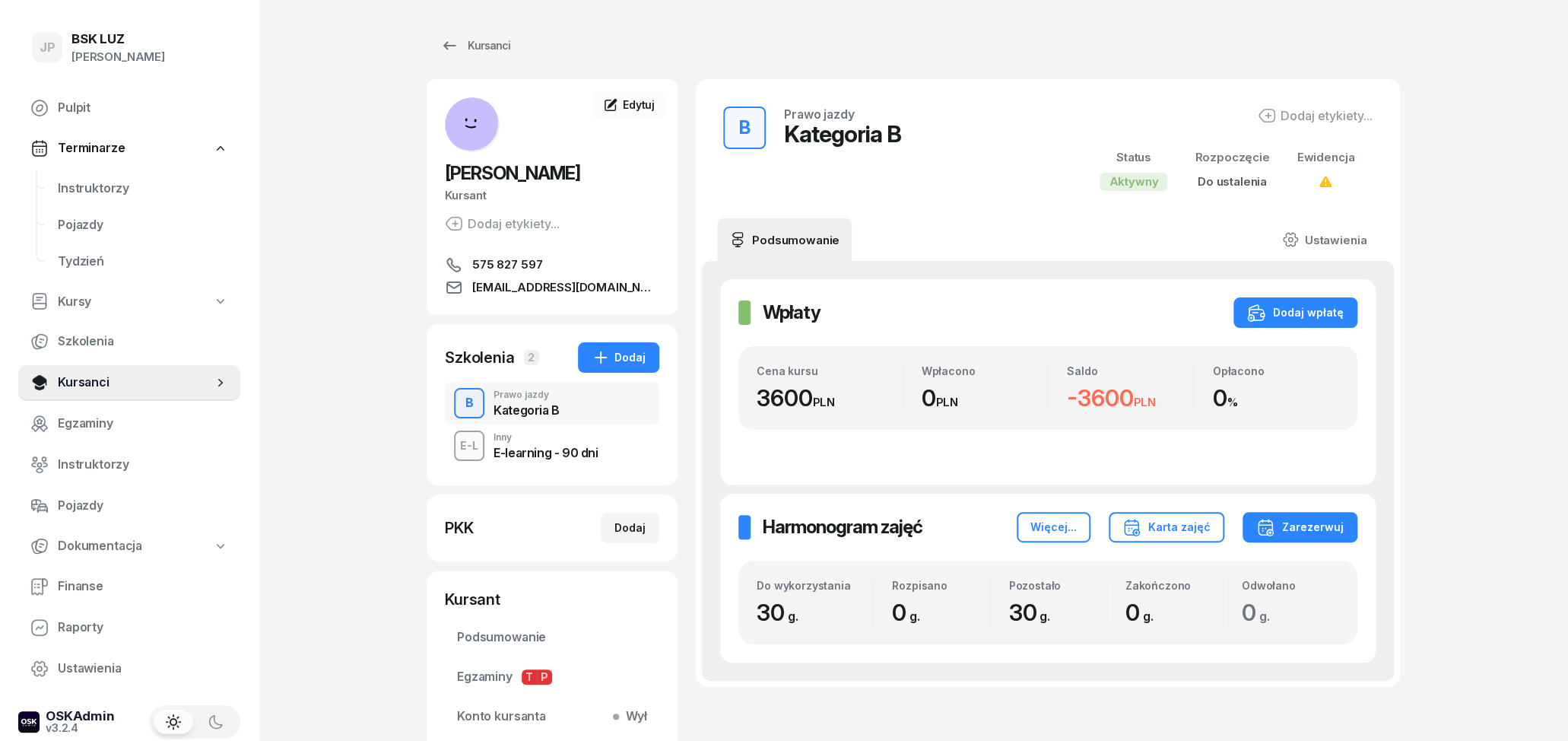
click at [583, 449] on div "E-learning - 90 dni" at bounding box center [545, 452] width 104 height 12
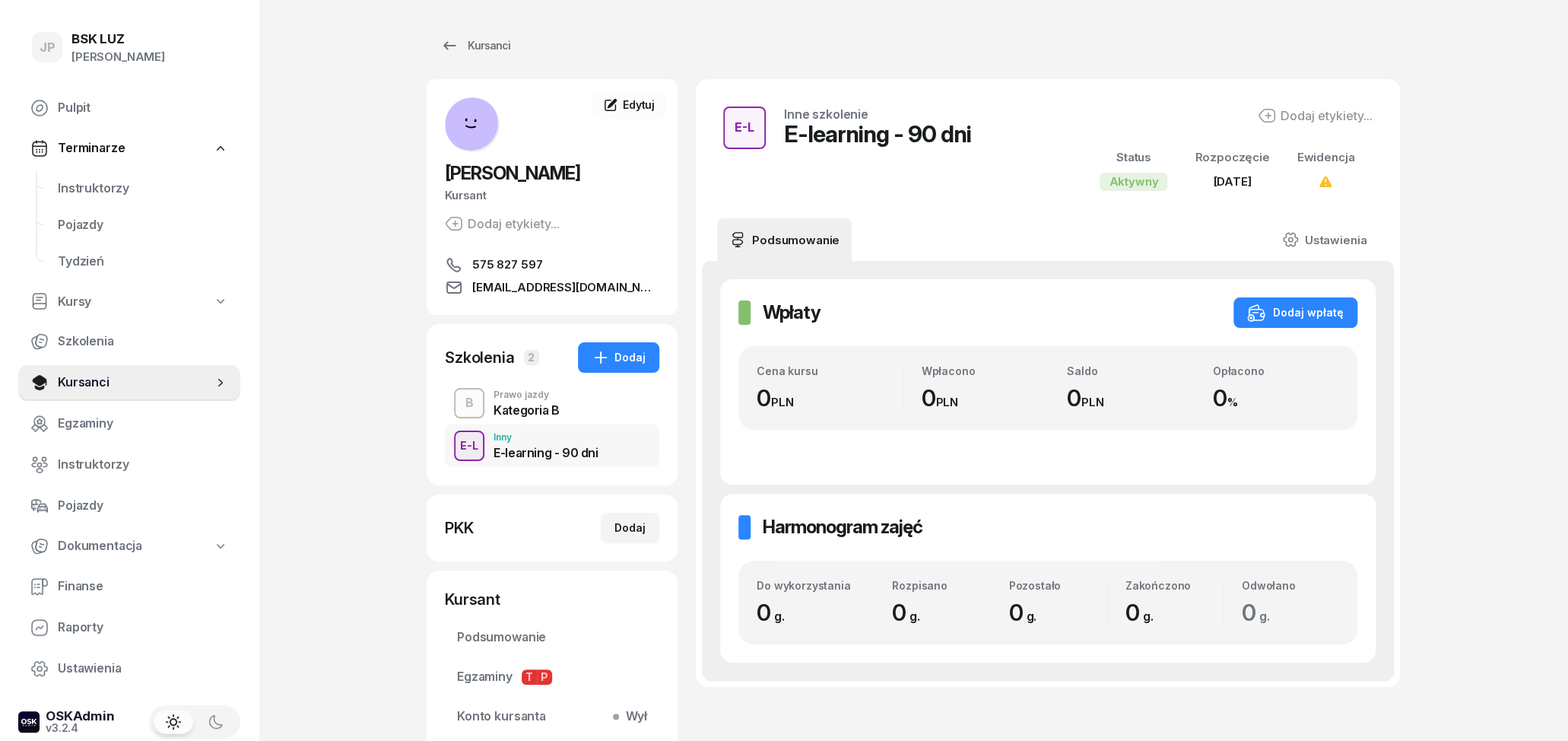
click at [1341, 116] on div "Dodaj etykiety..." at bounding box center [1316, 116] width 115 height 18
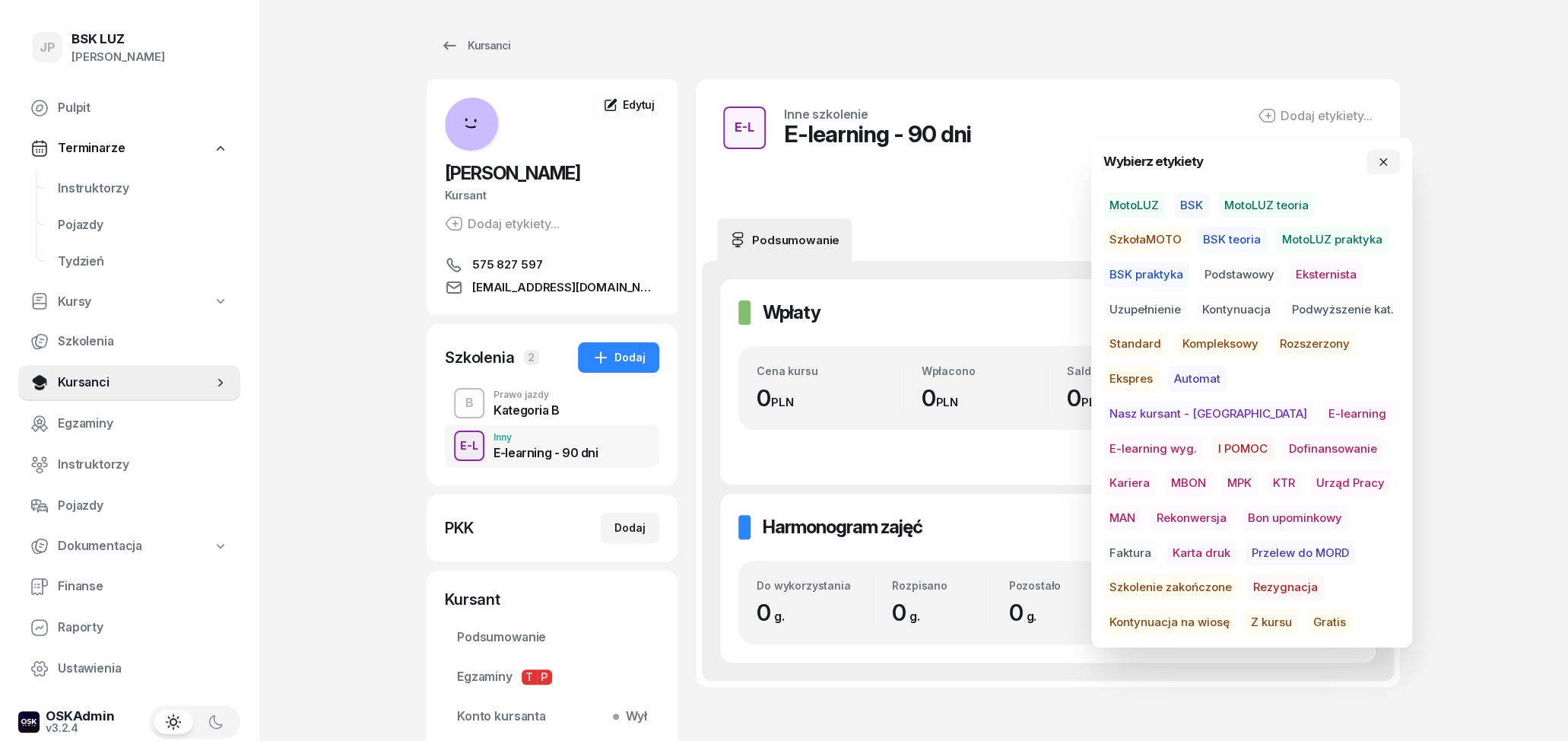
click at [1203, 436] on span "E-learning wyg." at bounding box center [1153, 449] width 100 height 26
click at [626, 403] on div "B Prawo jazdy Kategoria B" at bounding box center [552, 403] width 215 height 43
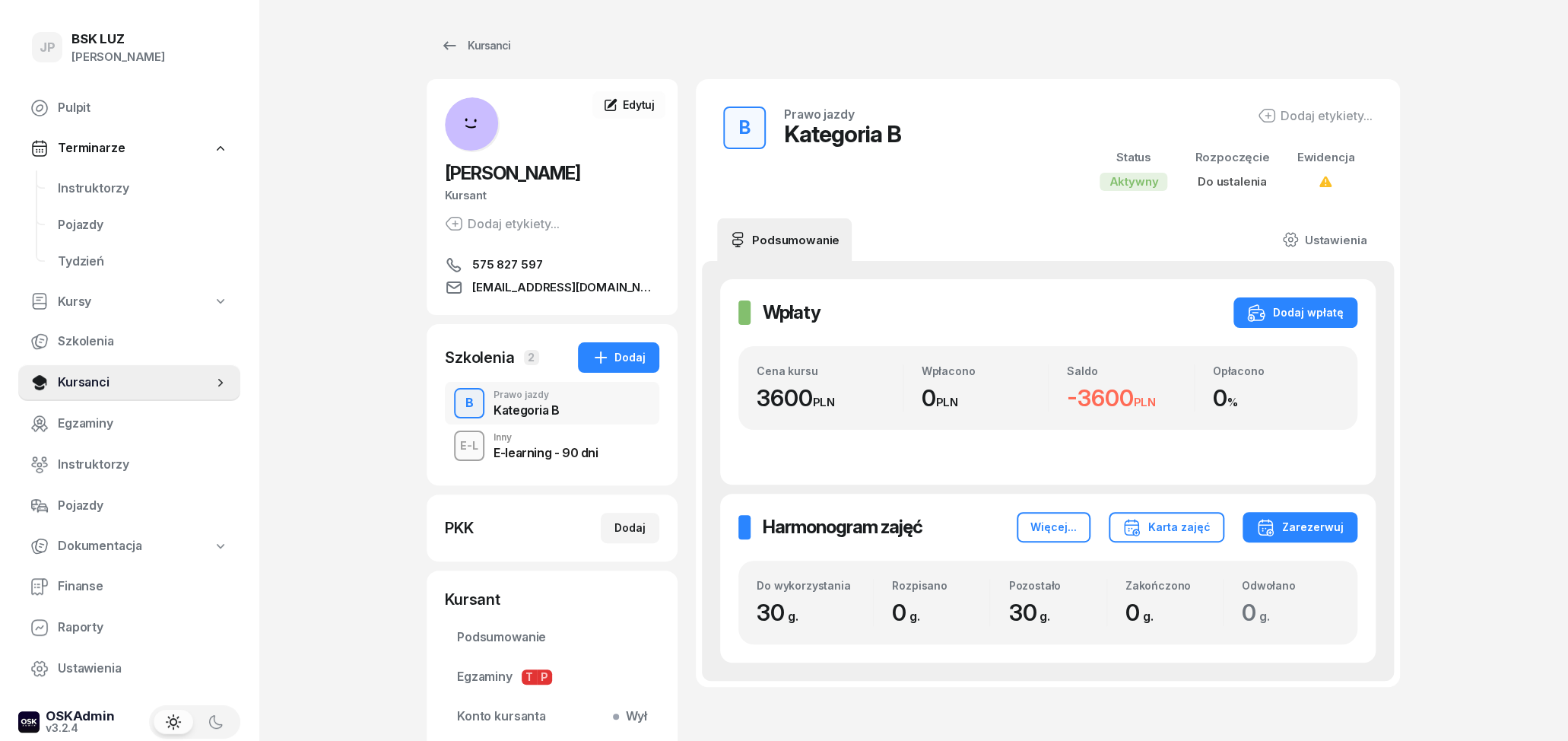
click at [610, 453] on div "E-L Inny E-learning - 90 dni" at bounding box center [552, 445] width 215 height 43
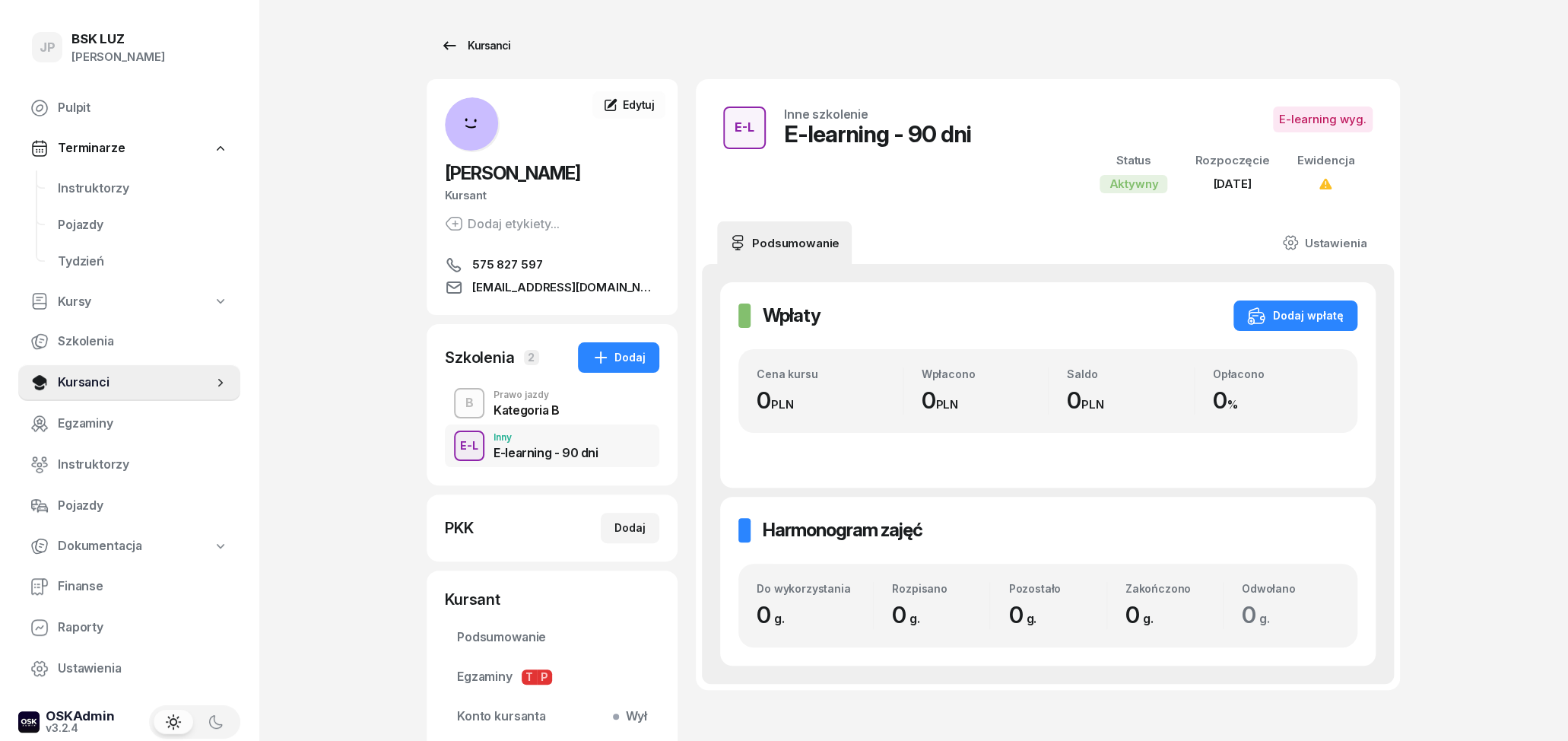
click at [449, 49] on icon at bounding box center [449, 46] width 18 height 18
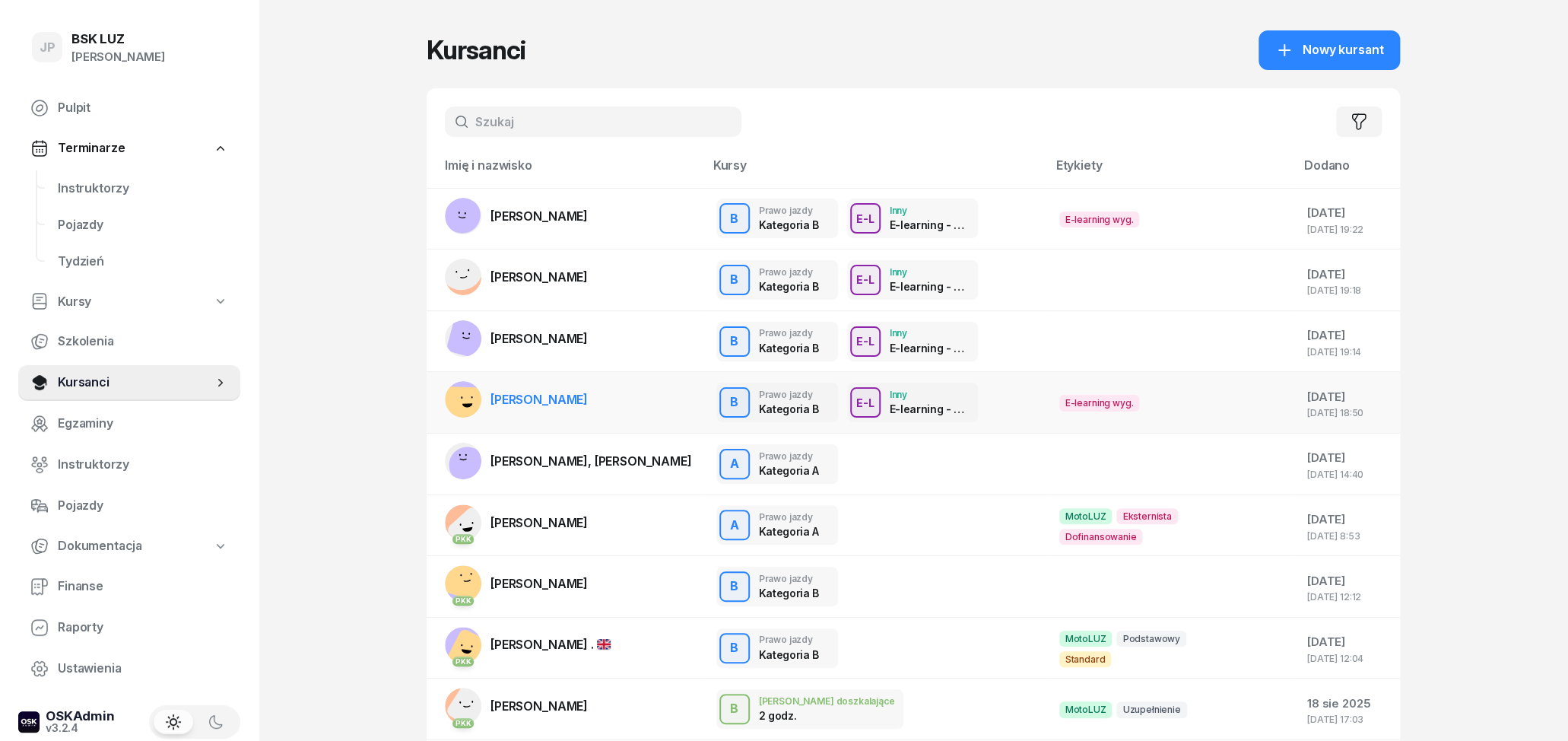
click at [997, 398] on div "B Prawo jazdy Kategoria B E-L Inny E-learning - 90 dni" at bounding box center [876, 403] width 319 height 40
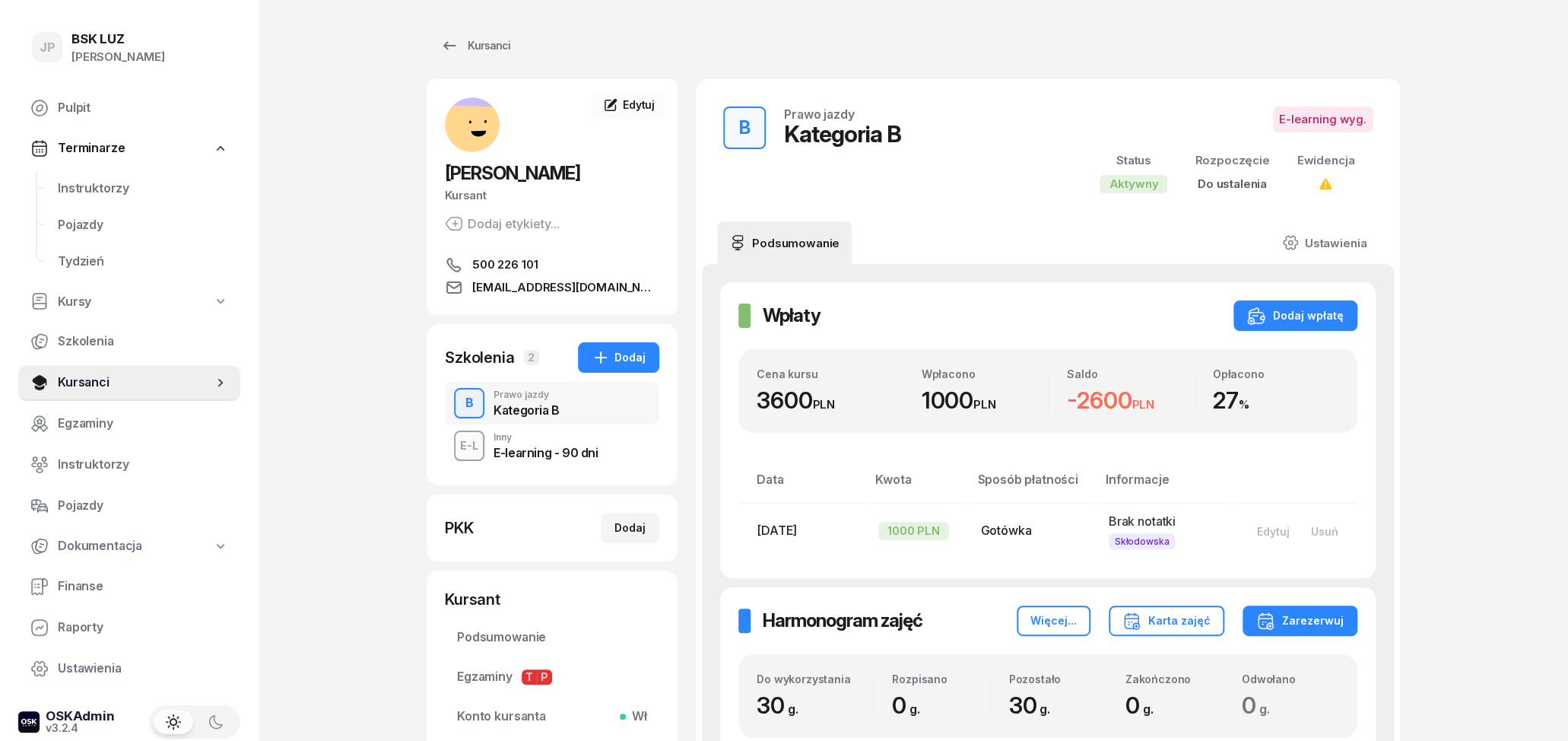
click at [1354, 112] on span "E-learning wyg." at bounding box center [1323, 120] width 100 height 26
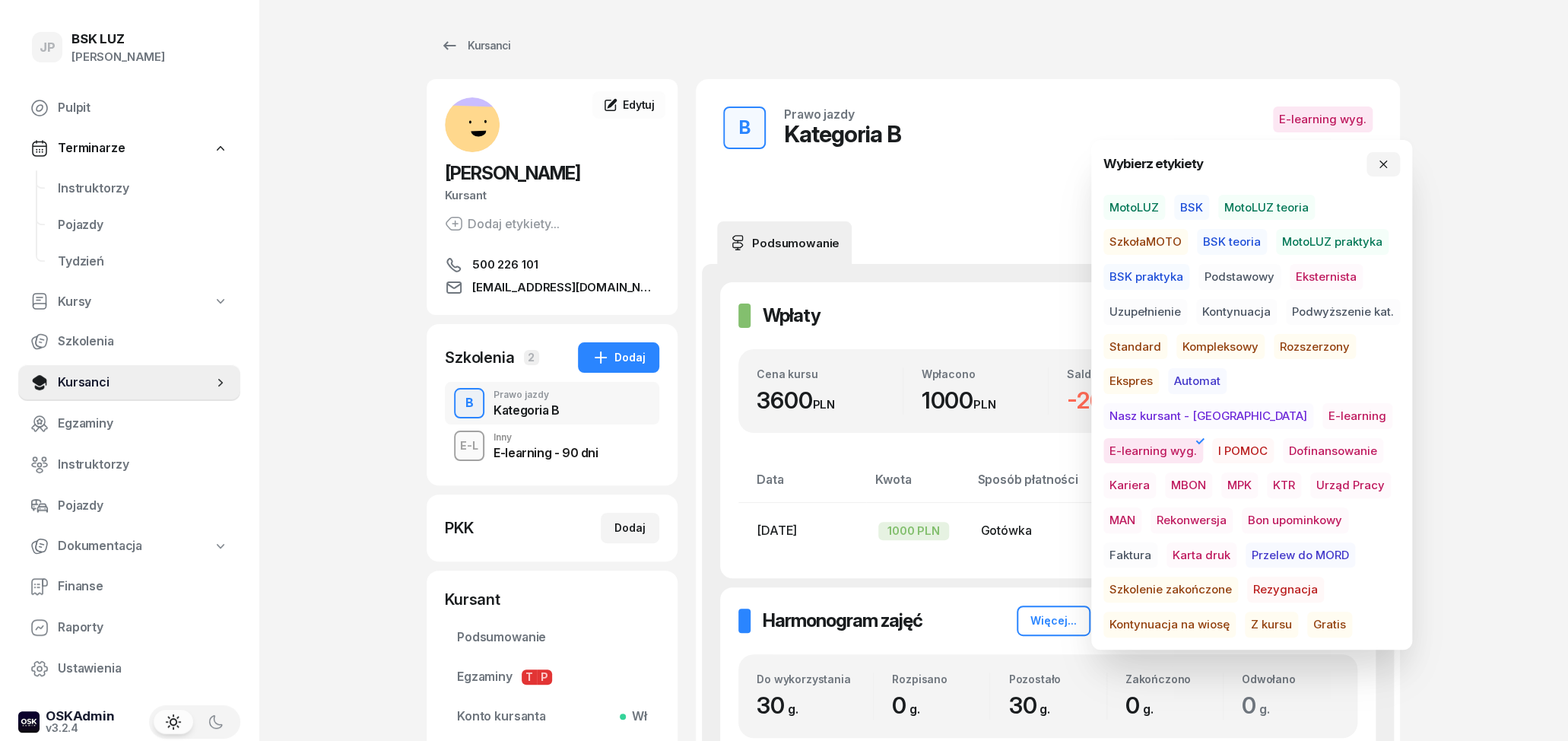
click at [1203, 438] on span "E-learning wyg." at bounding box center [1153, 451] width 100 height 26
click at [573, 455] on div "E-learning - 90 dni" at bounding box center [545, 452] width 104 height 12
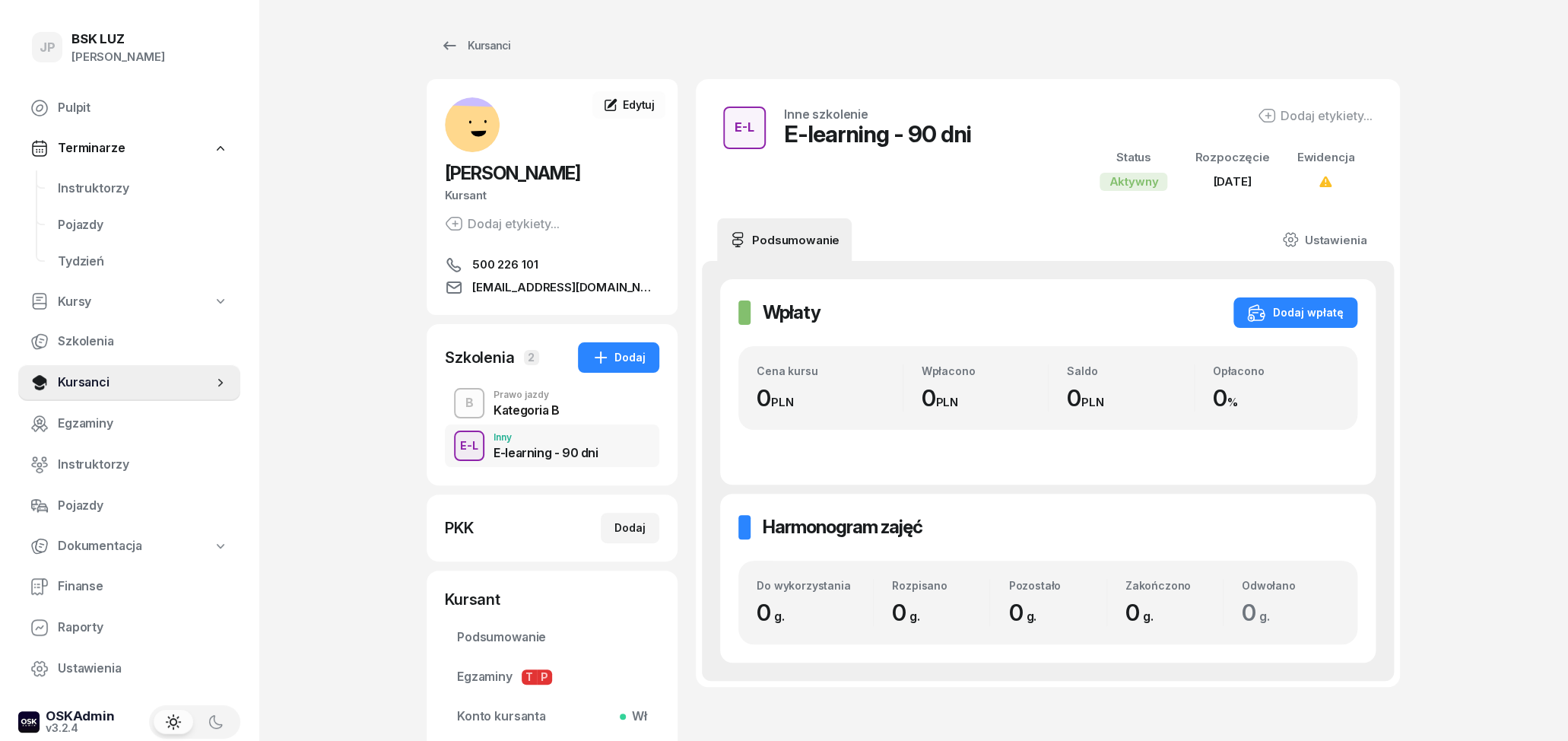
click at [1360, 107] on div "E-L Inne szkolenie E-learning - 90 dni Dodaj etykiety... Status Aktywny Rozpocz…" at bounding box center [1048, 148] width 668 height 103
click at [1347, 122] on div "Dodaj etykiety..." at bounding box center [1316, 116] width 115 height 18
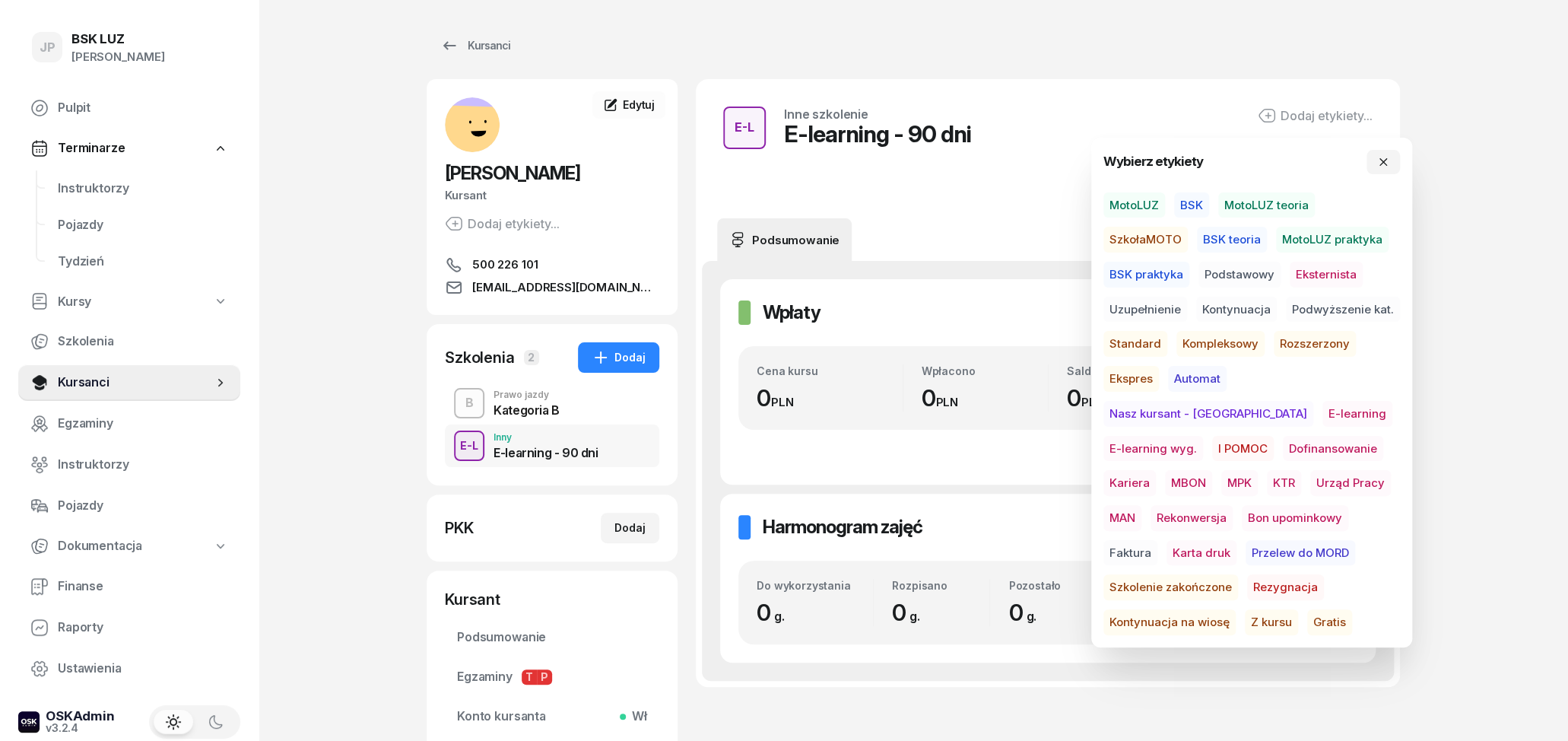
click at [1203, 436] on span "E-learning wyg." at bounding box center [1153, 449] width 100 height 26
click at [1519, 298] on div "JP BSK [PERSON_NAME] Pulpit Terminarze Instruktorzy Pojazdy Tydzień Kursy Szkol…" at bounding box center [784, 448] width 1568 height 896
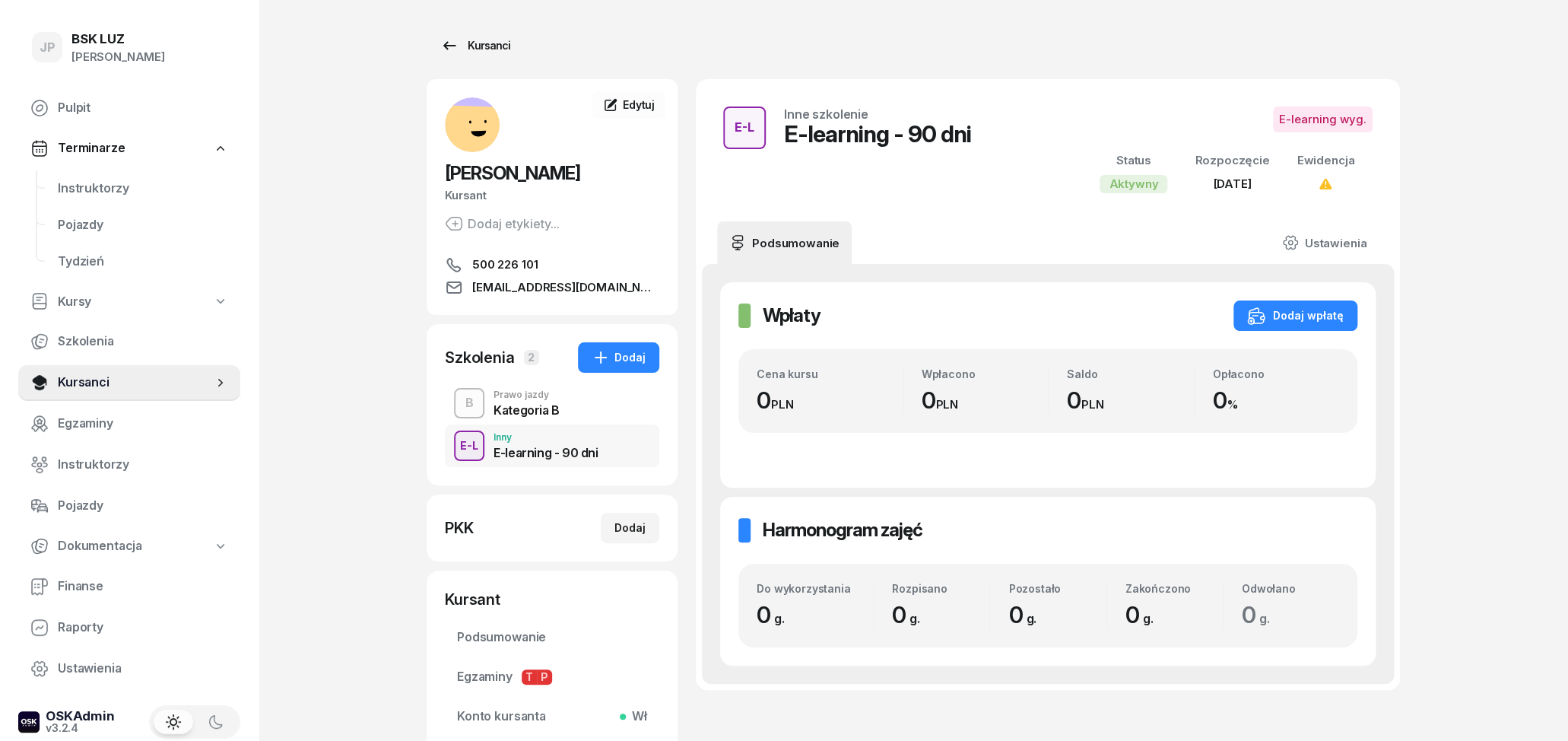
click at [442, 49] on icon at bounding box center [449, 46] width 18 height 18
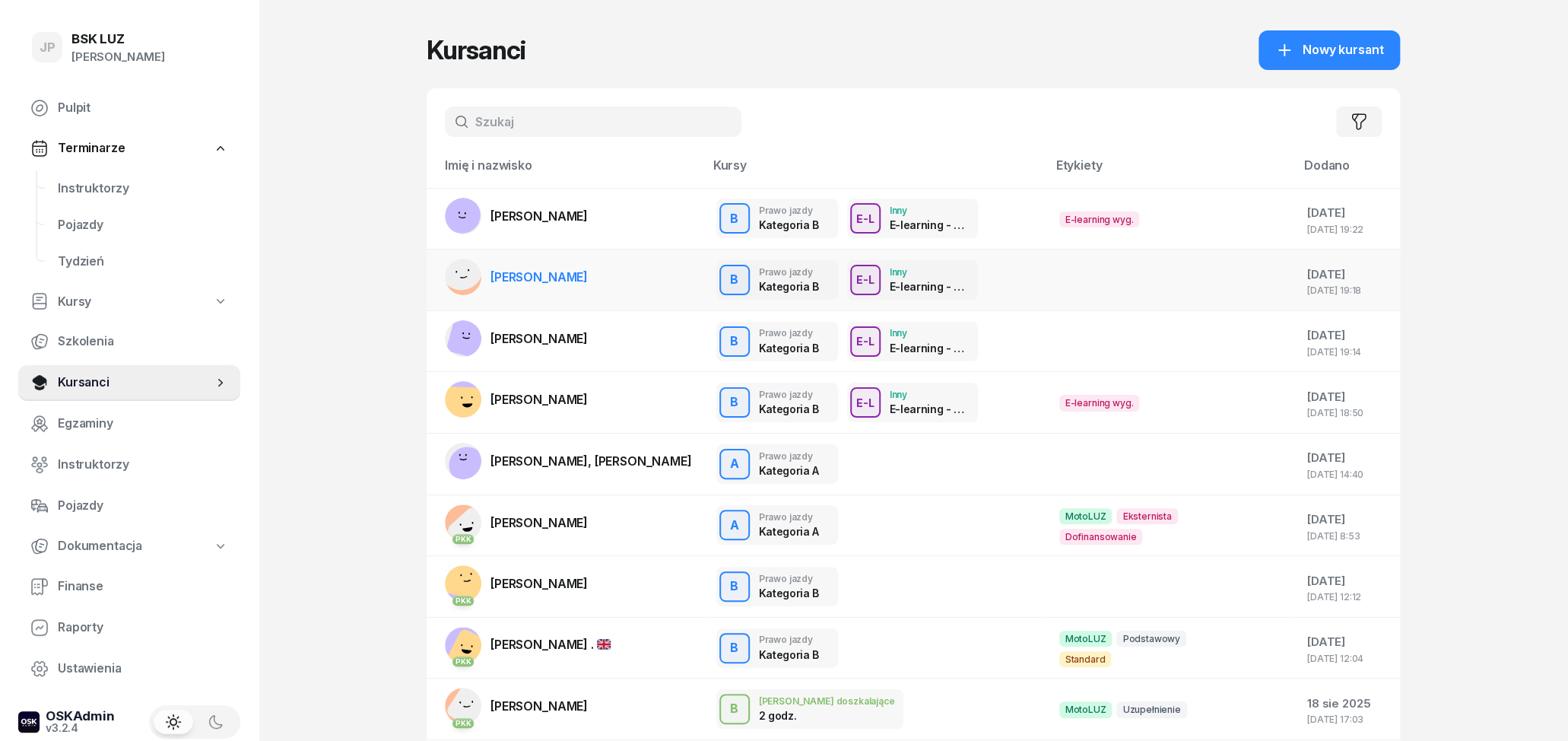
click at [1060, 279] on div at bounding box center [1151, 280] width 183 height 20
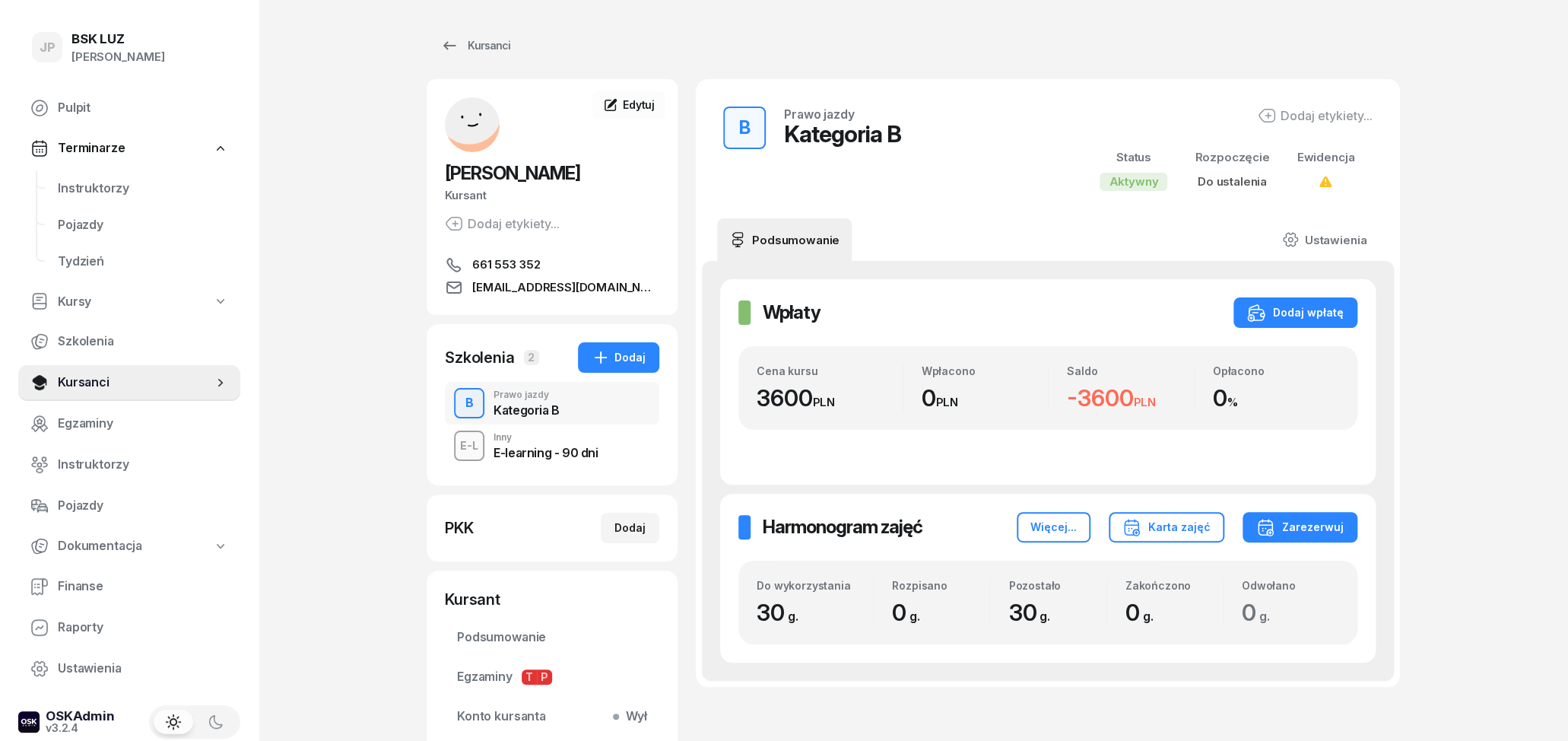
click at [552, 446] on div "E-learning - 90 dni" at bounding box center [545, 452] width 104 height 12
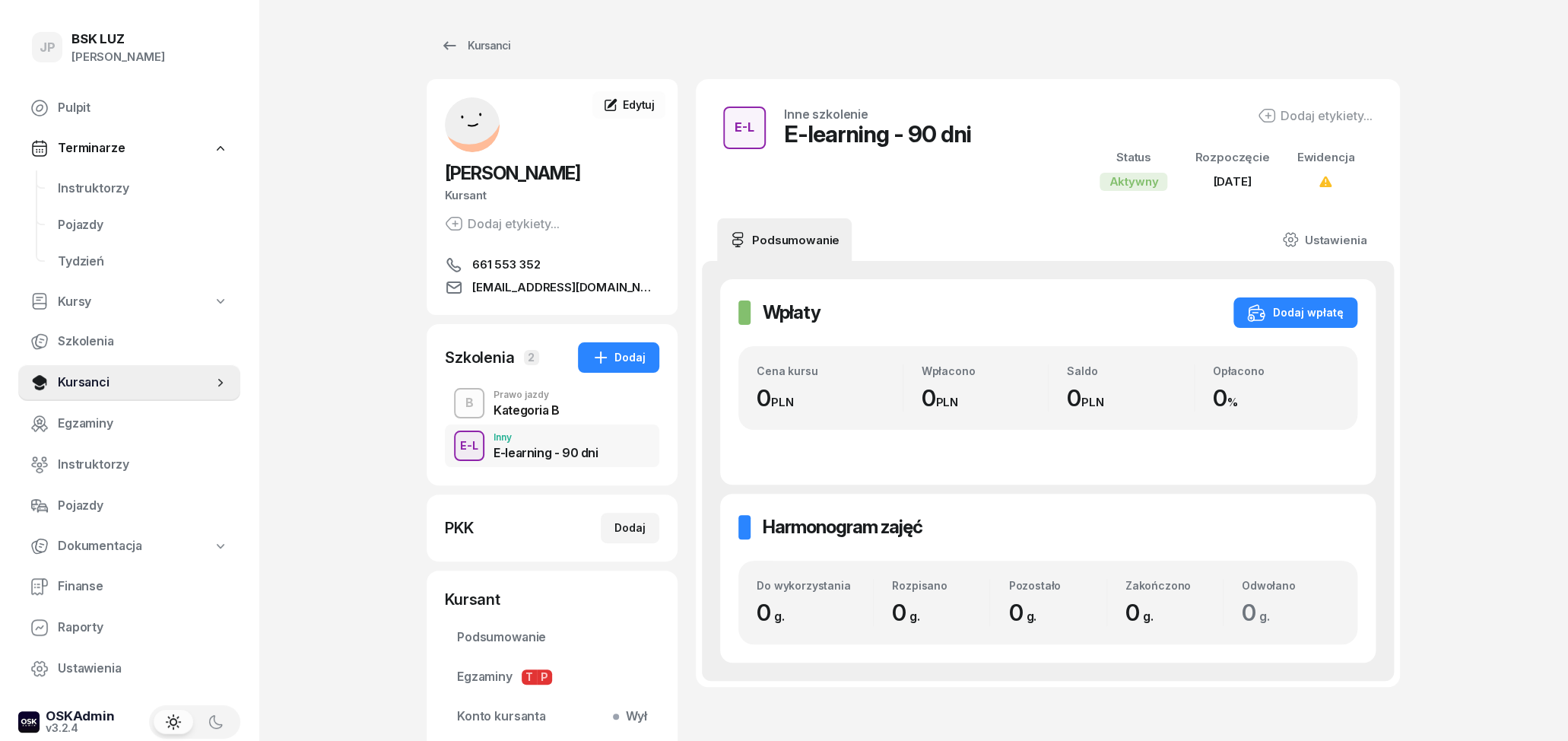
click at [1312, 114] on div "Dodaj etykiety..." at bounding box center [1316, 116] width 115 height 18
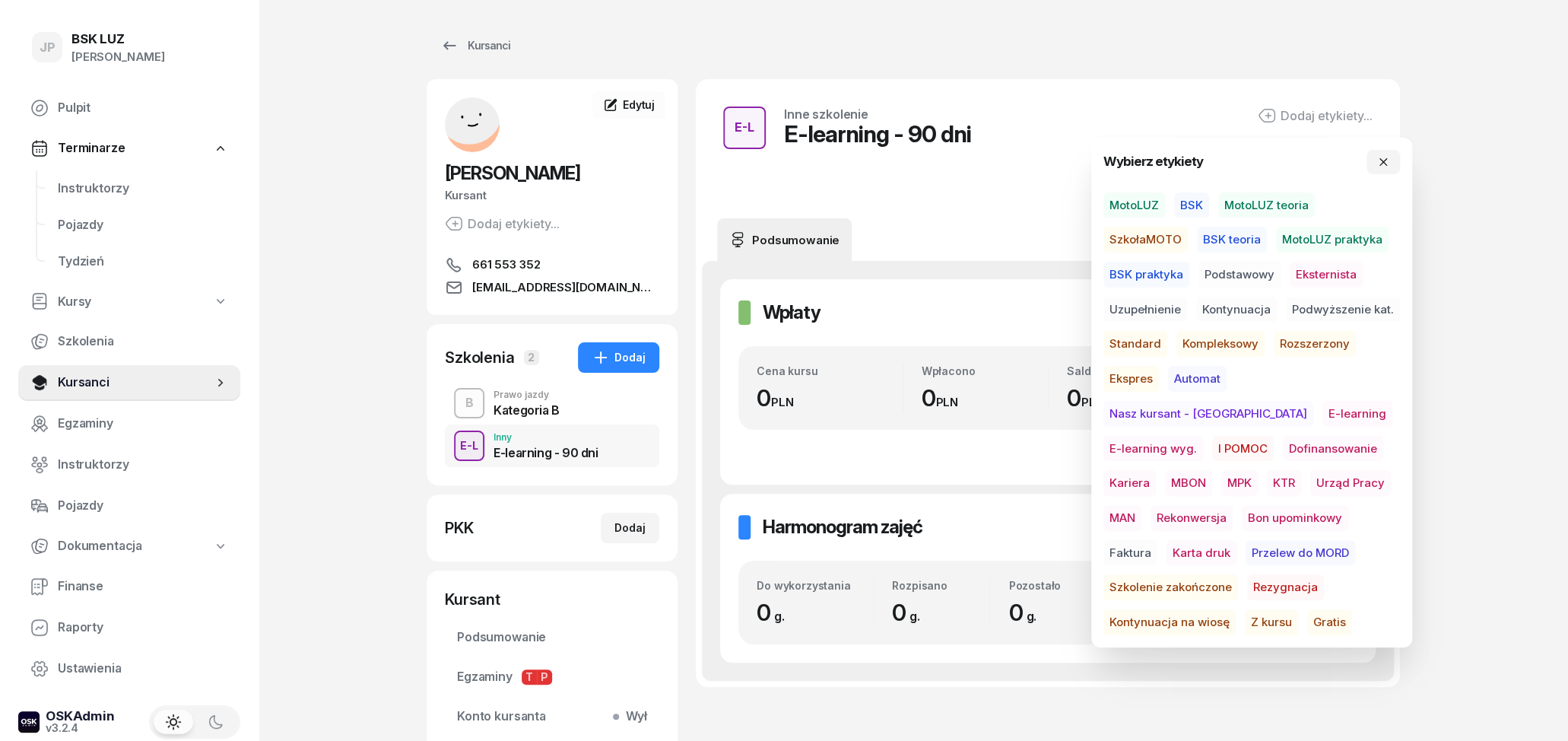
click at [1203, 436] on span "E-learning wyg." at bounding box center [1153, 449] width 100 height 26
click at [1378, 165] on icon "button" at bounding box center [1383, 164] width 12 height 12
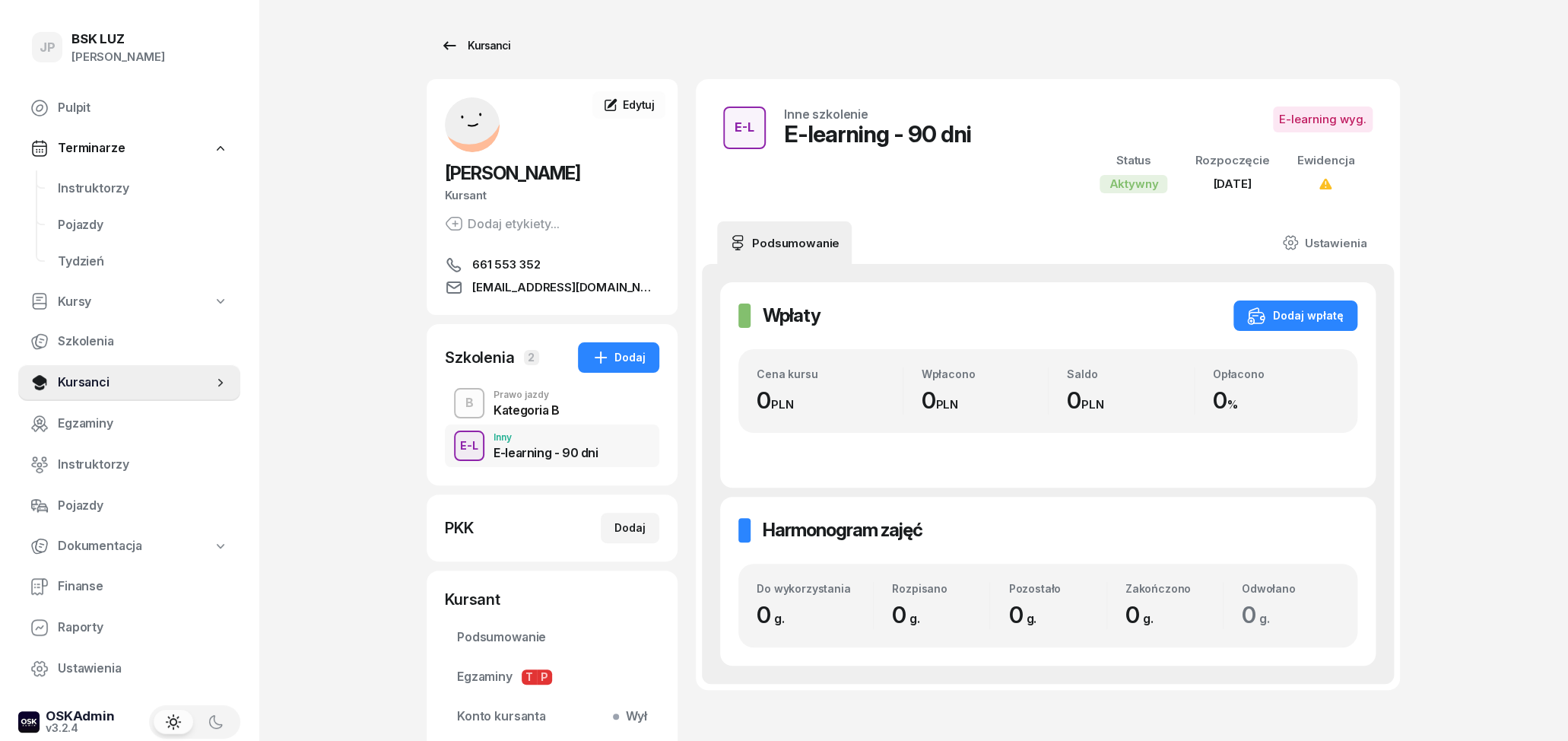
click at [473, 44] on div "Kursanci" at bounding box center [475, 46] width 70 height 18
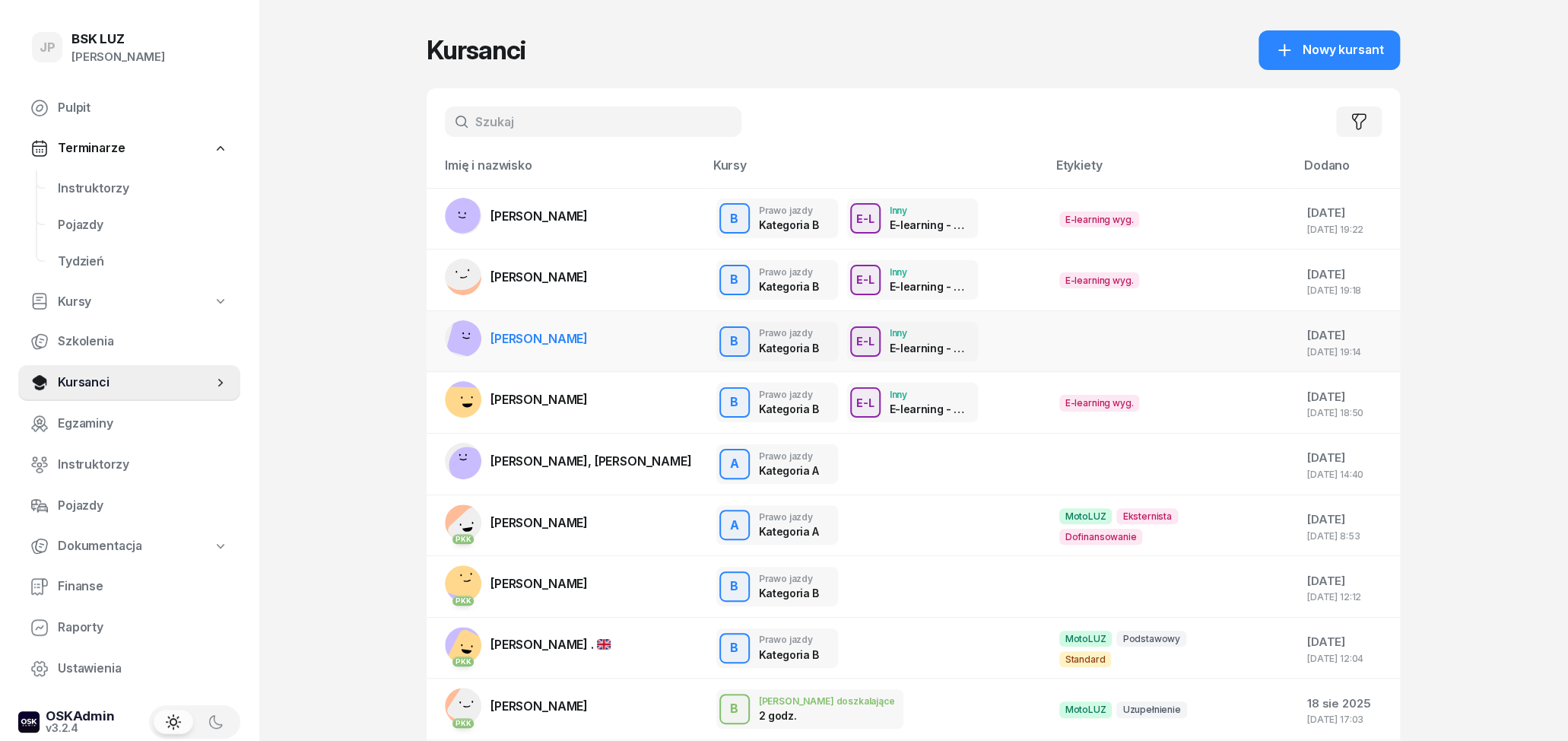
click at [1154, 335] on div at bounding box center [1151, 341] width 183 height 20
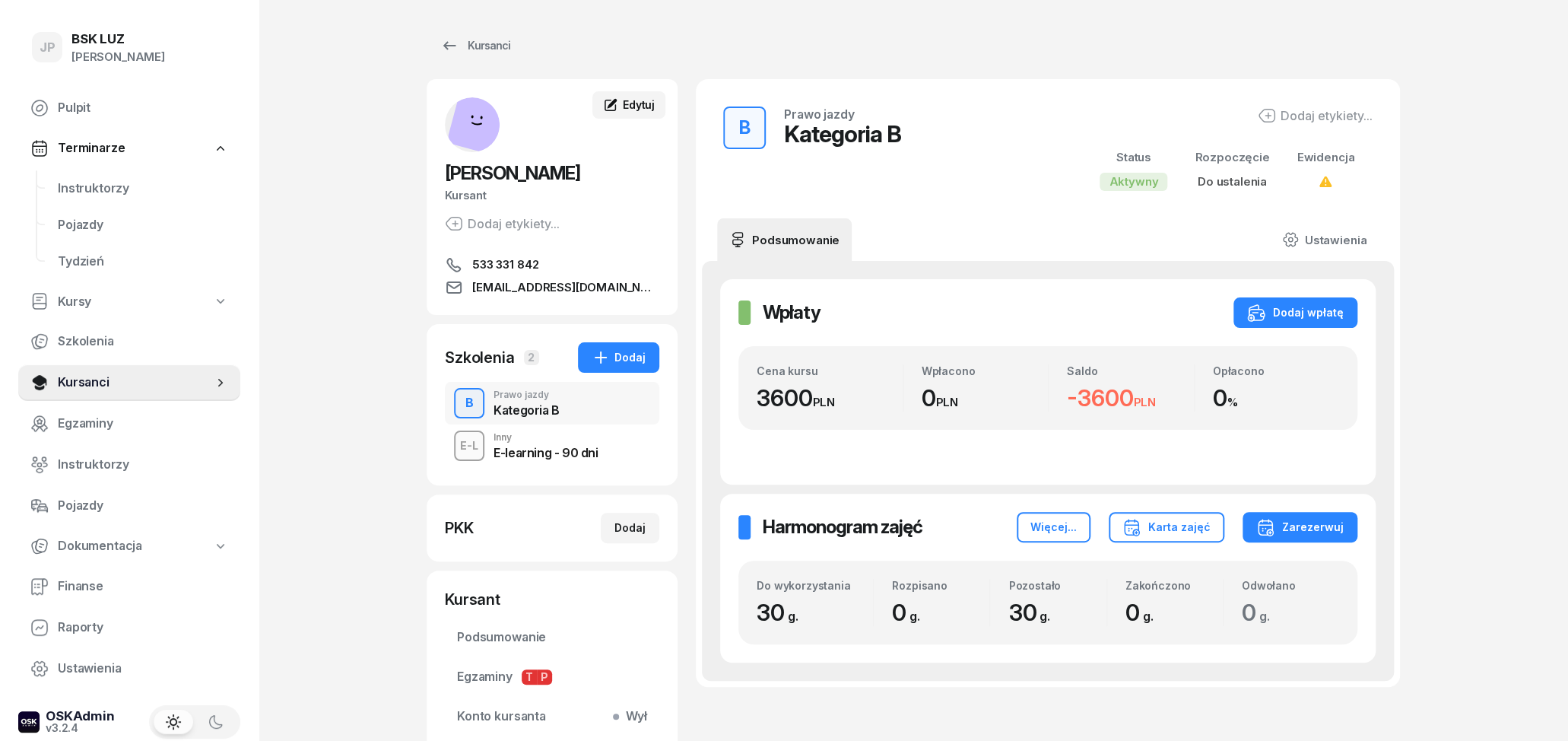
click at [633, 106] on span "Edytuj" at bounding box center [639, 104] width 32 height 13
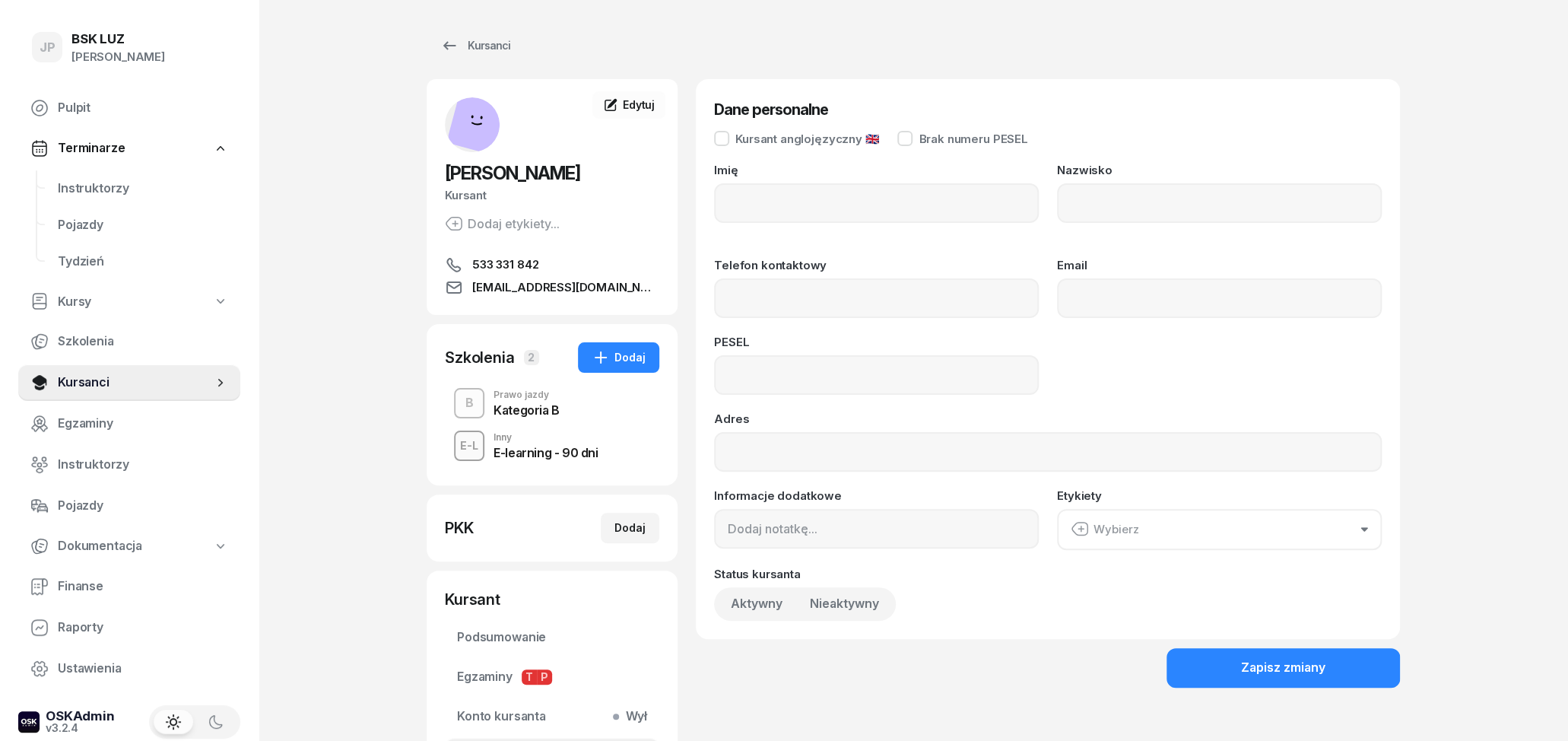
type input "[PERSON_NAME]"
type input "Robak"
type input "533331842"
type input "[EMAIL_ADDRESS][DOMAIN_NAME]"
type input "07312606081"
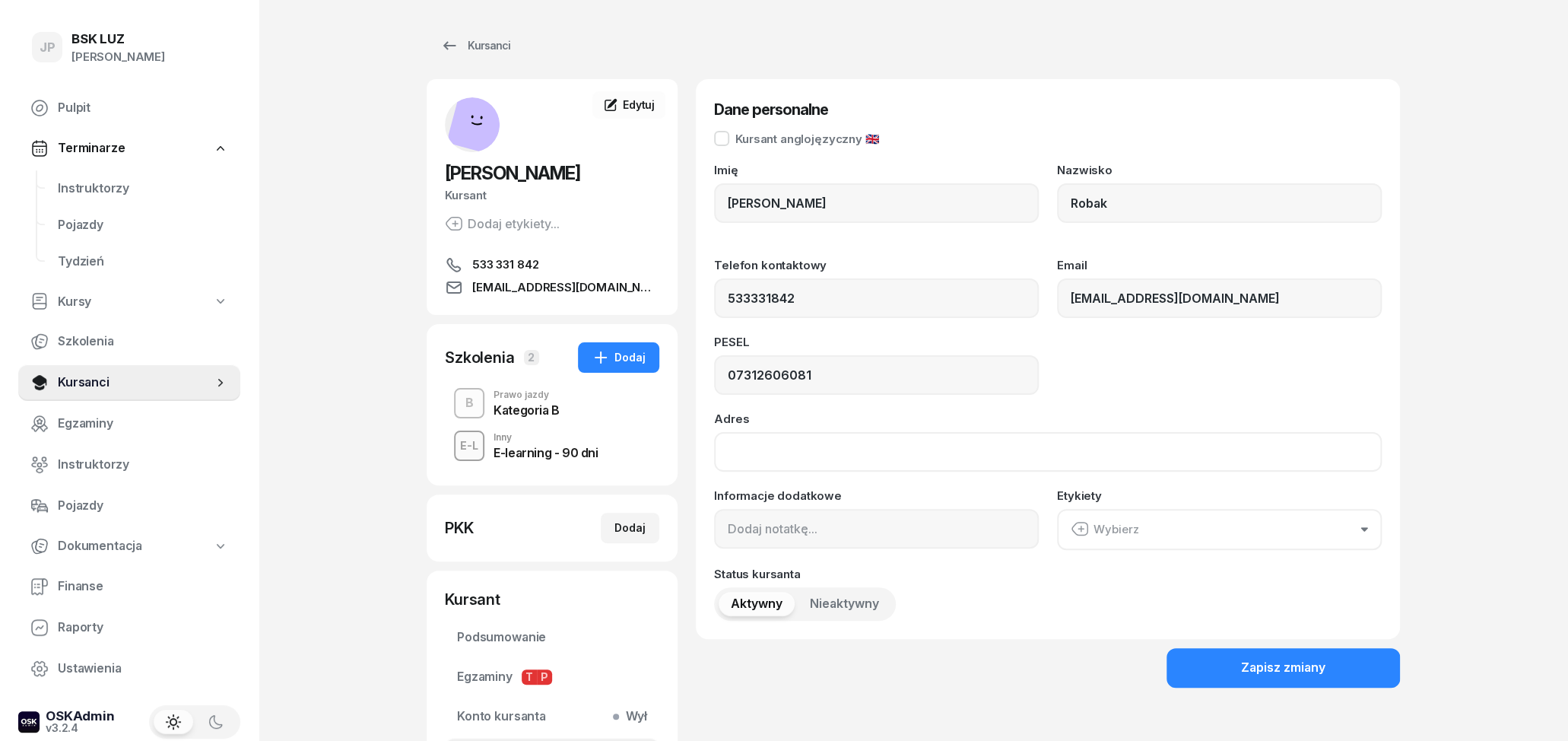
click at [900, 453] on input "Adres" at bounding box center [1048, 452] width 668 height 40
type input "[STREET_ADDRESS]"
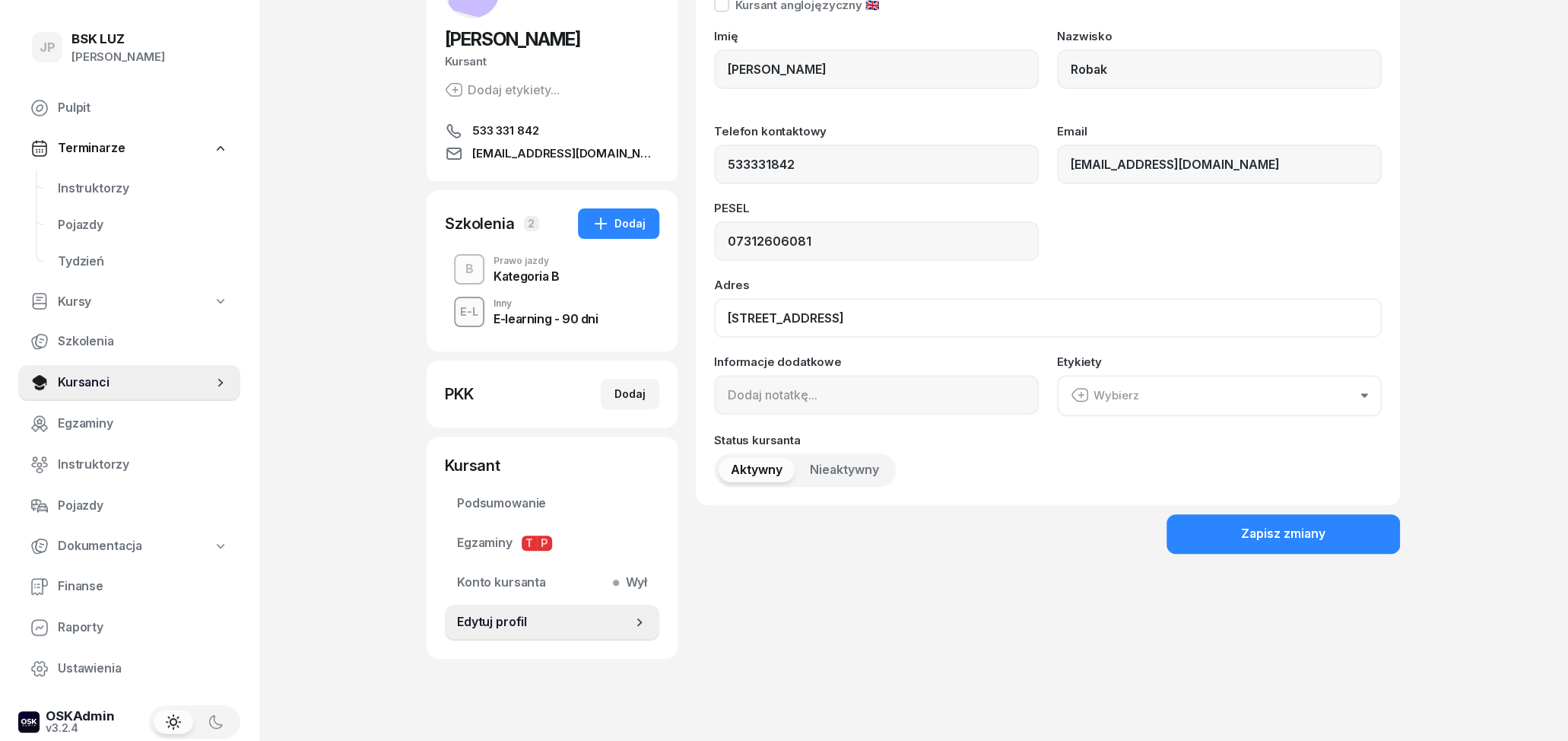
scroll to position [155, 0]
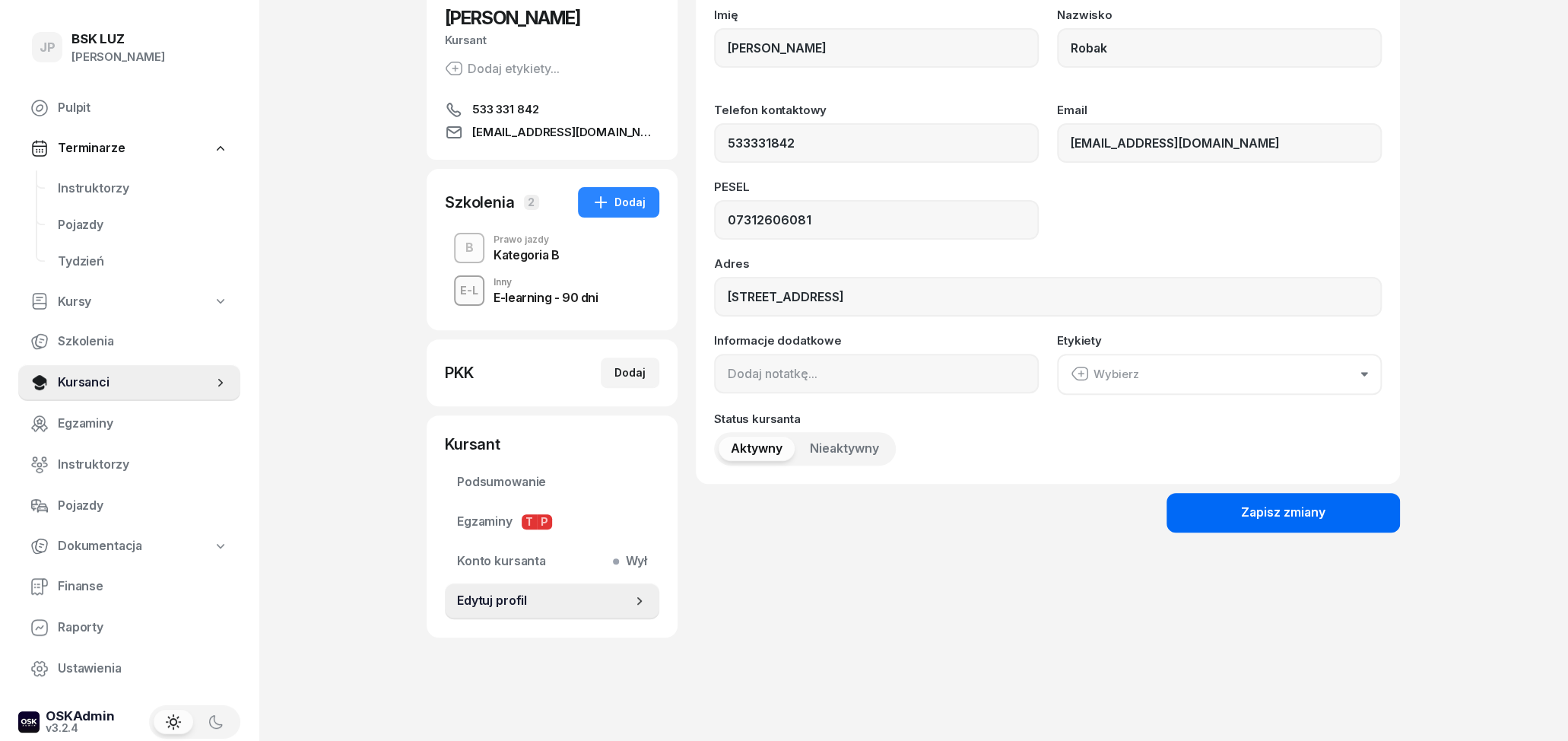
click at [1254, 518] on div "Zapisz zmiany" at bounding box center [1283, 512] width 84 height 20
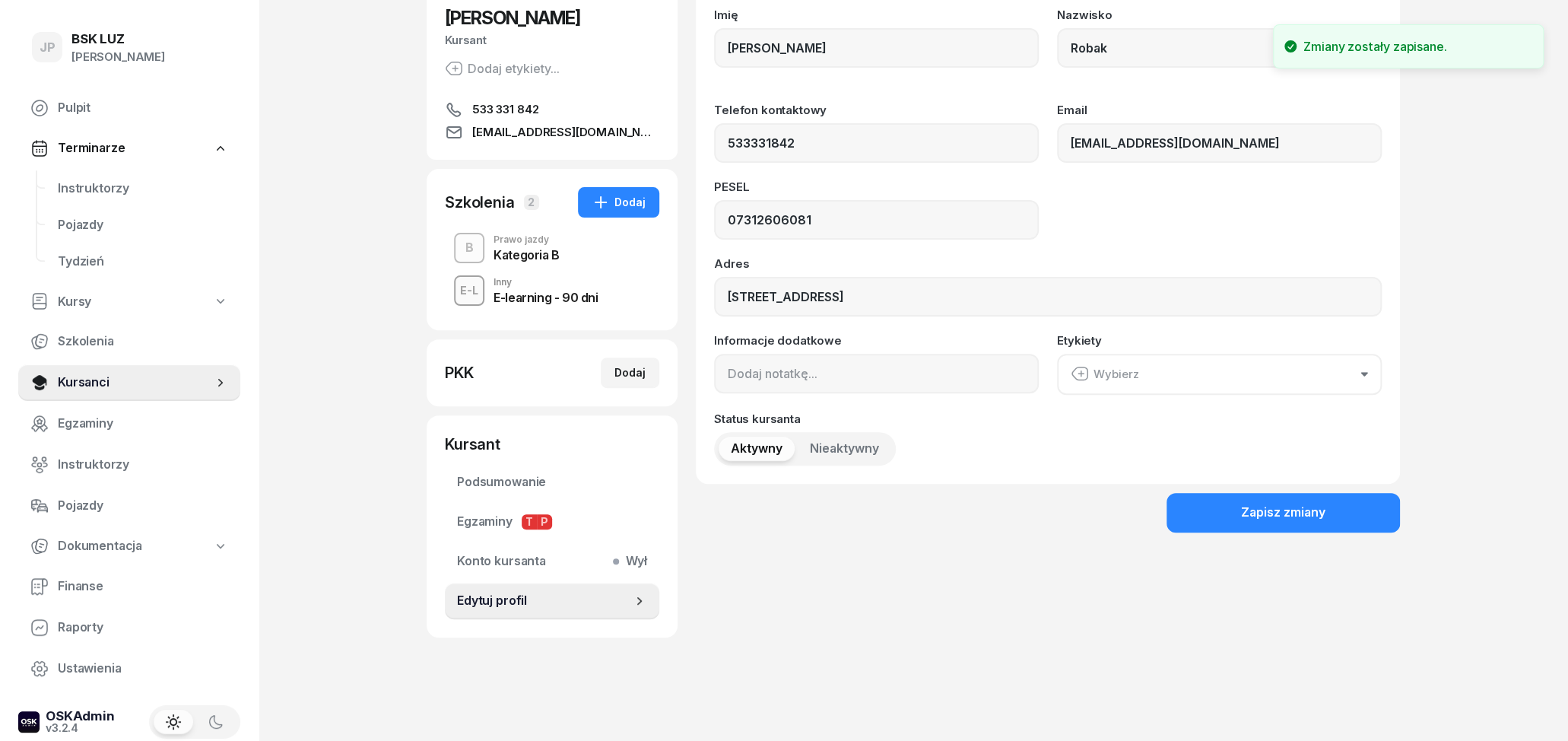
scroll to position [0, 0]
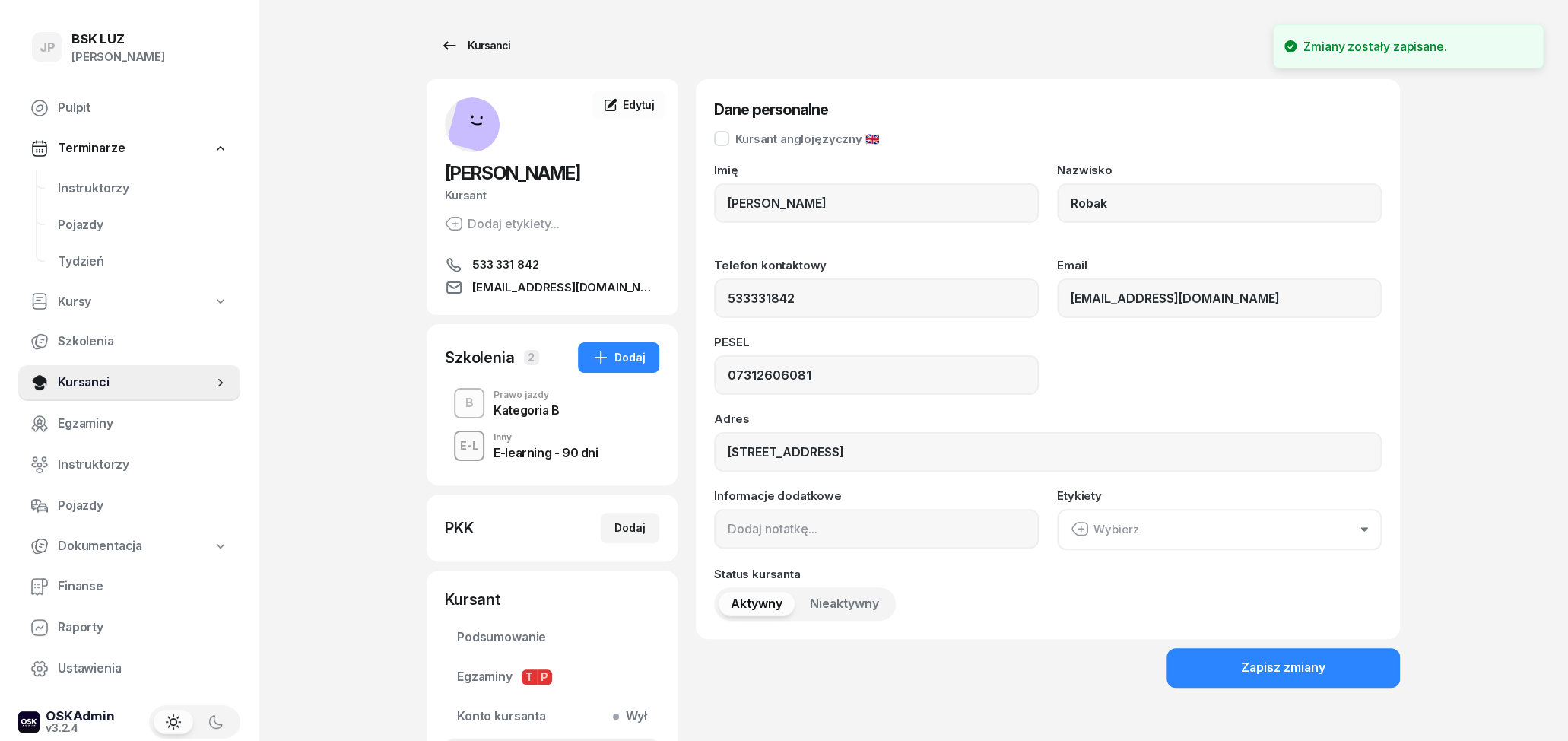
click at [459, 41] on div "Kursanci" at bounding box center [475, 46] width 70 height 18
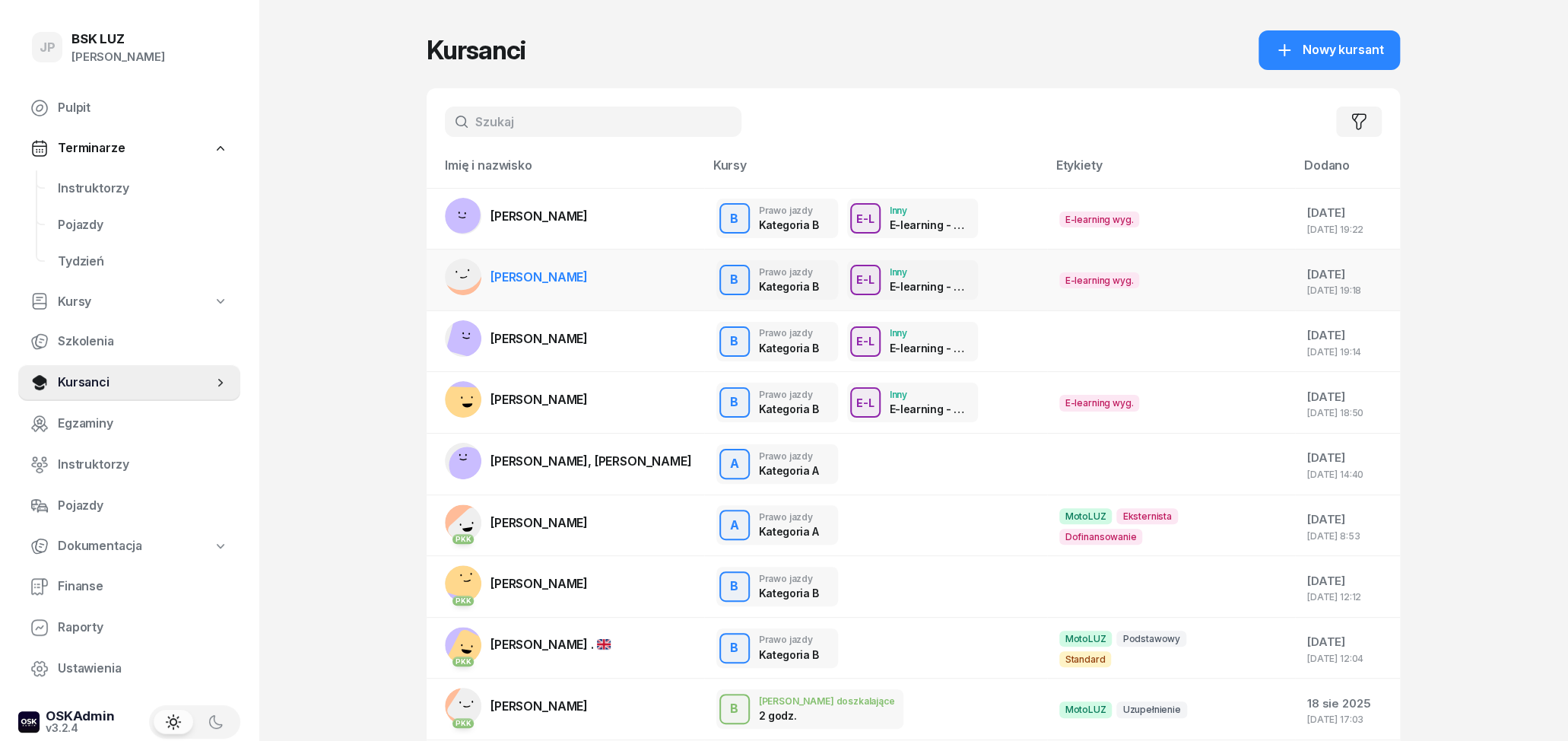
click at [588, 278] on span "[PERSON_NAME]" at bounding box center [539, 276] width 97 height 15
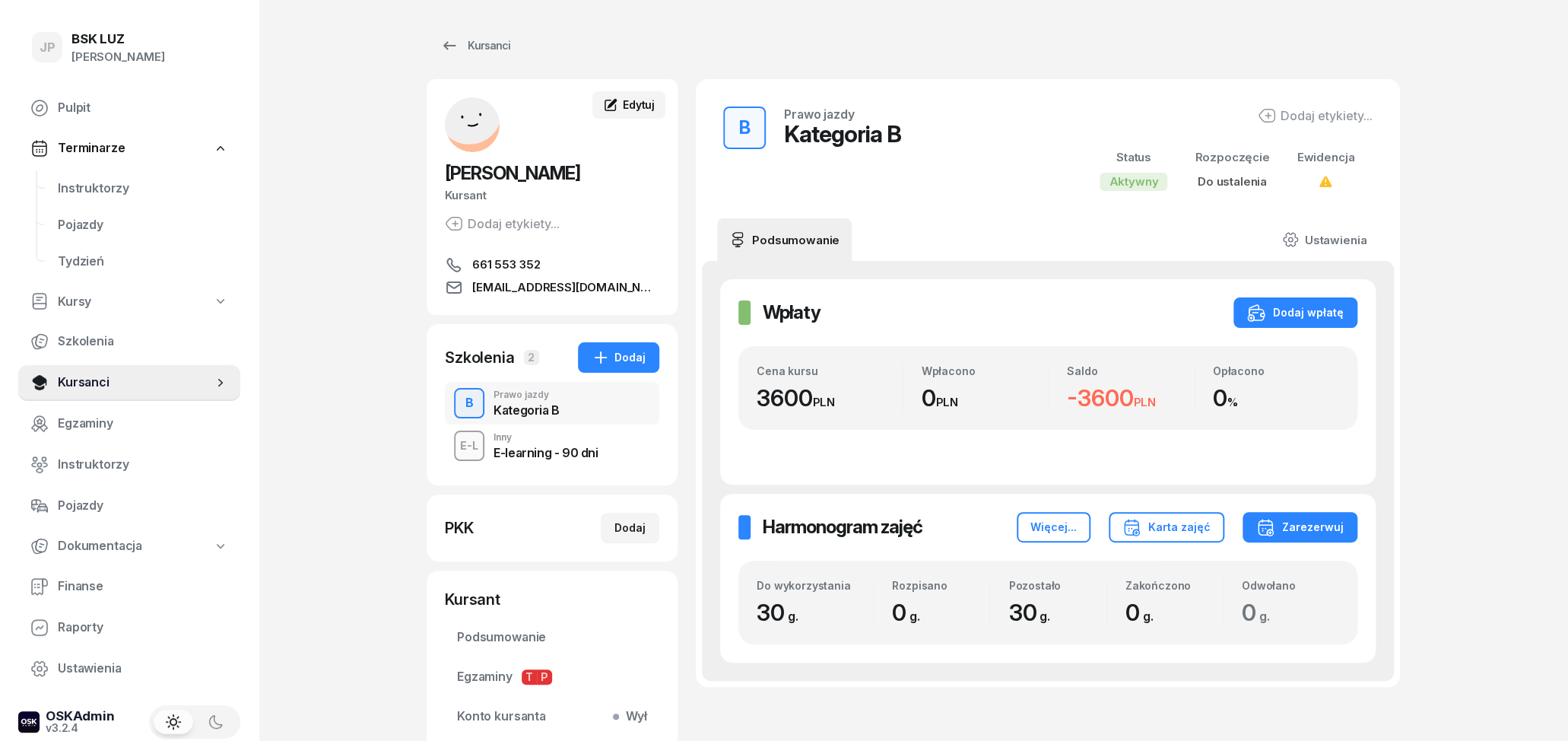
click at [634, 106] on span "Edytuj" at bounding box center [639, 104] width 32 height 13
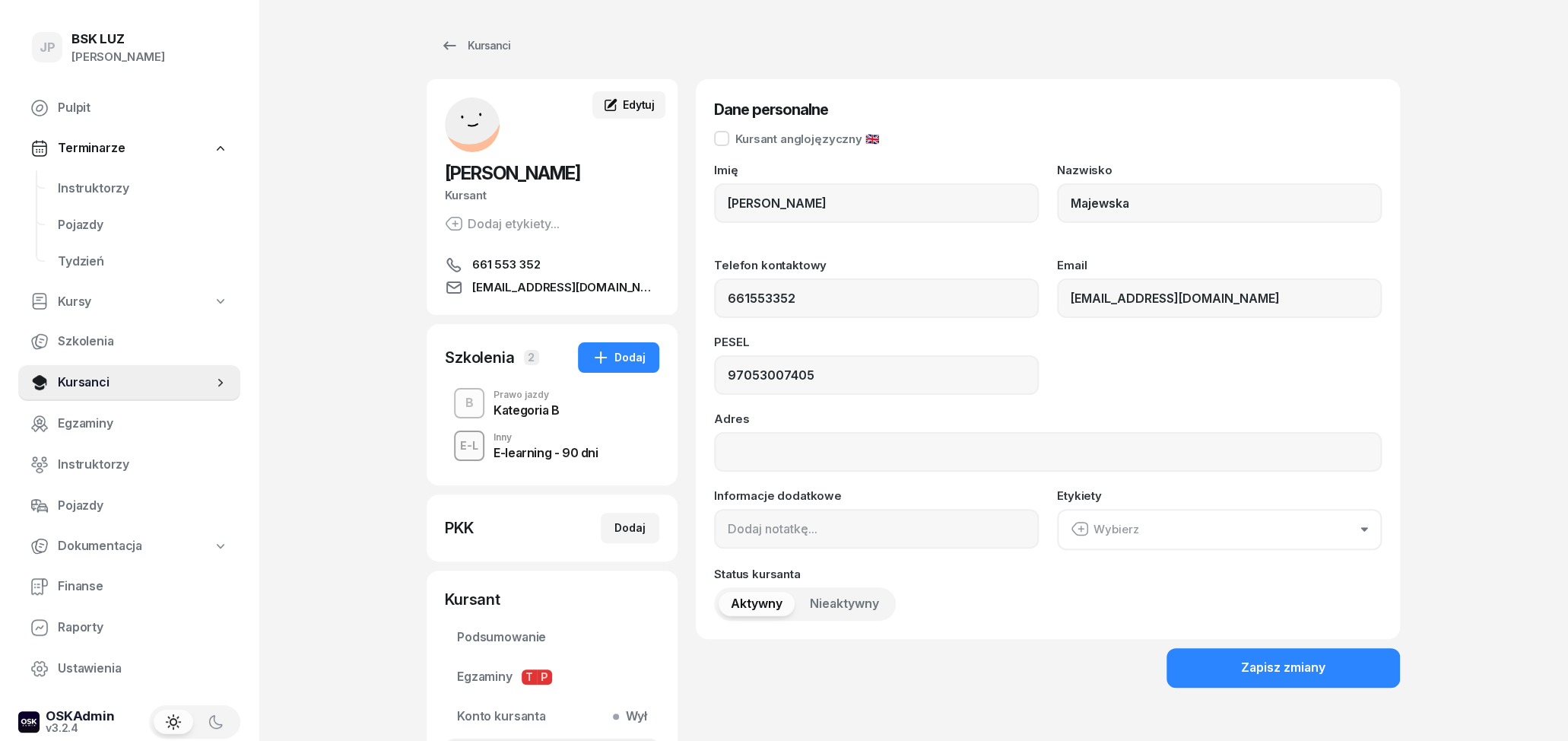
type input "661 553 352"
click at [854, 456] on input "Adres" at bounding box center [1048, 452] width 668 height 40
type input "os.Bohaterów [DATE], 31-620"
click at [1254, 660] on div "Zapisz zmiany" at bounding box center [1283, 668] width 84 height 20
click at [448, 47] on icon at bounding box center [449, 46] width 18 height 18
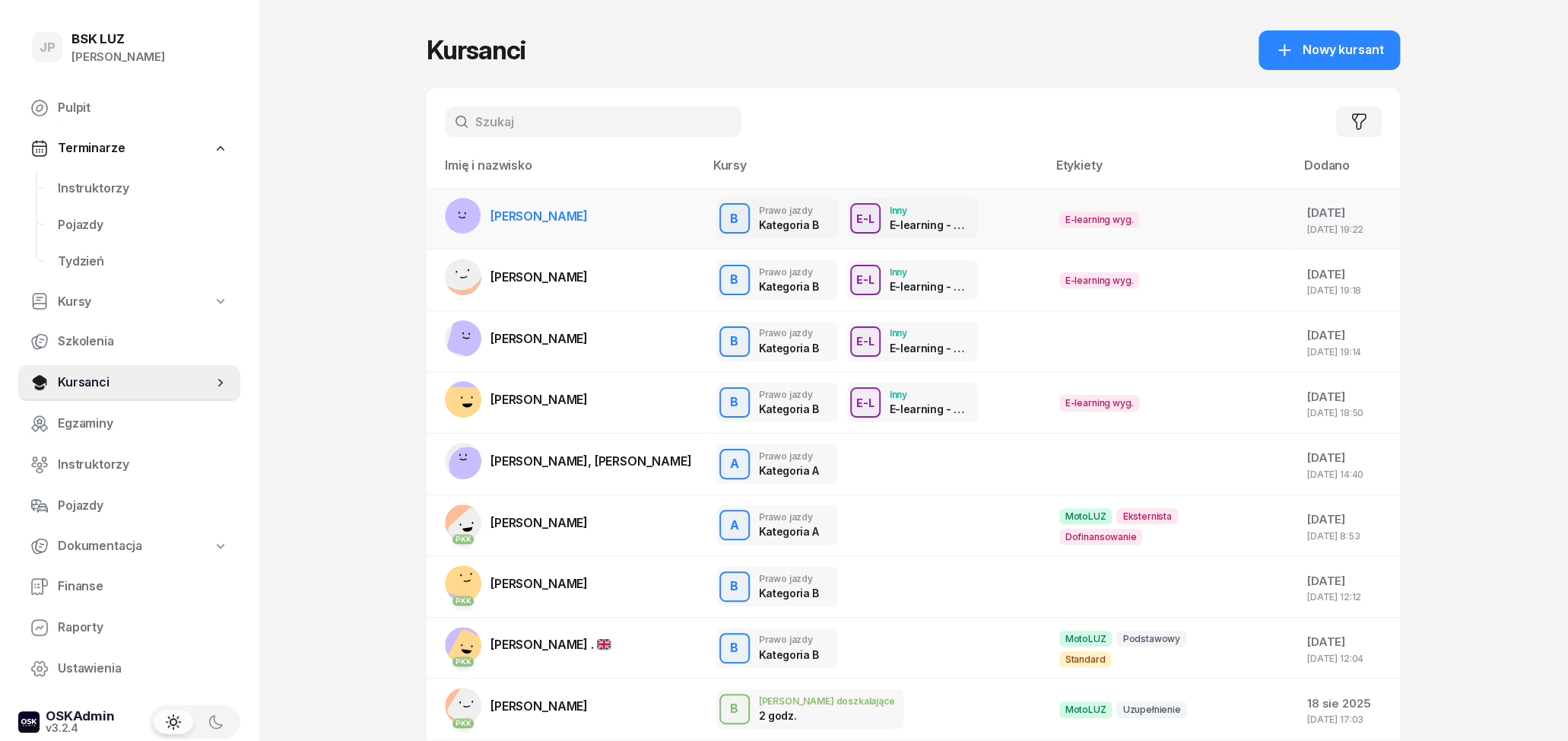
click at [599, 222] on td "[PERSON_NAME]" at bounding box center [565, 219] width 278 height 61
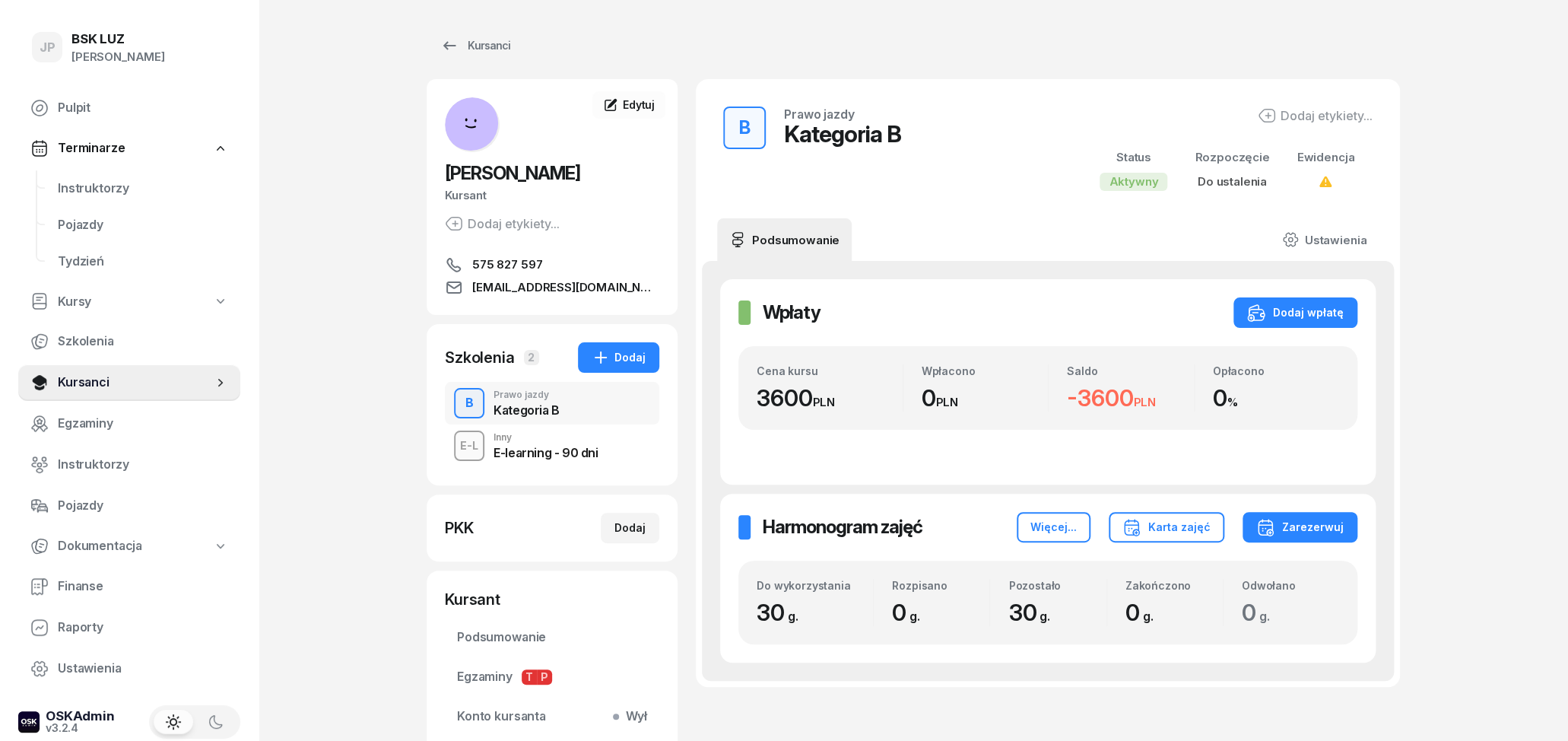
click at [565, 458] on div "E-learning - 90 dni" at bounding box center [545, 452] width 104 height 12
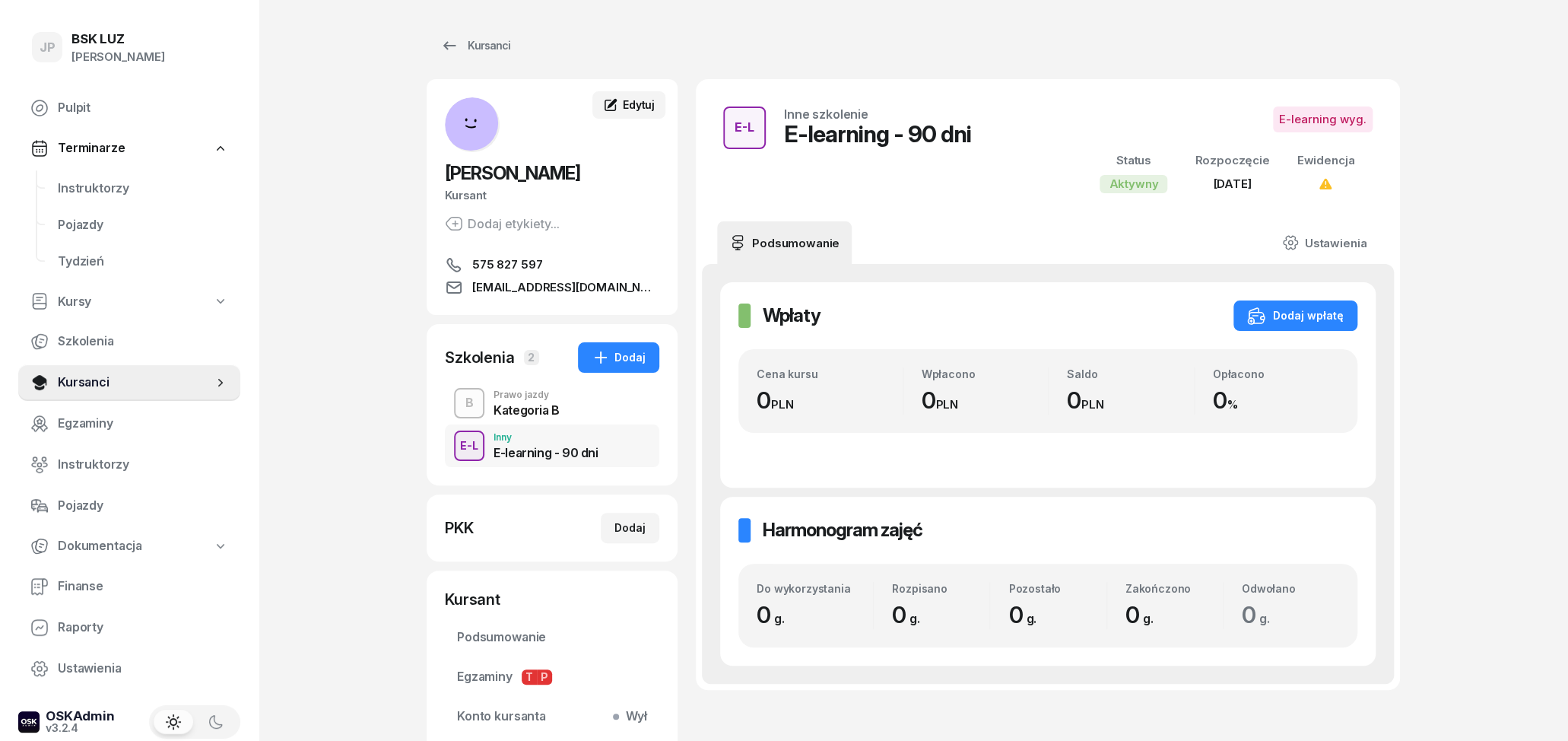
click at [635, 100] on span "Edytuj" at bounding box center [639, 104] width 32 height 13
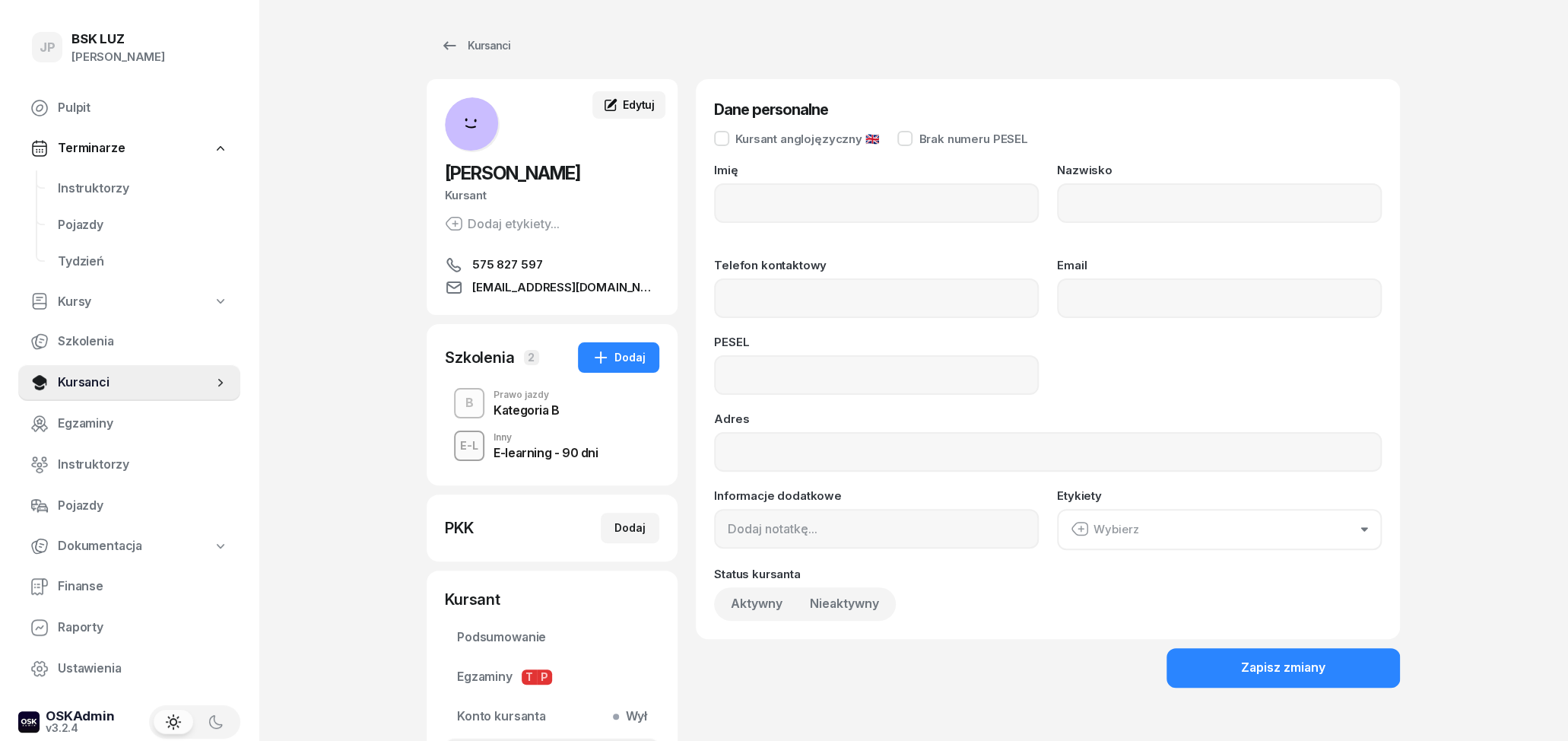
type input "Amina"
type input "Sikozska"
type input "575827597"
type input "[EMAIL_ADDRESS][DOMAIN_NAME]"
type input "01271312043"
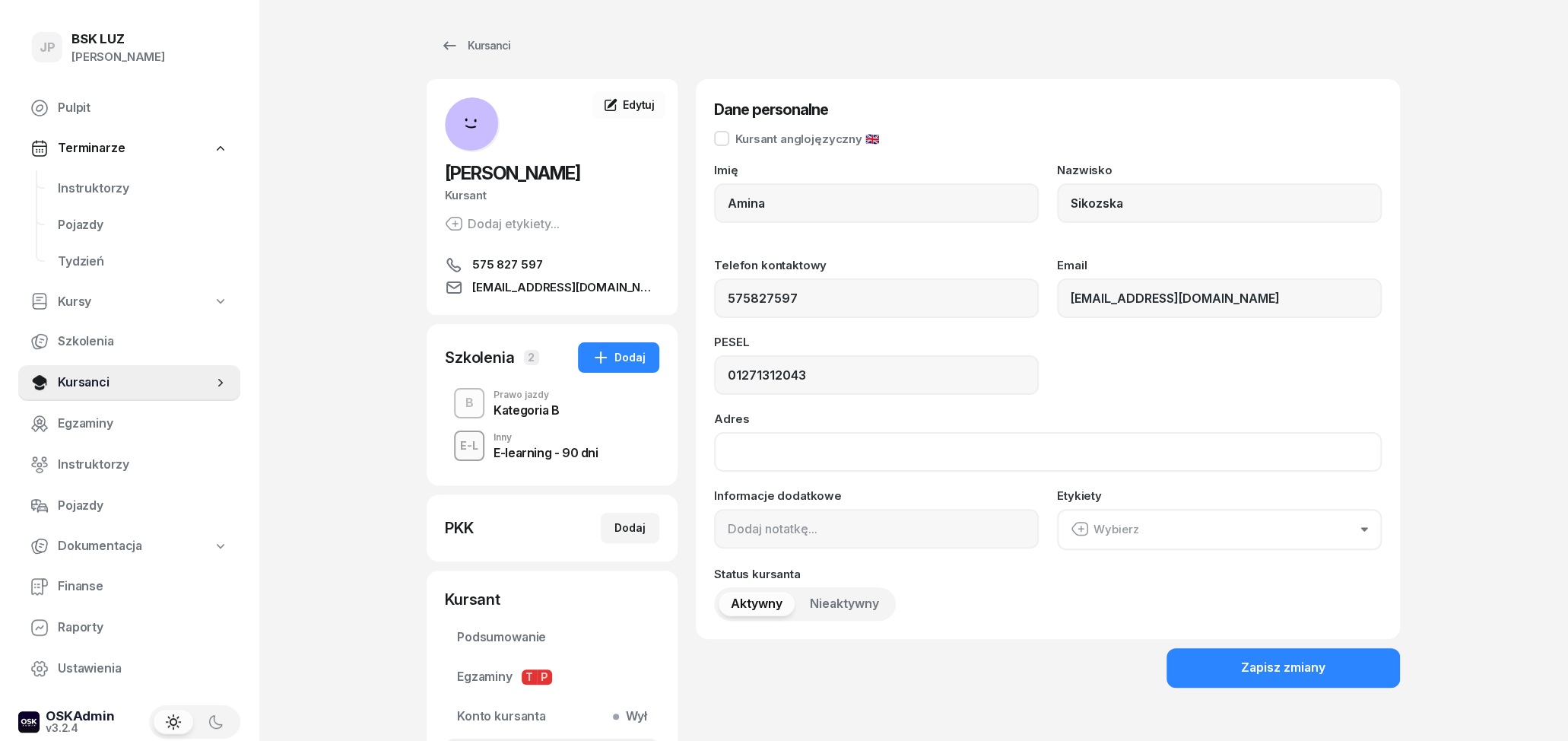
click at [889, 462] on input "Adres" at bounding box center [1048, 452] width 668 height 40
type input "[STREET_ADDRESS]"
click at [1273, 663] on div "Zapisz zmiany" at bounding box center [1283, 668] width 84 height 20
click at [1307, 659] on div "Zapisz zmiany" at bounding box center [1283, 668] width 84 height 20
click at [456, 42] on icon at bounding box center [449, 46] width 18 height 18
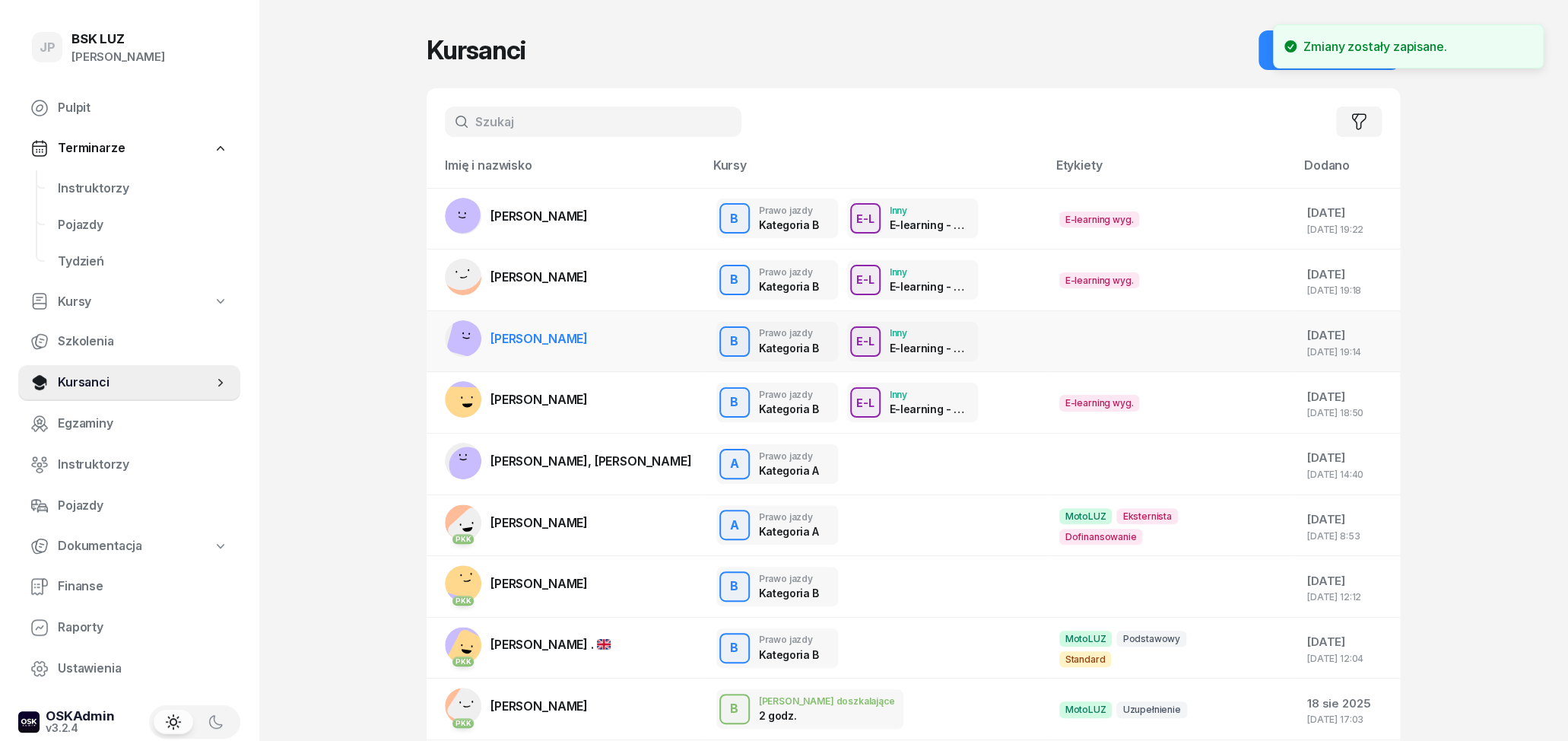
click at [575, 338] on td "[PERSON_NAME]" at bounding box center [565, 341] width 278 height 61
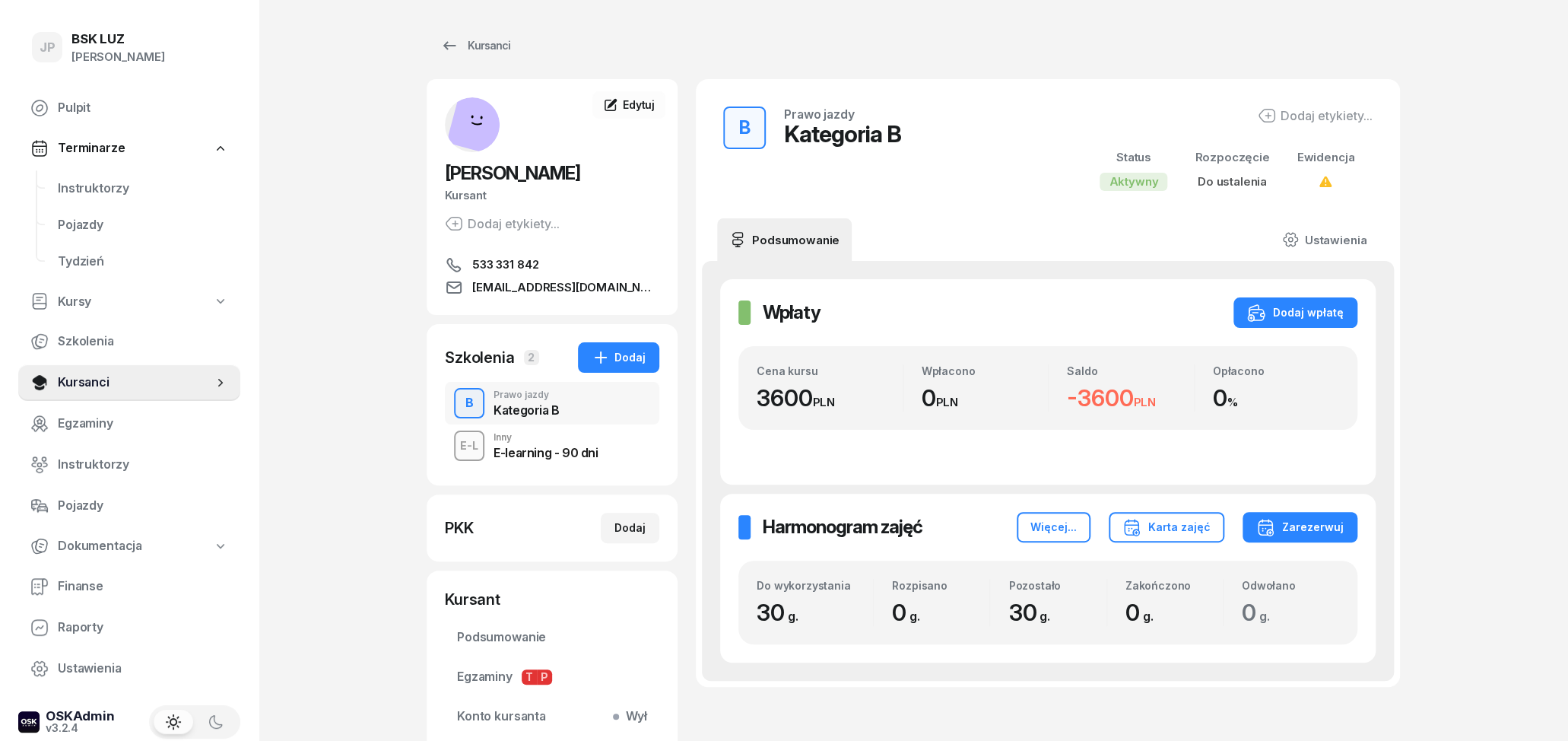
click at [557, 443] on div "E-learning - 90 dni" at bounding box center [545, 450] width 104 height 17
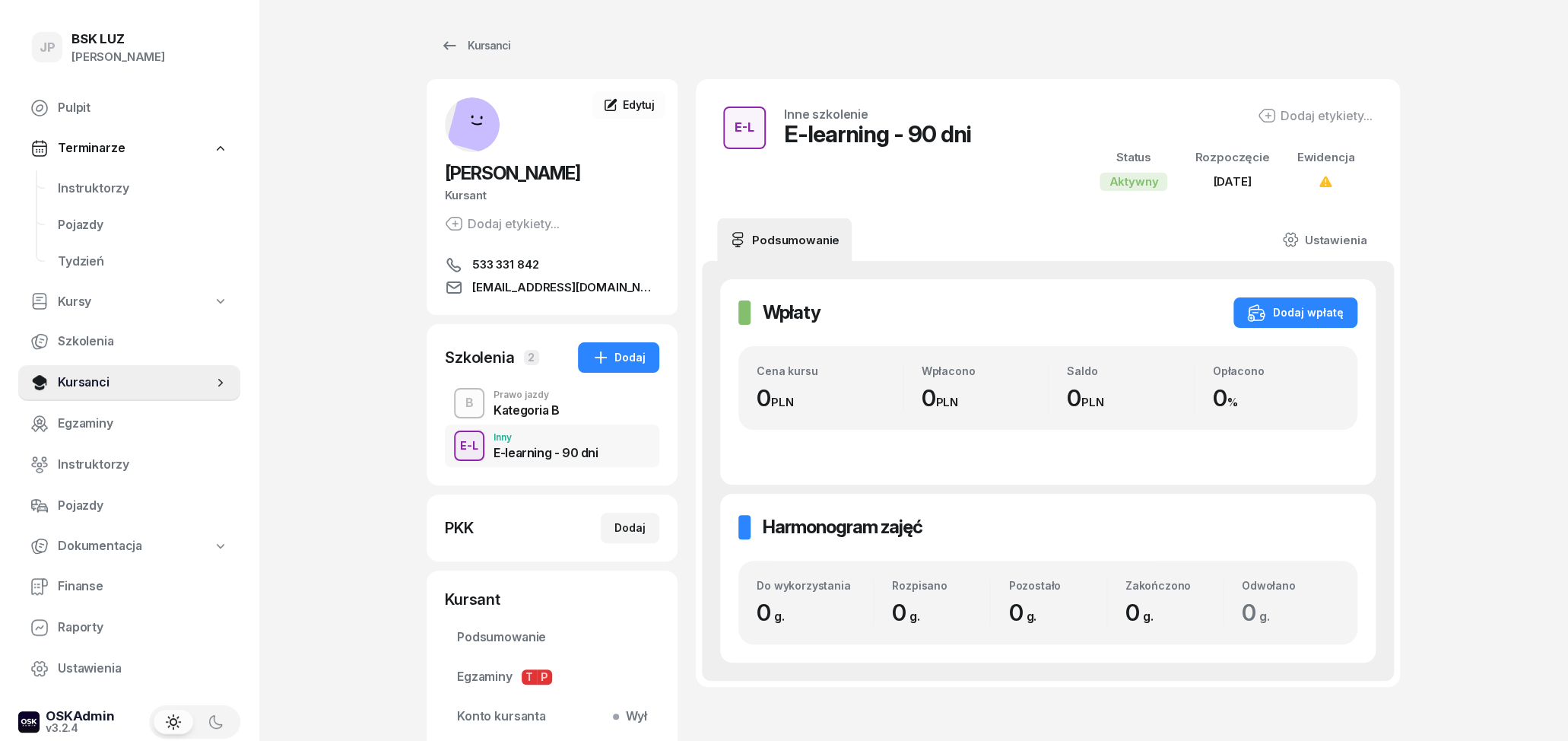
click at [1331, 108] on div "Dodaj etykiety..." at bounding box center [1316, 116] width 115 height 18
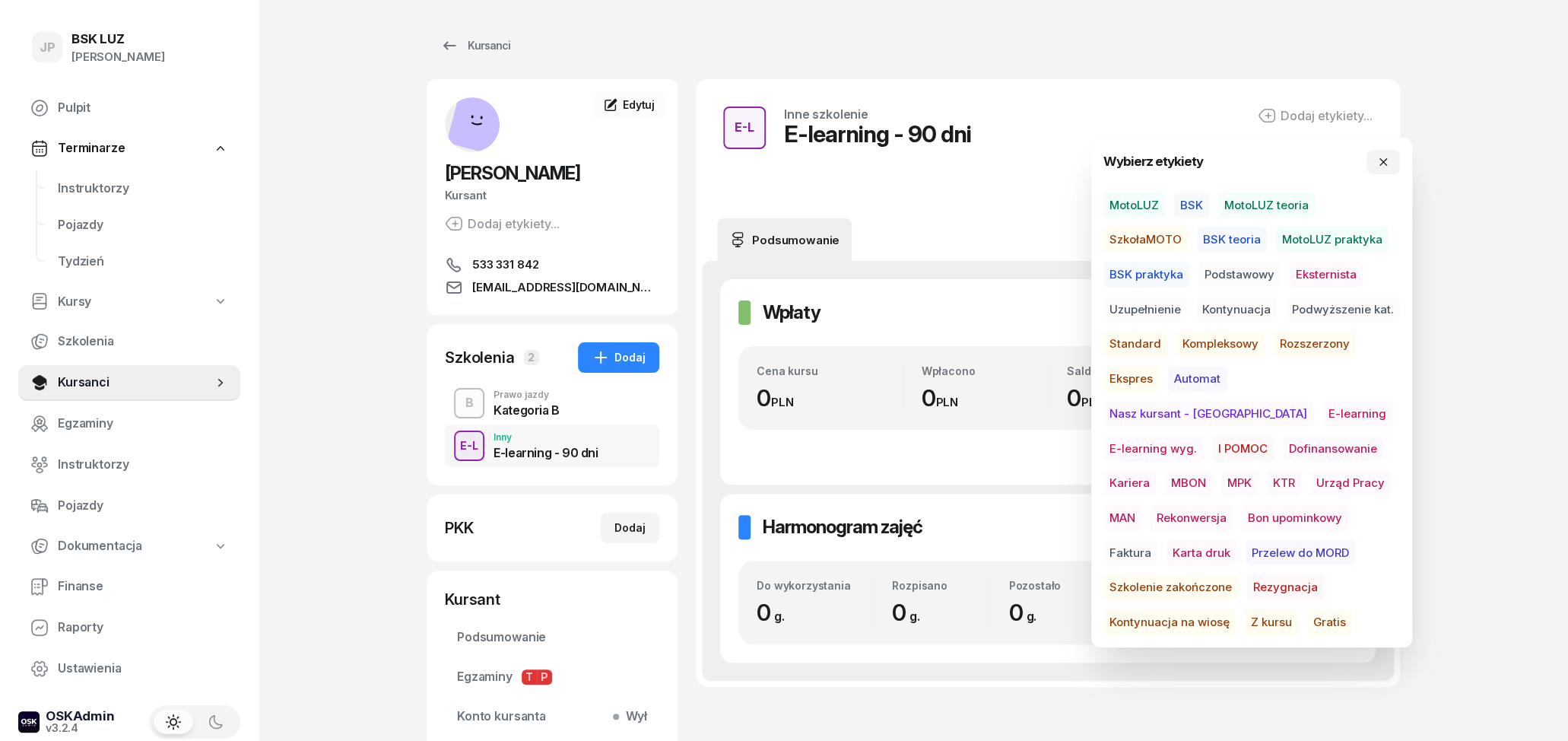
click at [1203, 436] on span "E-learning wyg." at bounding box center [1153, 449] width 100 height 26
